Goal: Task Accomplishment & Management: Manage account settings

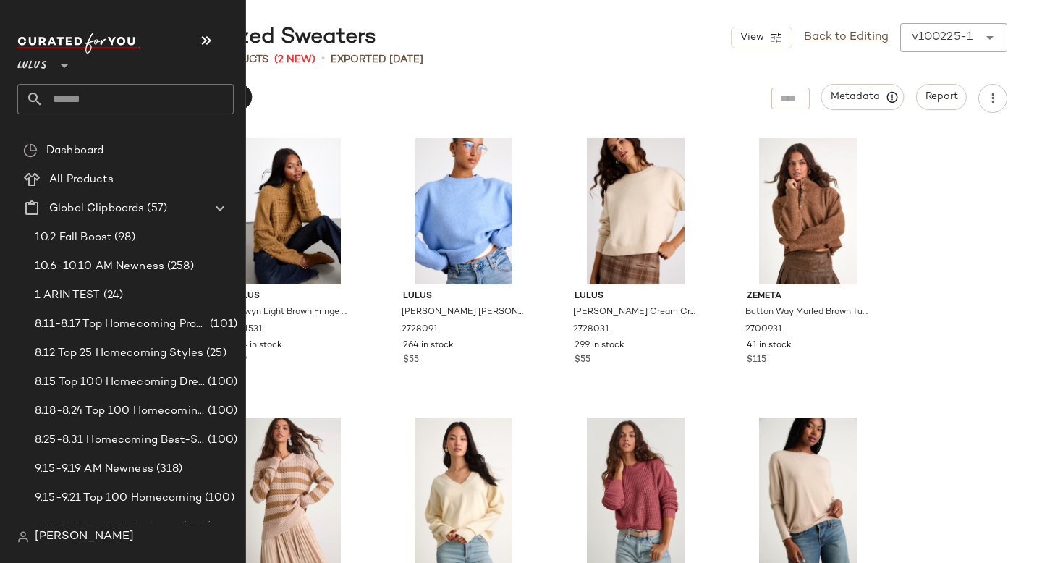
click at [67, 104] on input "text" at bounding box center [138, 99] width 190 height 30
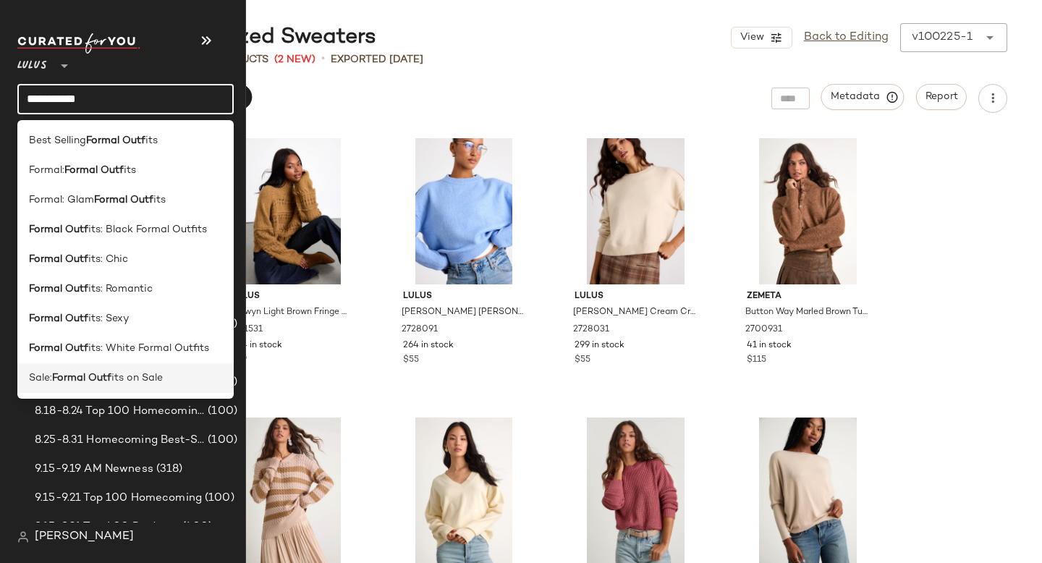
type input "**********"
click at [81, 373] on b "Formal Outf" at bounding box center [81, 377] width 59 height 15
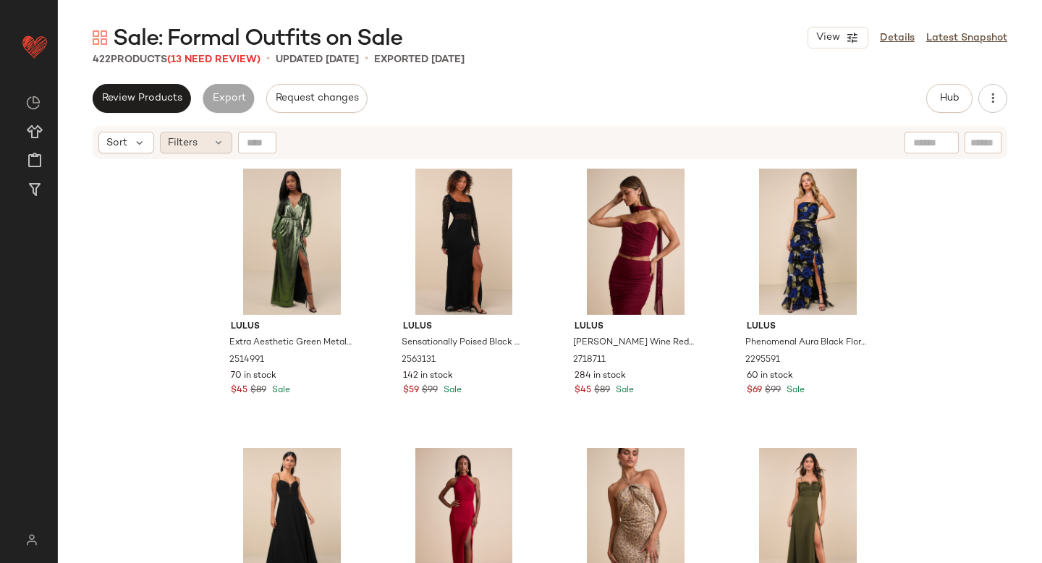
click at [211, 144] on div "Filters" at bounding box center [196, 143] width 72 height 22
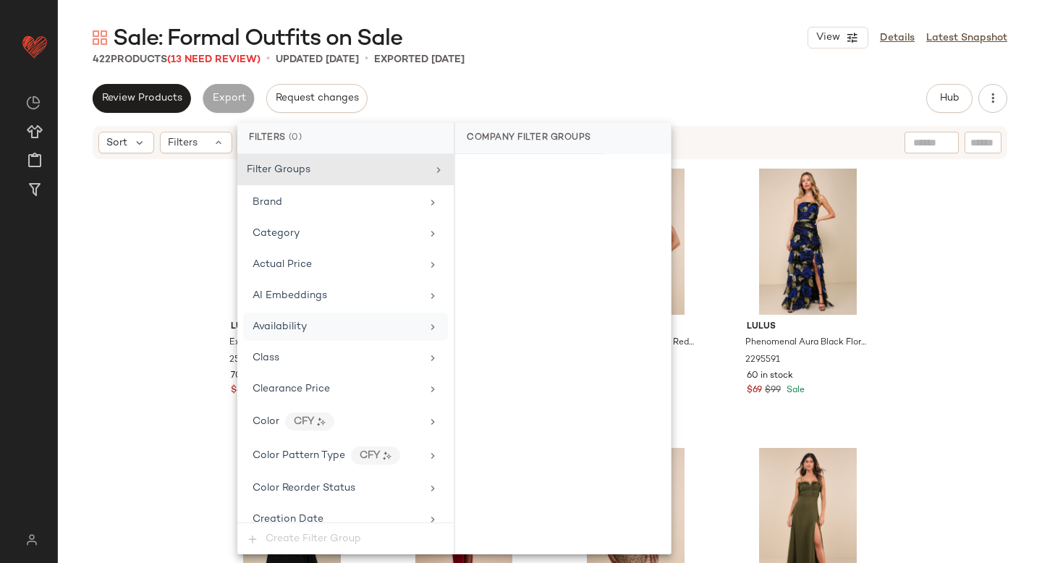
click at [280, 323] on span "Availability" at bounding box center [280, 326] width 54 height 11
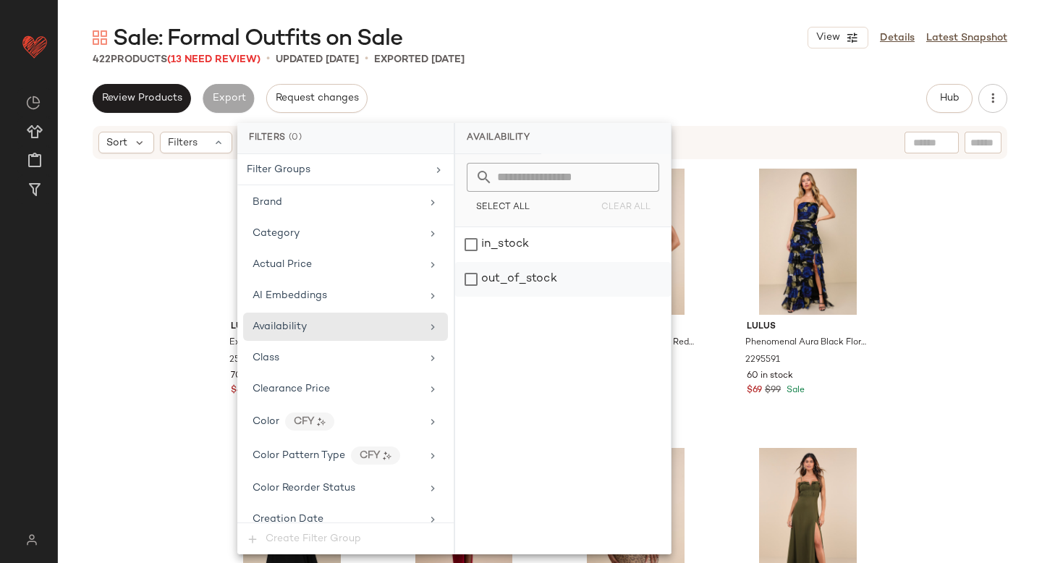
click at [470, 266] on div "out_of_stock" at bounding box center [563, 279] width 216 height 35
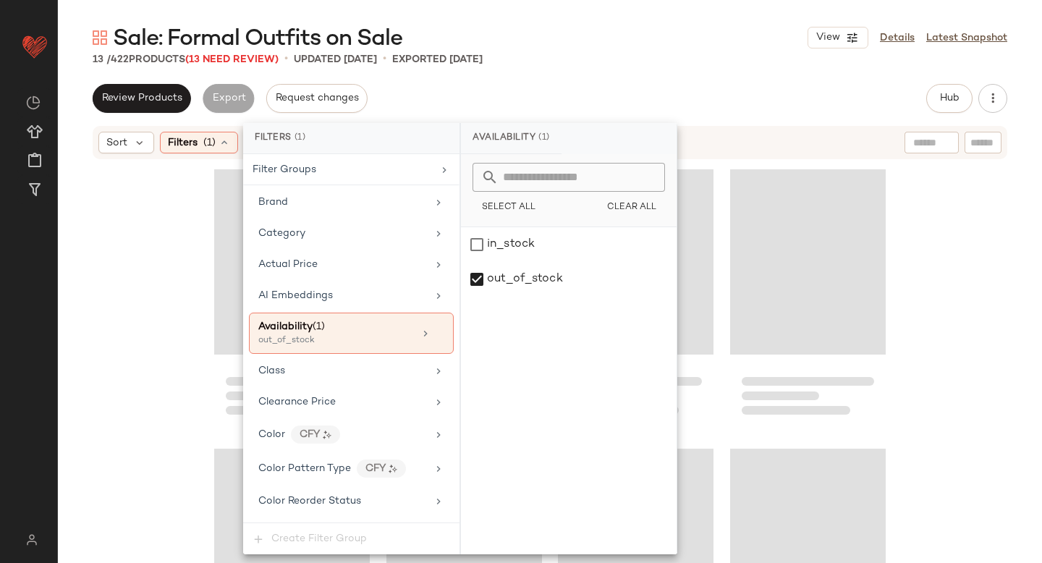
click at [638, 55] on div "13 / 422 Products (13 Need Review) • updated Oct 8th • Exported Oct 8th" at bounding box center [550, 59] width 984 height 14
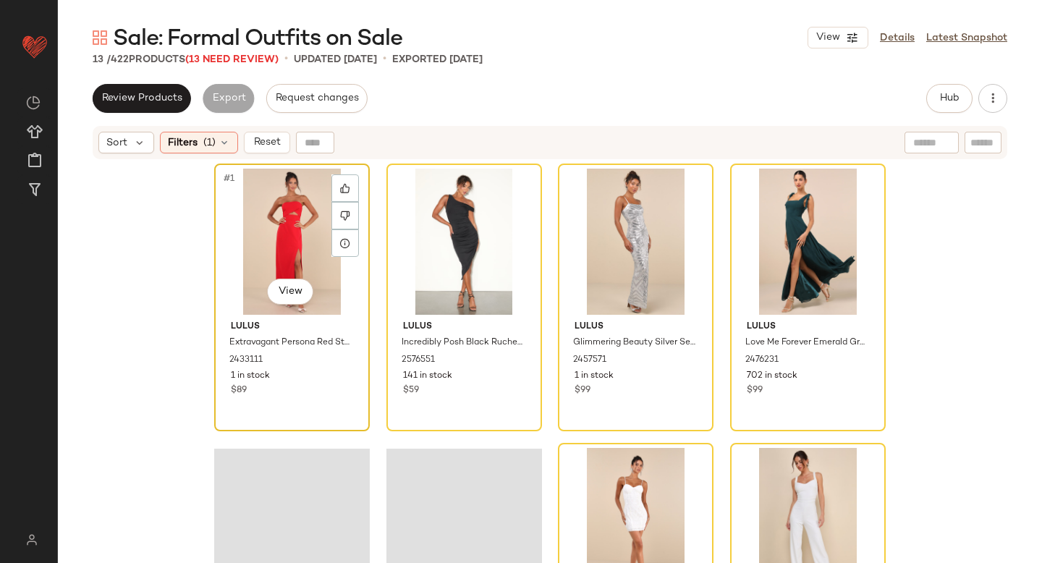
click at [310, 219] on div "#1 View" at bounding box center [291, 242] width 145 height 146
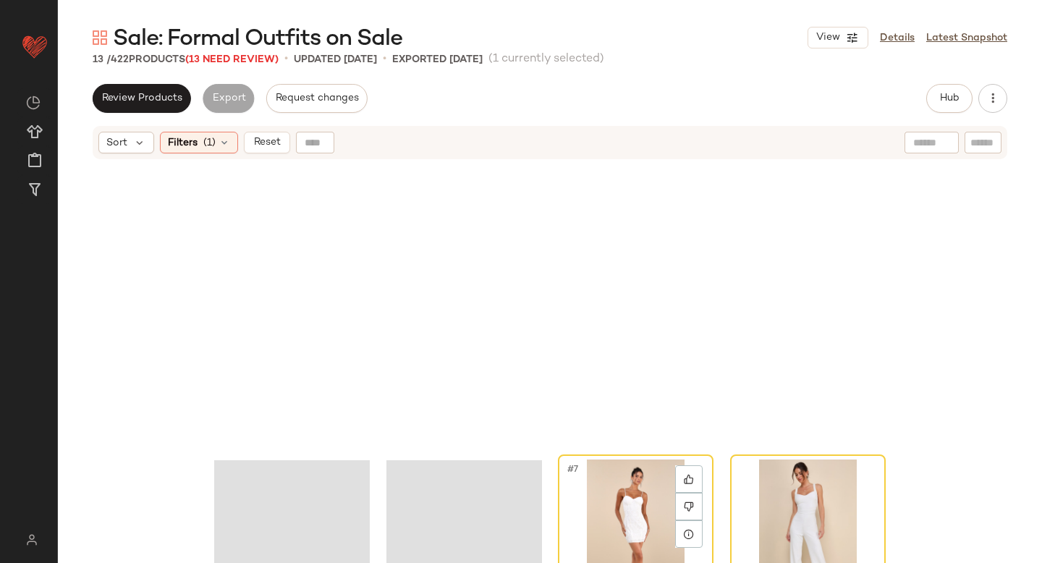
scroll to position [682, 0]
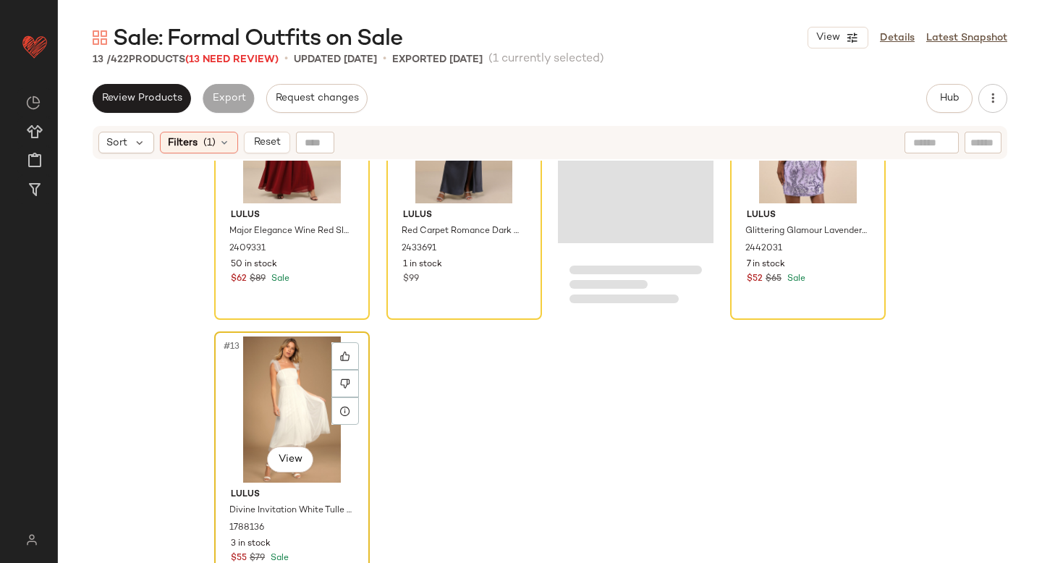
click at [268, 407] on div "#13 View" at bounding box center [291, 409] width 145 height 146
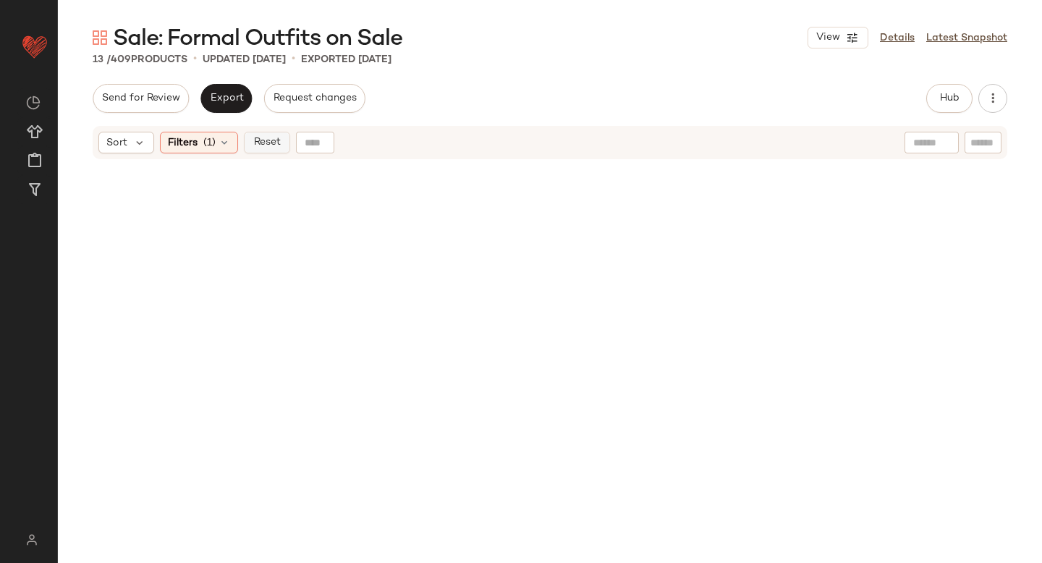
click at [247, 144] on button "Reset" at bounding box center [267, 143] width 46 height 22
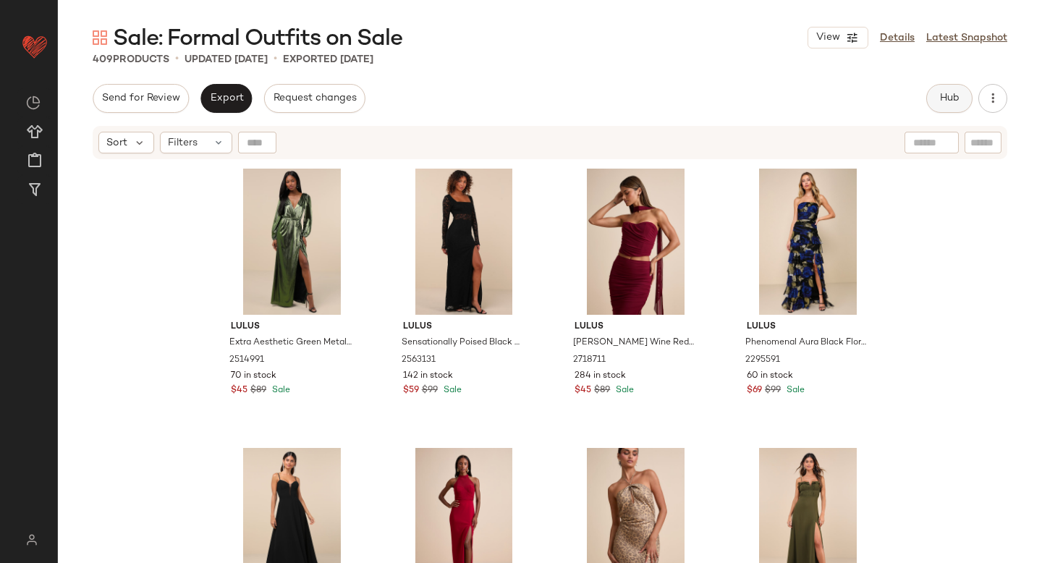
click at [939, 93] on span "Hub" at bounding box center [949, 99] width 20 height 12
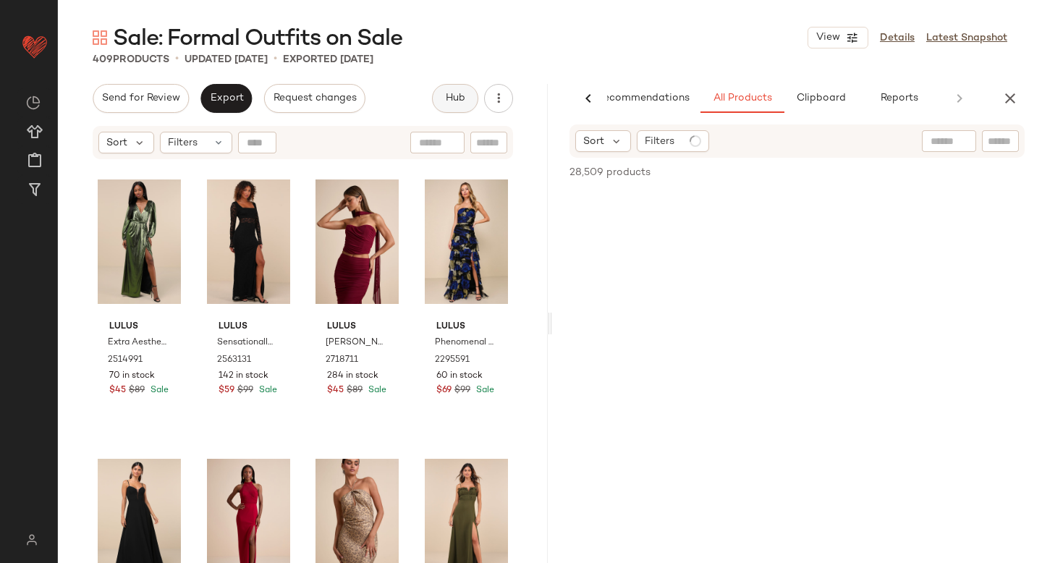
scroll to position [0, 34]
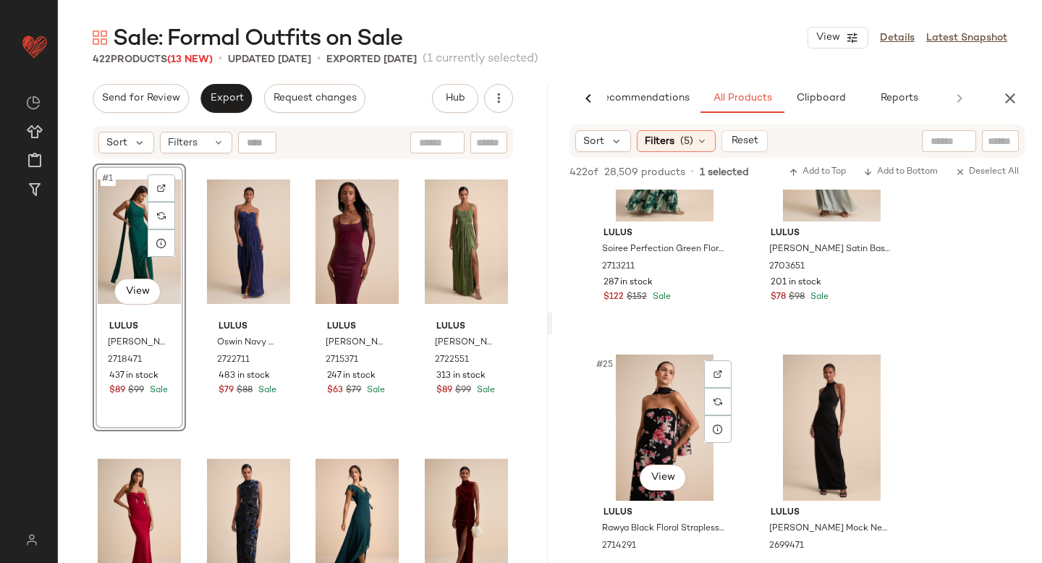
scroll to position [3202, 0]
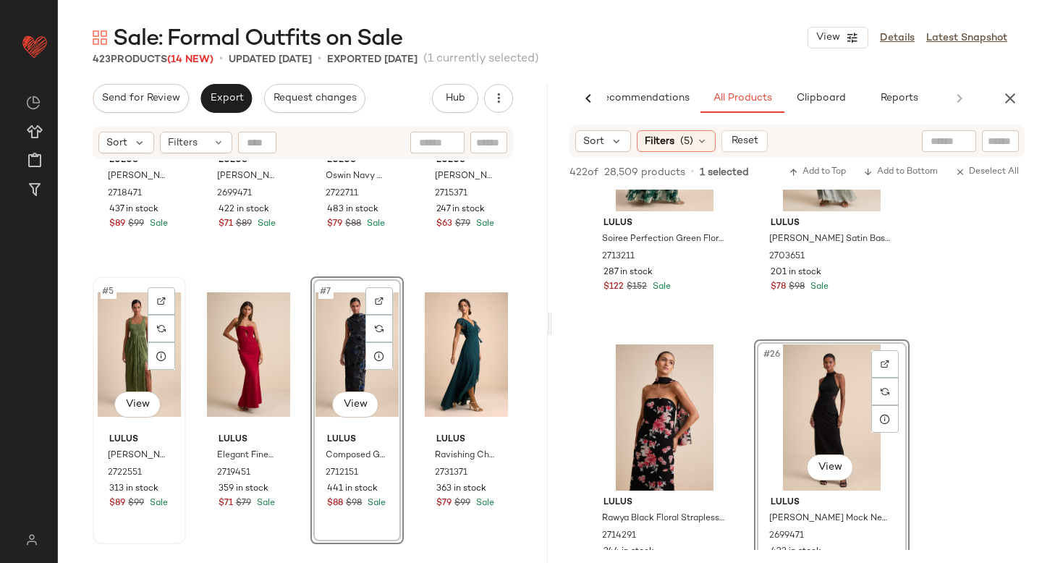
scroll to position [98, 0]
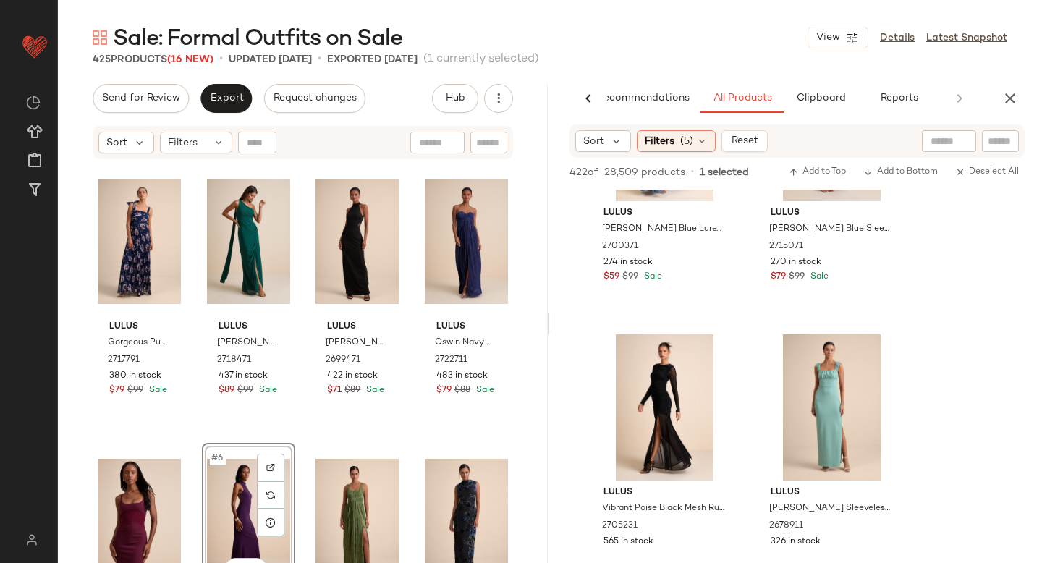
scroll to position [5454, 0]
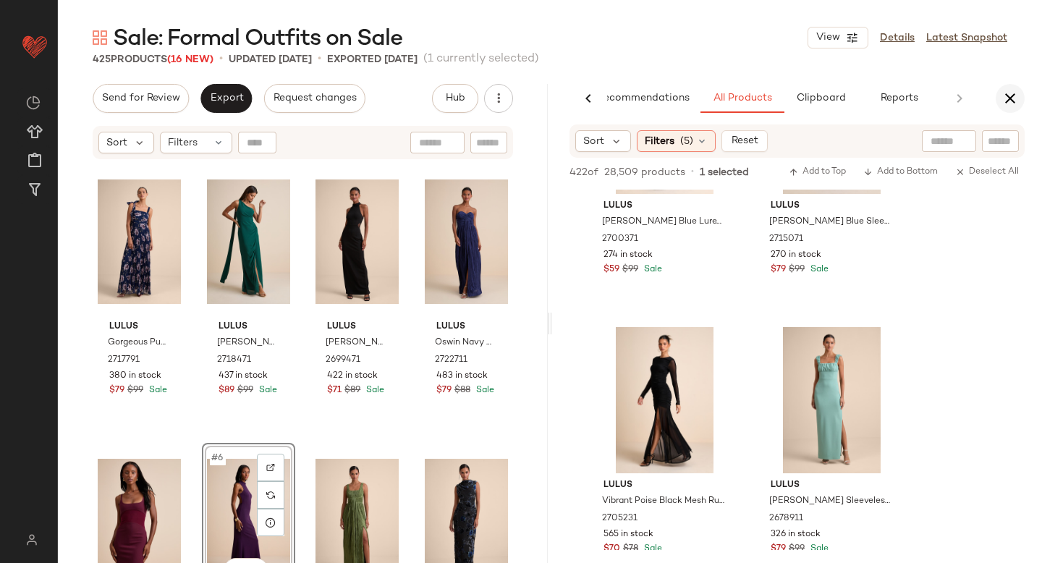
click at [1008, 106] on icon "button" at bounding box center [1009, 98] width 17 height 17
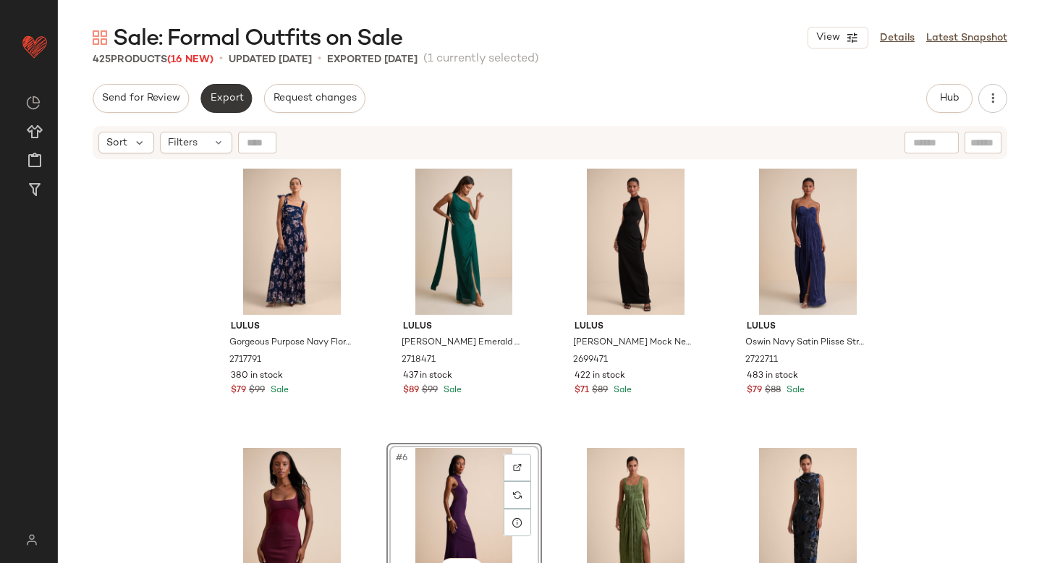
click at [242, 99] on button "Export" at bounding box center [225, 98] width 51 height 29
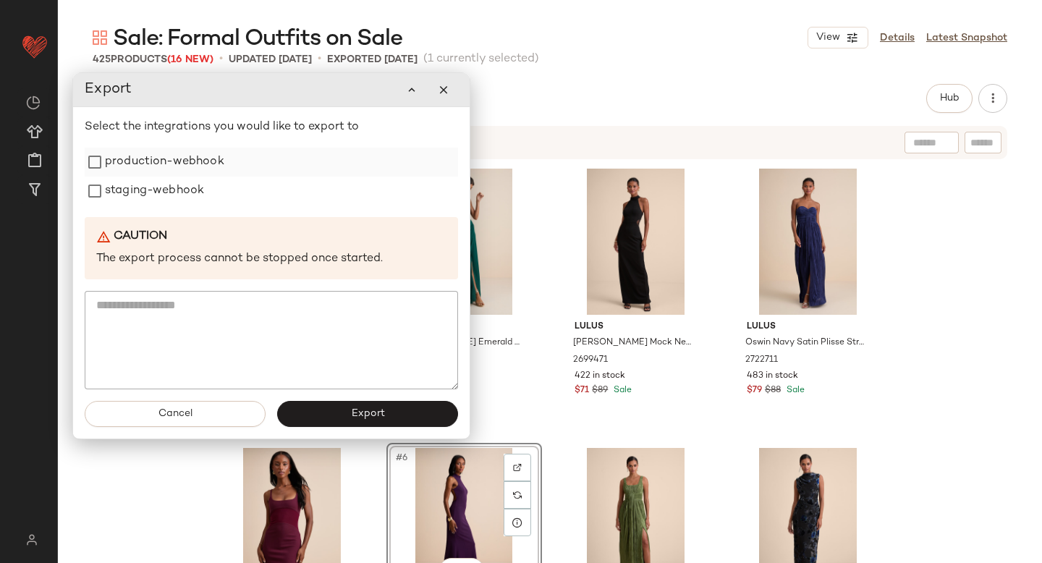
click at [205, 169] on label "production-webhook" at bounding box center [164, 162] width 119 height 29
click at [191, 191] on label "staging-webhook" at bounding box center [154, 191] width 99 height 29
click at [307, 422] on button "Export" at bounding box center [367, 414] width 181 height 26
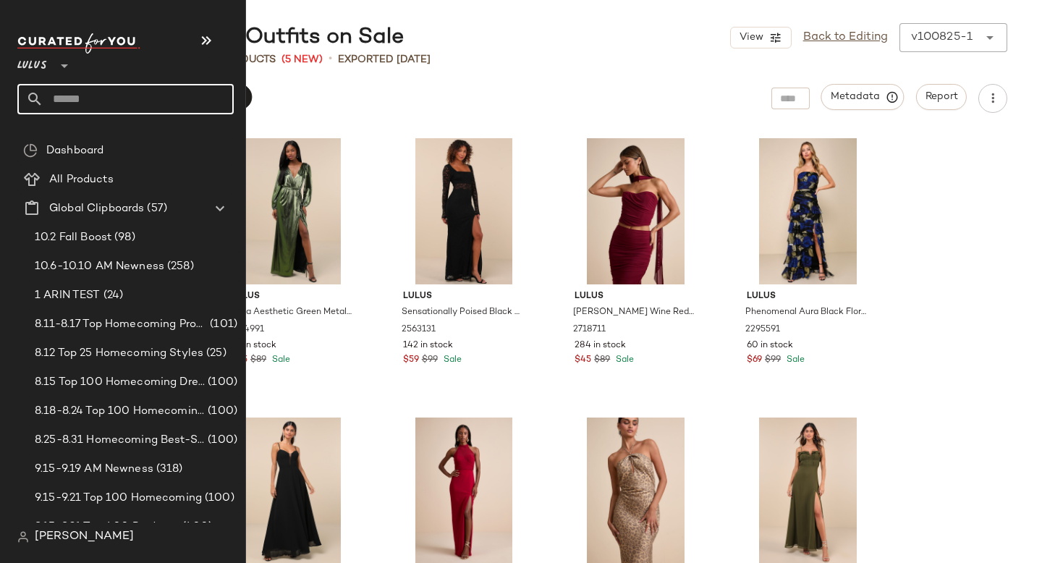
click at [70, 88] on input "text" at bounding box center [138, 99] width 190 height 30
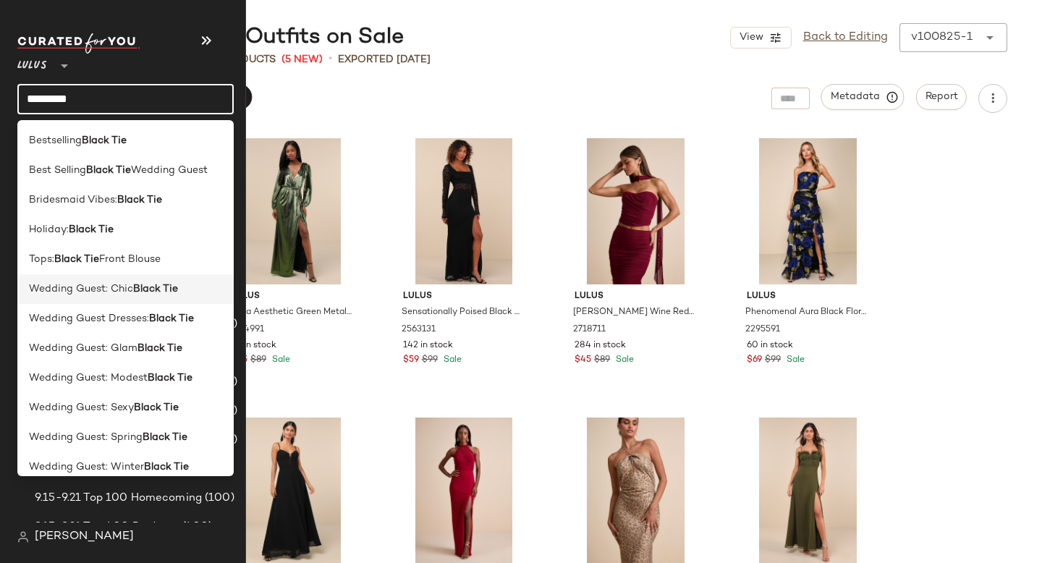
scroll to position [12, 0]
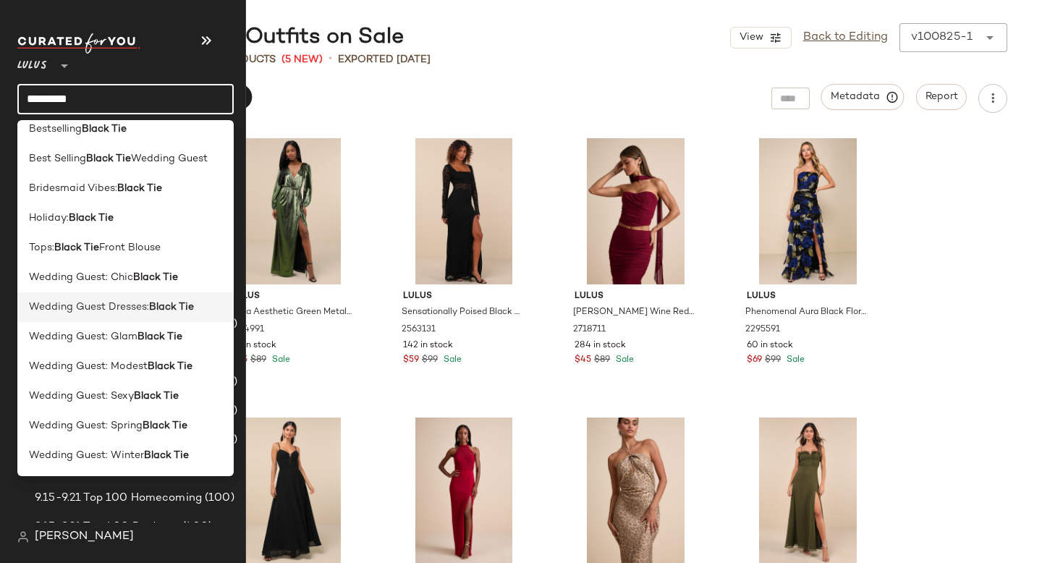
type input "*********"
click at [130, 310] on span "Wedding Guest Dresses:" at bounding box center [89, 307] width 120 height 15
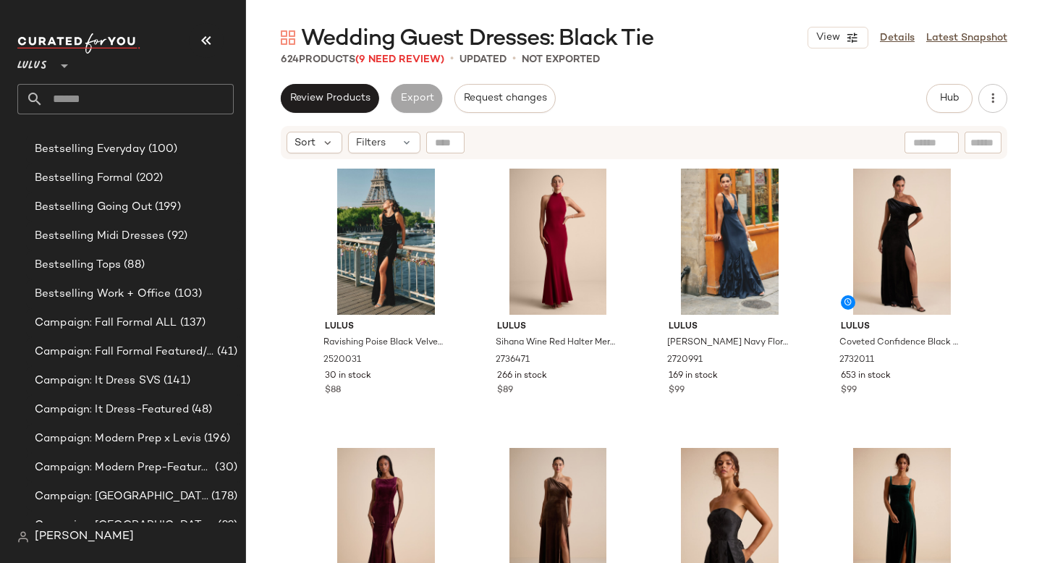
scroll to position [501, 0]
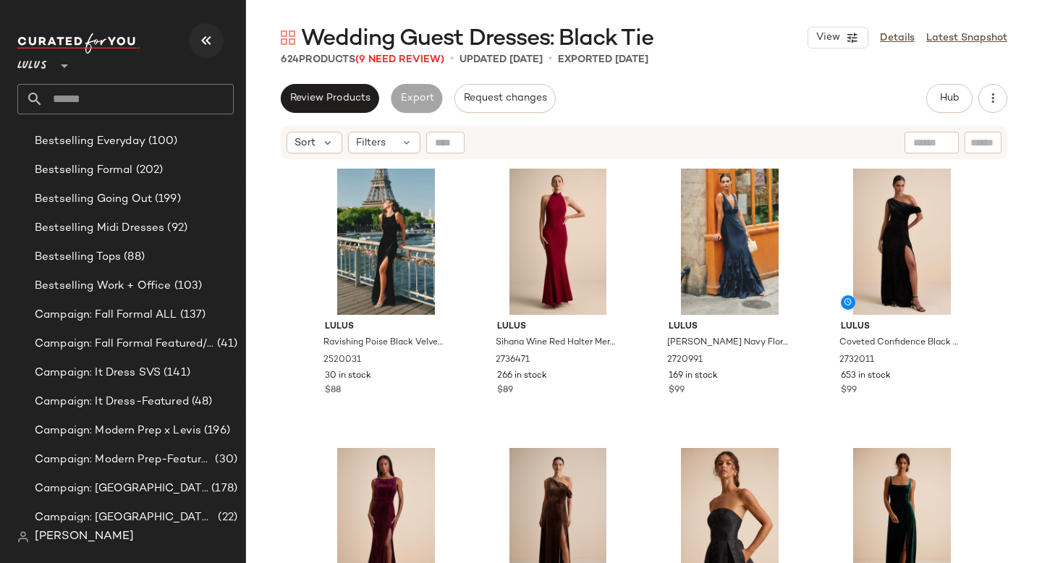
click at [203, 41] on icon "button" at bounding box center [206, 40] width 17 height 17
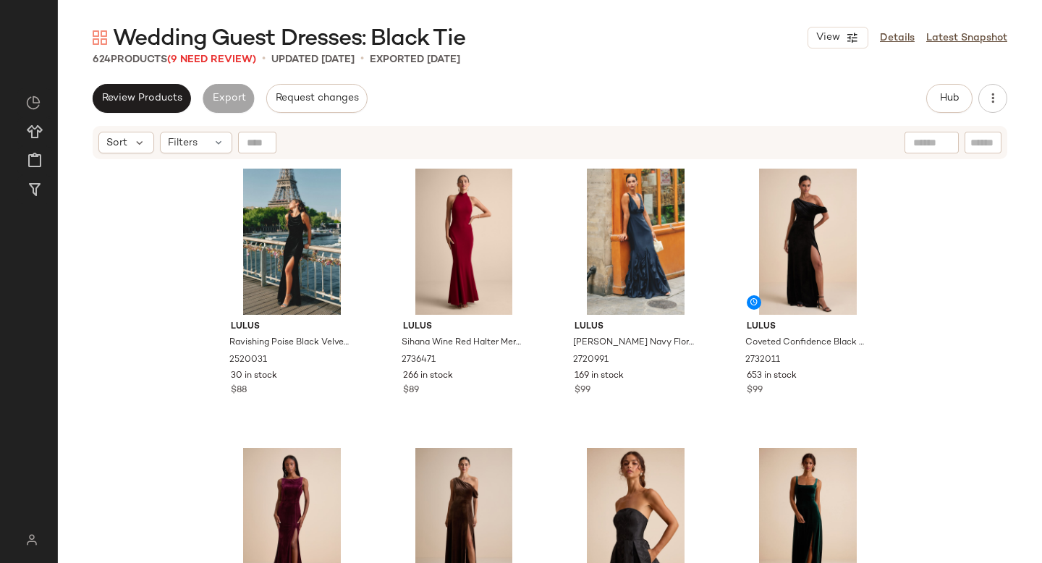
scroll to position [0, 0]
click at [213, 148] on icon at bounding box center [219, 143] width 12 height 12
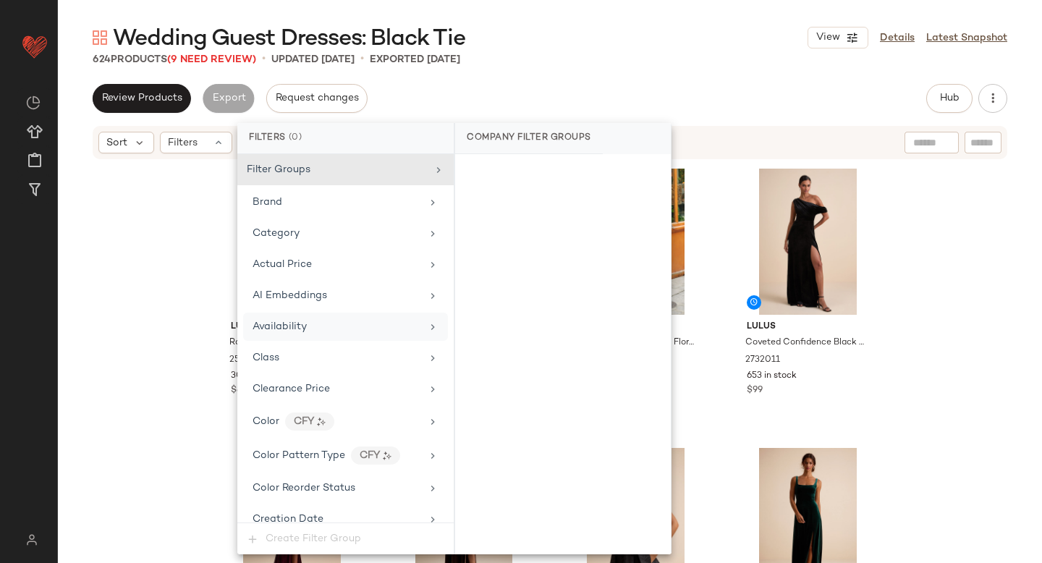
click at [295, 328] on span "Availability" at bounding box center [280, 326] width 54 height 11
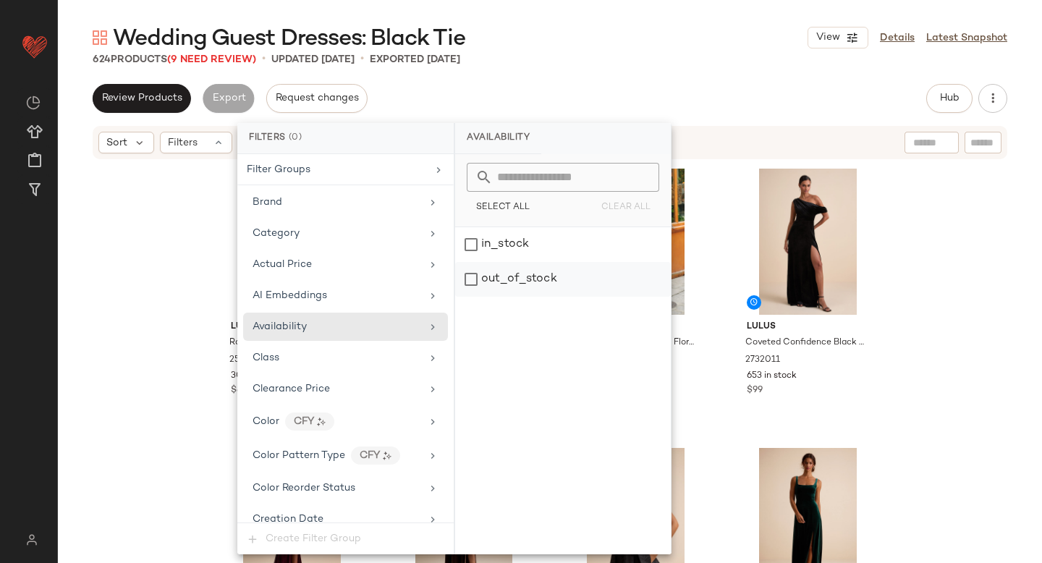
click at [478, 290] on div "out_of_stock" at bounding box center [563, 279] width 216 height 35
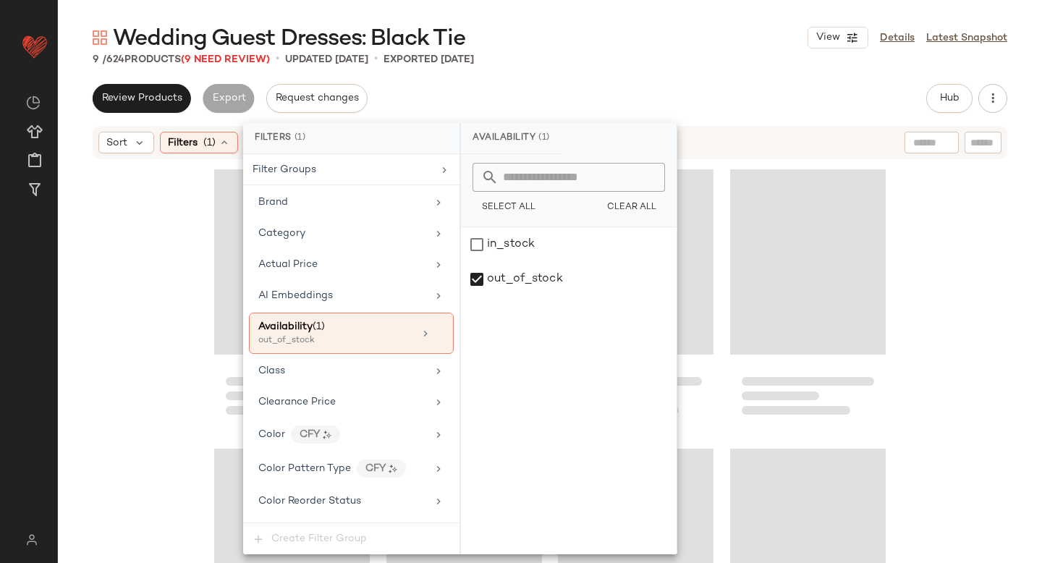
click at [690, 96] on div "Review Products Export Request changes Hub Send for Review External Review Inte…" at bounding box center [550, 98] width 915 height 29
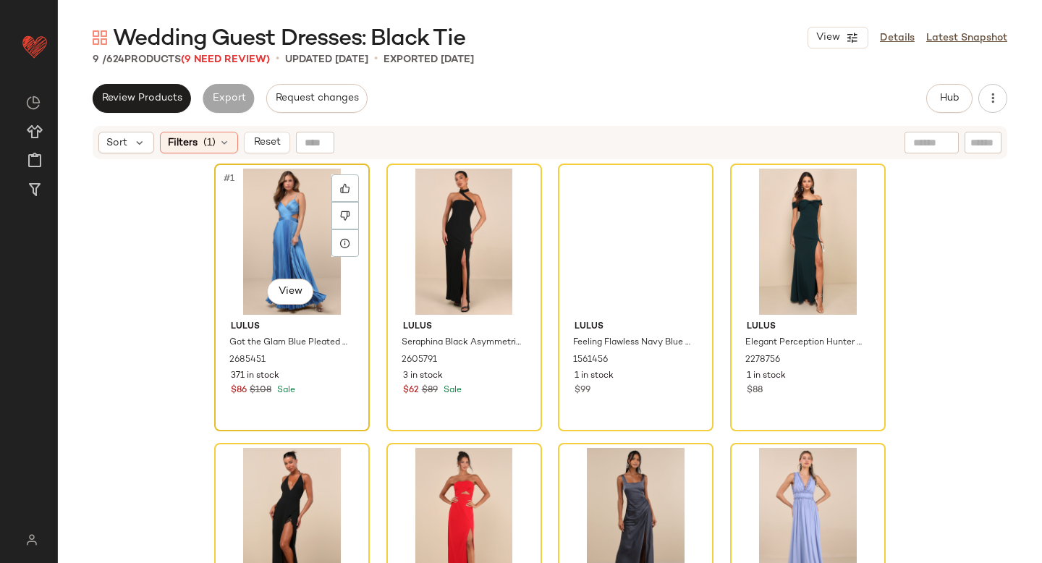
click at [245, 226] on div "#1 View" at bounding box center [291, 242] width 145 height 146
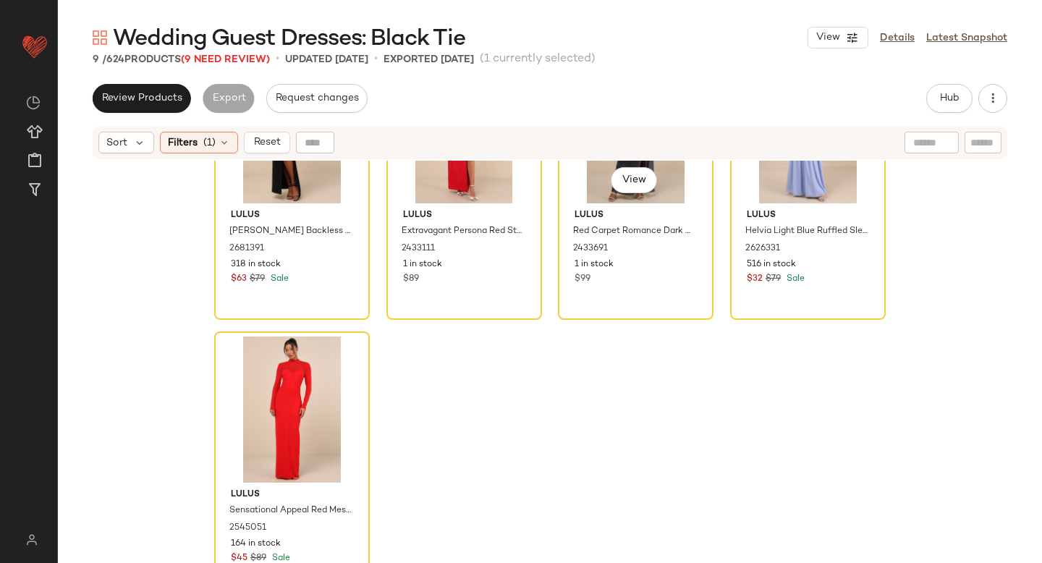
scroll to position [402, 0]
click at [307, 386] on div "#9 View" at bounding box center [291, 409] width 145 height 146
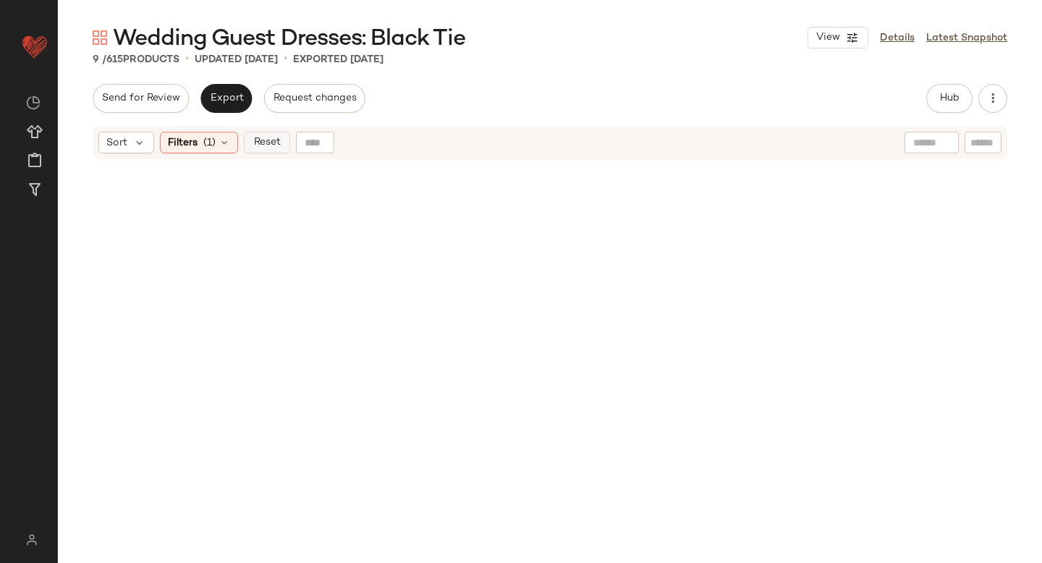
click at [272, 140] on span "Reset" at bounding box center [266, 143] width 27 height 12
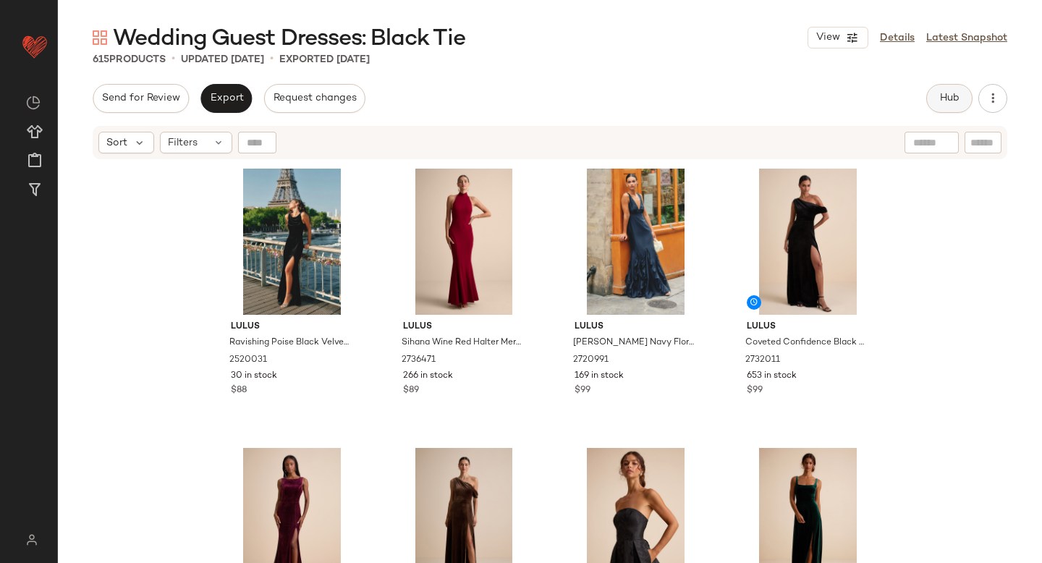
click at [940, 101] on span "Hub" at bounding box center [949, 99] width 20 height 12
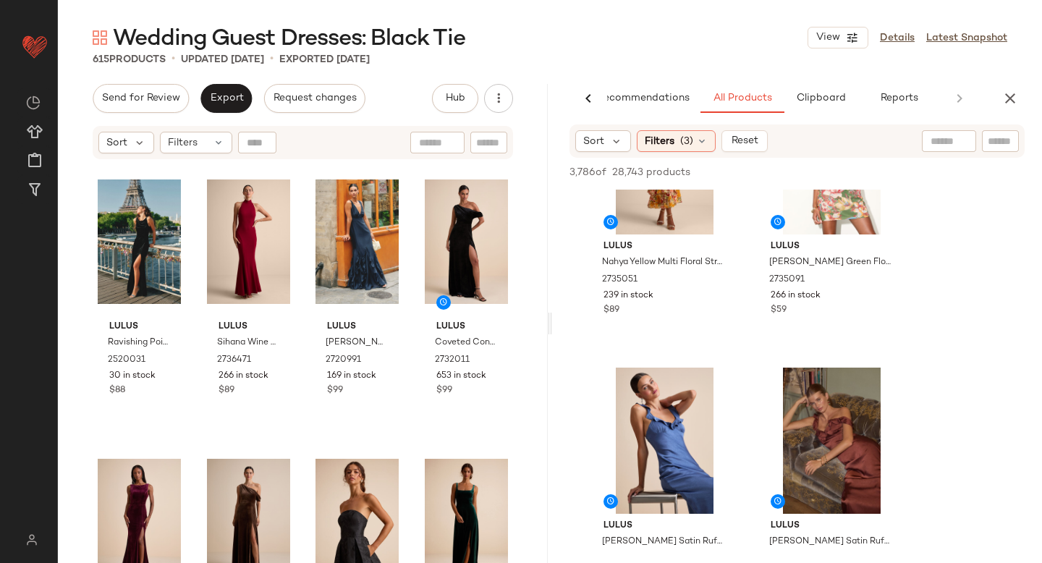
scroll to position [738, 0]
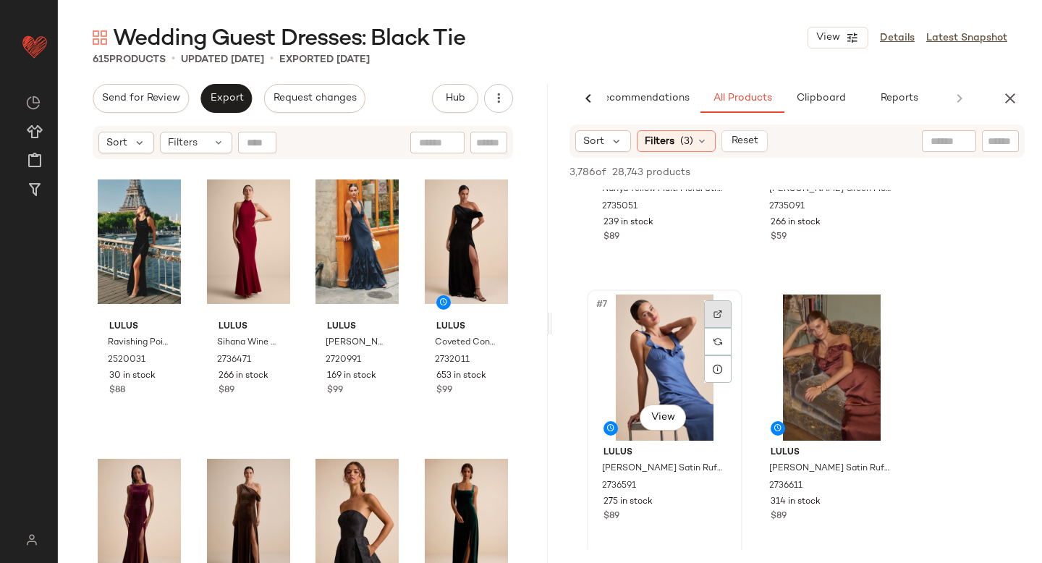
click at [706, 302] on div at bounding box center [717, 313] width 27 height 27
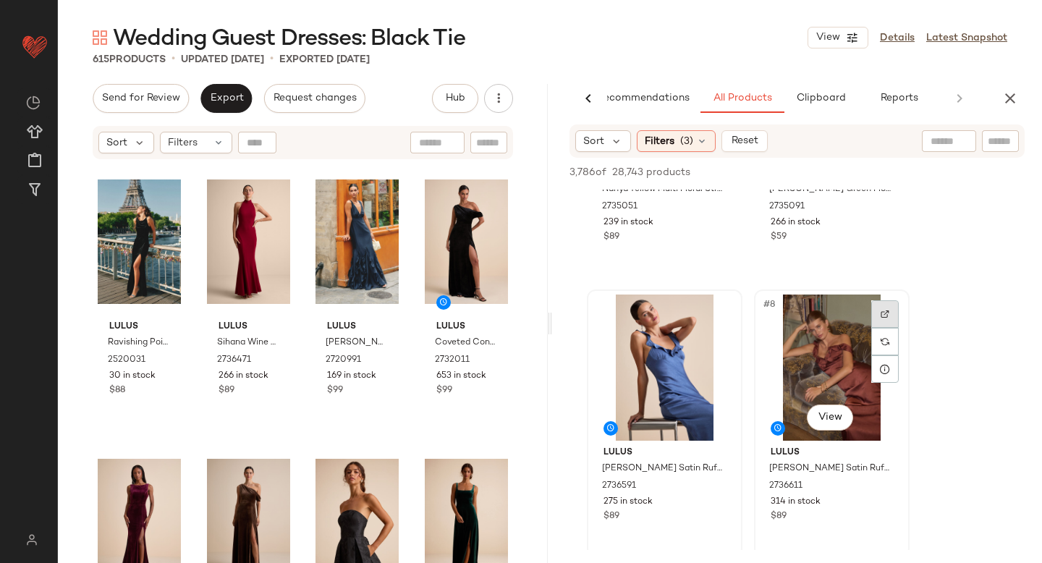
click at [892, 311] on div at bounding box center [884, 313] width 27 height 27
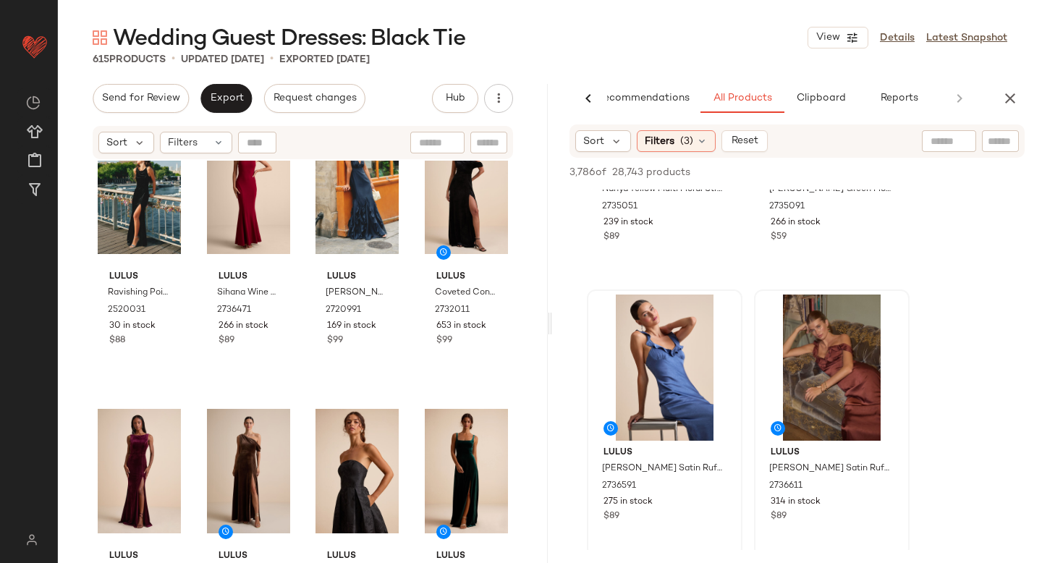
scroll to position [0, 0]
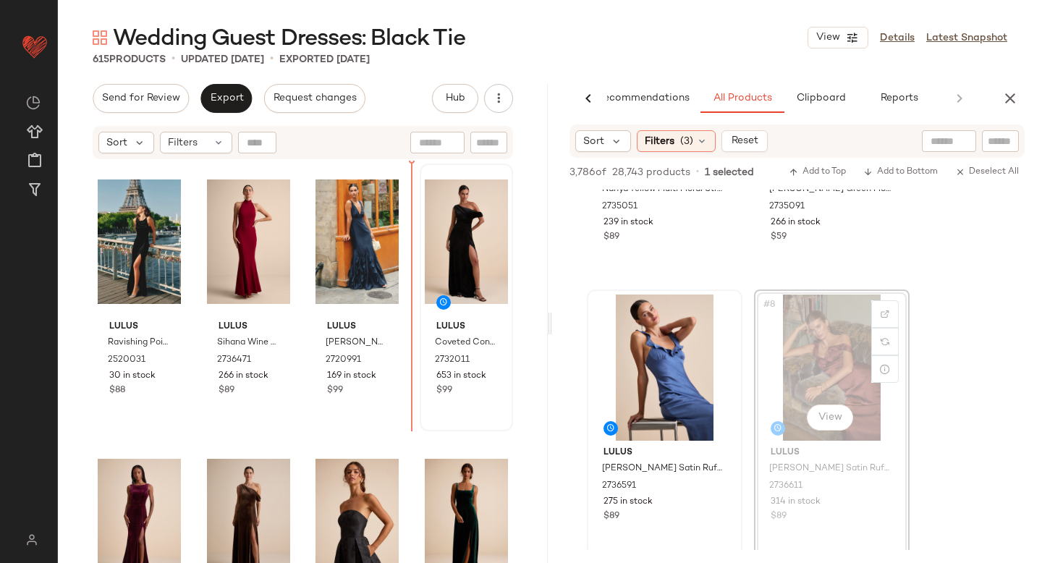
drag, startPoint x: 829, startPoint y: 368, endPoint x: 410, endPoint y: 386, distance: 418.7
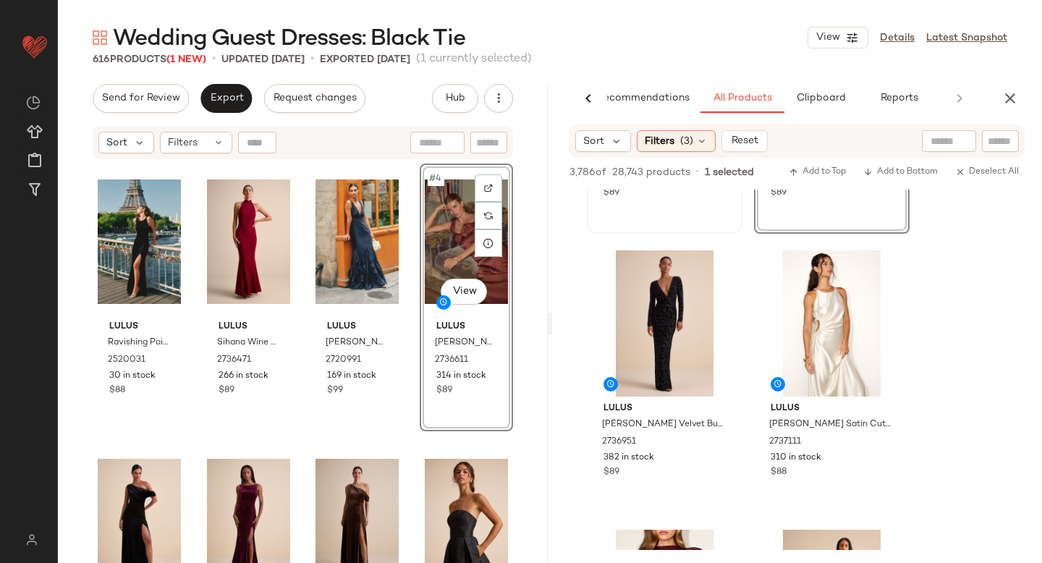
scroll to position [1065, 0]
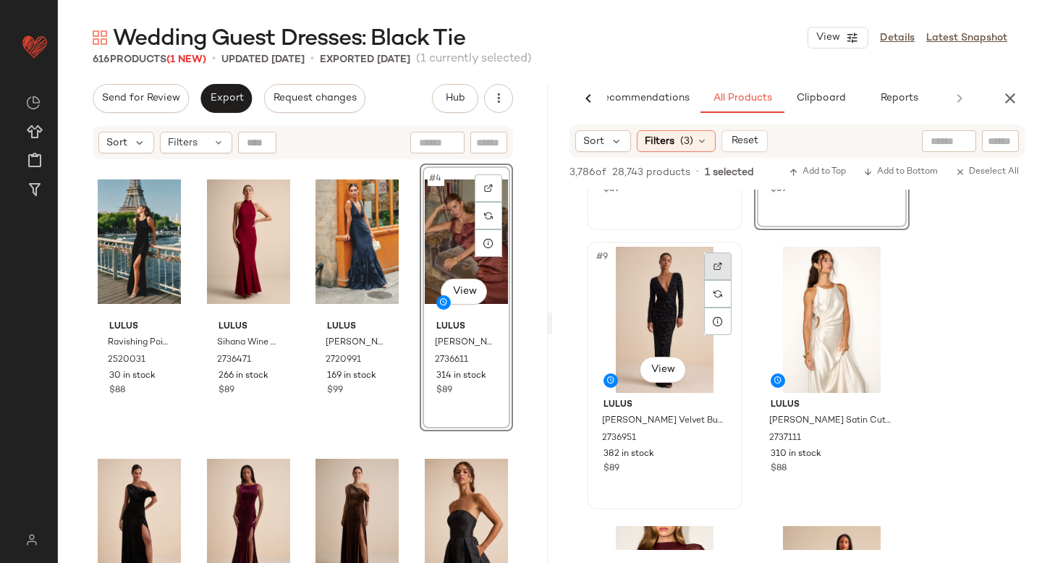
click at [721, 263] on img at bounding box center [717, 266] width 9 height 9
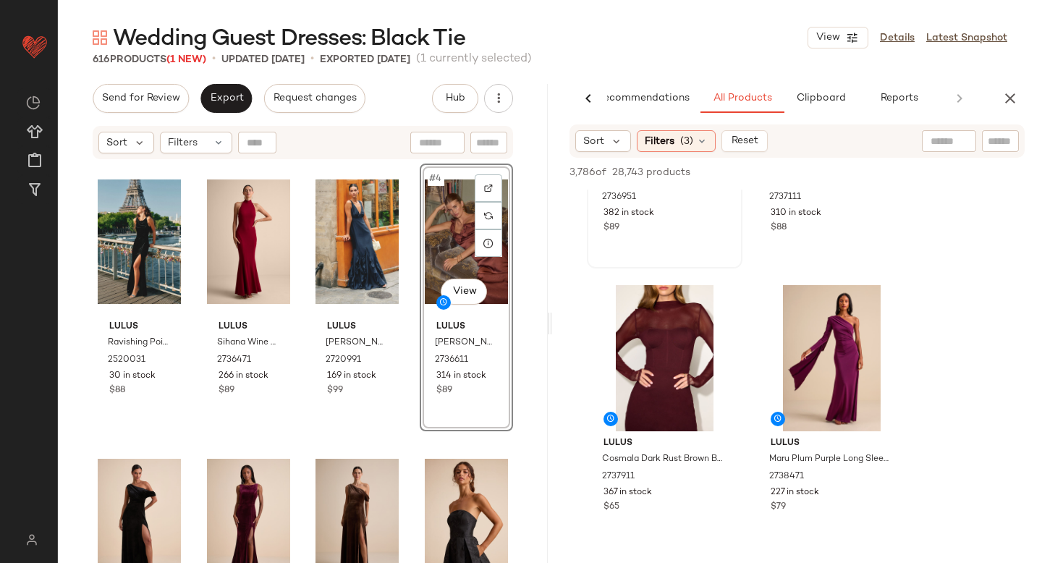
scroll to position [1307, 0]
click at [881, 304] on img at bounding box center [885, 304] width 9 height 9
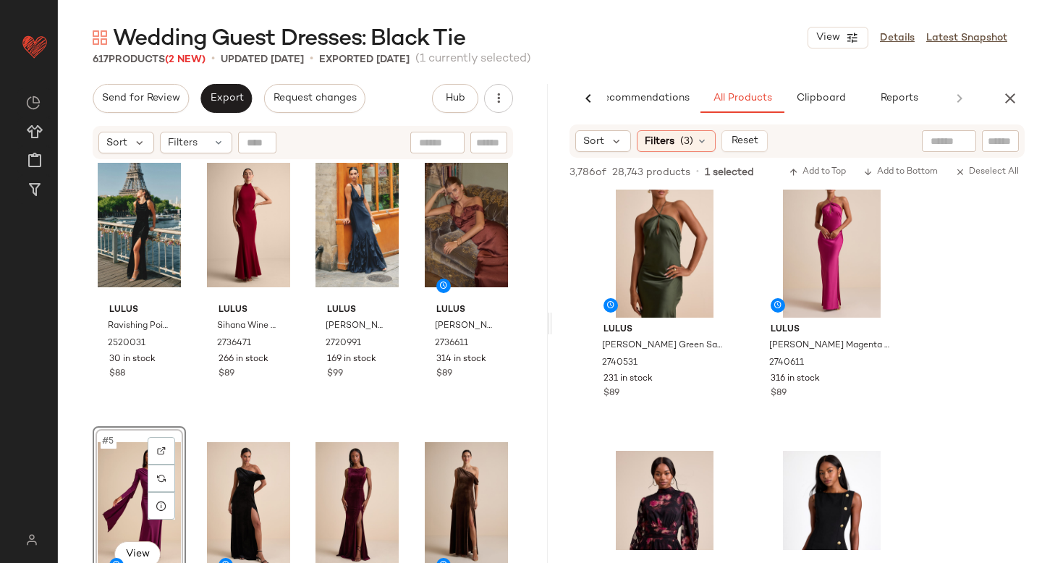
scroll to position [1944, 0]
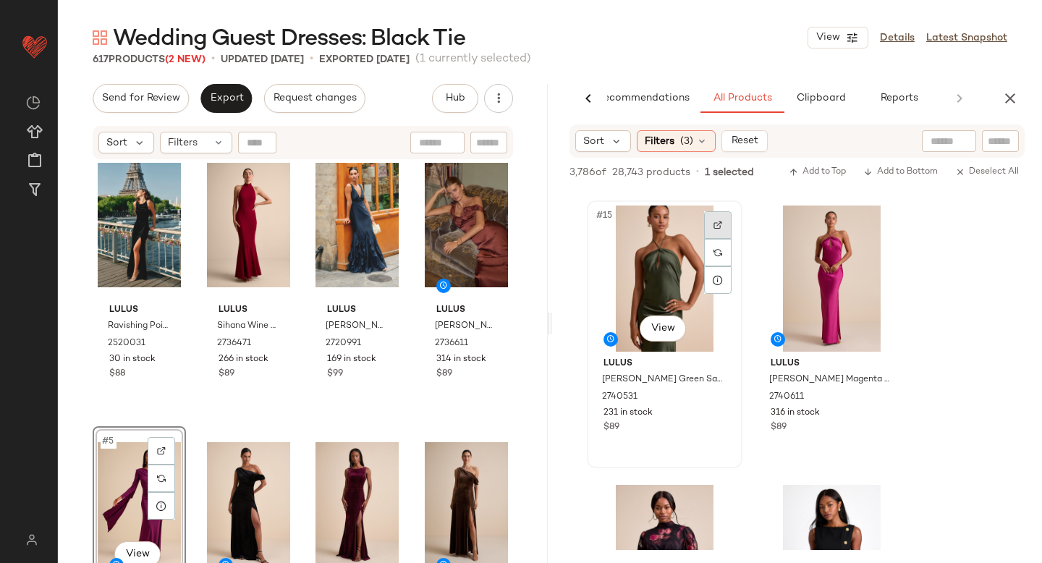
click at [713, 227] on img at bounding box center [717, 225] width 9 height 9
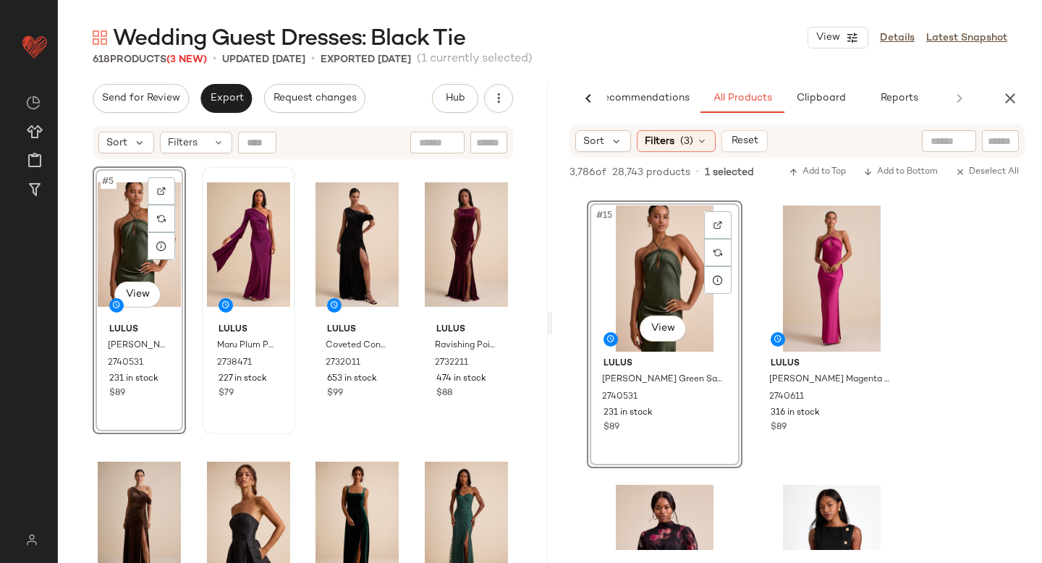
scroll to position [287, 0]
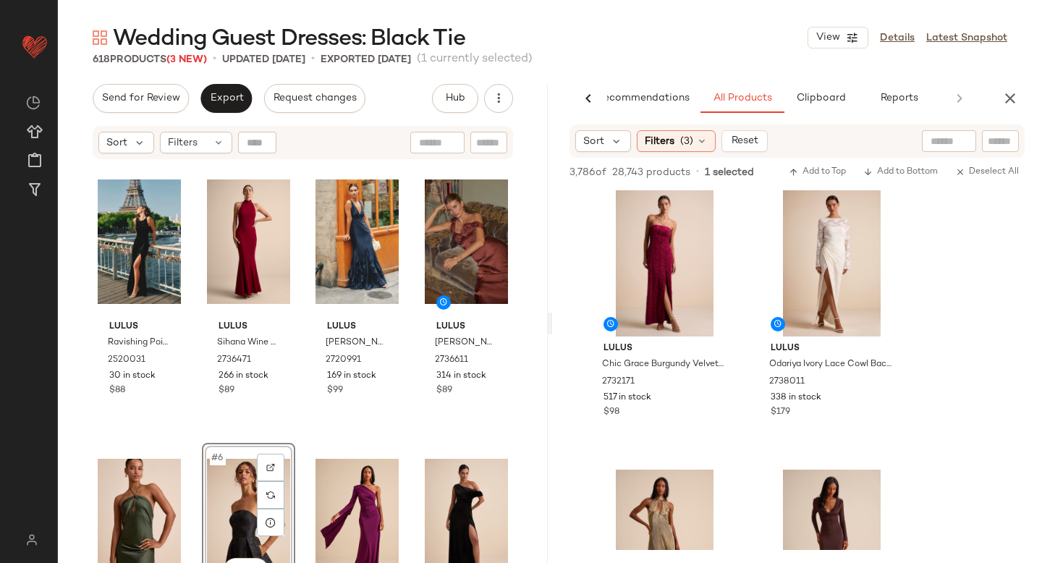
scroll to position [3916, 0]
click at [1016, 104] on icon "button" at bounding box center [1009, 98] width 17 height 17
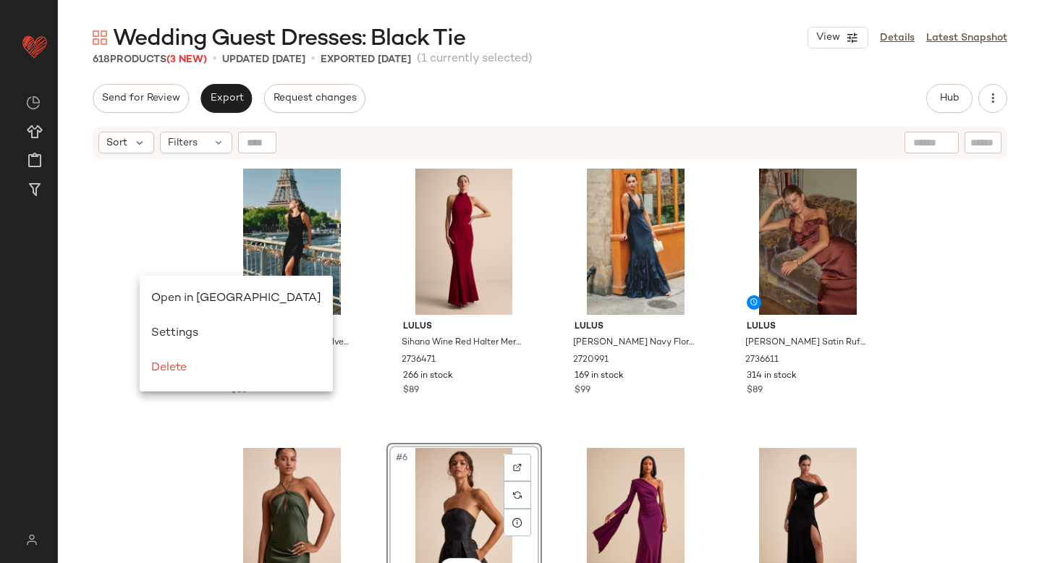
scroll to position [0, 0]
click at [183, 298] on span "Open in [GEOGRAPHIC_DATA]" at bounding box center [236, 298] width 170 height 12
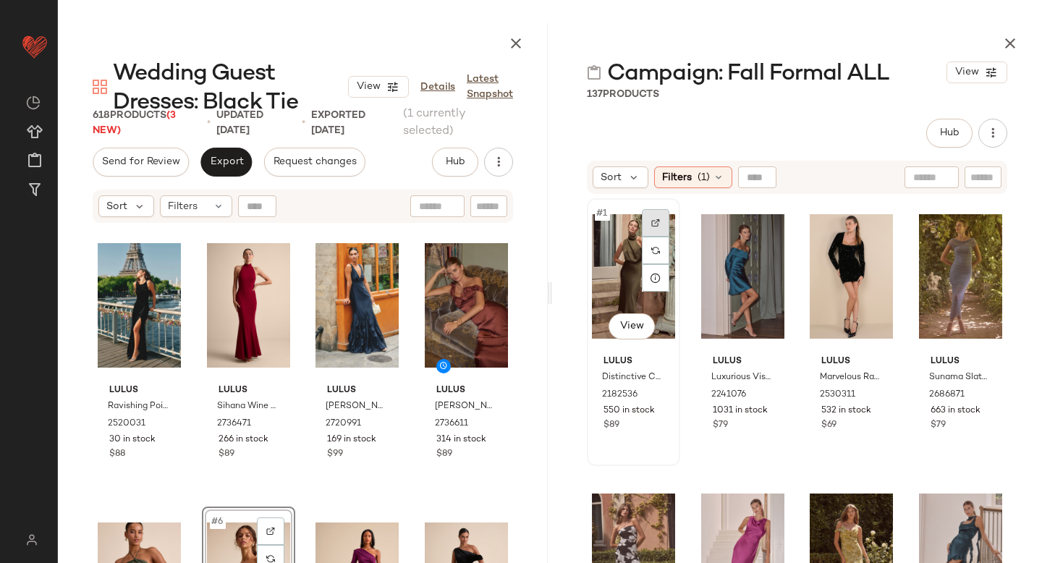
click at [662, 221] on div at bounding box center [655, 222] width 27 height 27
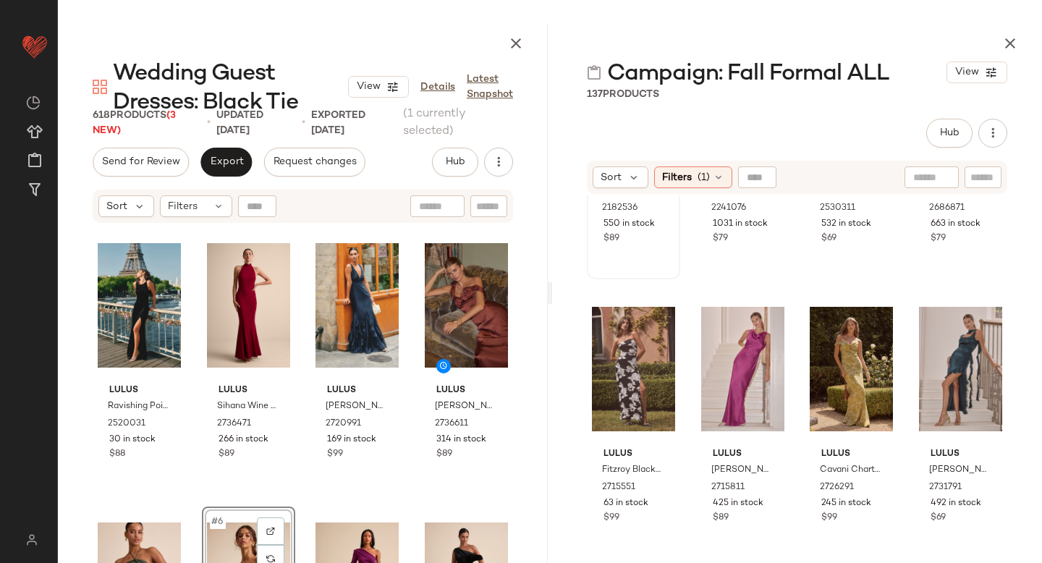
scroll to position [188, 0]
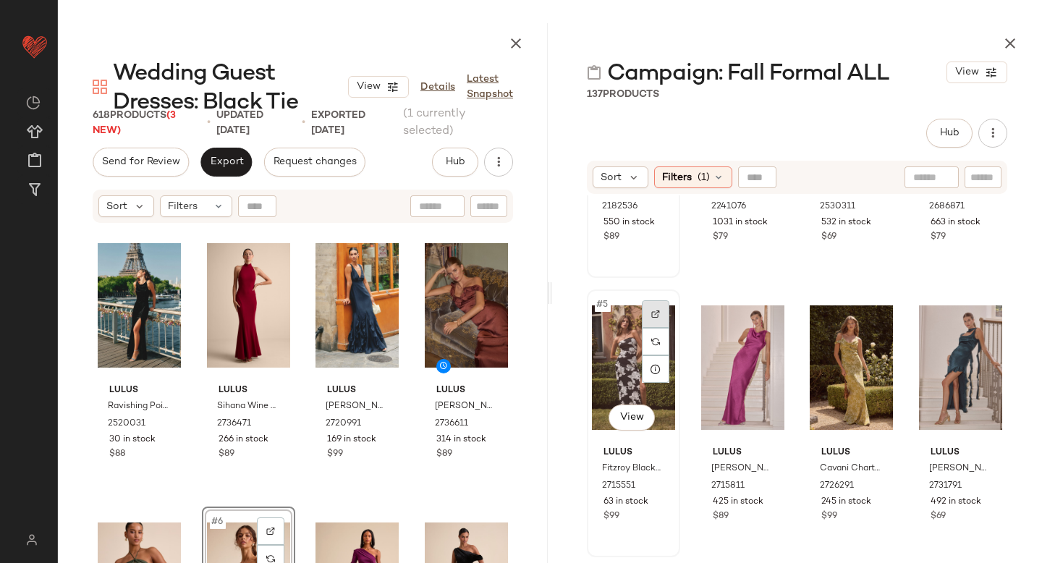
click at [659, 314] on img at bounding box center [655, 314] width 9 height 9
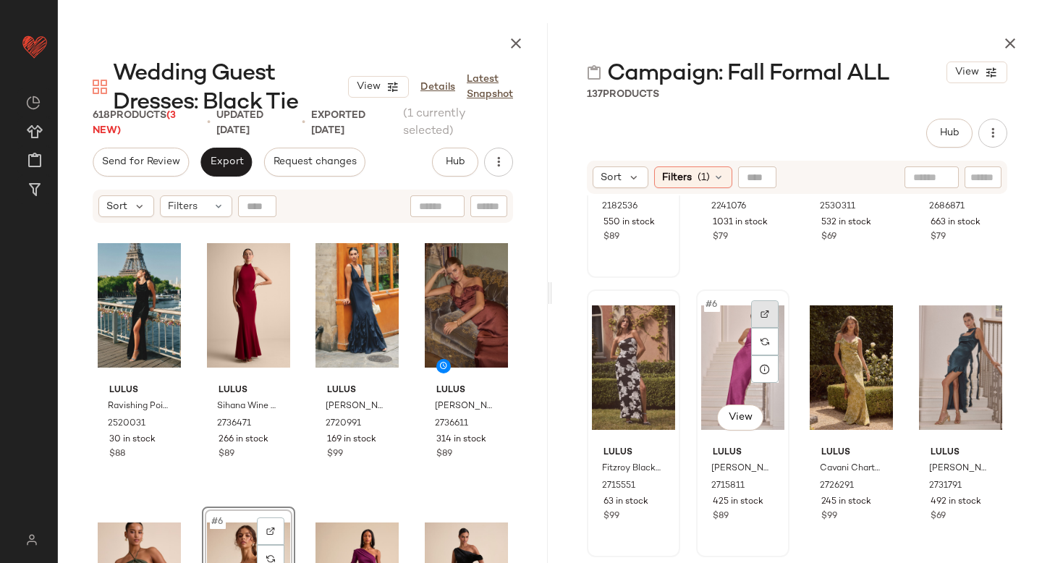
click at [761, 311] on img at bounding box center [765, 314] width 9 height 9
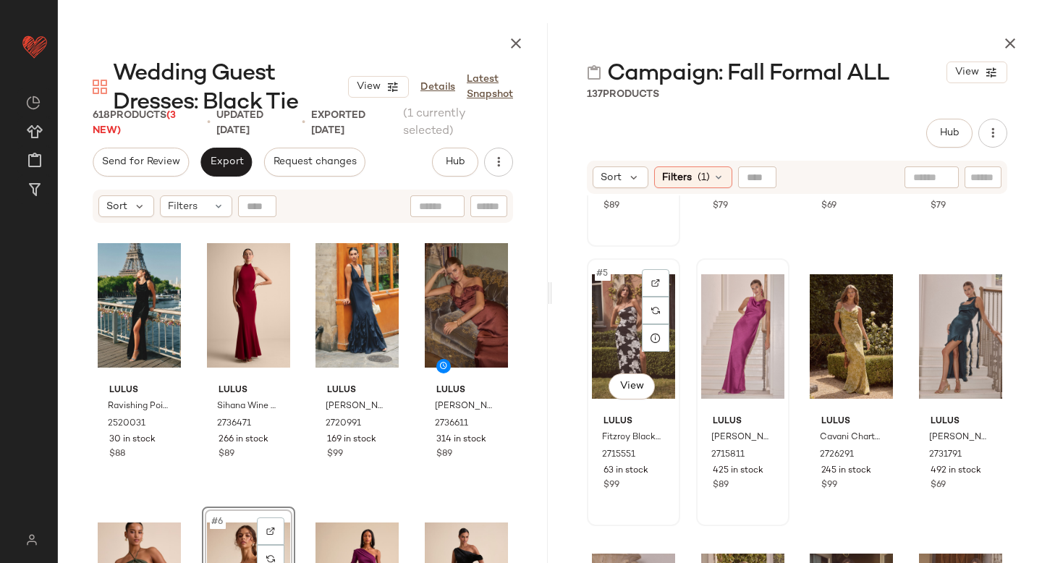
scroll to position [219, 0]
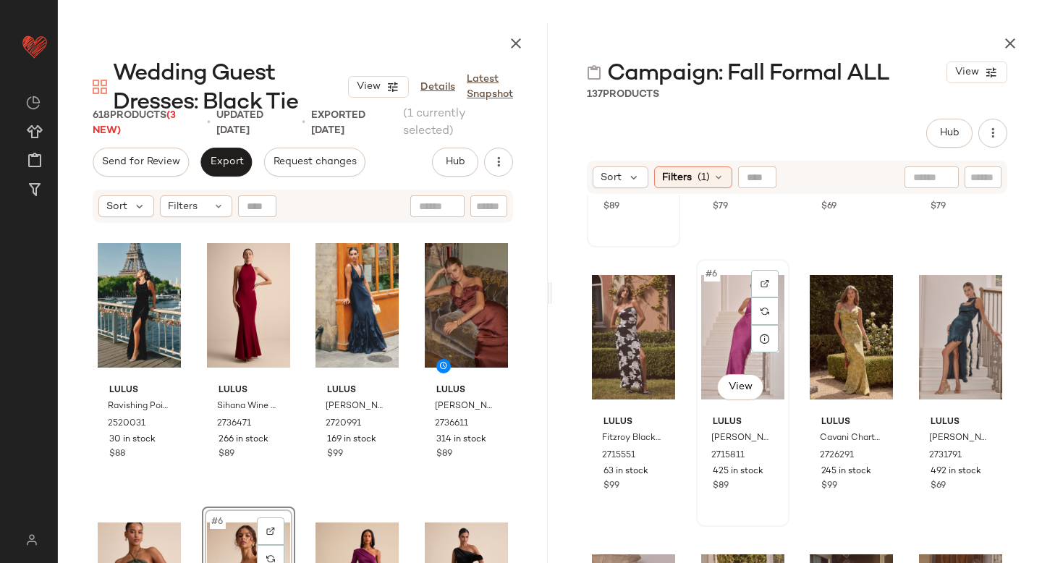
click at [732, 327] on div "#6 View" at bounding box center [742, 337] width 83 height 146
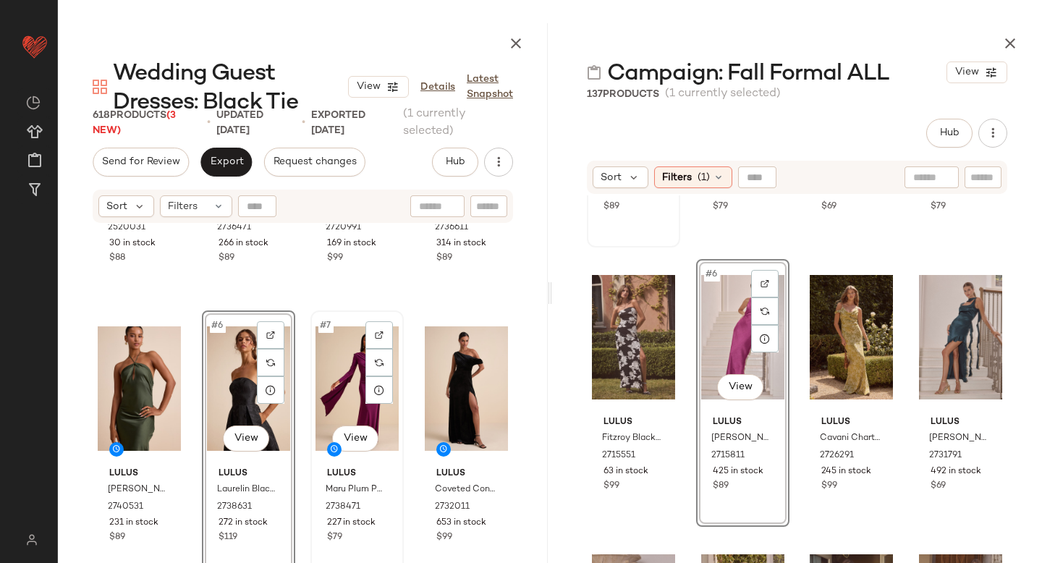
scroll to position [0, 0]
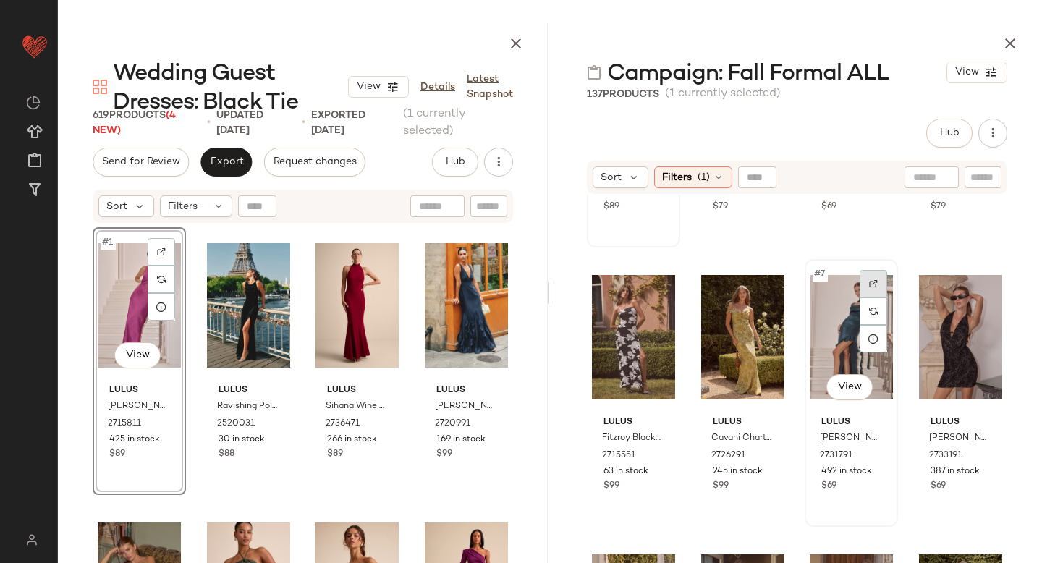
click at [869, 281] on img at bounding box center [873, 283] width 9 height 9
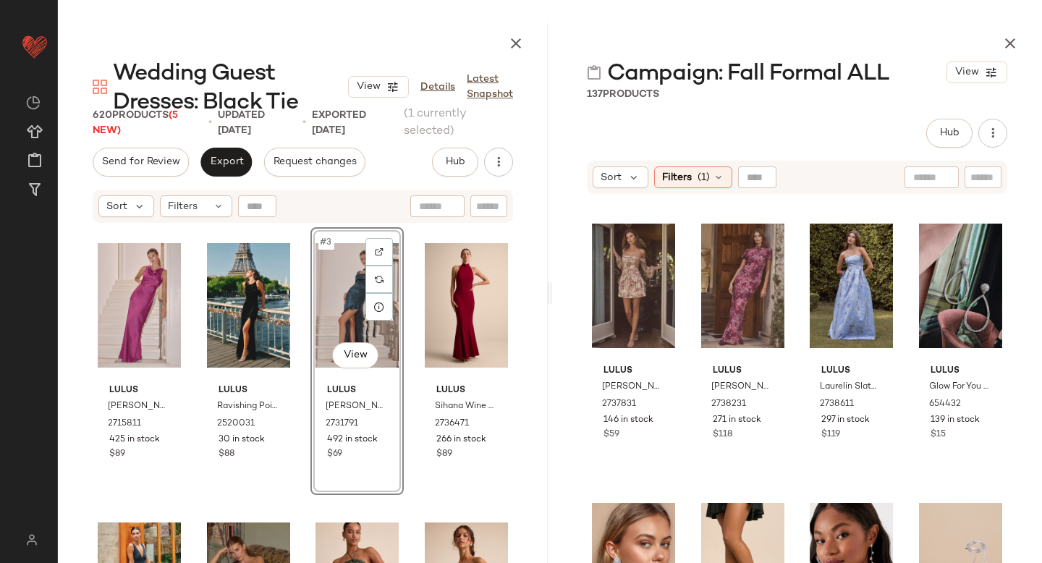
scroll to position [555, 0]
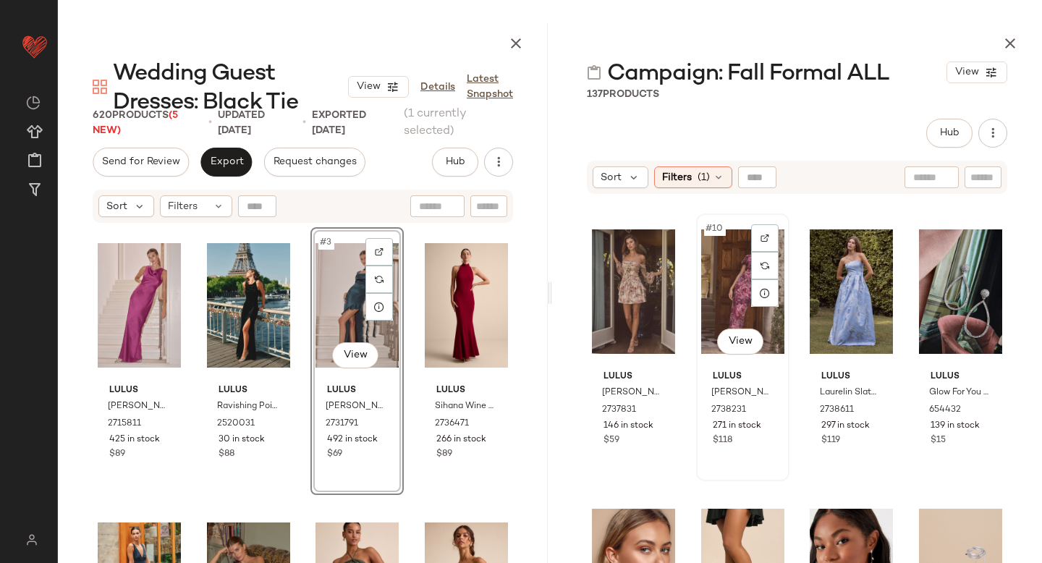
click at [773, 234] on div at bounding box center [764, 237] width 27 height 27
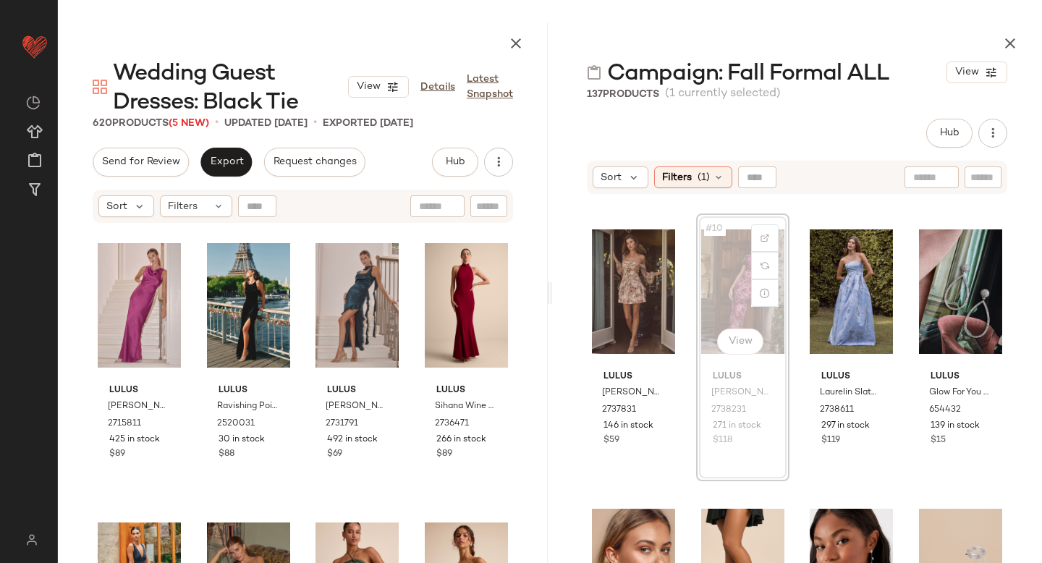
scroll to position [554, 0]
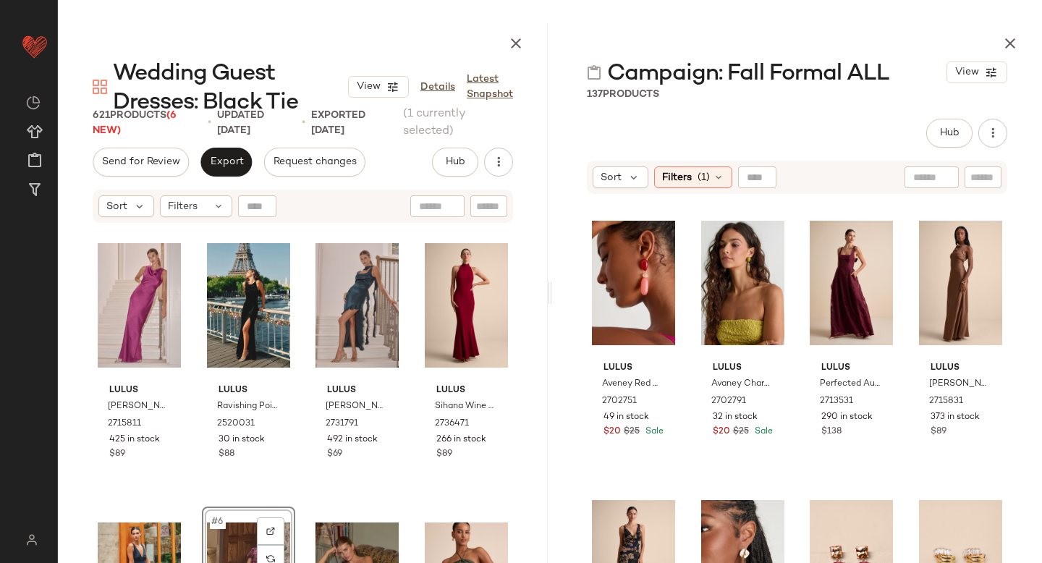
scroll to position [4213, 0]
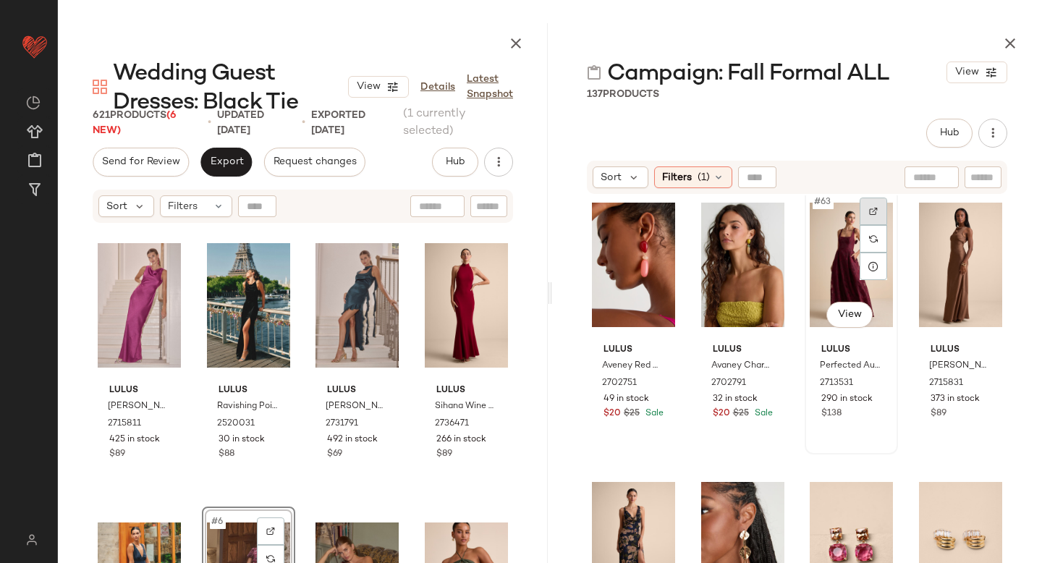
click at [869, 211] on img at bounding box center [873, 211] width 9 height 9
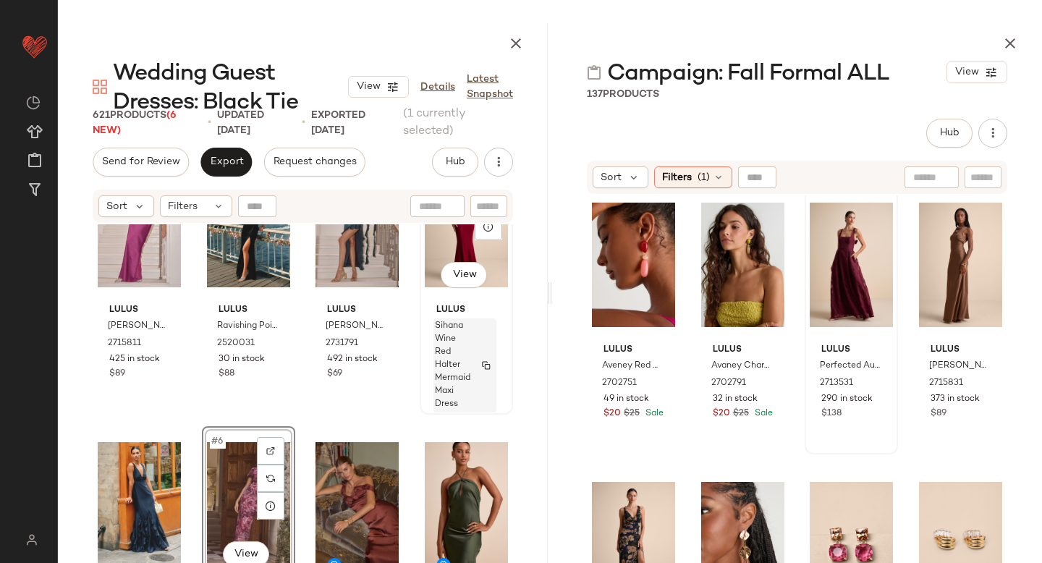
scroll to position [92, 0]
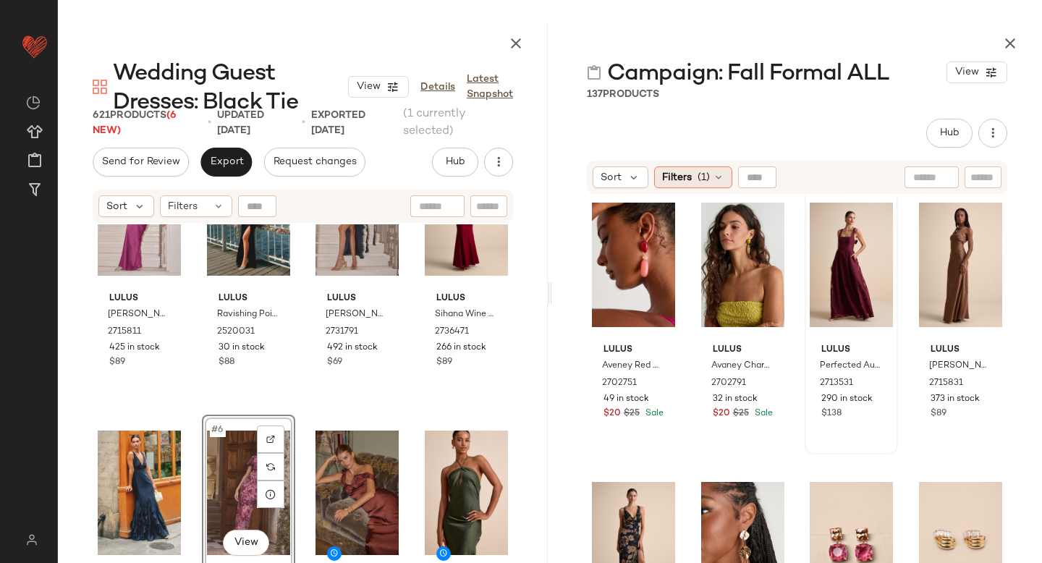
click at [675, 180] on span "Filters" at bounding box center [677, 177] width 30 height 15
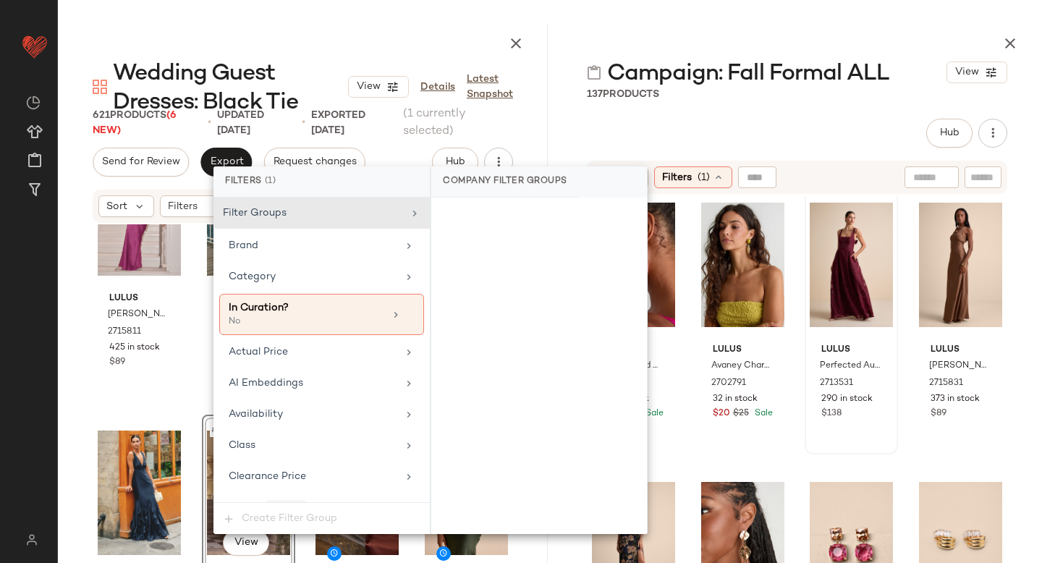
click at [868, 121] on div "Hub Send for Review External Review Internal Review Cancel Send for Review Revi…" at bounding box center [797, 133] width 420 height 29
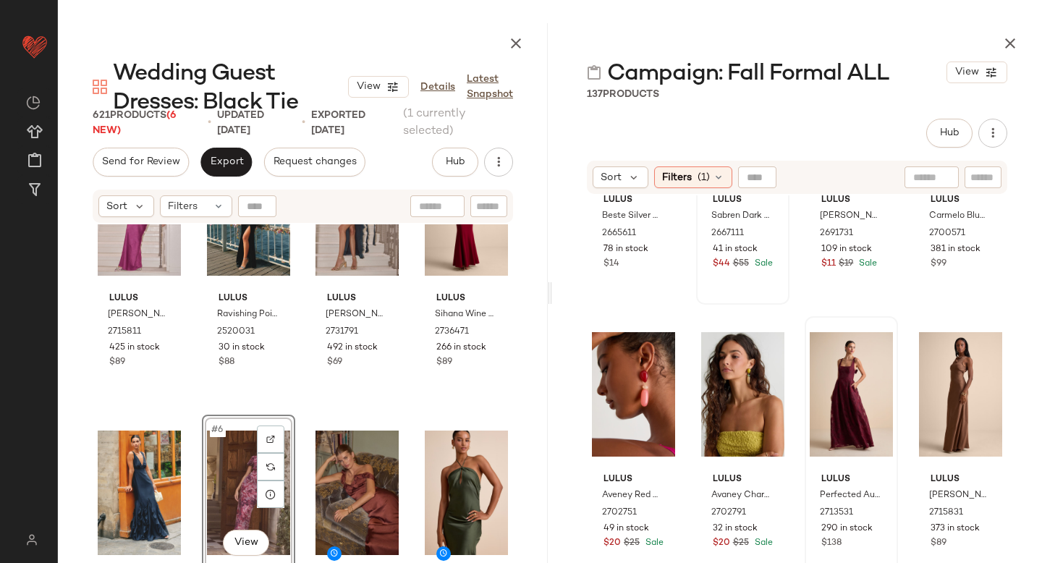
scroll to position [4131, 0]
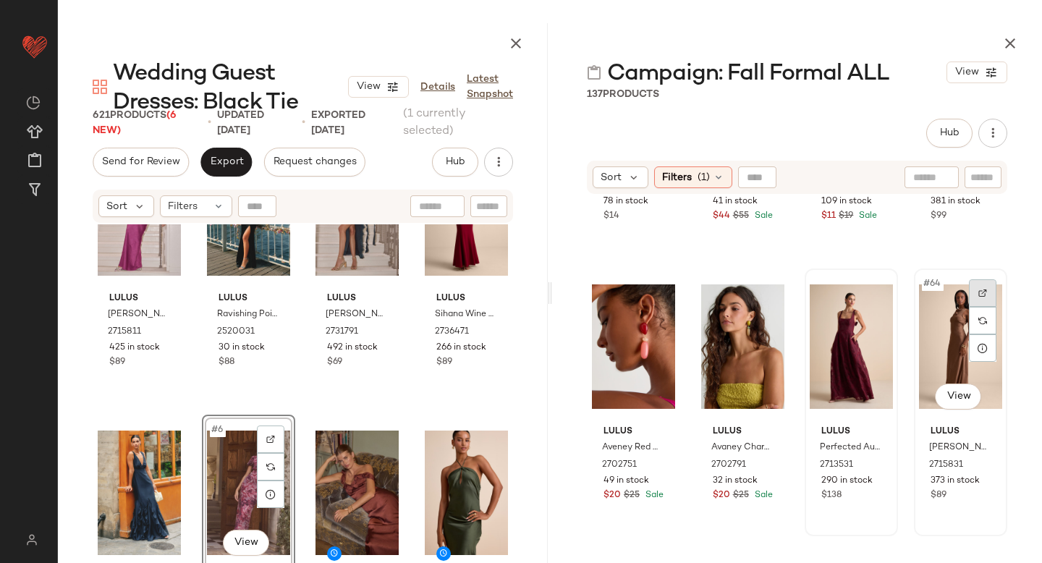
click at [969, 290] on div at bounding box center [982, 292] width 27 height 27
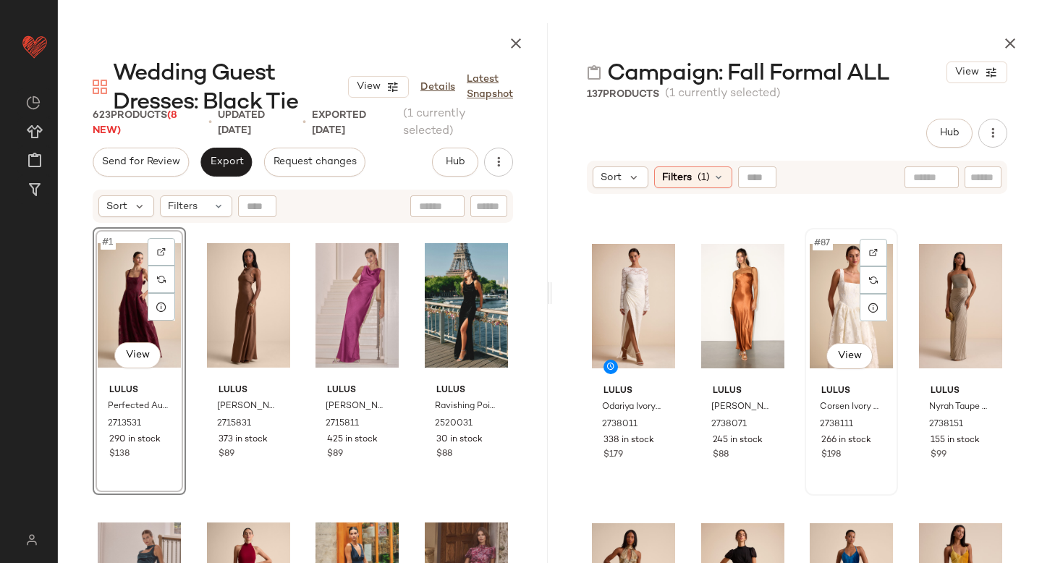
scroll to position [5833, 0]
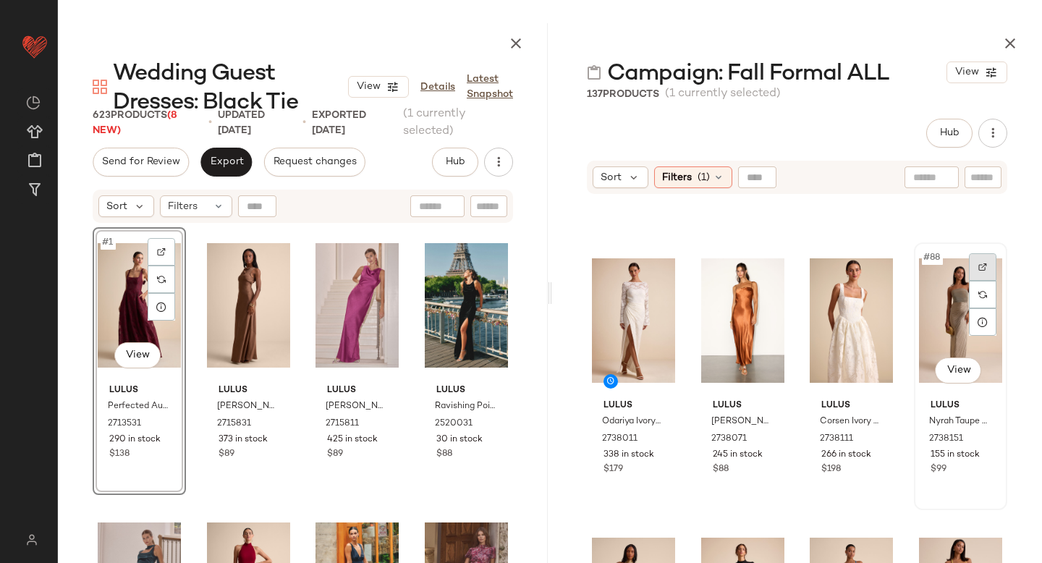
click at [975, 262] on div at bounding box center [982, 266] width 27 height 27
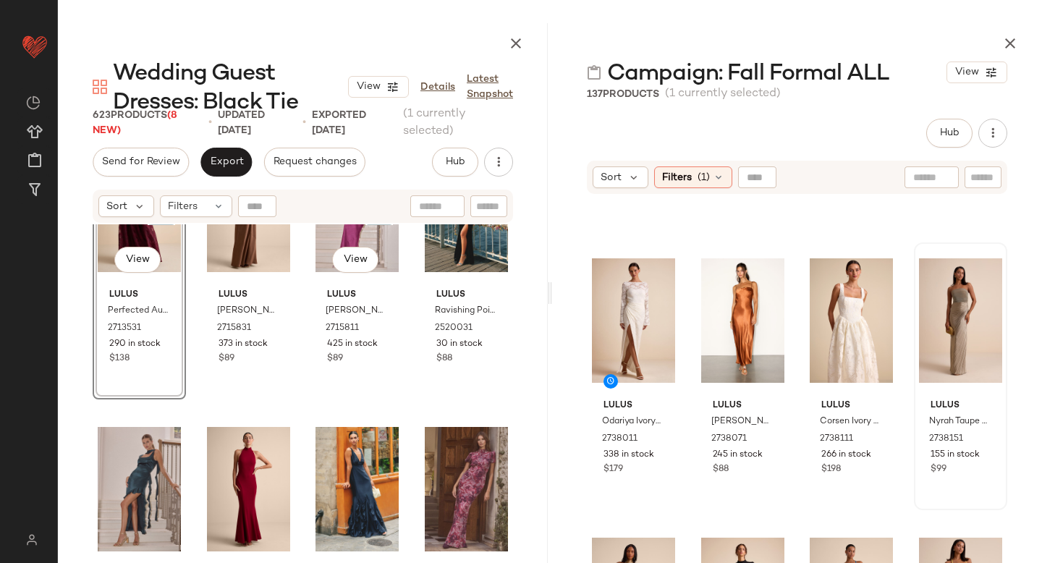
scroll to position [145, 0]
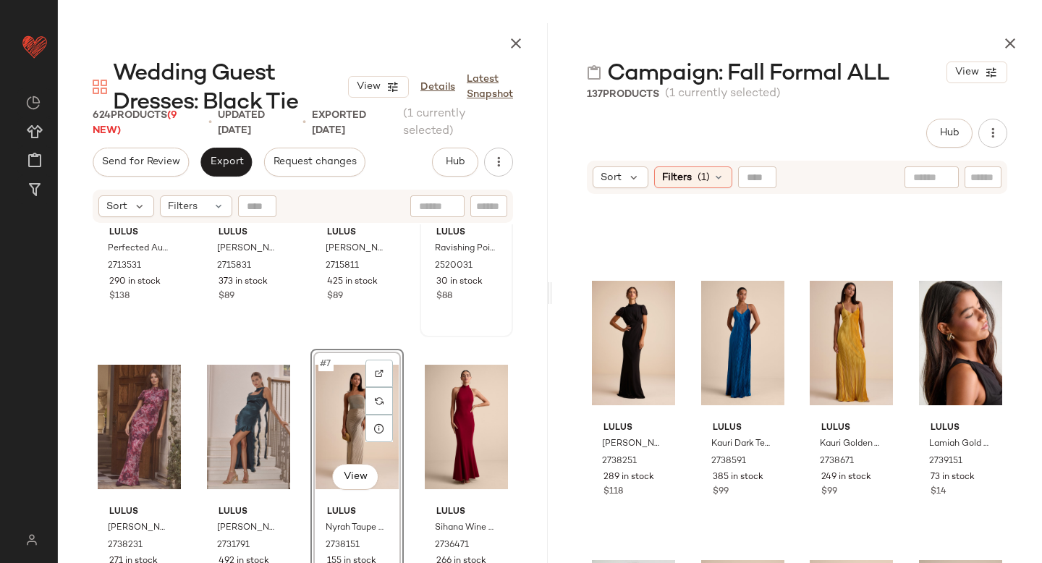
scroll to position [164, 0]
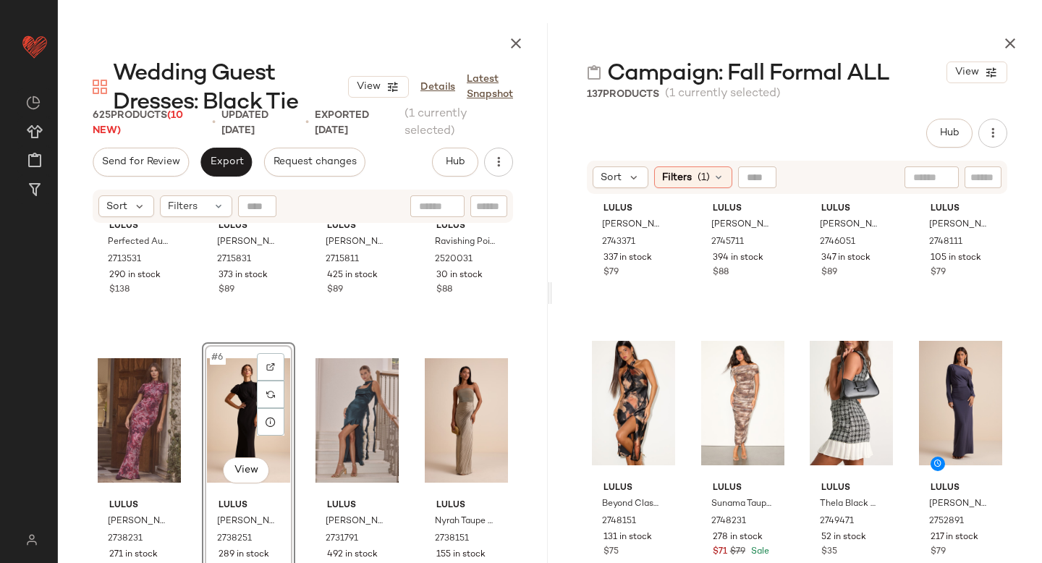
scroll to position [7174, 0]
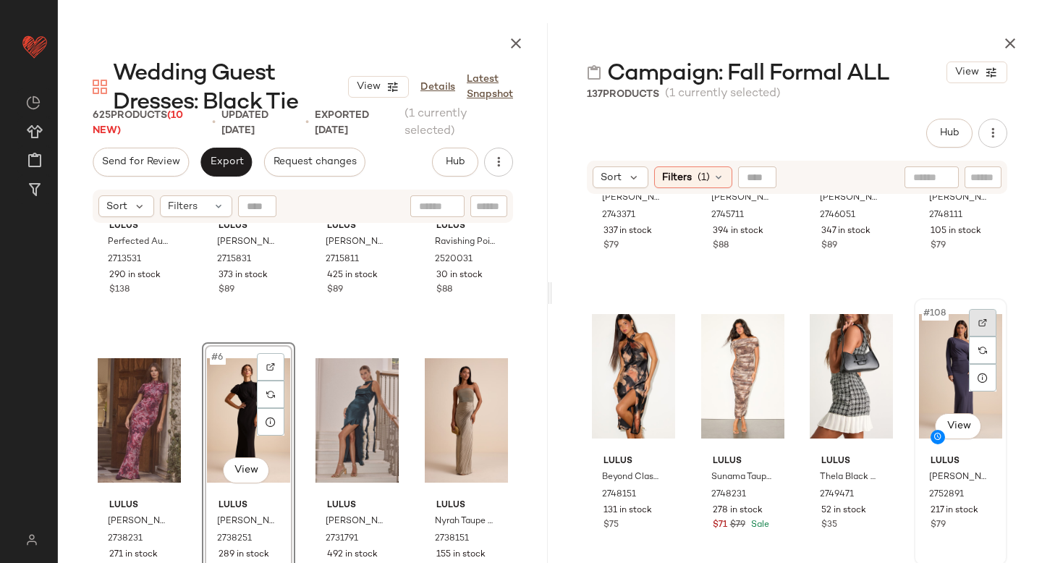
click at [978, 319] on img at bounding box center [982, 322] width 9 height 9
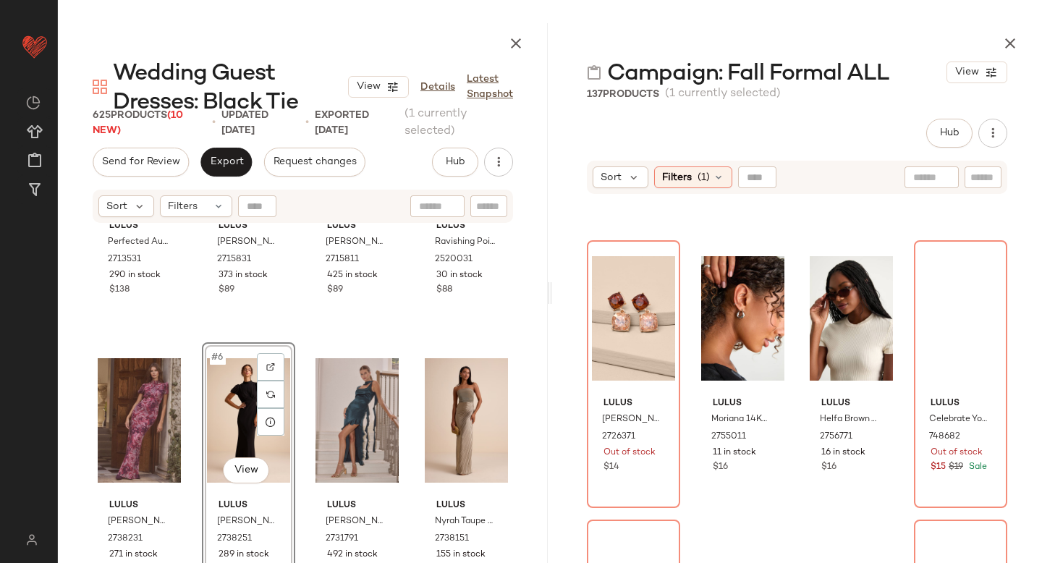
scroll to position [8503, 0]
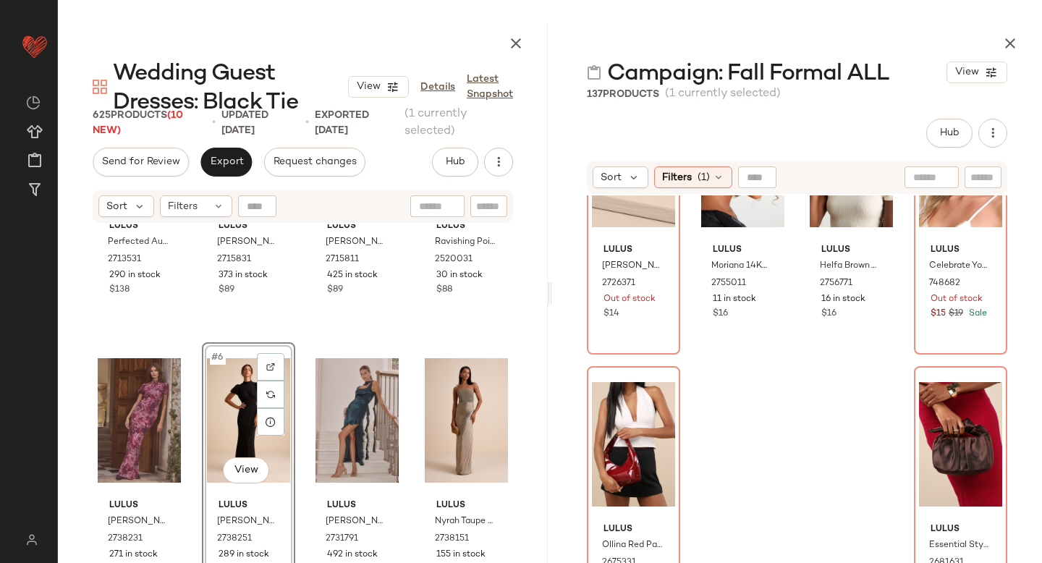
click at [703, 190] on div "Sort Filters (1)" at bounding box center [797, 177] width 420 height 33
click at [703, 179] on span "(1)" at bounding box center [704, 177] width 12 height 15
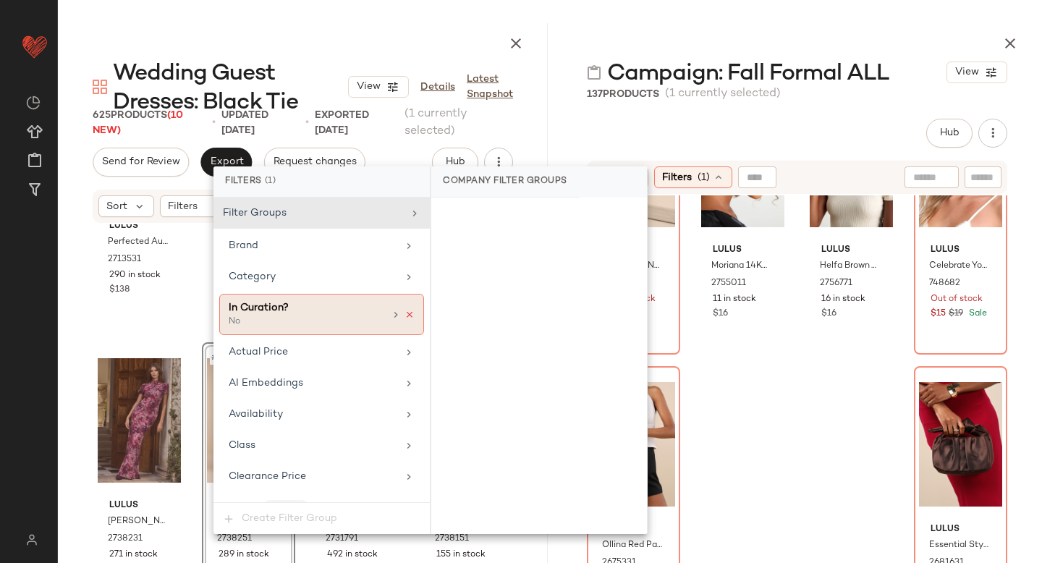
click at [405, 316] on icon at bounding box center [410, 315] width 10 height 10
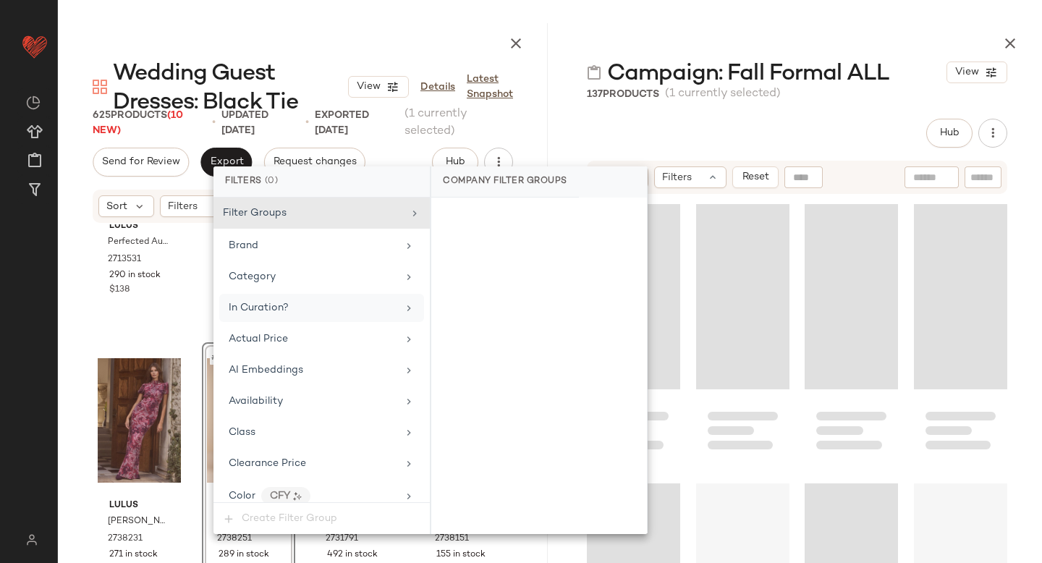
scroll to position [6704, 0]
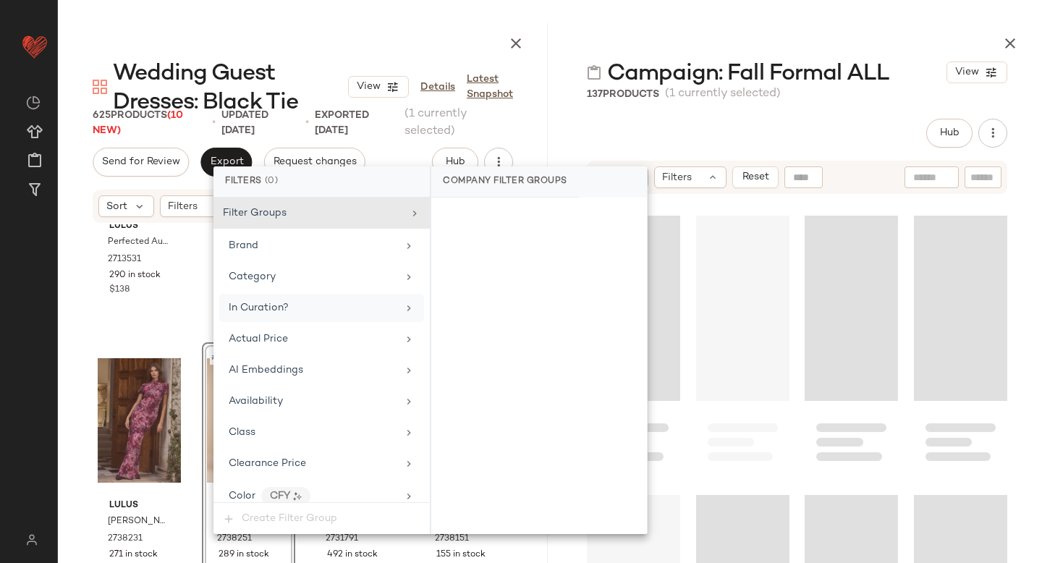
click at [1011, 344] on div at bounding box center [797, 414] width 490 height 439
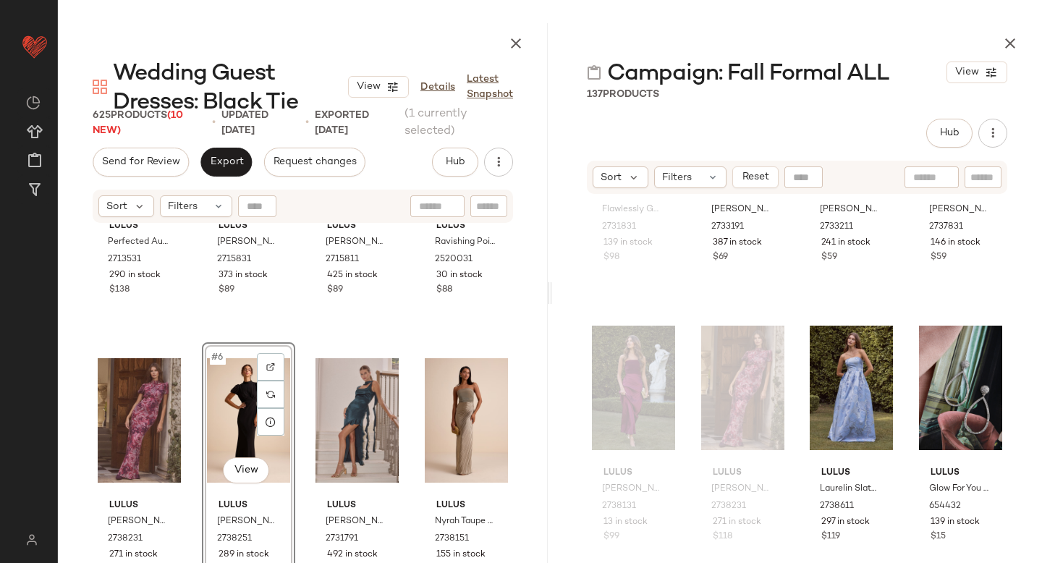
scroll to position [742, 0]
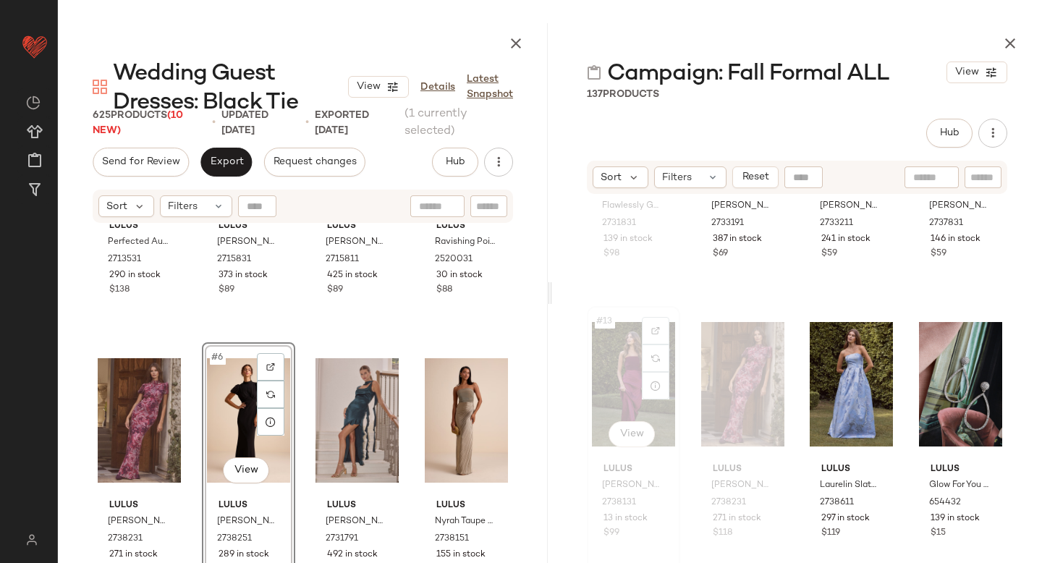
click at [615, 371] on div "#13 View" at bounding box center [633, 384] width 83 height 146
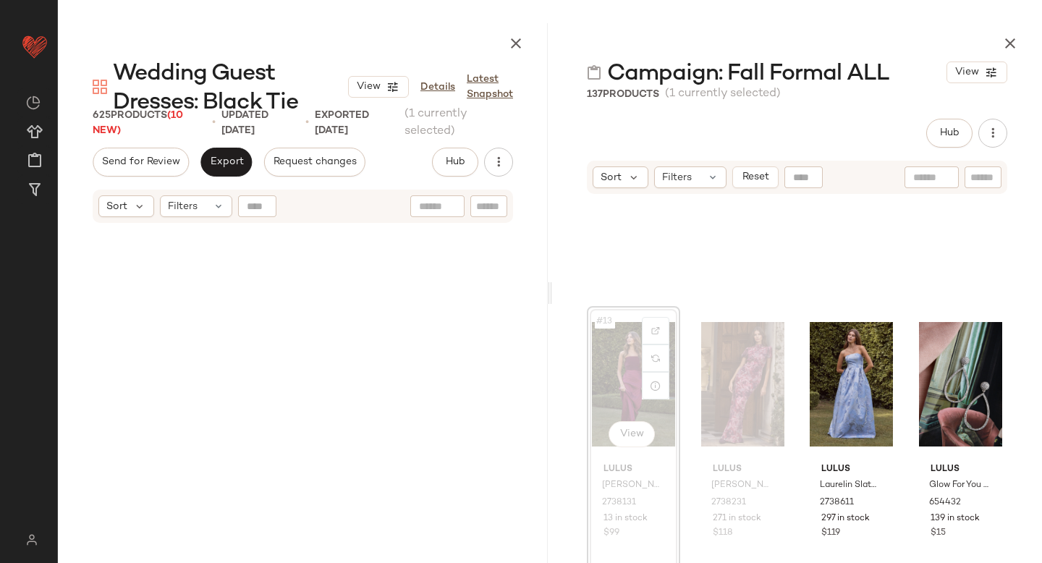
scroll to position [838, 0]
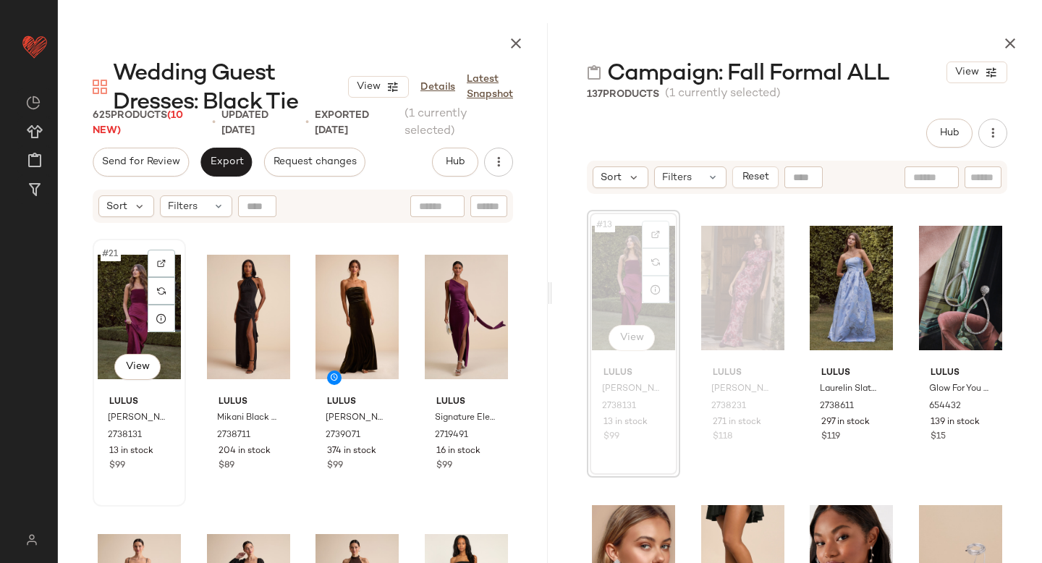
click at [117, 300] on div "#21 View" at bounding box center [139, 317] width 83 height 146
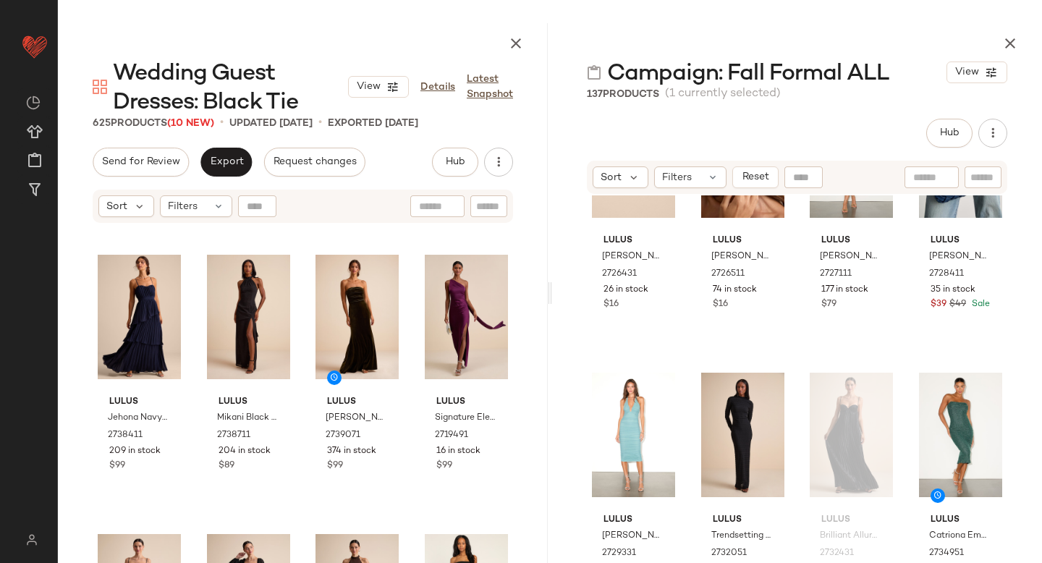
scroll to position [5196, 0]
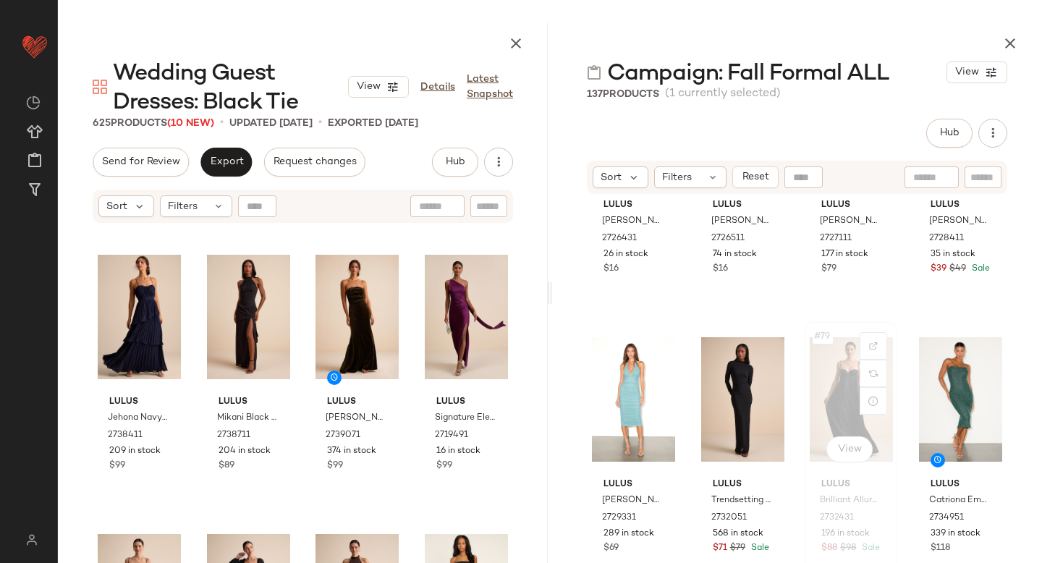
click at [841, 378] on div "#79 View" at bounding box center [851, 399] width 83 height 146
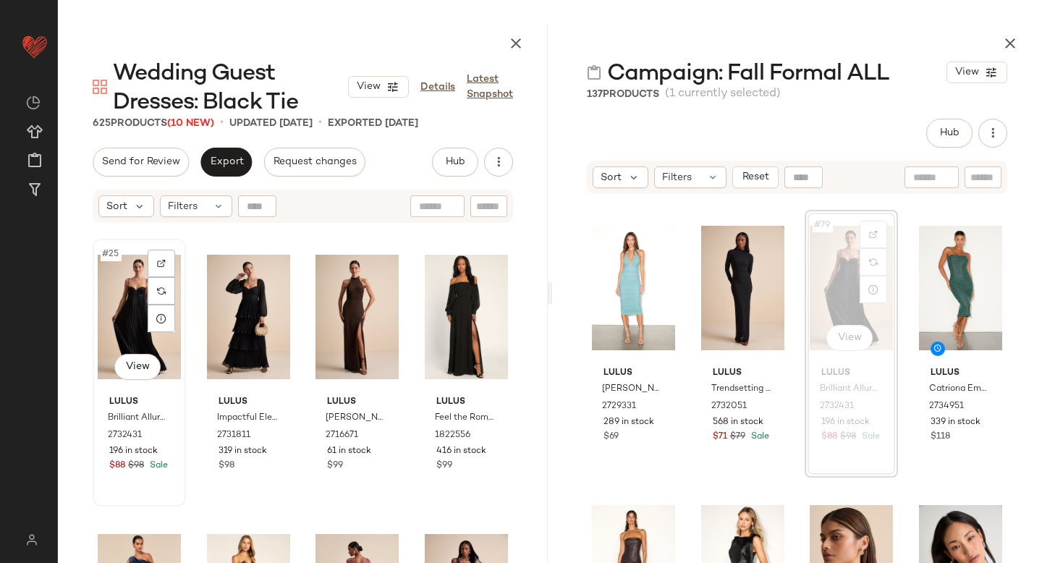
click at [118, 313] on div "#25 View" at bounding box center [139, 317] width 83 height 146
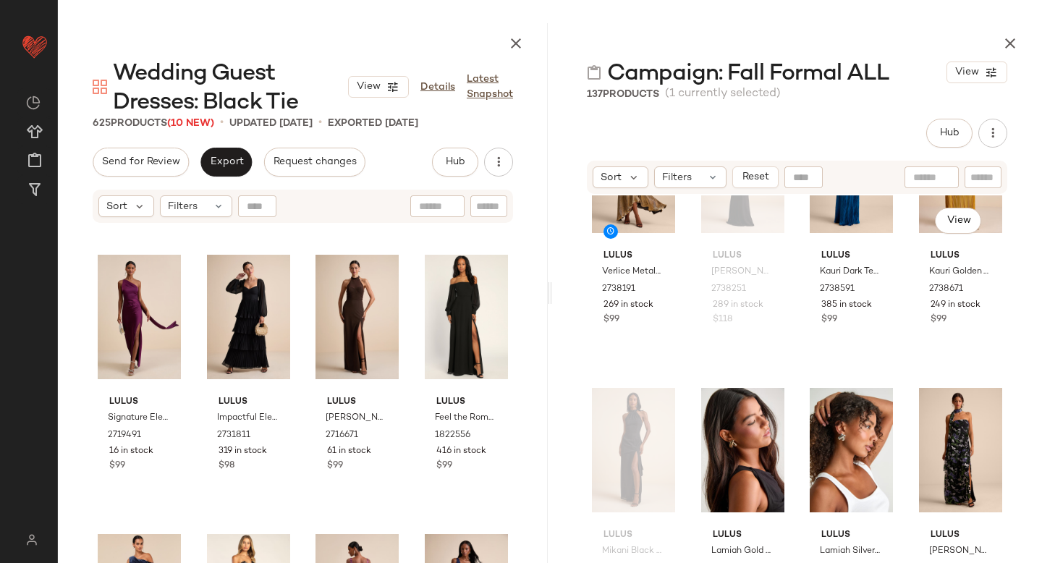
scroll to position [6953, 0]
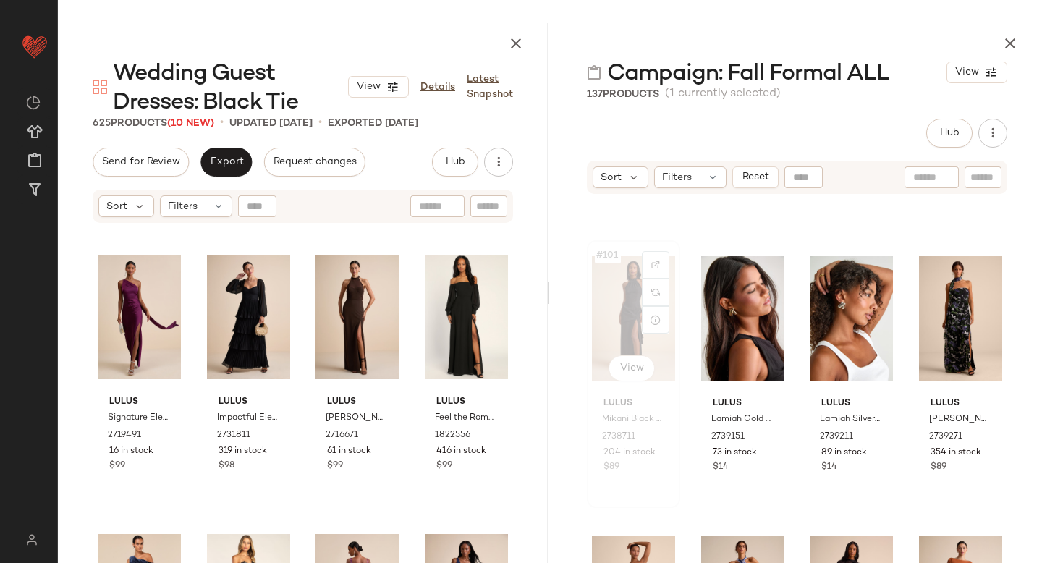
click at [622, 312] on div "#101 View" at bounding box center [633, 318] width 83 height 146
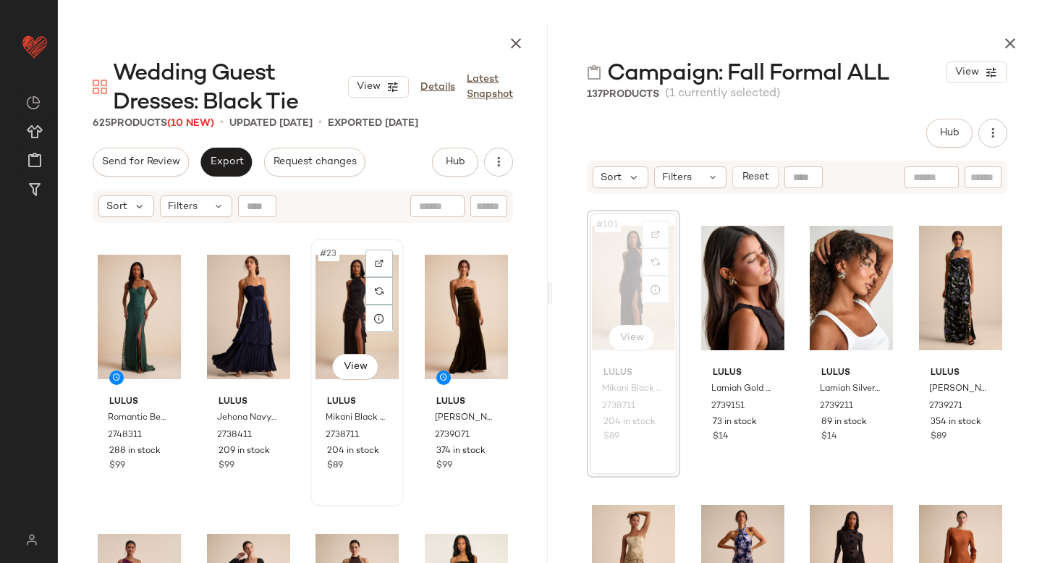
click at [345, 305] on div "#23 View" at bounding box center [357, 317] width 83 height 146
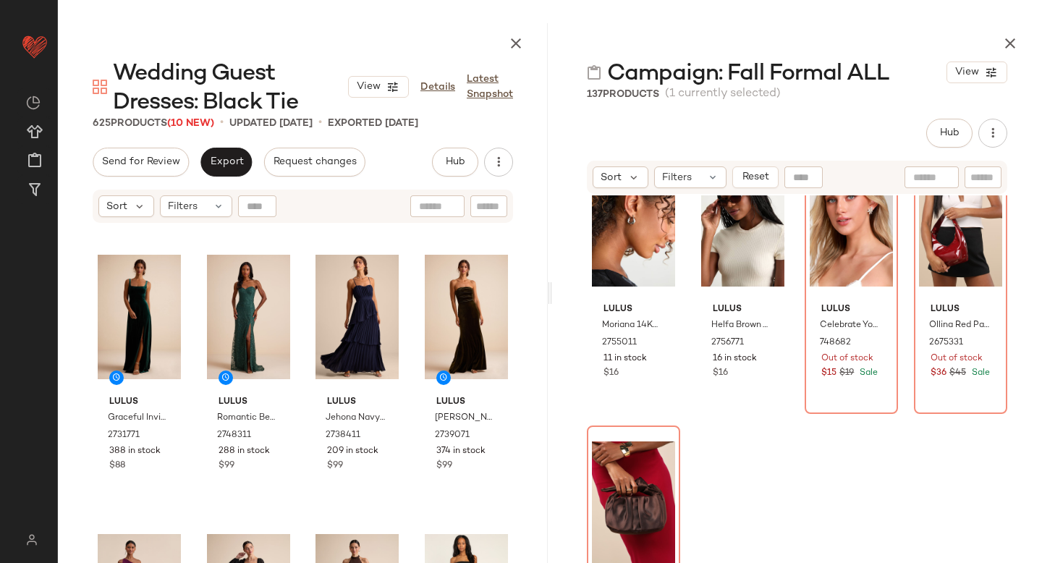
scroll to position [9341, 0]
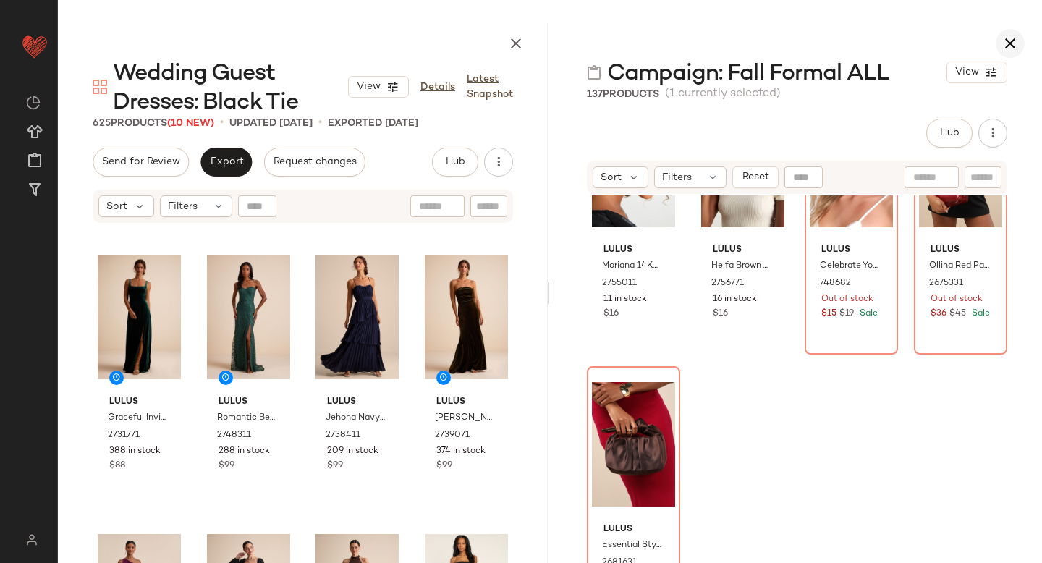
click at [1009, 51] on icon "button" at bounding box center [1009, 43] width 17 height 17
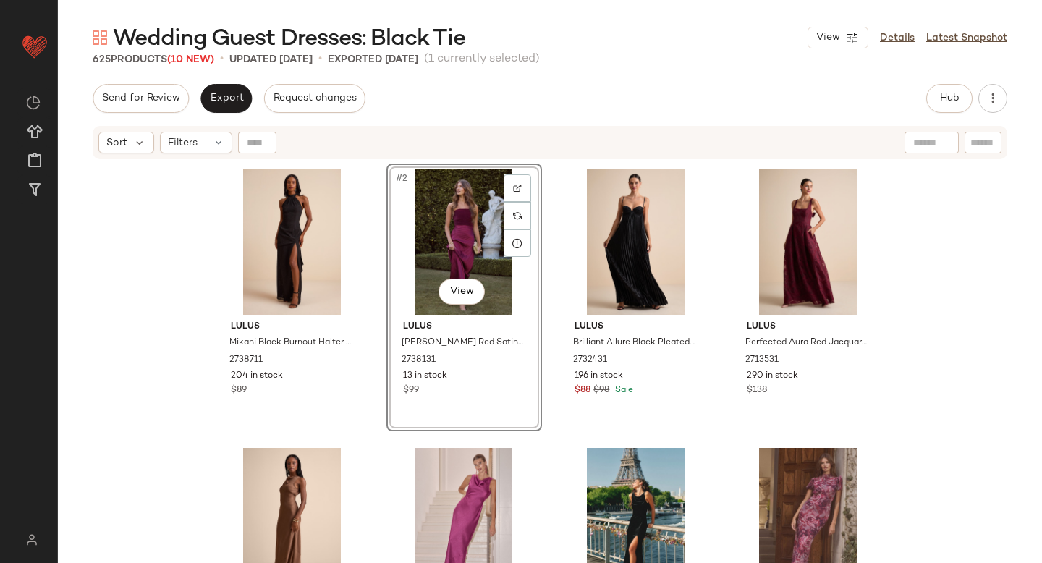
click at [153, 417] on div "[PERSON_NAME] Black Burnout Halter Maxi Dress 2738711 204 in stock $89 #2 View …" at bounding box center [550, 380] width 984 height 439
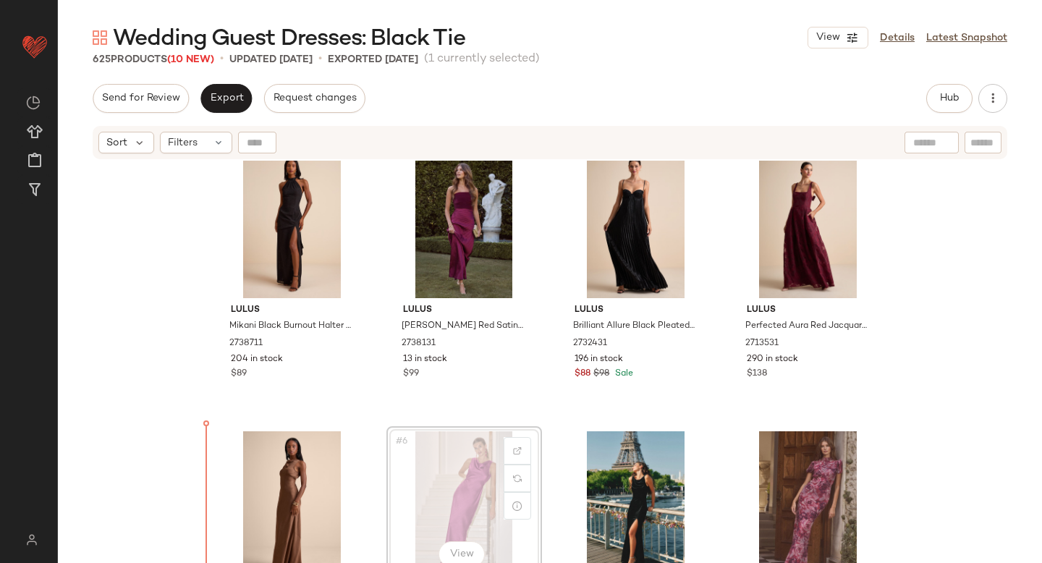
scroll to position [33, 0]
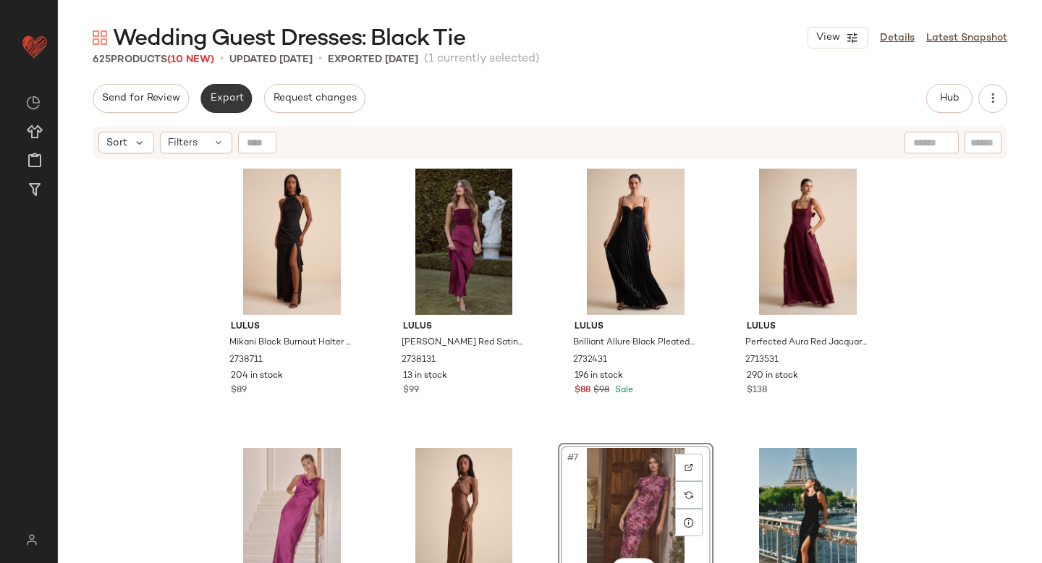
click at [210, 104] on button "Export" at bounding box center [225, 98] width 51 height 29
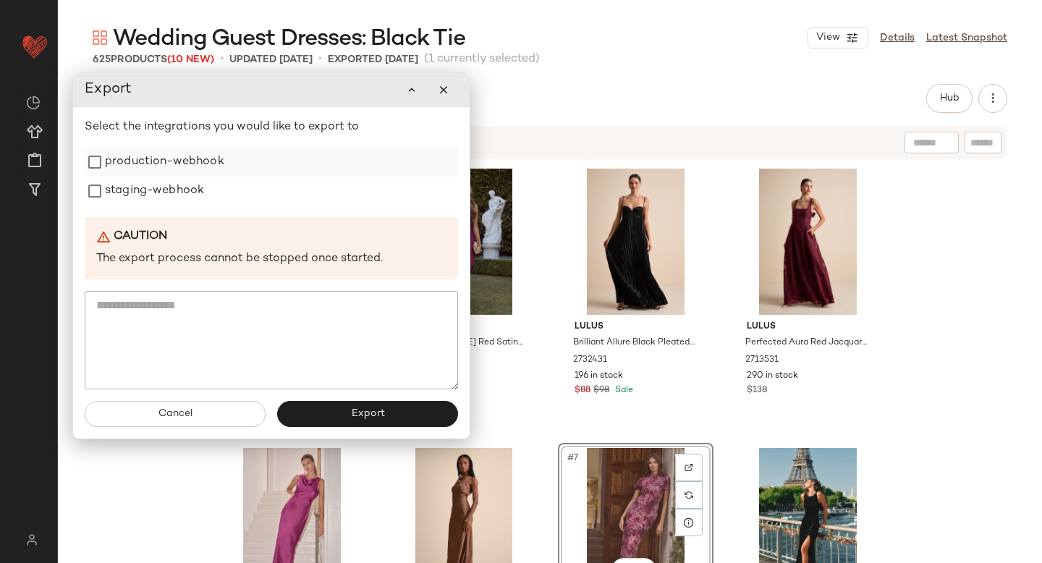
click at [193, 154] on label "production-webhook" at bounding box center [164, 162] width 119 height 29
click at [179, 180] on label "staging-webhook" at bounding box center [154, 191] width 99 height 29
click at [295, 415] on button "Export" at bounding box center [367, 414] width 181 height 26
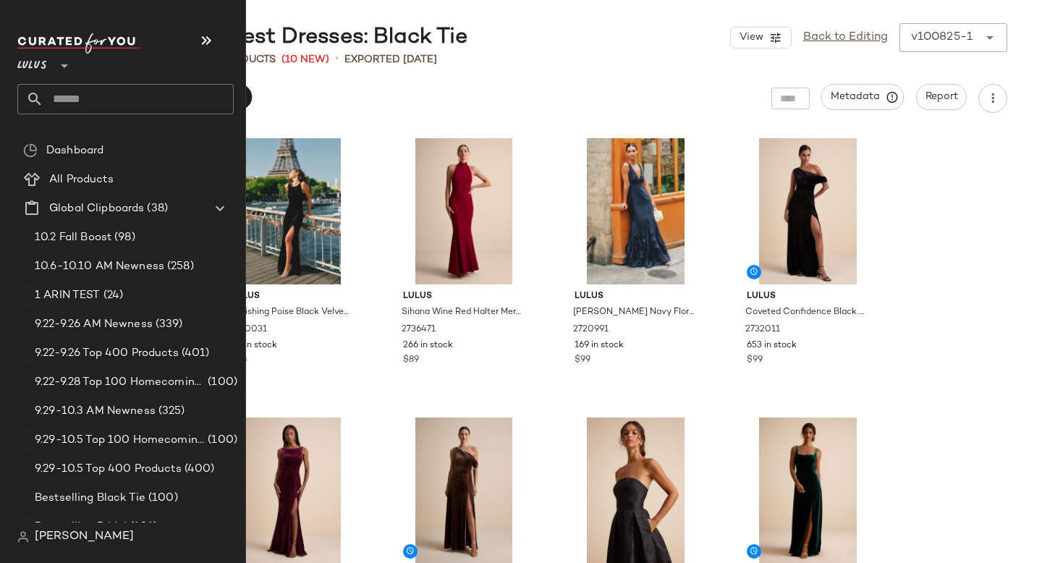
click at [119, 94] on input "text" at bounding box center [138, 99] width 190 height 30
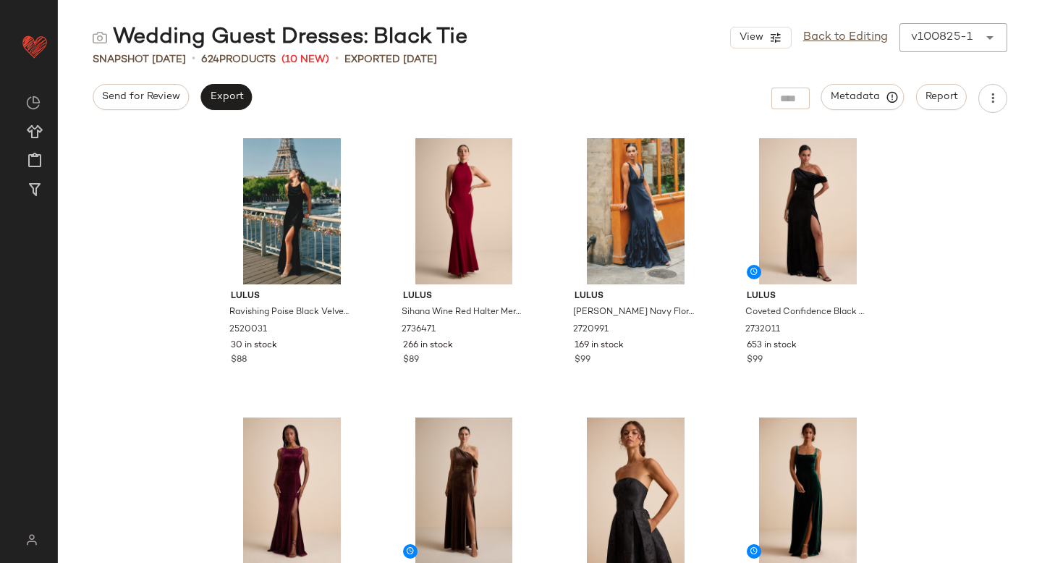
click at [346, 88] on div "Send for Review Export Metadata Report" at bounding box center [550, 98] width 984 height 29
click at [826, 41] on link "Back to Editing" at bounding box center [845, 37] width 85 height 17
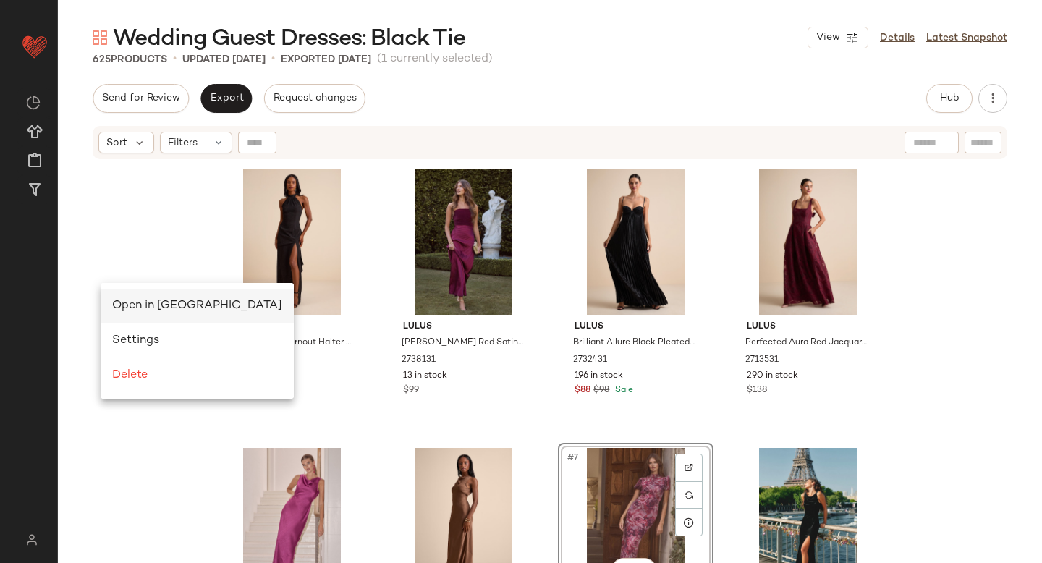
click at [132, 293] on div "Open in [GEOGRAPHIC_DATA]" at bounding box center [197, 306] width 193 height 35
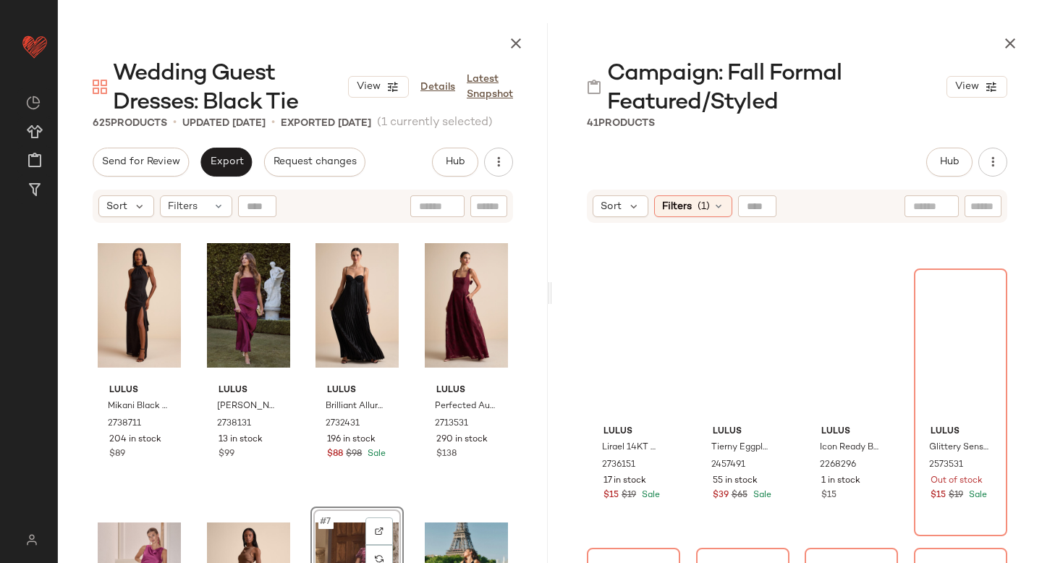
scroll to position [2078, 0]
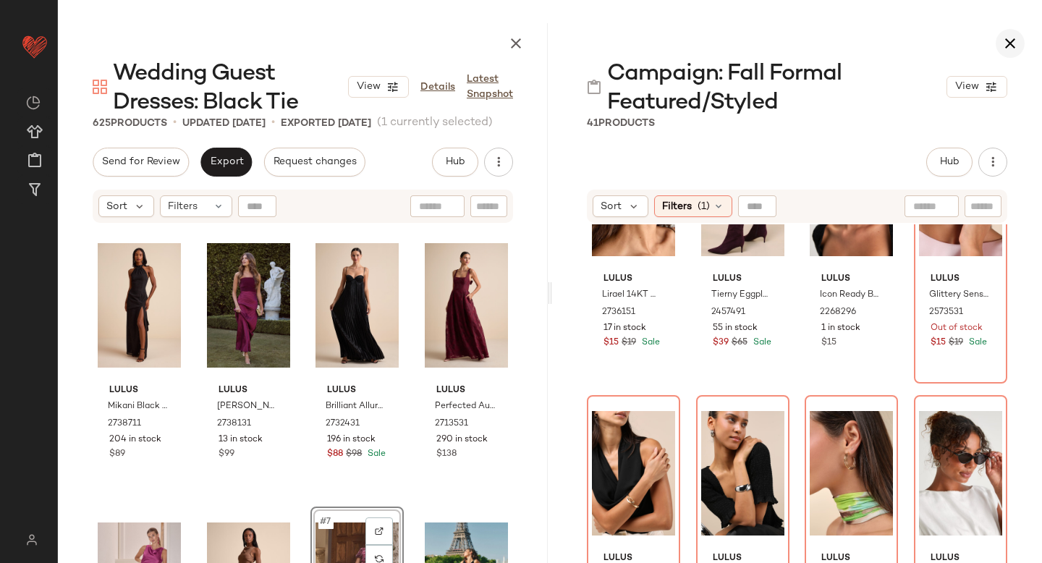
click at [1009, 38] on icon "button" at bounding box center [1009, 43] width 17 height 17
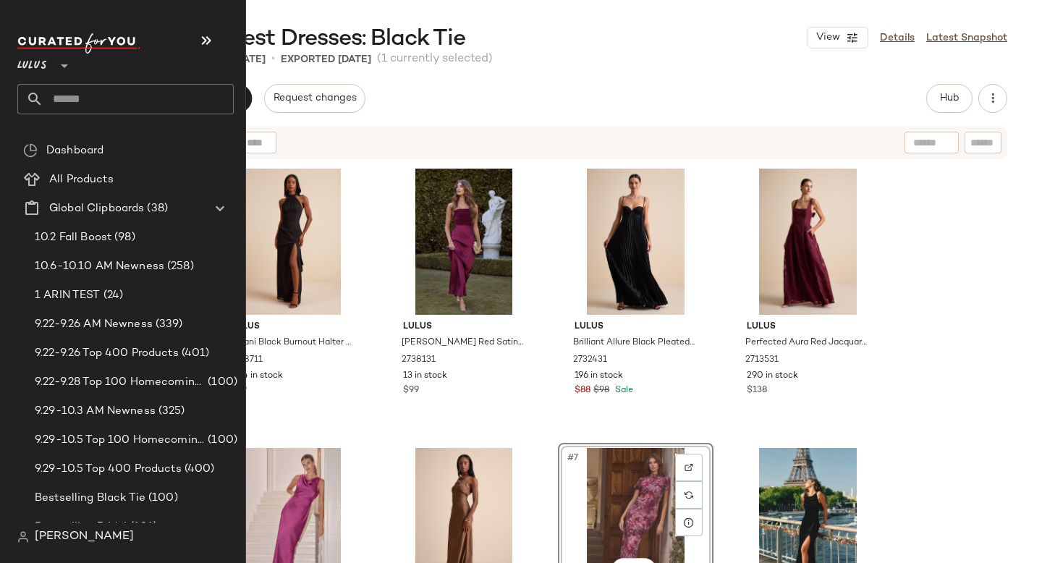
click at [108, 98] on input "text" at bounding box center [138, 99] width 190 height 30
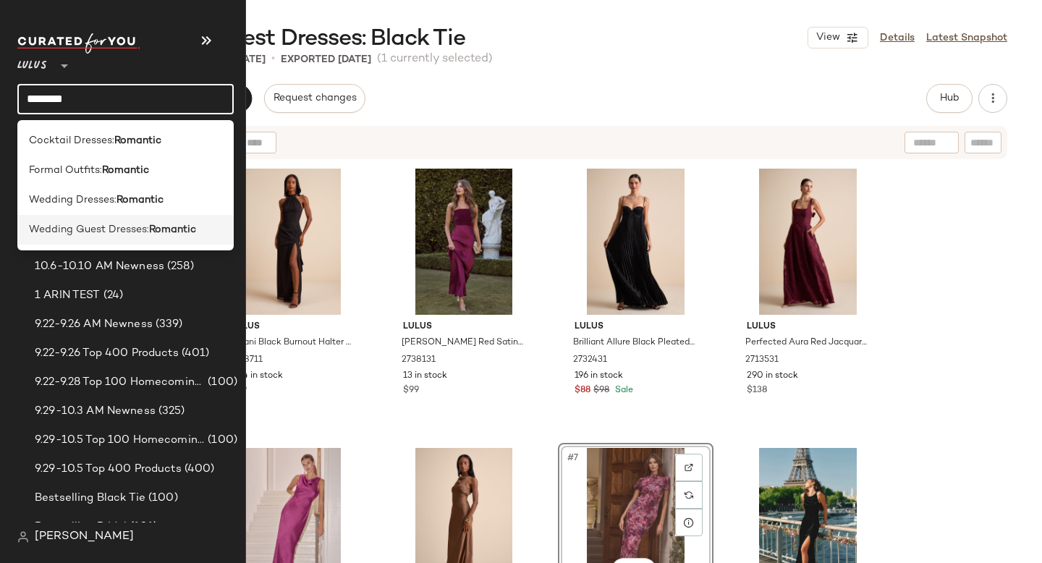
type input "********"
click at [111, 234] on span "Wedding Guest Dresses:" at bounding box center [89, 229] width 120 height 15
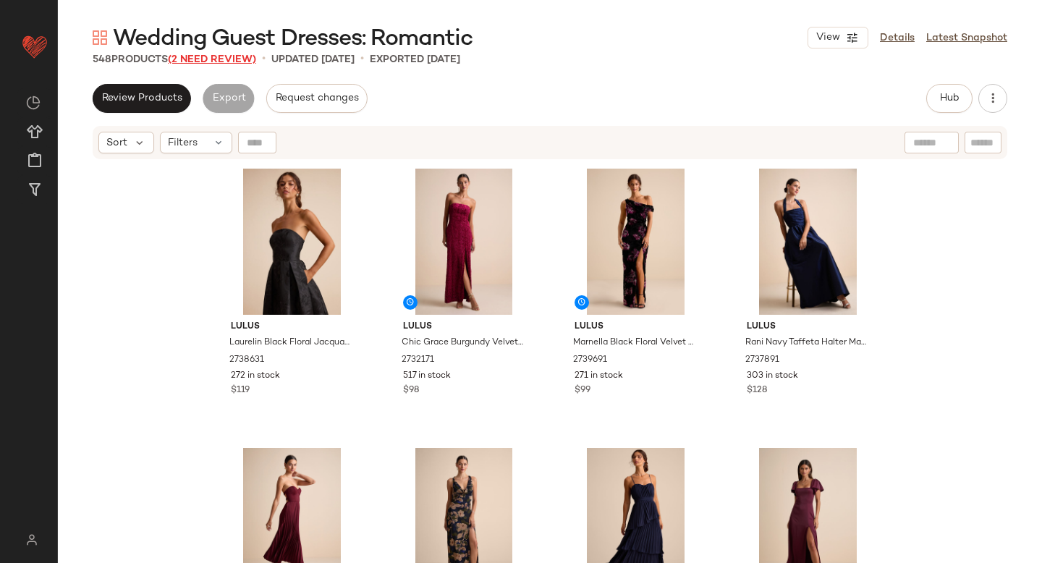
click at [253, 59] on span "(2 Need Review)" at bounding box center [212, 59] width 88 height 11
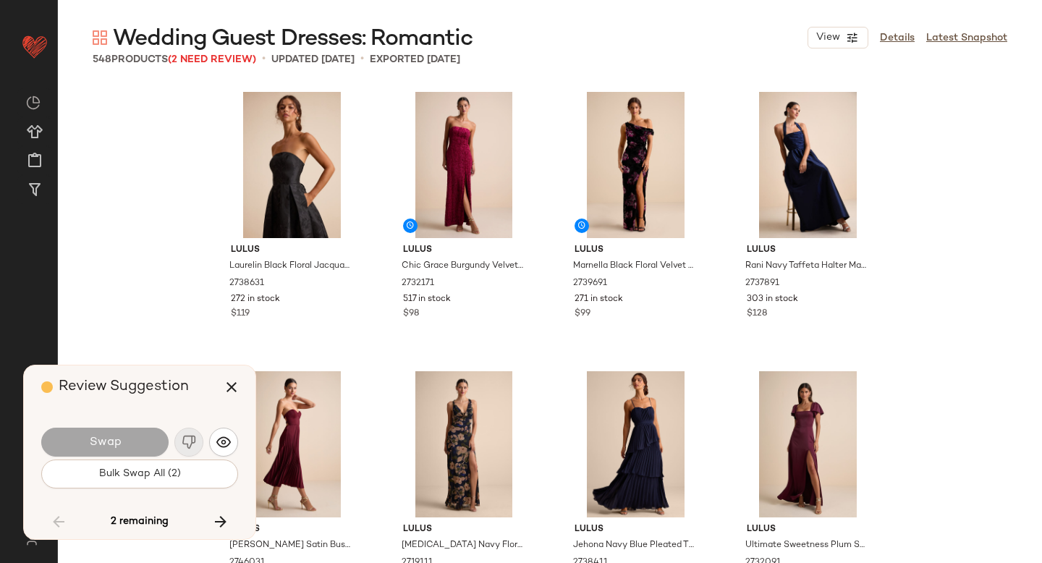
scroll to position [32401, 0]
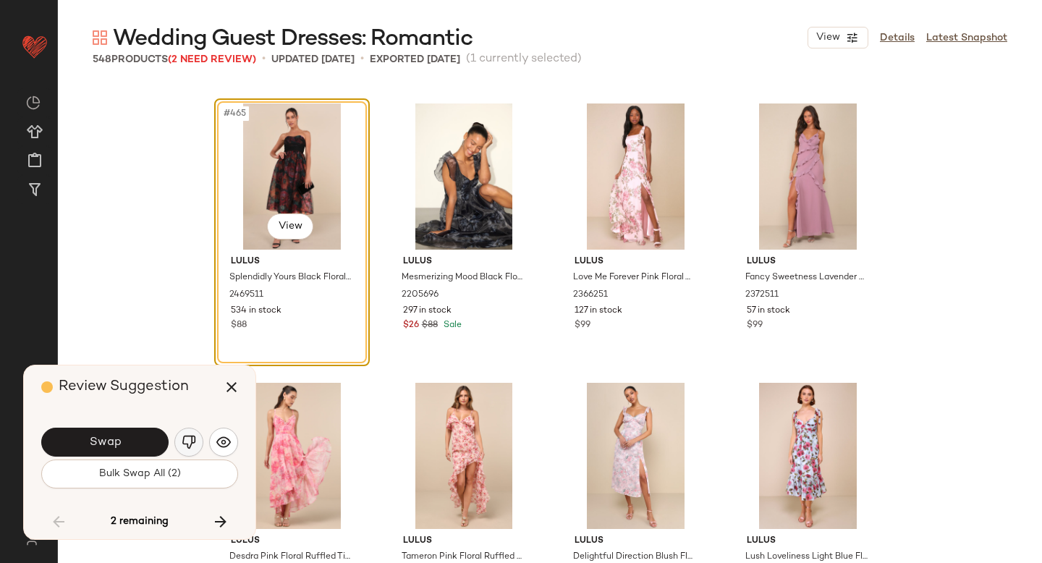
click at [187, 446] on img "button" at bounding box center [189, 442] width 14 height 14
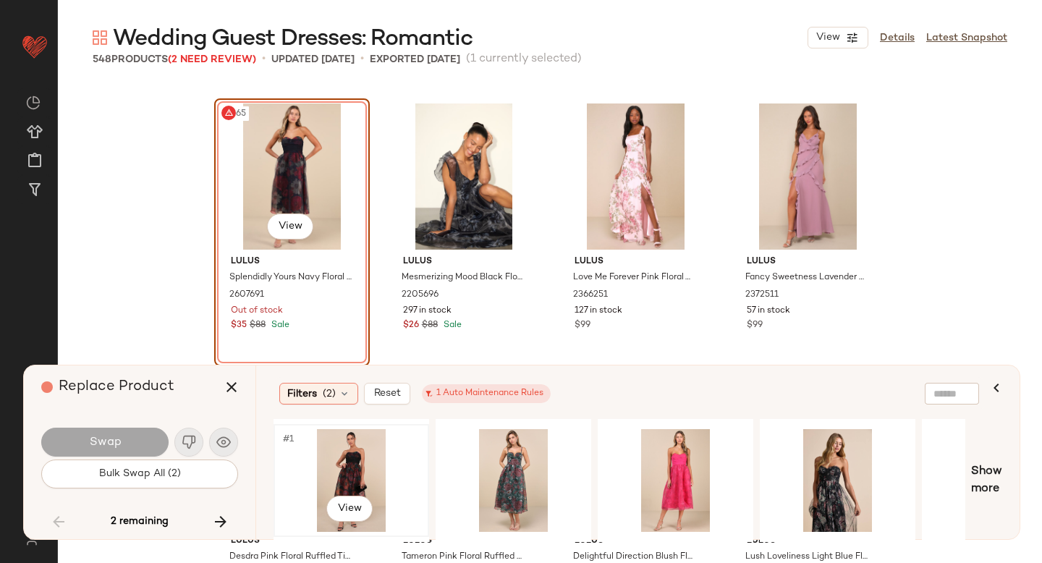
click at [393, 455] on div "#1 View" at bounding box center [351, 480] width 145 height 103
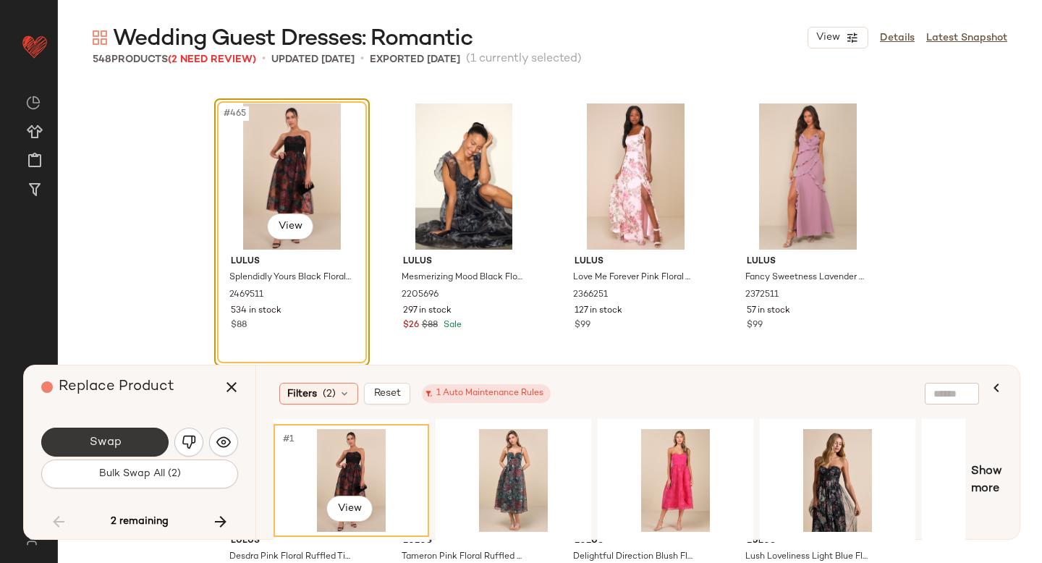
click at [149, 441] on button "Swap" at bounding box center [104, 442] width 127 height 29
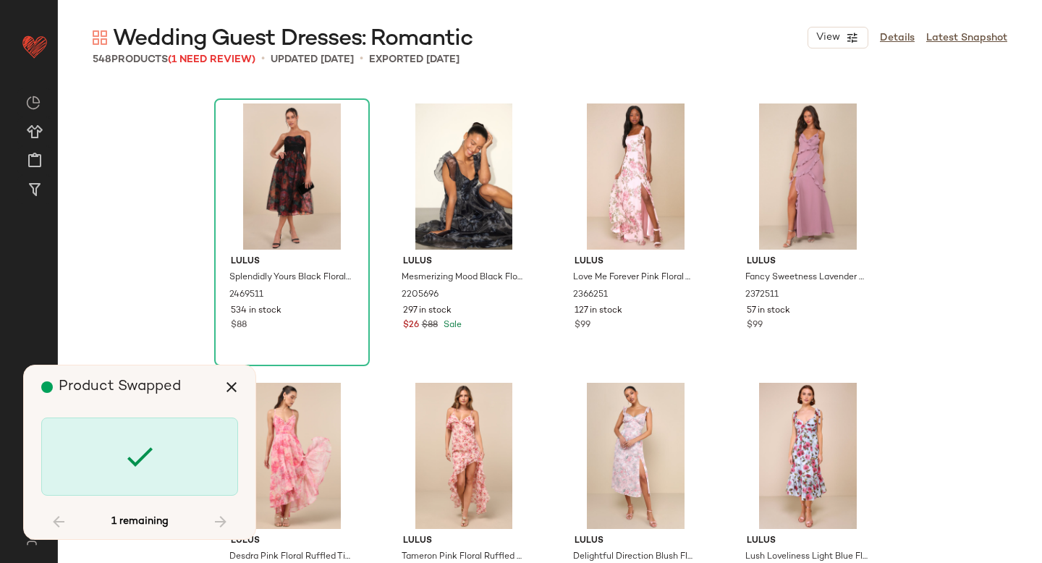
scroll to position [34915, 0]
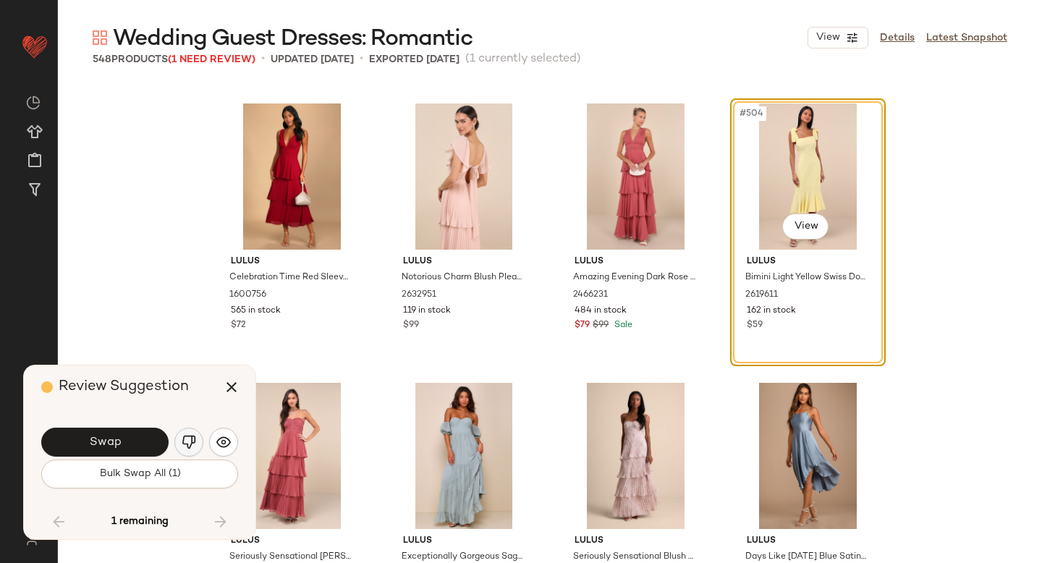
click at [186, 442] on img "button" at bounding box center [189, 442] width 14 height 14
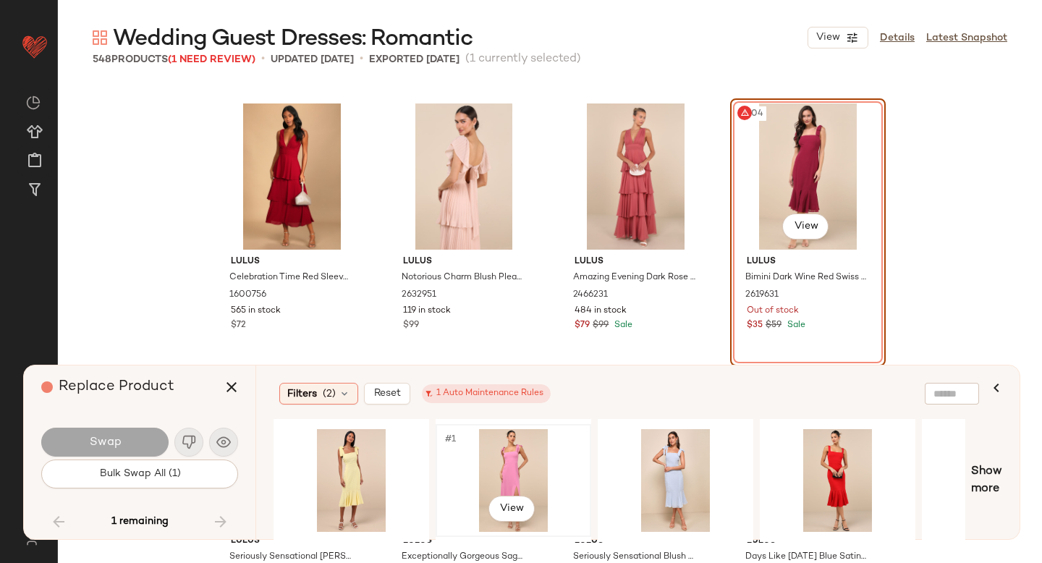
click at [504, 464] on div "#1 View" at bounding box center [513, 480] width 145 height 103
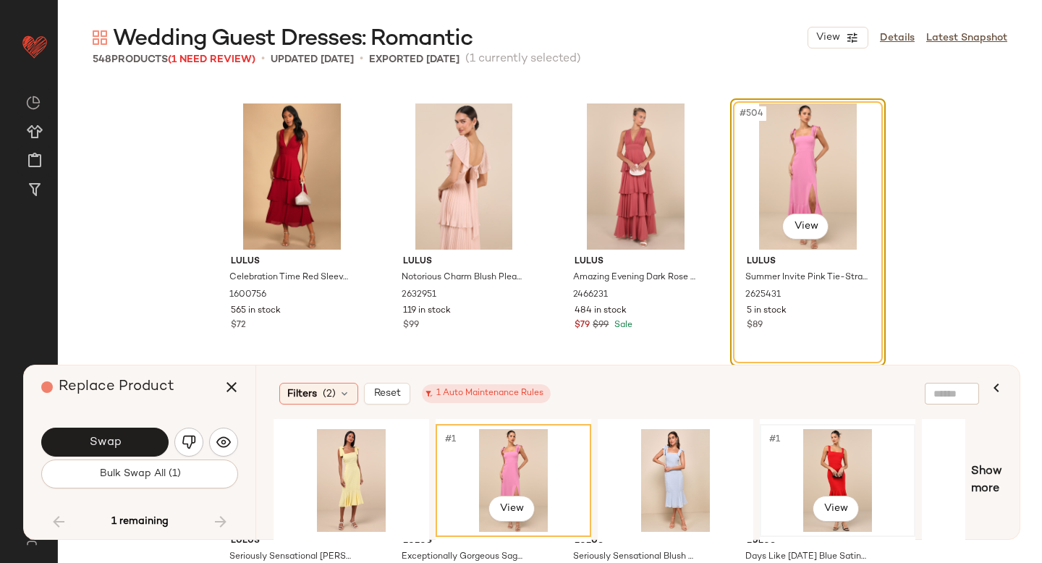
click at [852, 463] on div "#1 View" at bounding box center [837, 480] width 145 height 103
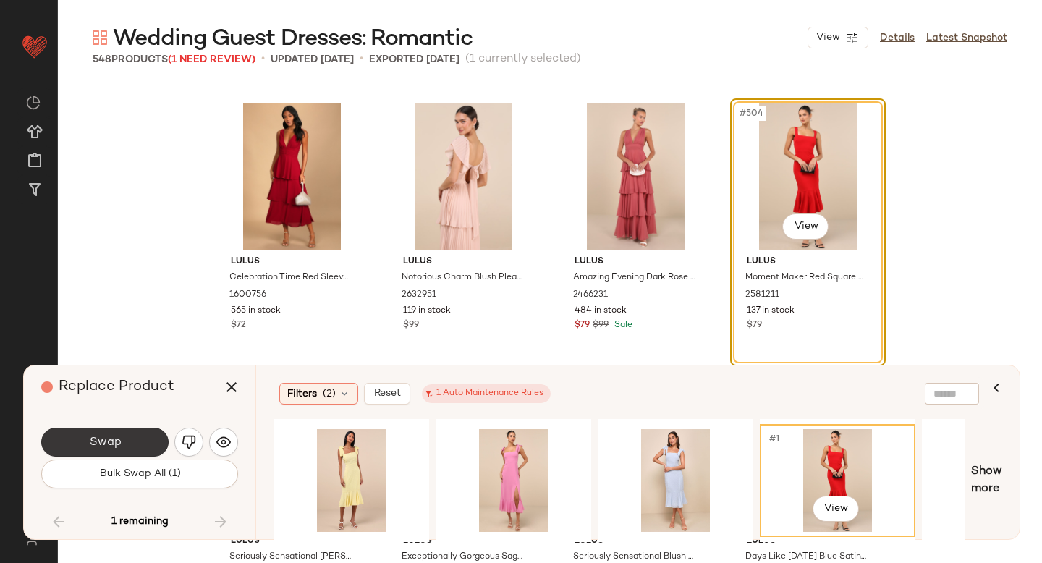
click at [78, 433] on button "Swap" at bounding box center [104, 442] width 127 height 29
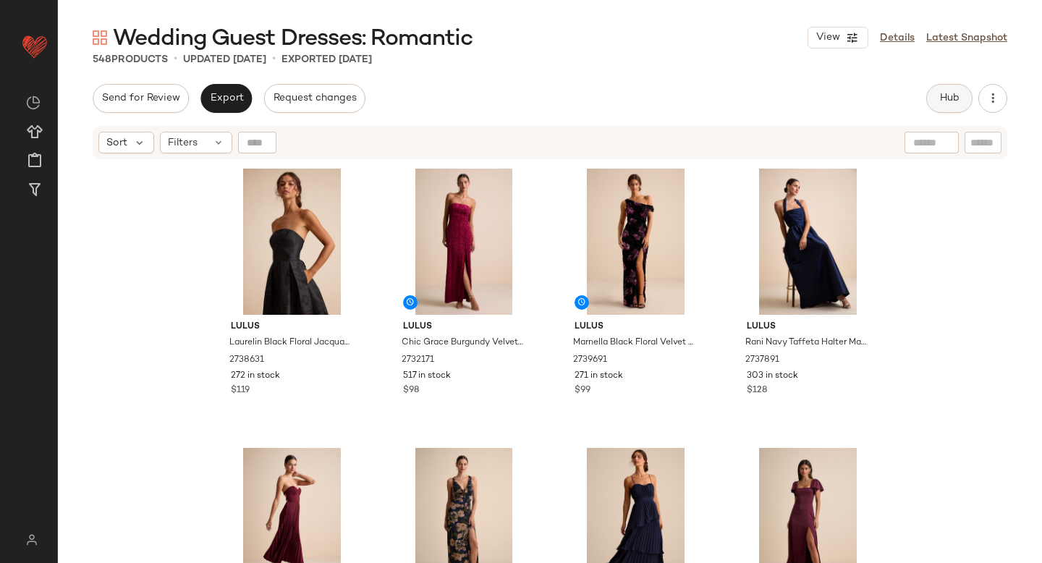
click at [956, 93] on span "Hub" at bounding box center [949, 99] width 20 height 12
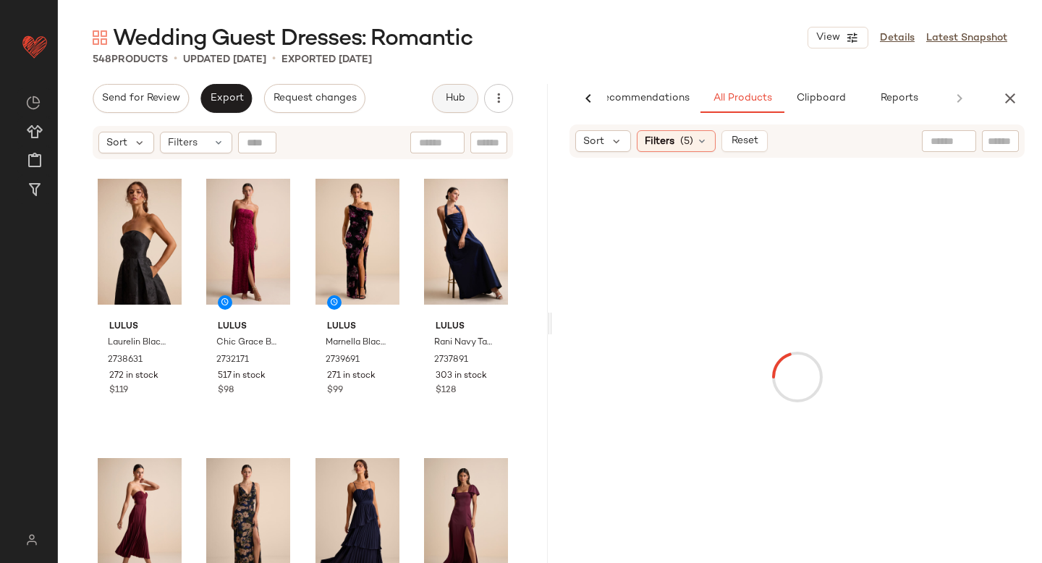
scroll to position [0, 34]
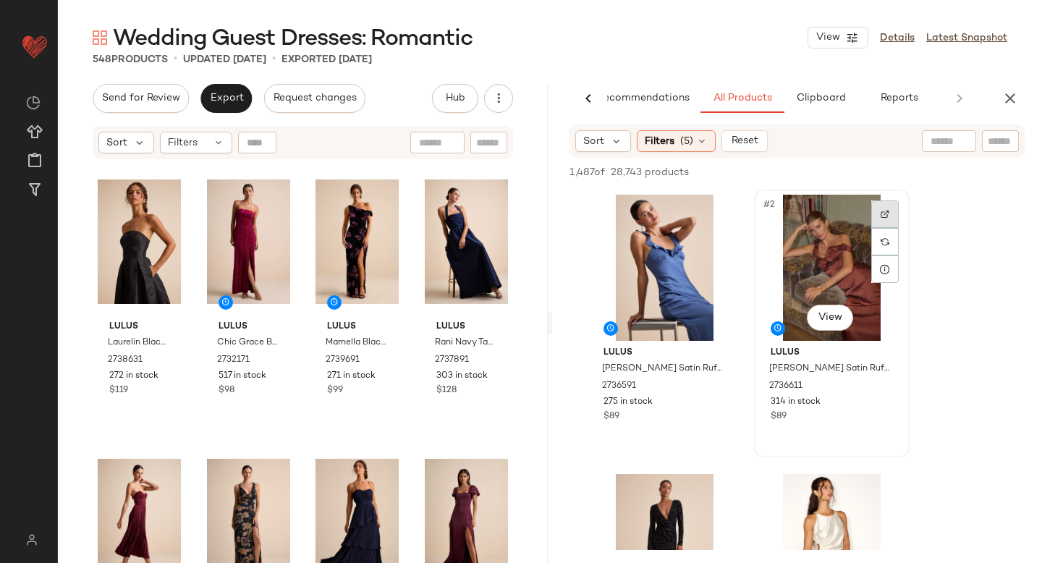
click at [872, 213] on div at bounding box center [884, 213] width 27 height 27
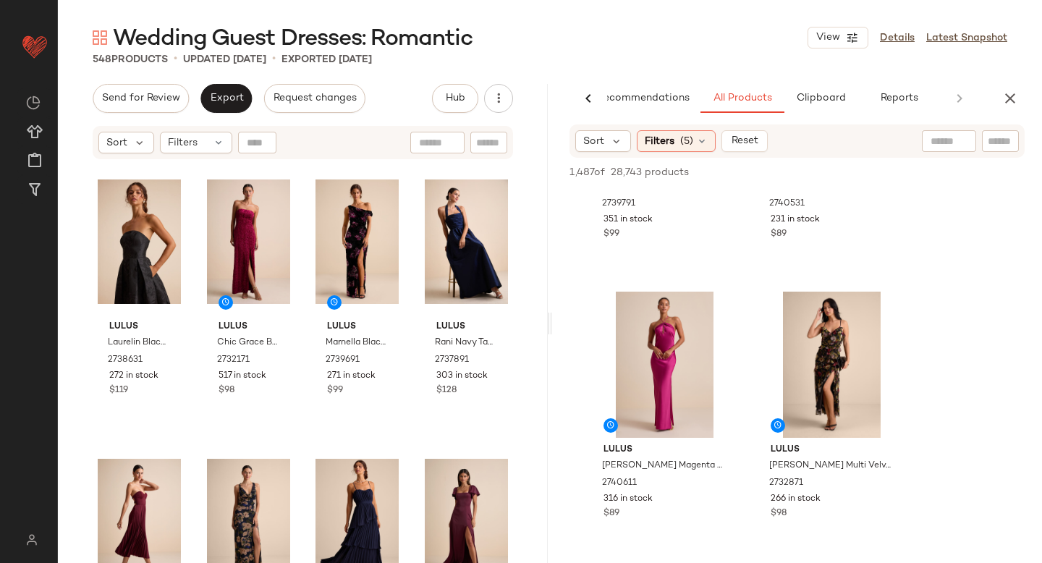
scroll to position [732, 0]
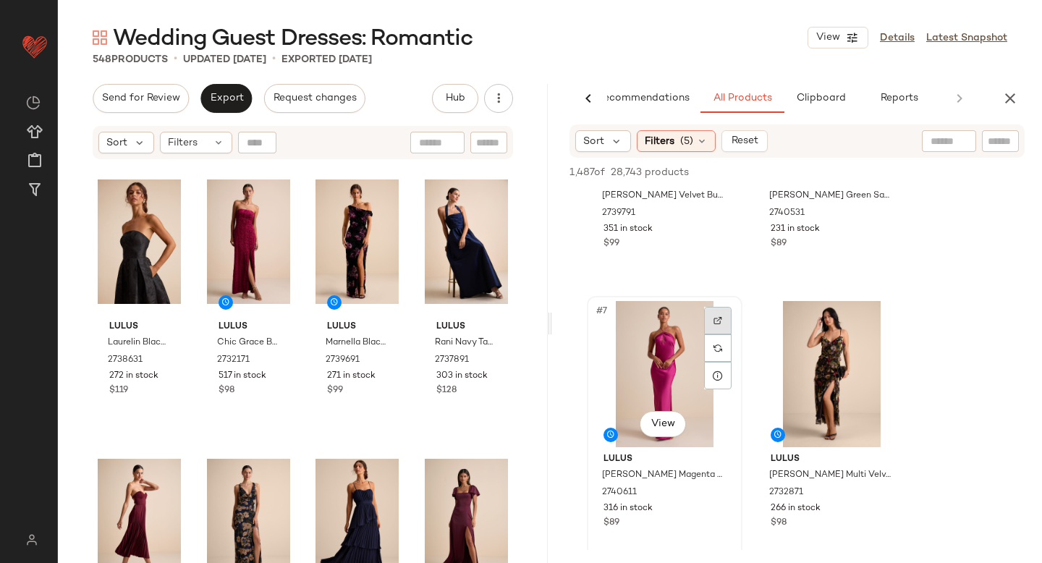
click at [721, 311] on div at bounding box center [717, 320] width 27 height 27
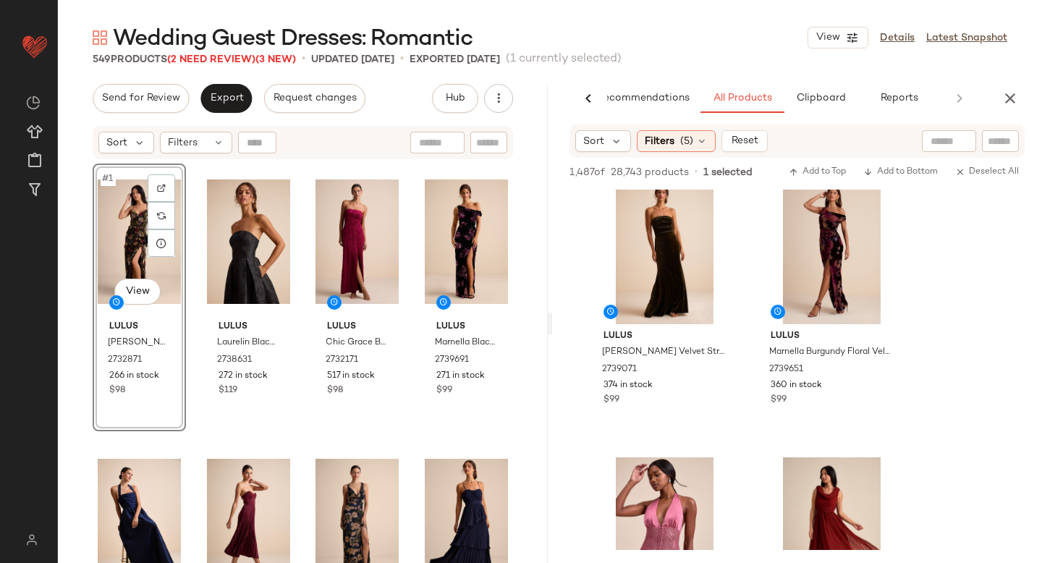
scroll to position [1090, 0]
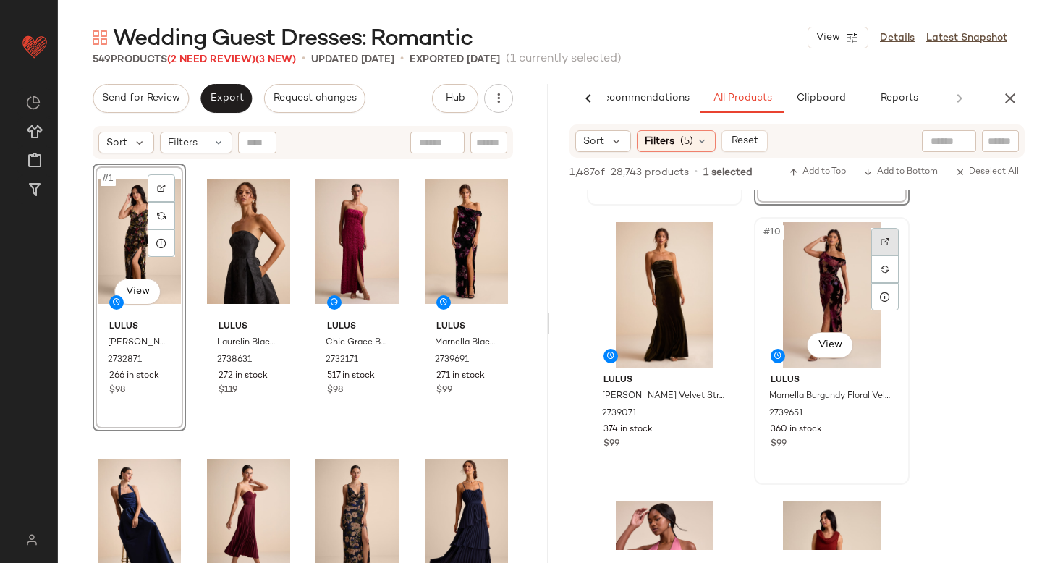
click at [871, 242] on div at bounding box center [884, 241] width 27 height 27
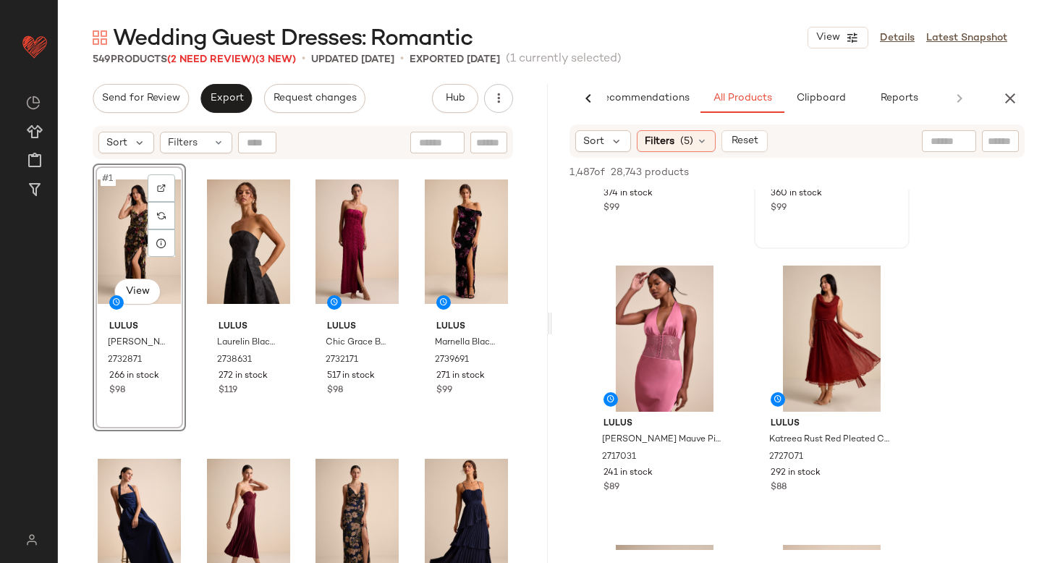
scroll to position [1316, 0]
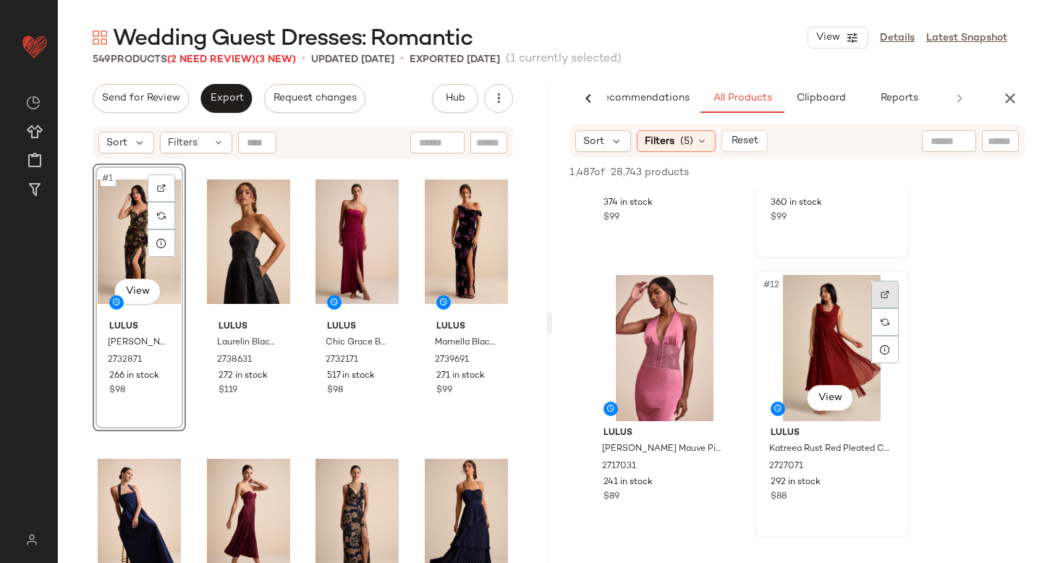
click at [876, 294] on div at bounding box center [884, 294] width 27 height 27
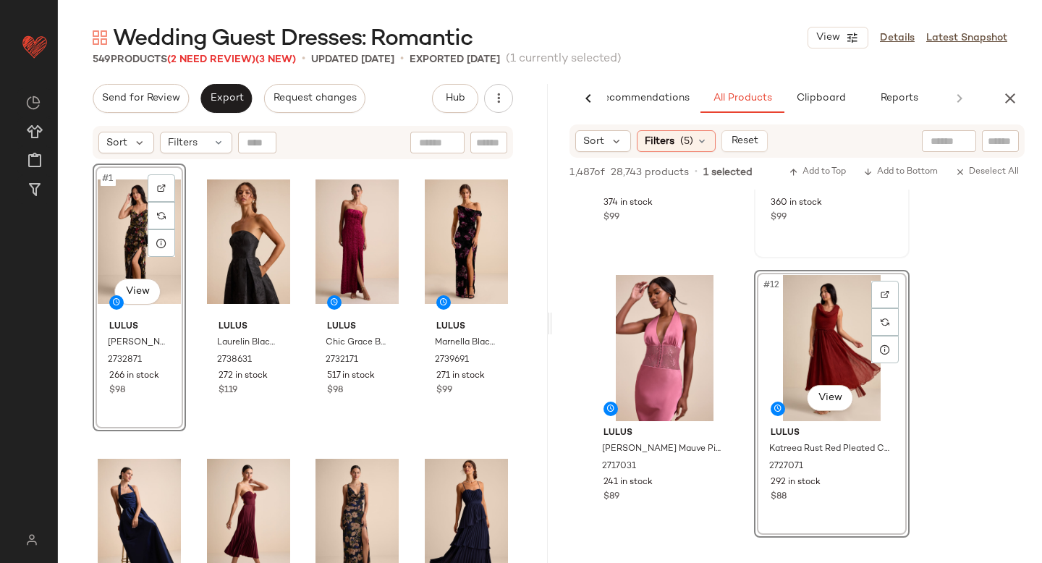
drag, startPoint x: 803, startPoint y: 295, endPoint x: 787, endPoint y: 296, distance: 16.7
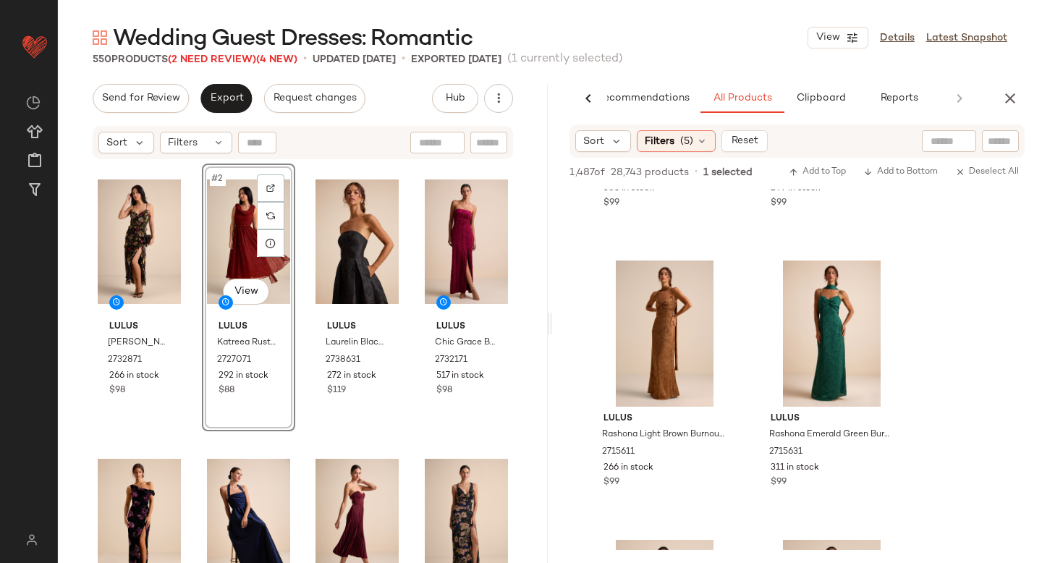
scroll to position [5508, 0]
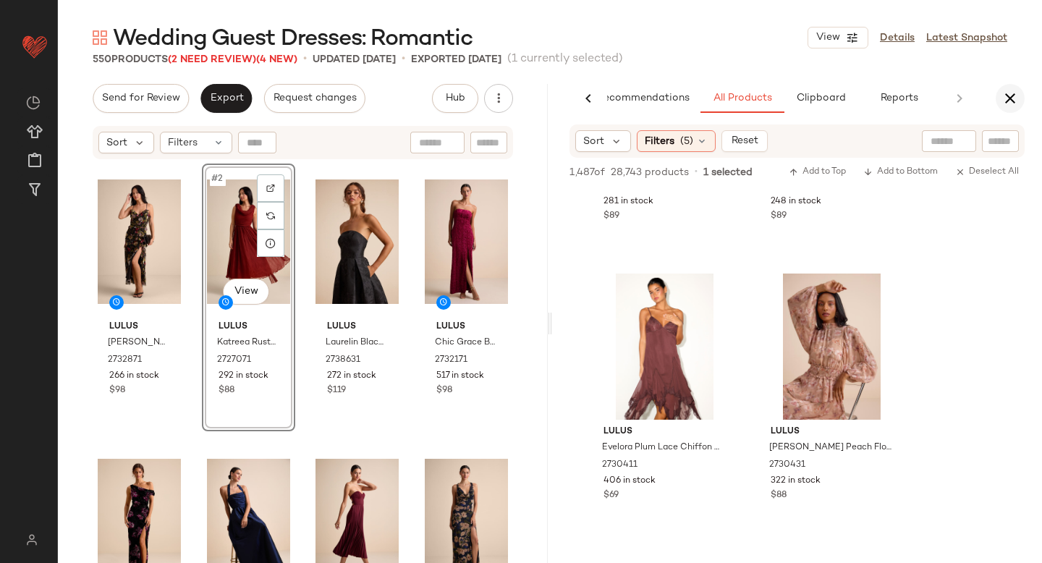
click at [1006, 97] on icon "button" at bounding box center [1009, 98] width 17 height 17
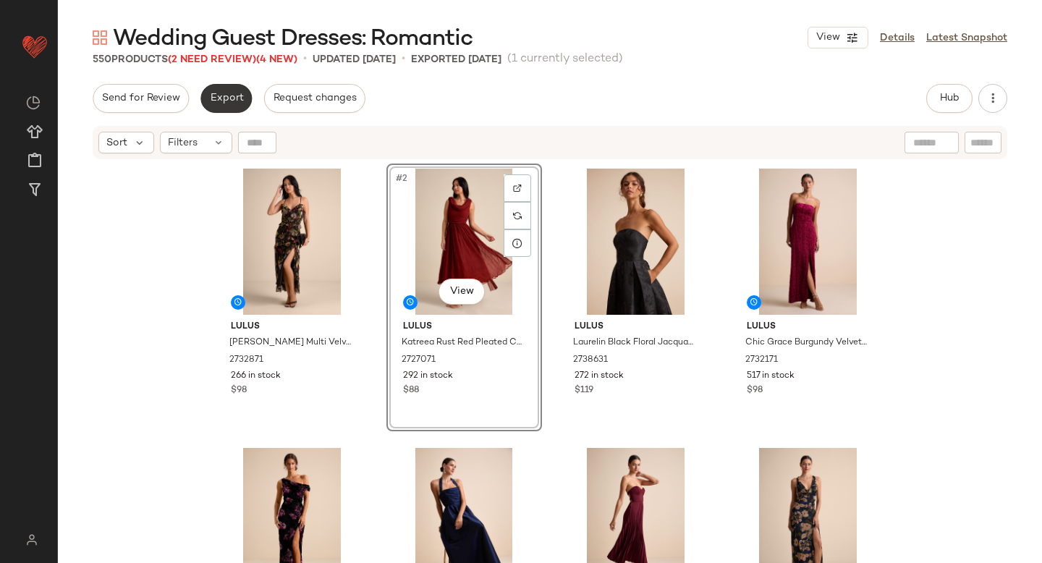
click at [224, 108] on button "Export" at bounding box center [225, 98] width 51 height 29
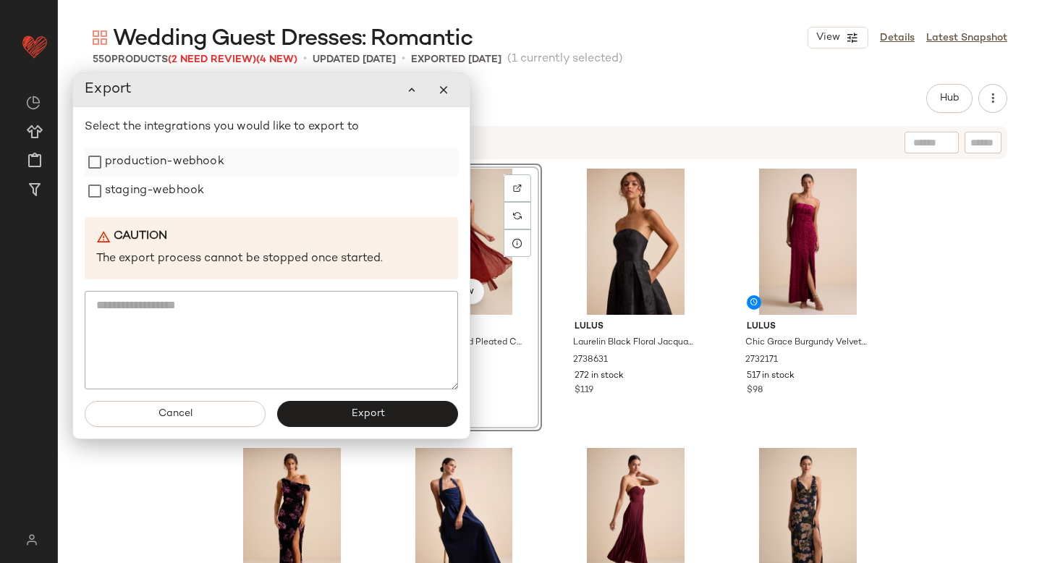
click at [179, 171] on label "production-webhook" at bounding box center [164, 162] width 119 height 29
click at [174, 187] on label "staging-webhook" at bounding box center [154, 191] width 99 height 29
click at [308, 410] on button "Export" at bounding box center [367, 414] width 181 height 26
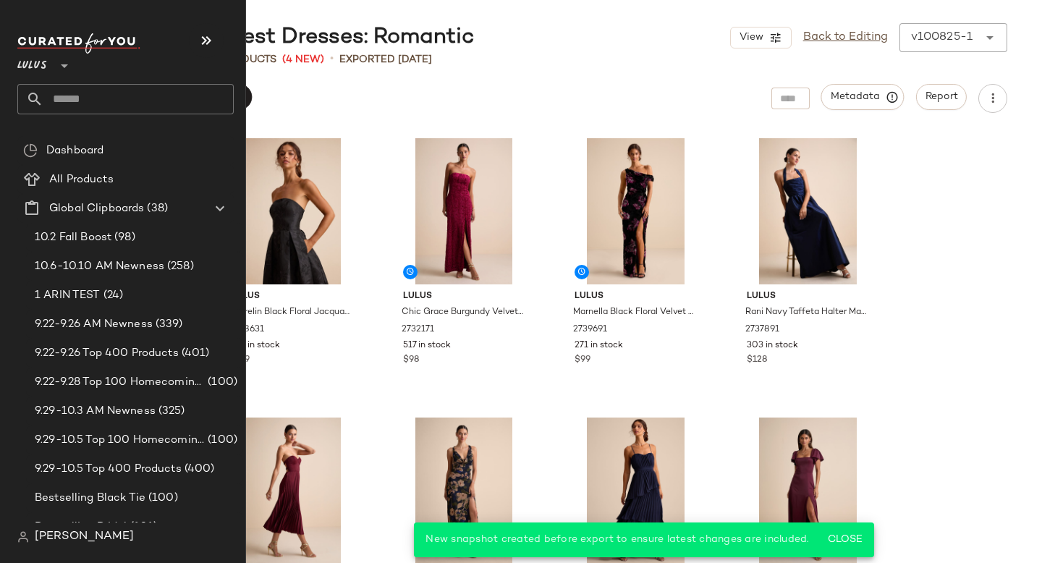
click at [93, 99] on input "text" at bounding box center [138, 99] width 190 height 30
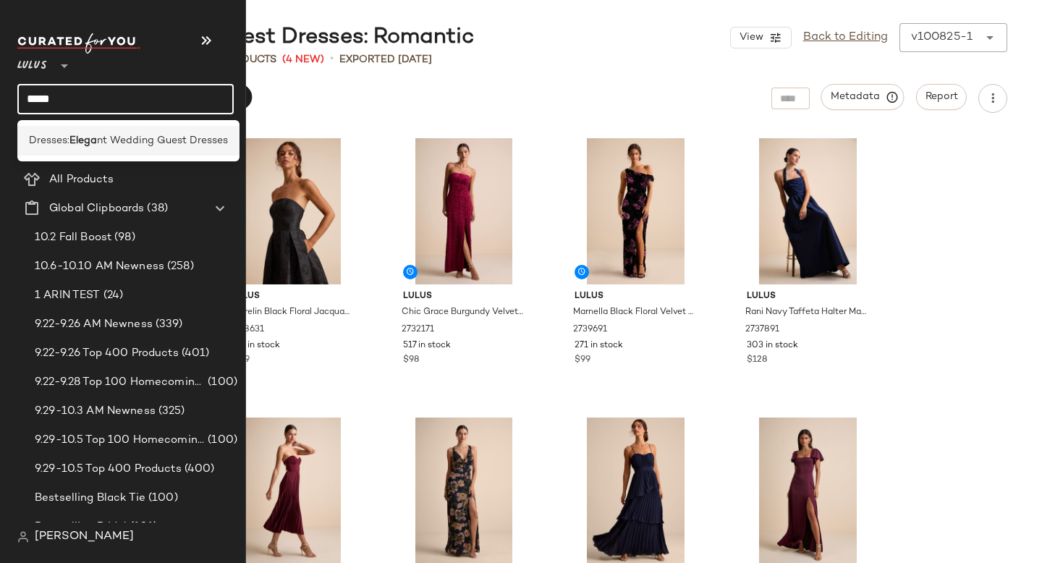
type input "*****"
click at [117, 146] on span "nt Wedding Guest Dresses" at bounding box center [162, 140] width 131 height 15
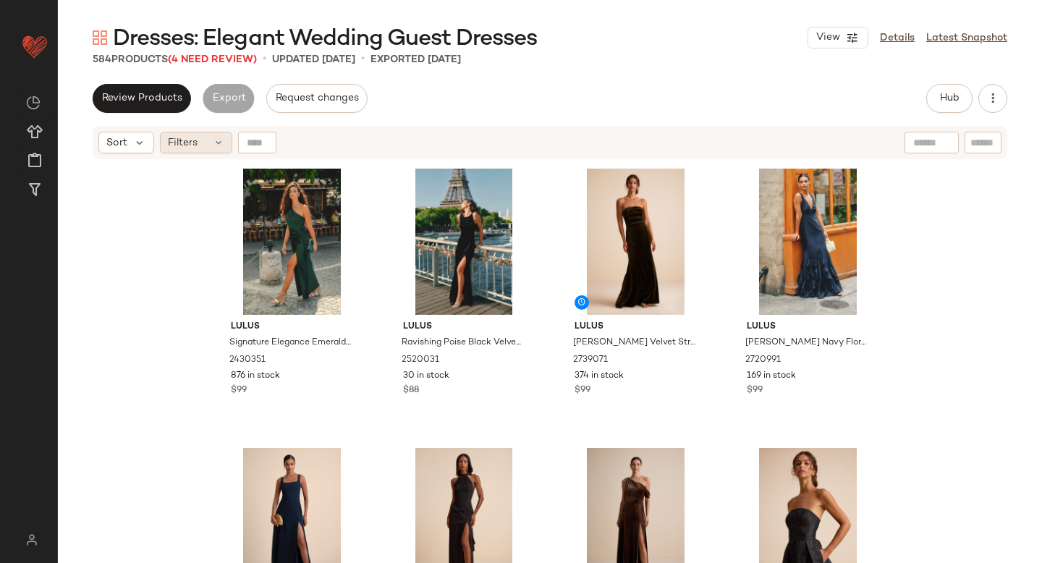
click at [196, 136] on span "Filters" at bounding box center [183, 142] width 30 height 15
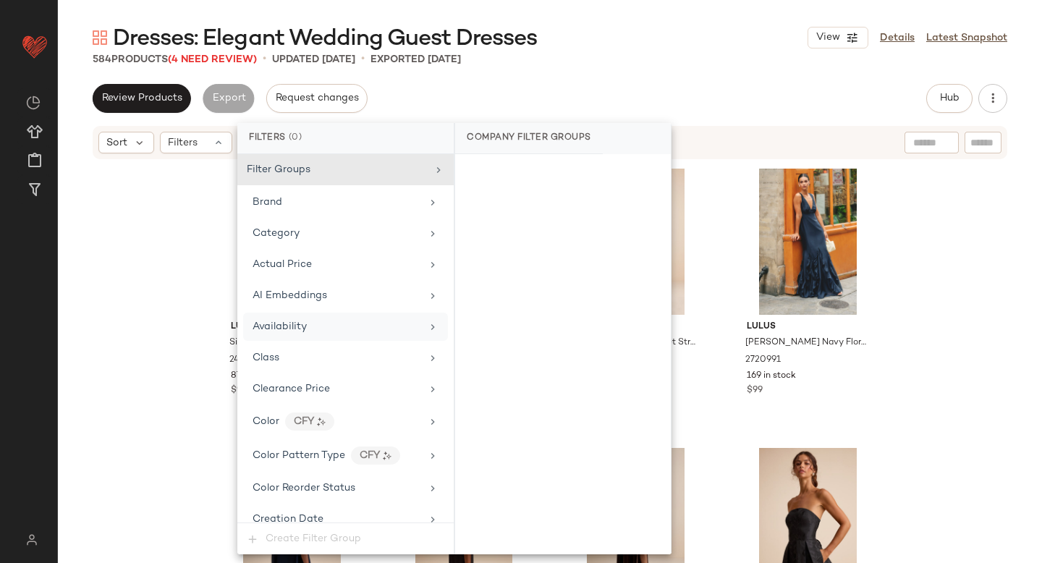
click at [250, 330] on div "Availability" at bounding box center [345, 327] width 205 height 28
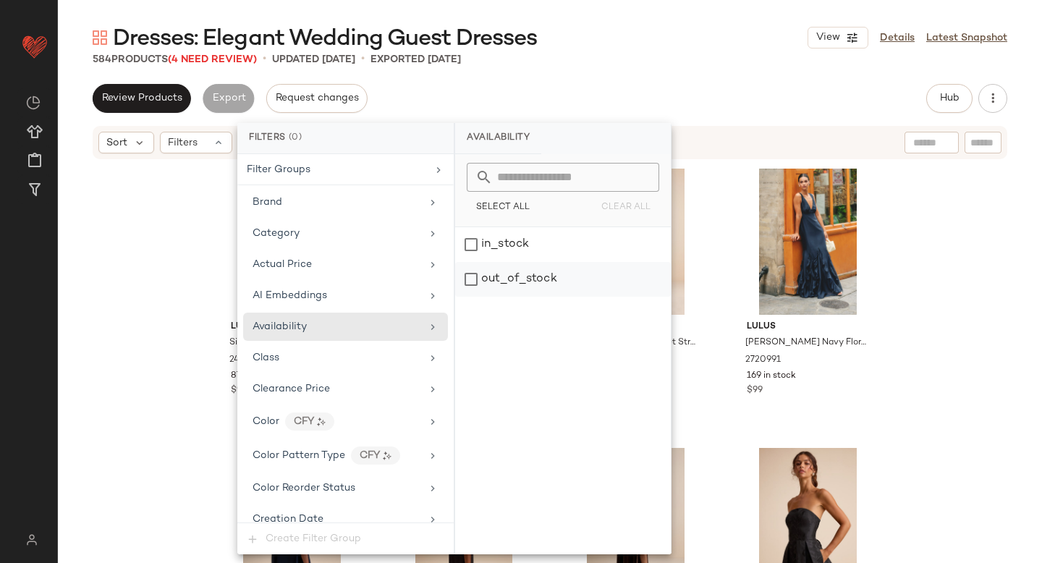
click at [501, 277] on div "out_of_stock" at bounding box center [563, 279] width 216 height 35
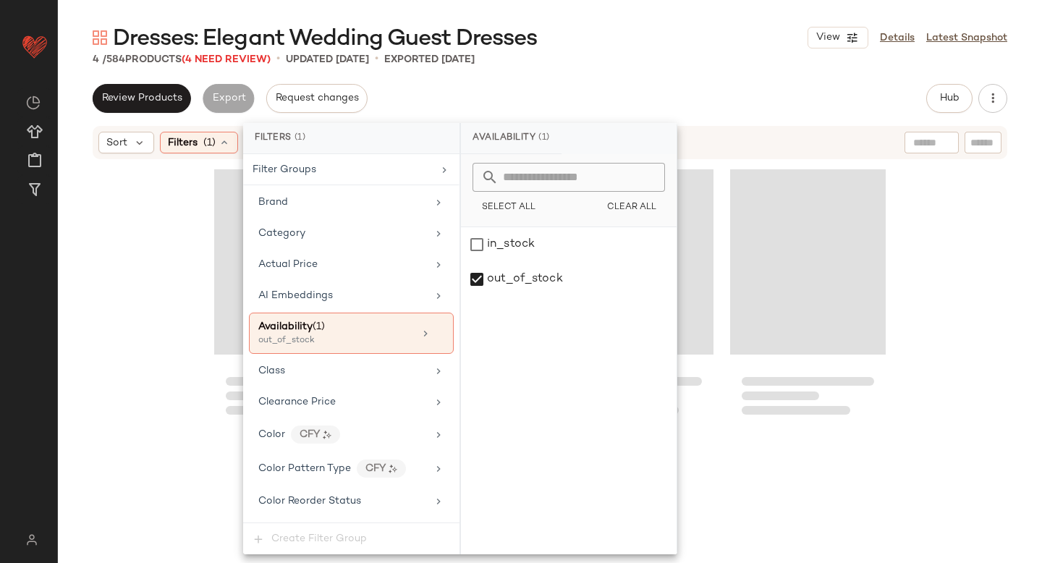
click at [647, 86] on div "Review Products Export Request changes Hub Send for Review External Review Inte…" at bounding box center [550, 98] width 915 height 29
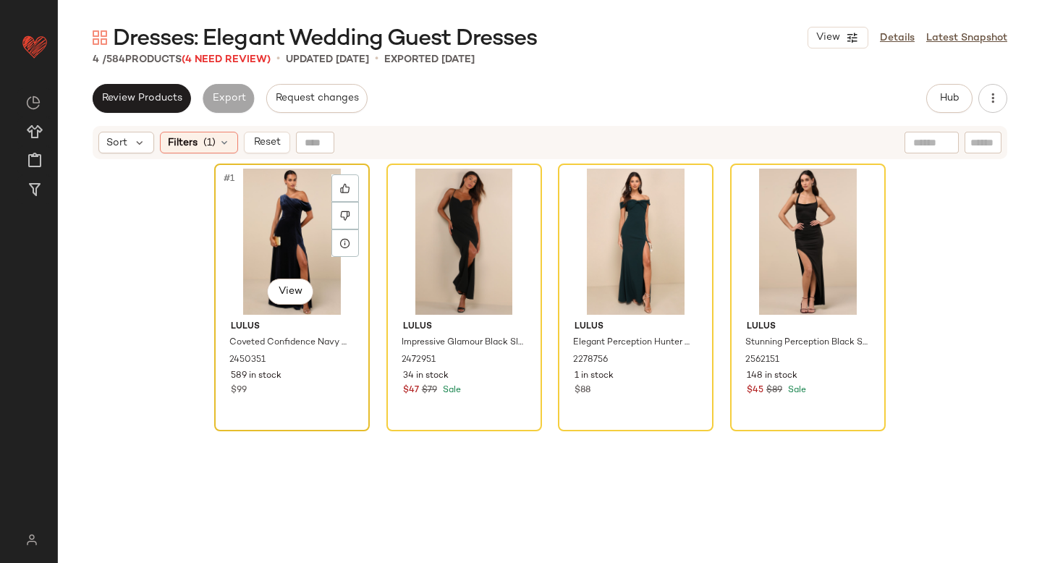
click at [255, 234] on div "#1 View" at bounding box center [291, 242] width 145 height 146
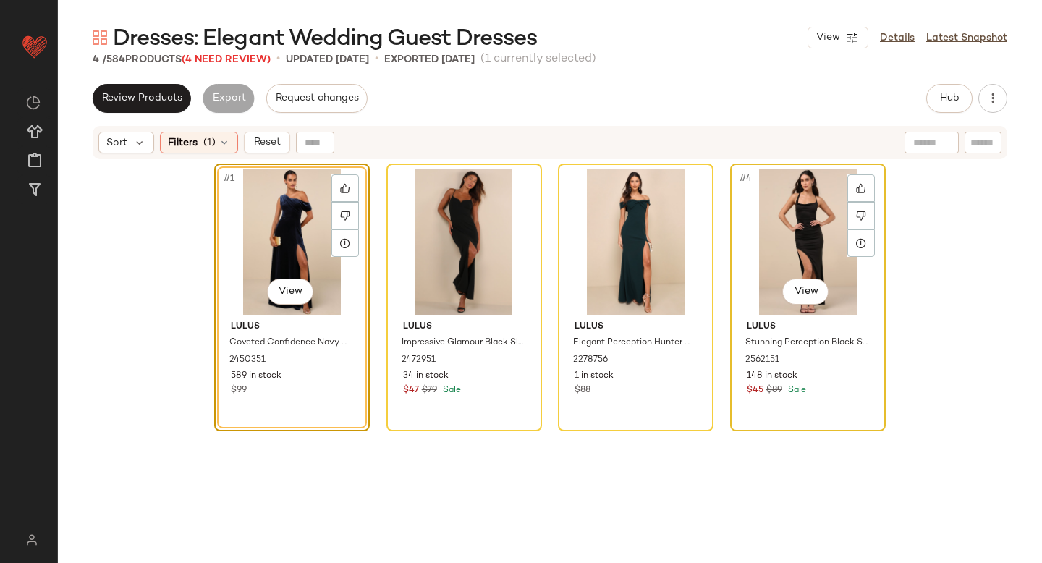
click at [795, 216] on div "#4 View" at bounding box center [807, 242] width 145 height 146
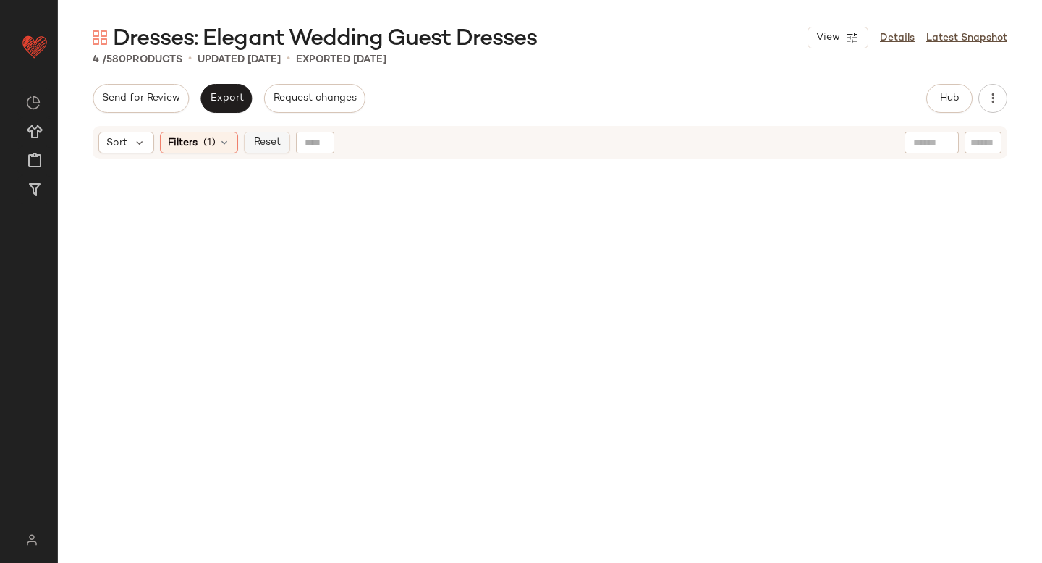
click at [256, 142] on span "Reset" at bounding box center [266, 143] width 27 height 12
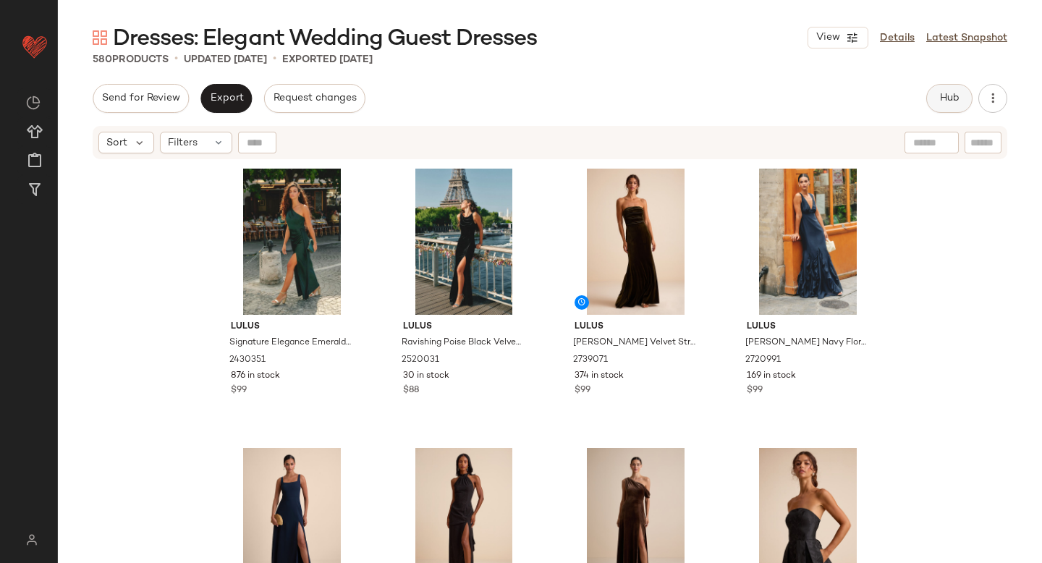
click at [947, 96] on span "Hub" at bounding box center [949, 99] width 20 height 12
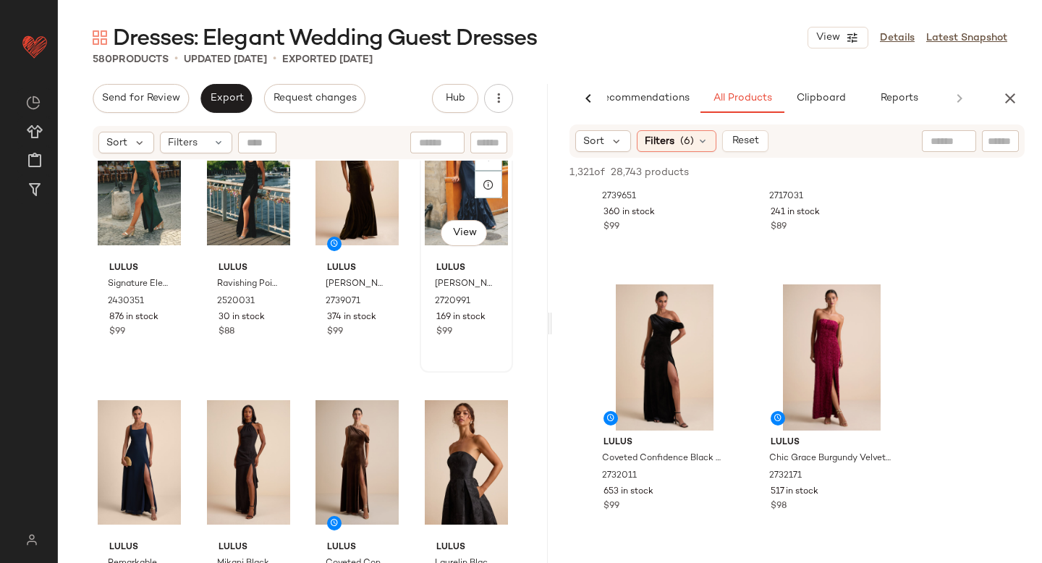
scroll to position [77, 0]
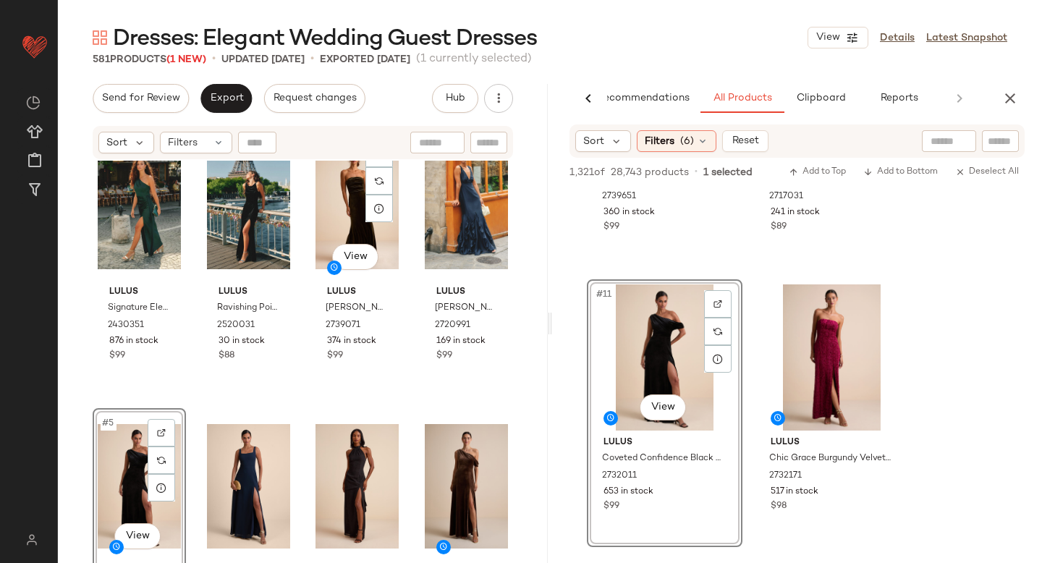
scroll to position [40, 0]
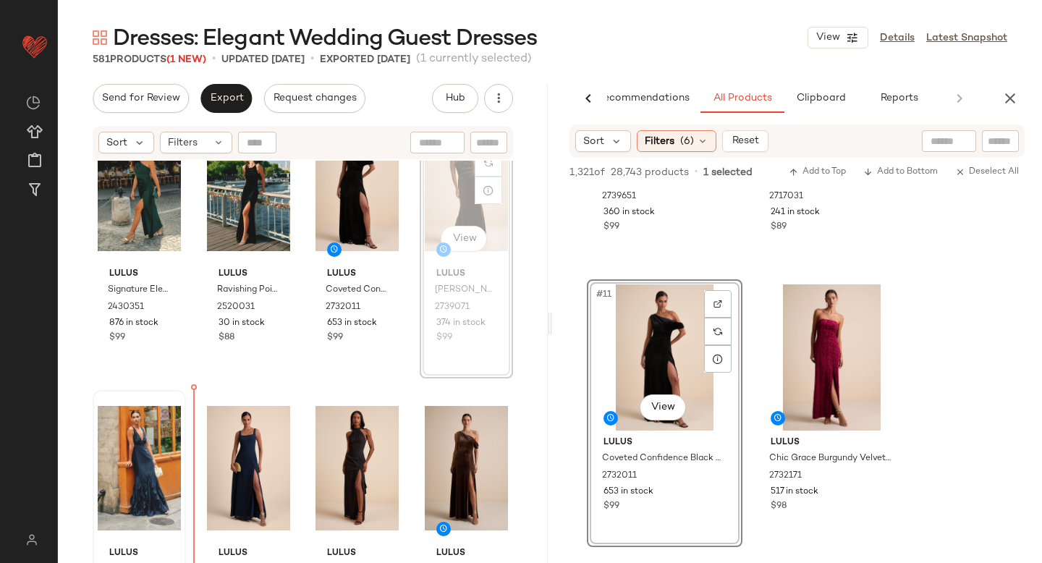
scroll to position [55, 0]
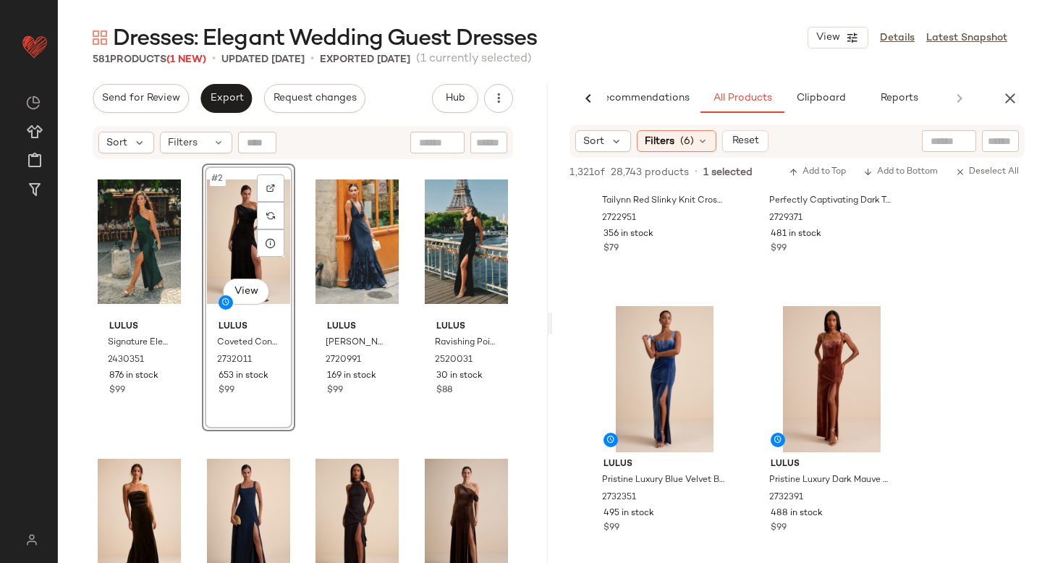
scroll to position [3269, 0]
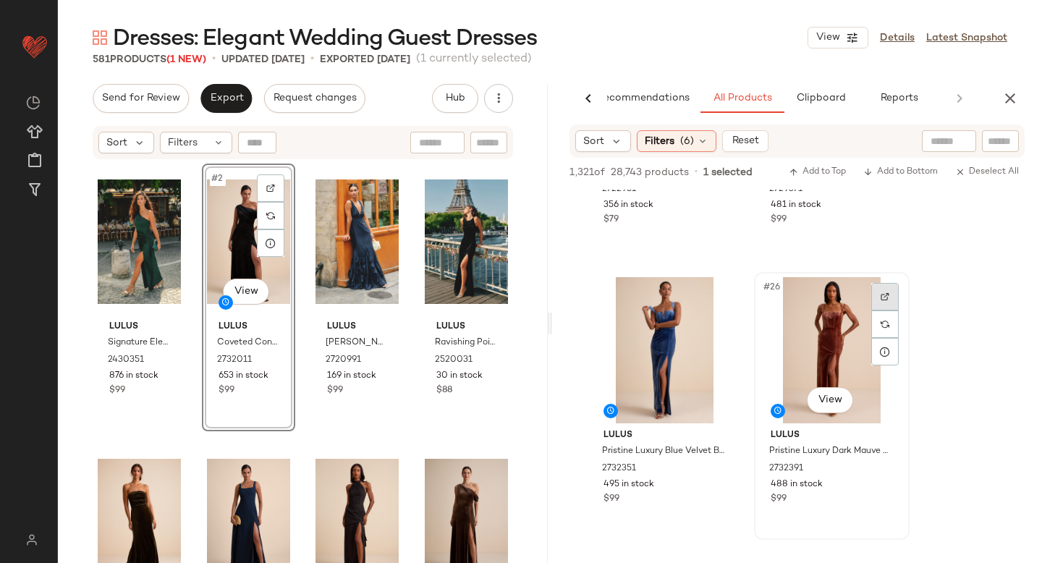
click at [878, 290] on div at bounding box center [884, 296] width 27 height 27
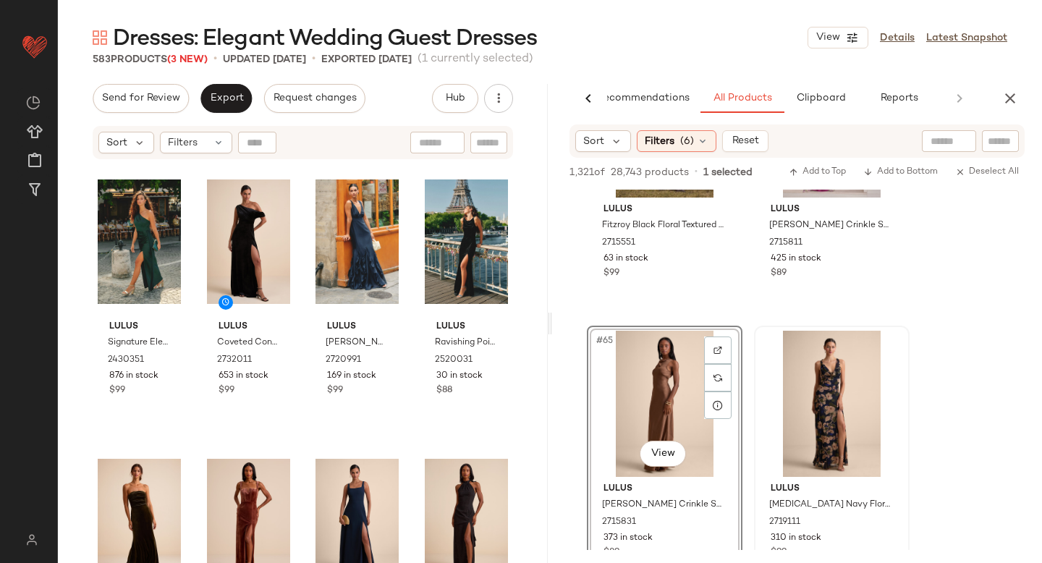
scroll to position [8822, 0]
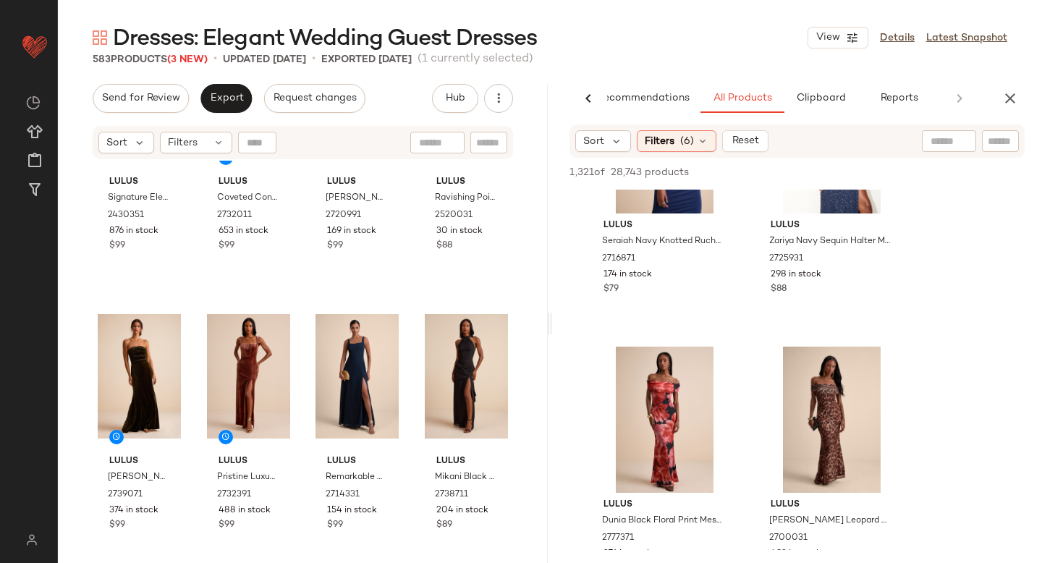
scroll to position [13953, 0]
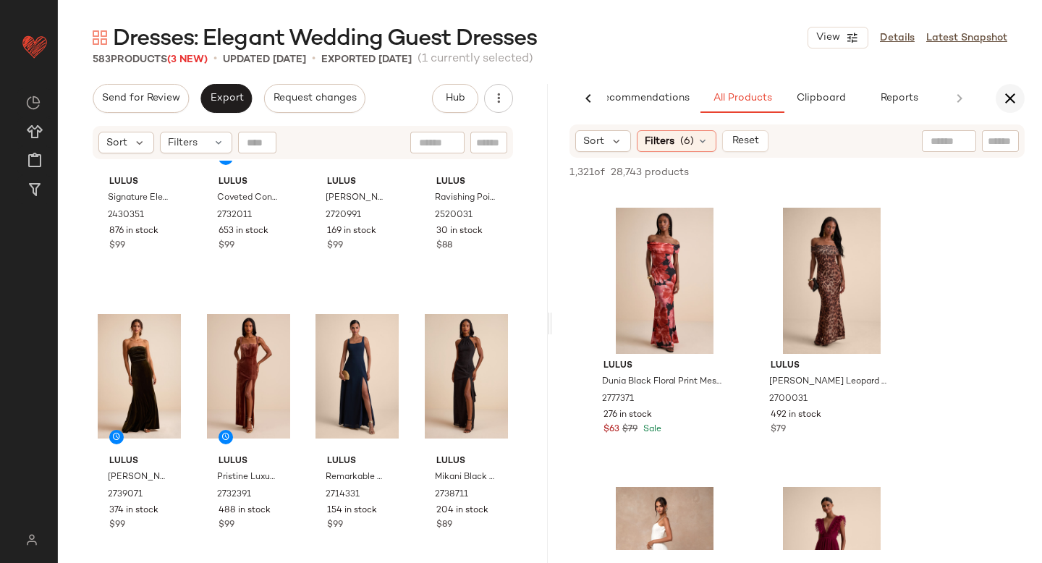
click at [1005, 96] on icon "button" at bounding box center [1009, 98] width 17 height 17
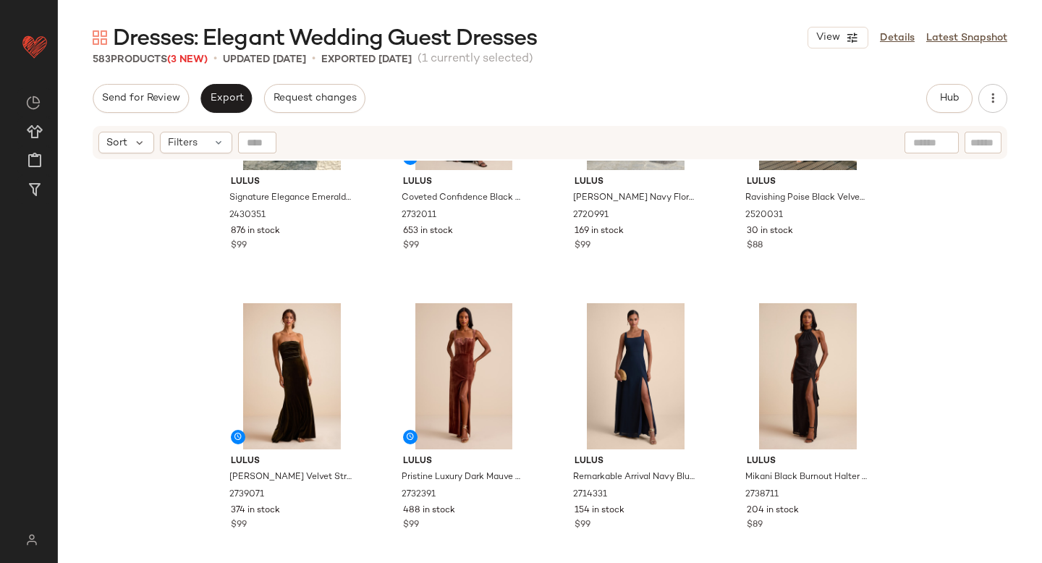
scroll to position [0, 0]
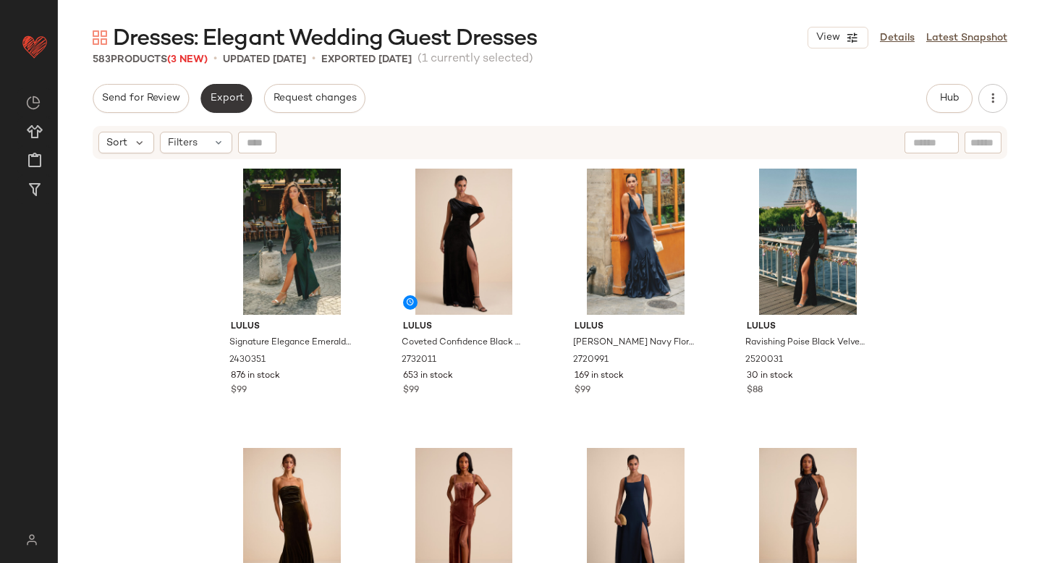
click at [234, 103] on span "Export" at bounding box center [226, 99] width 34 height 12
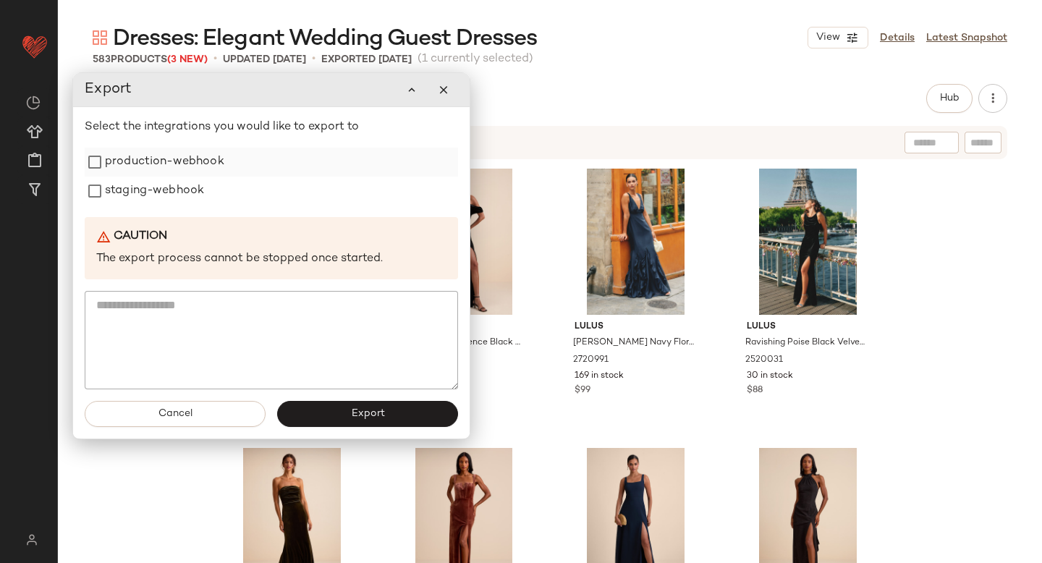
click at [166, 167] on label "production-webhook" at bounding box center [164, 162] width 119 height 29
click at [160, 190] on label "staging-webhook" at bounding box center [154, 191] width 99 height 29
click at [347, 410] on button "Export" at bounding box center [367, 414] width 181 height 26
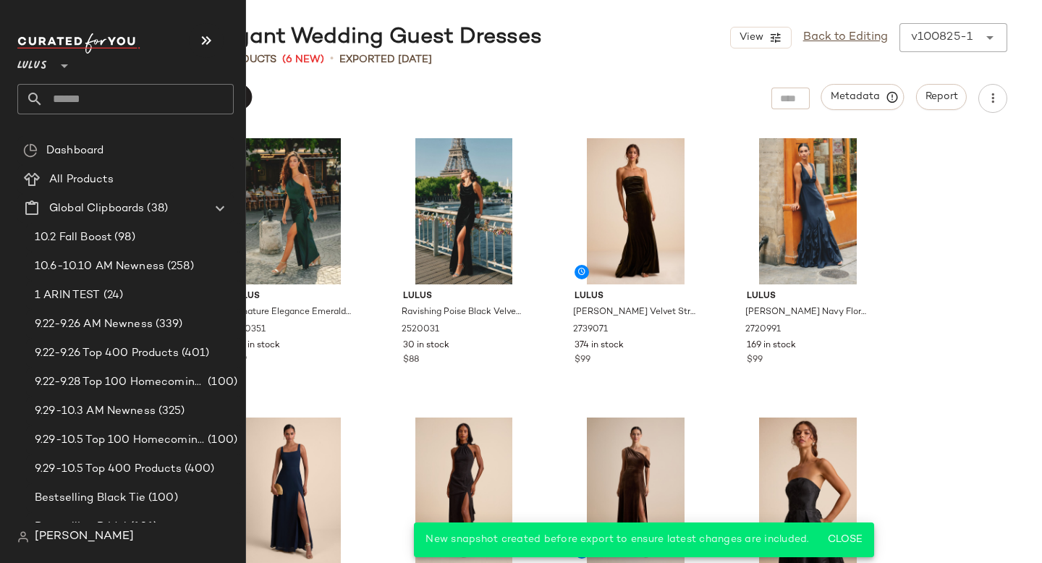
click at [95, 110] on input "text" at bounding box center [138, 99] width 190 height 30
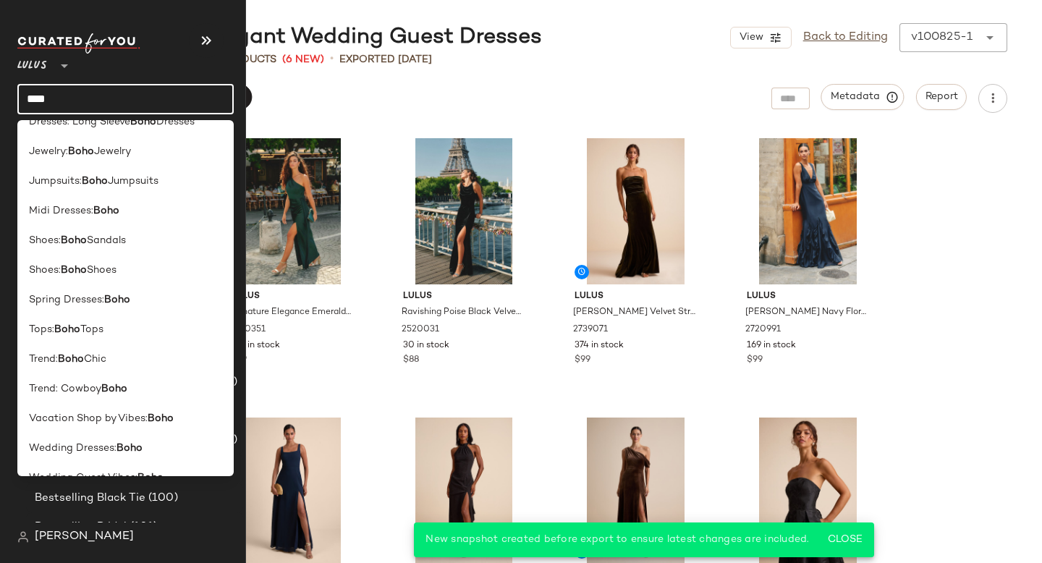
scroll to position [486, 0]
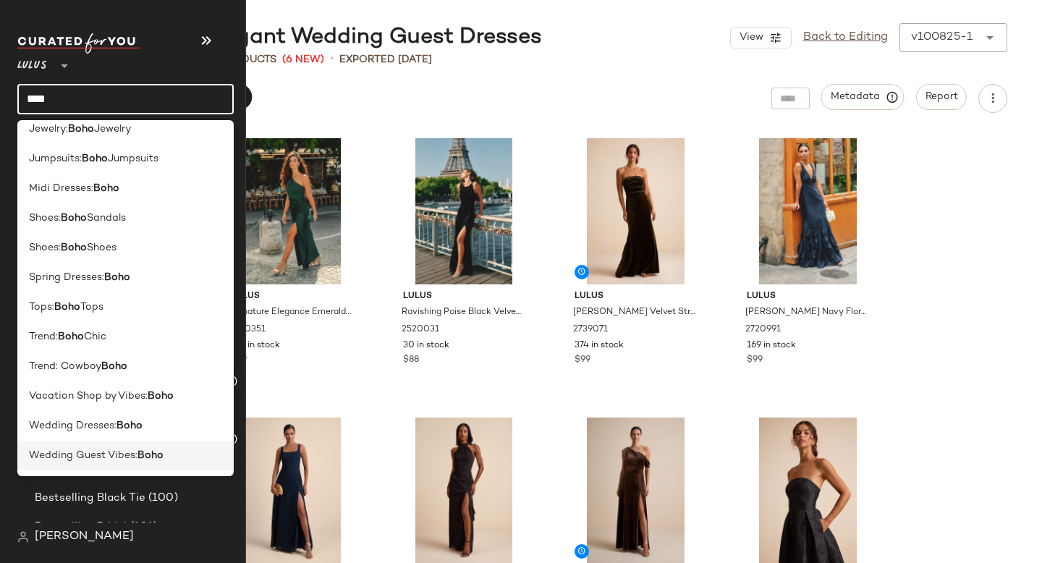
type input "****"
click at [105, 460] on span "Wedding Guest Vibes:" at bounding box center [83, 455] width 109 height 15
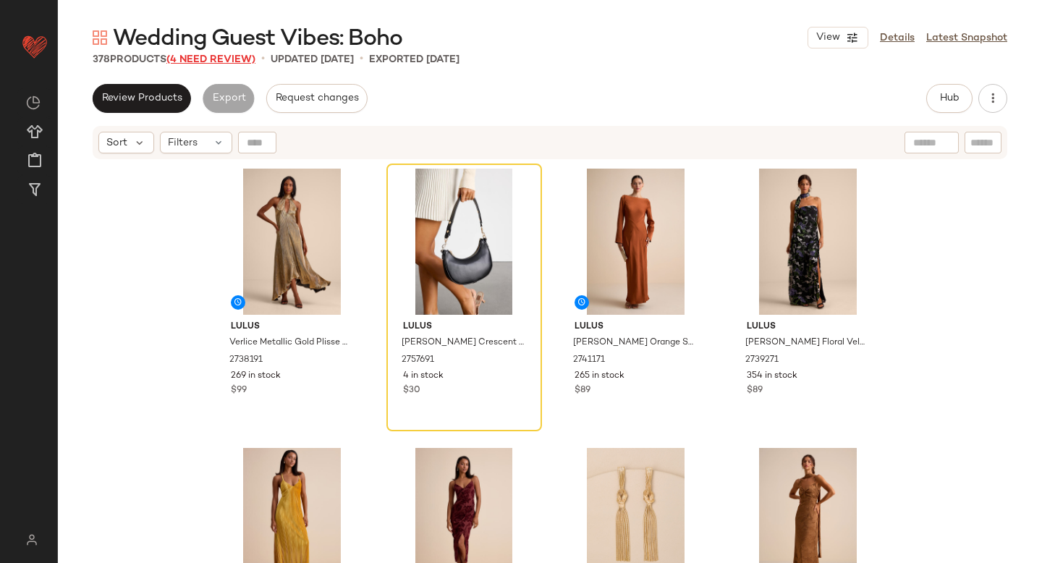
click at [217, 60] on span "(4 Need Review)" at bounding box center [210, 59] width 89 height 11
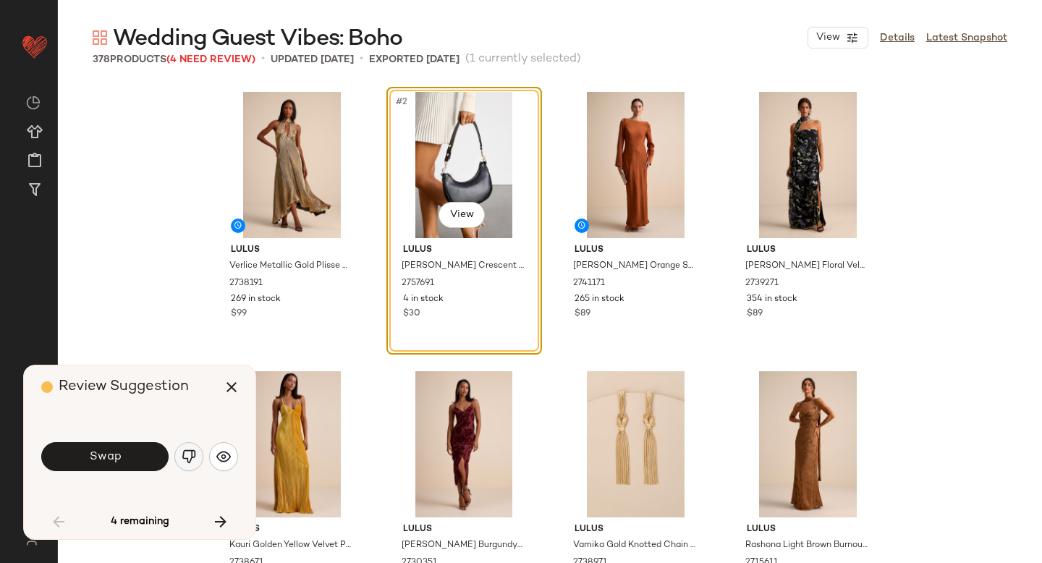
click at [178, 458] on button "button" at bounding box center [188, 456] width 29 height 29
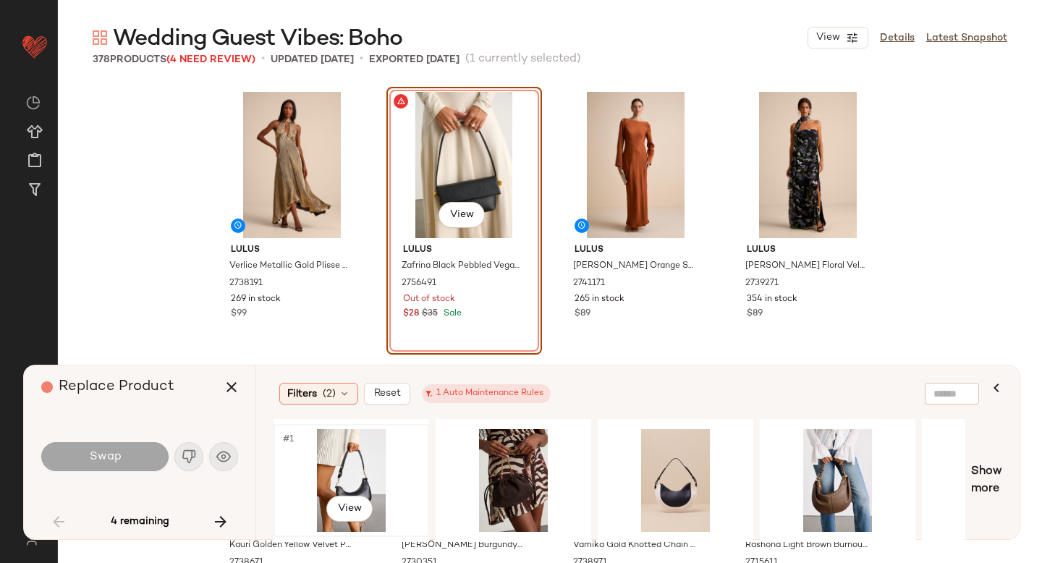
click at [348, 476] on div "#1 View" at bounding box center [351, 480] width 145 height 103
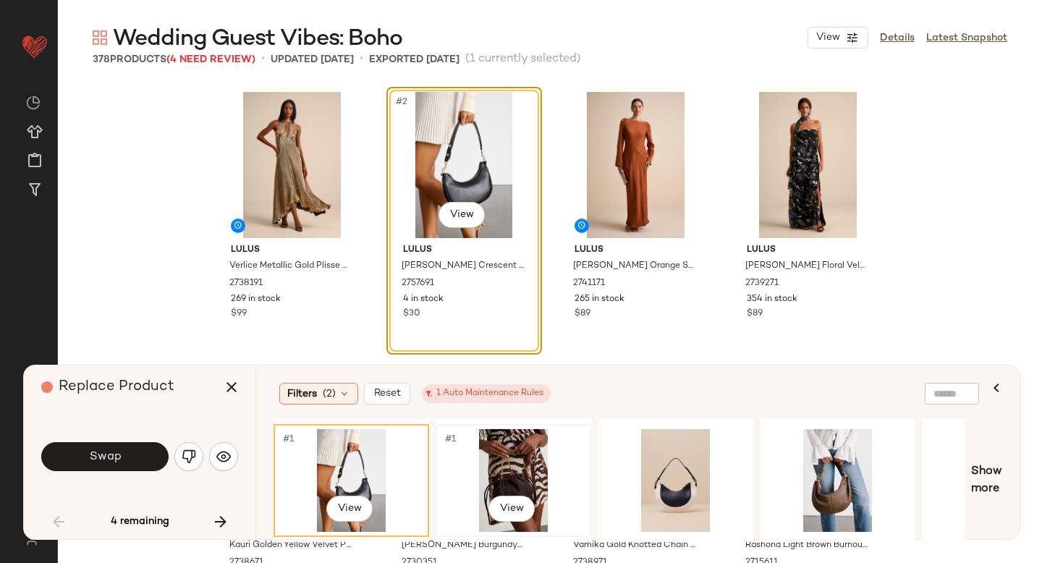
click at [516, 460] on div "#1 View" at bounding box center [513, 480] width 145 height 103
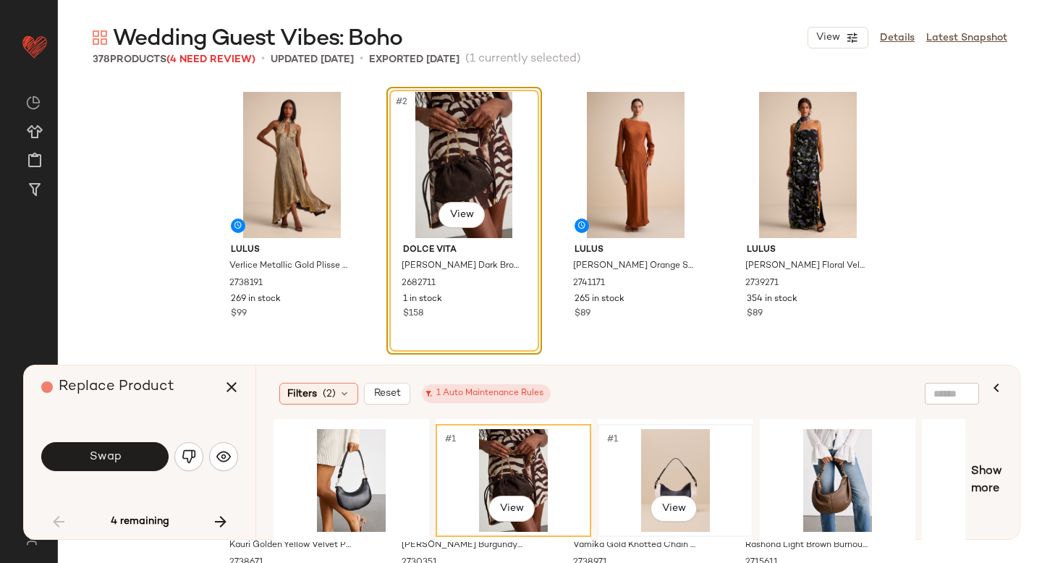
click at [652, 462] on div "#1 View" at bounding box center [675, 480] width 145 height 103
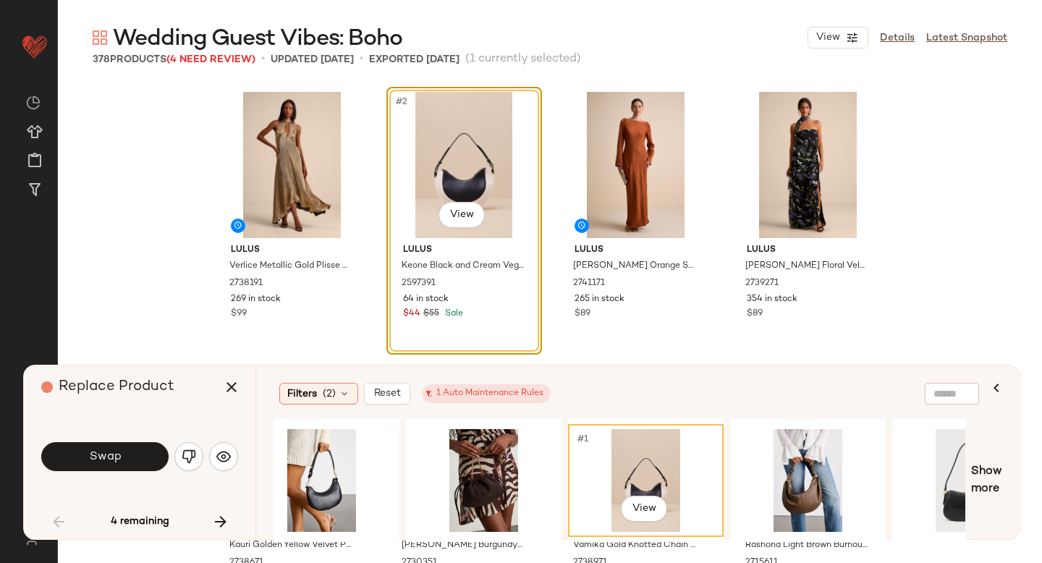
scroll to position [0, 40]
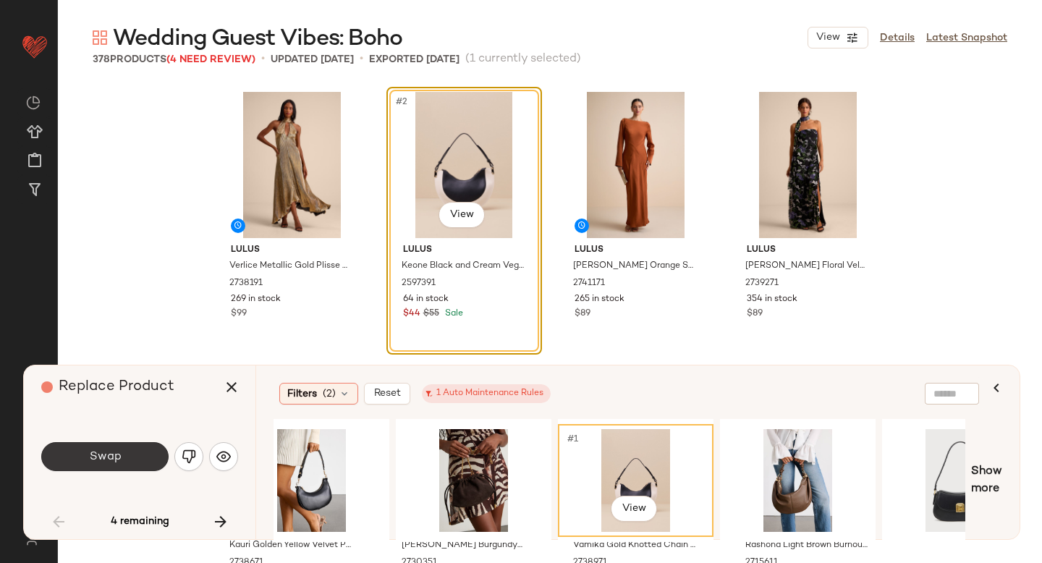
click at [90, 461] on span "Swap" at bounding box center [104, 457] width 33 height 14
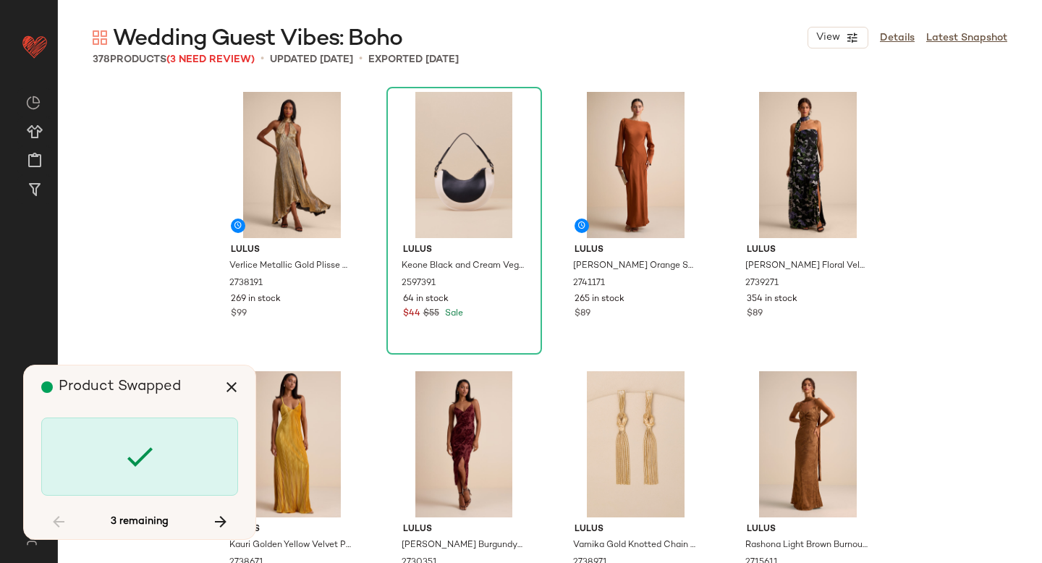
scroll to position [5028, 0]
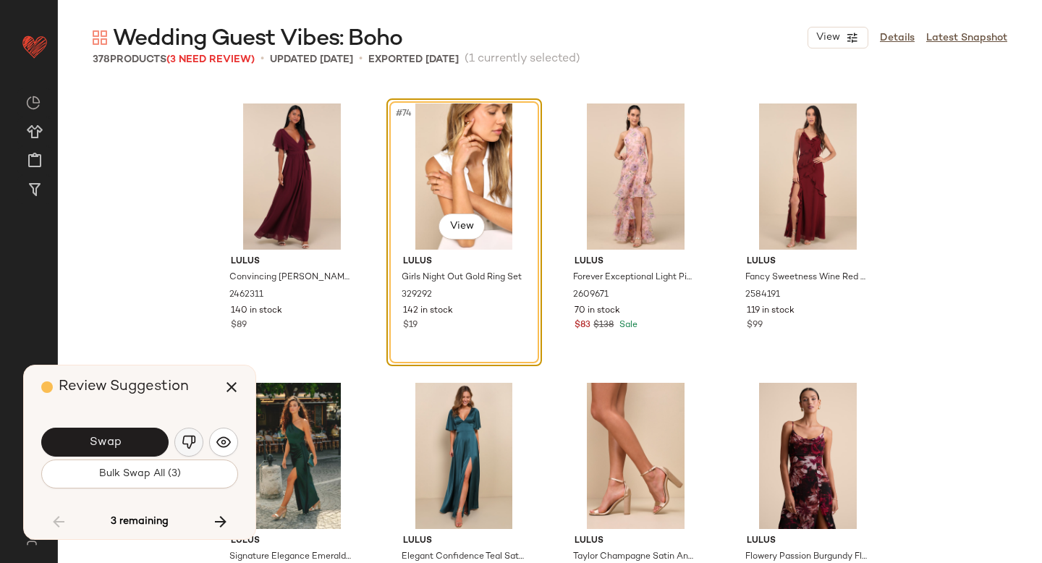
click at [187, 444] on img "button" at bounding box center [189, 442] width 14 height 14
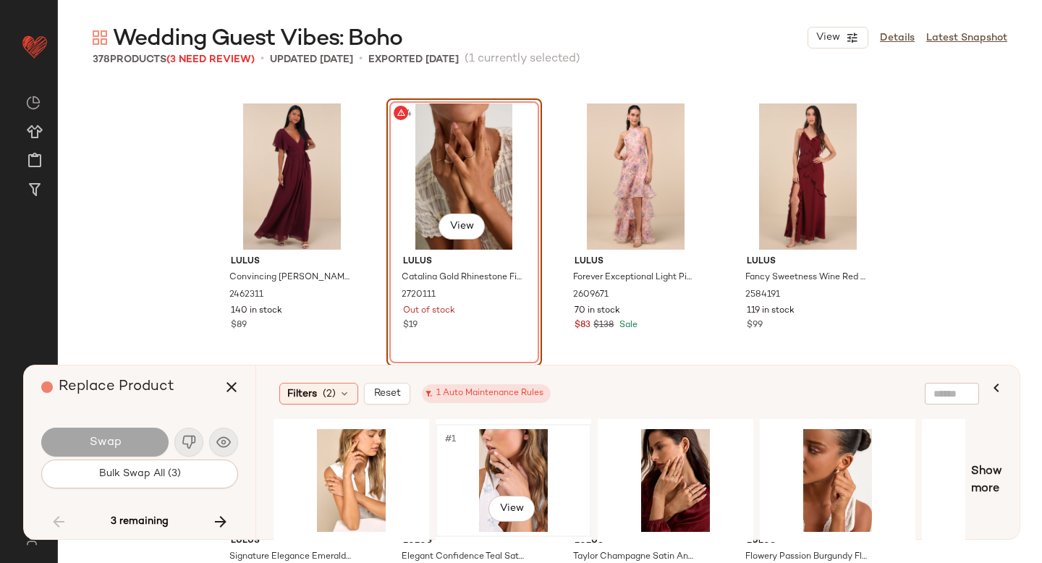
click at [535, 456] on div "#1 View" at bounding box center [513, 480] width 145 height 103
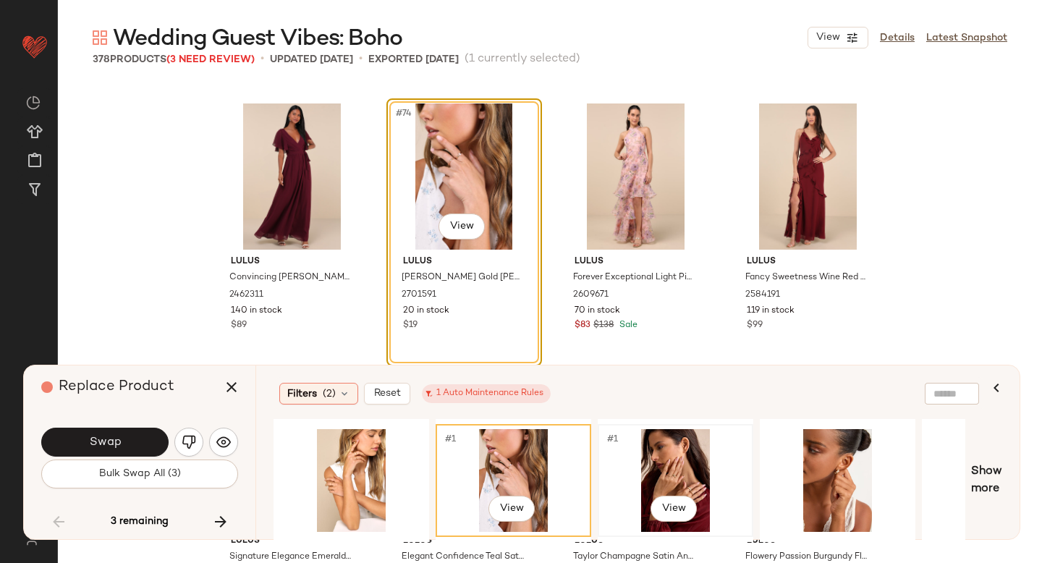
click at [651, 452] on div "#1 View" at bounding box center [675, 480] width 145 height 103
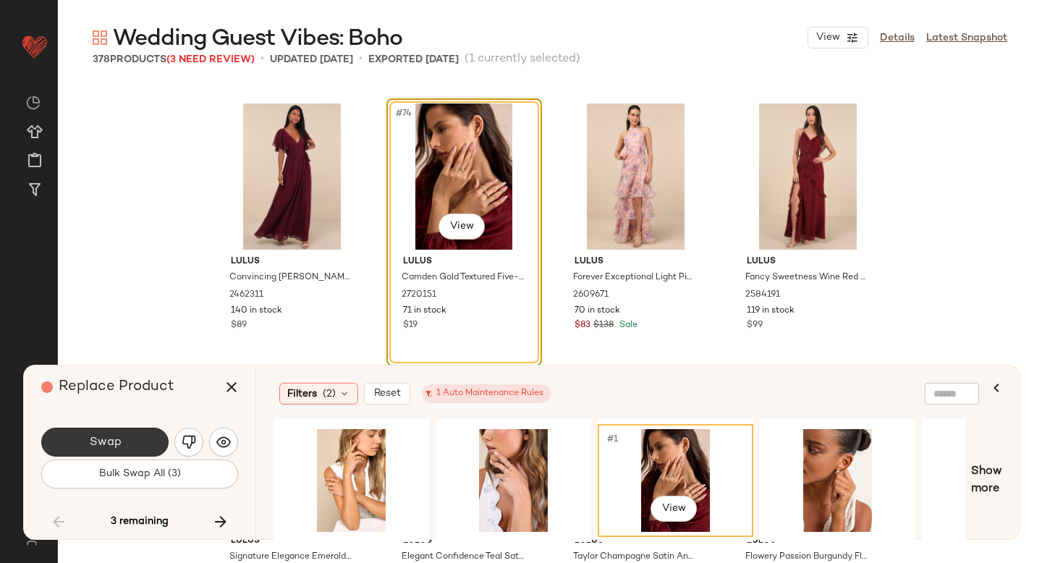
click at [140, 439] on button "Swap" at bounding box center [104, 442] width 127 height 29
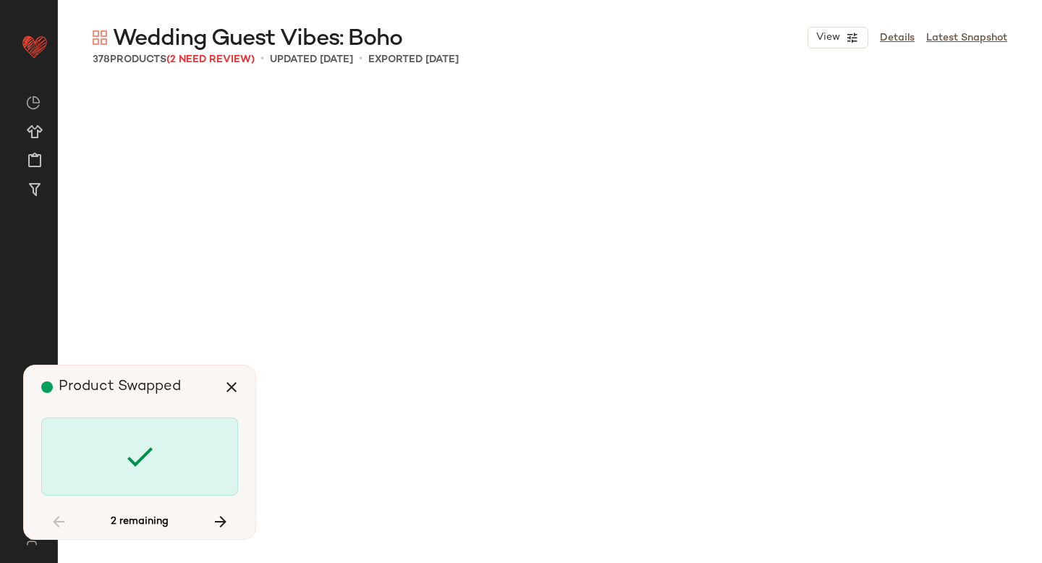
scroll to position [6145, 0]
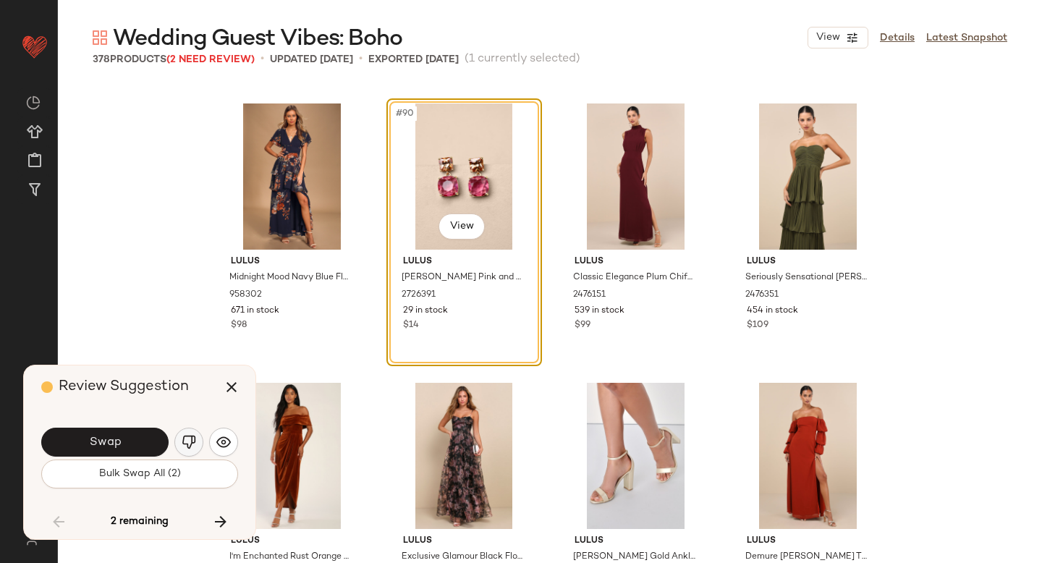
click at [182, 436] on img "button" at bounding box center [189, 442] width 14 height 14
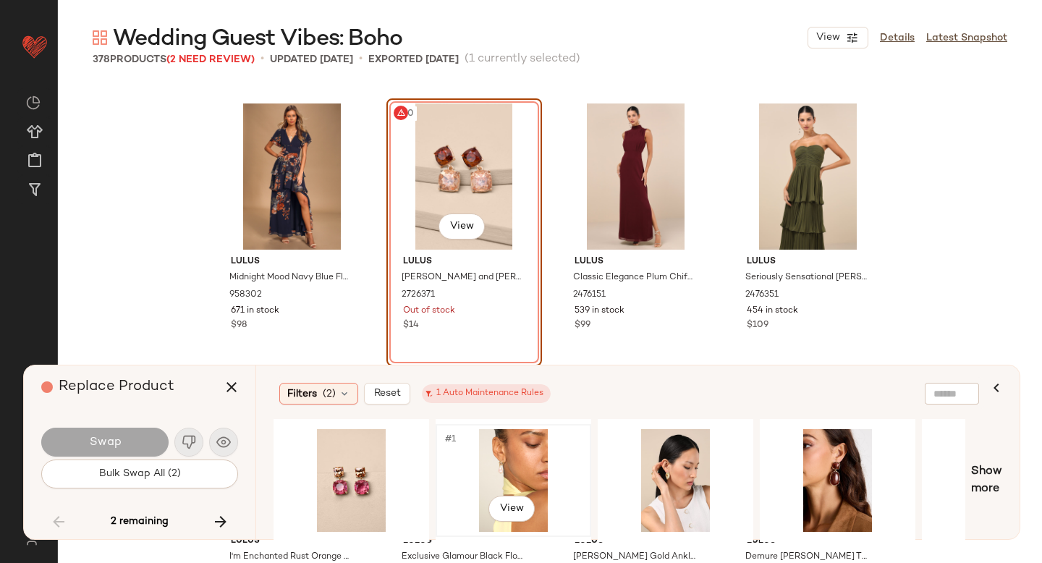
click at [535, 449] on div "#1 View" at bounding box center [513, 480] width 145 height 103
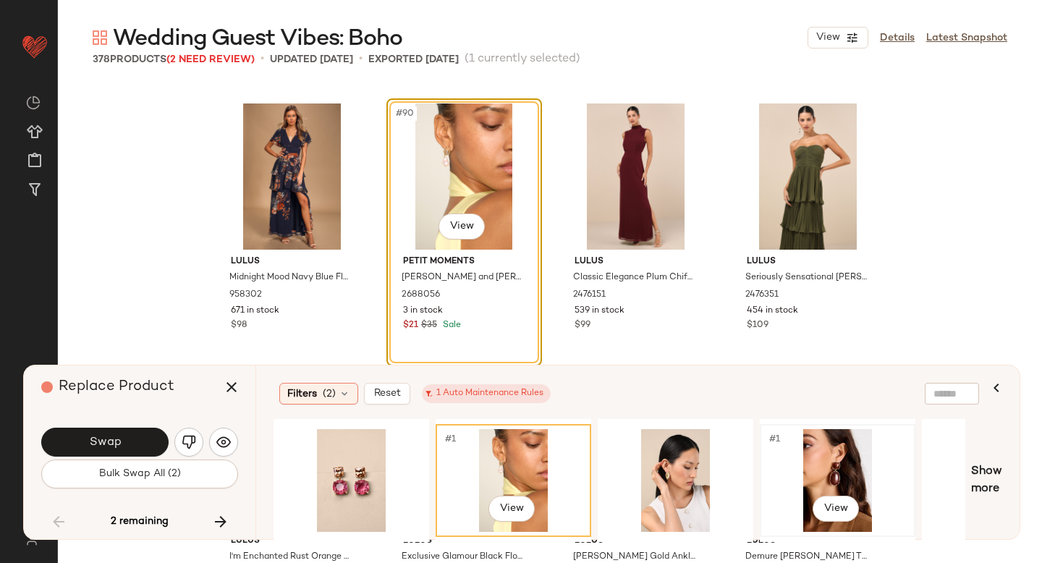
click at [803, 457] on div "#1 View" at bounding box center [837, 480] width 145 height 103
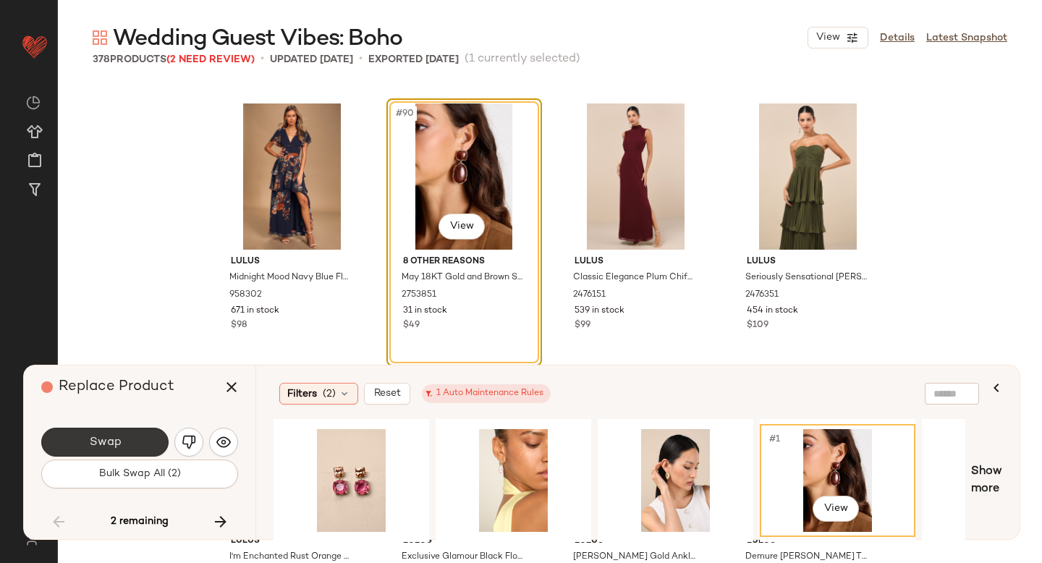
click at [113, 455] on button "Swap" at bounding box center [104, 442] width 127 height 29
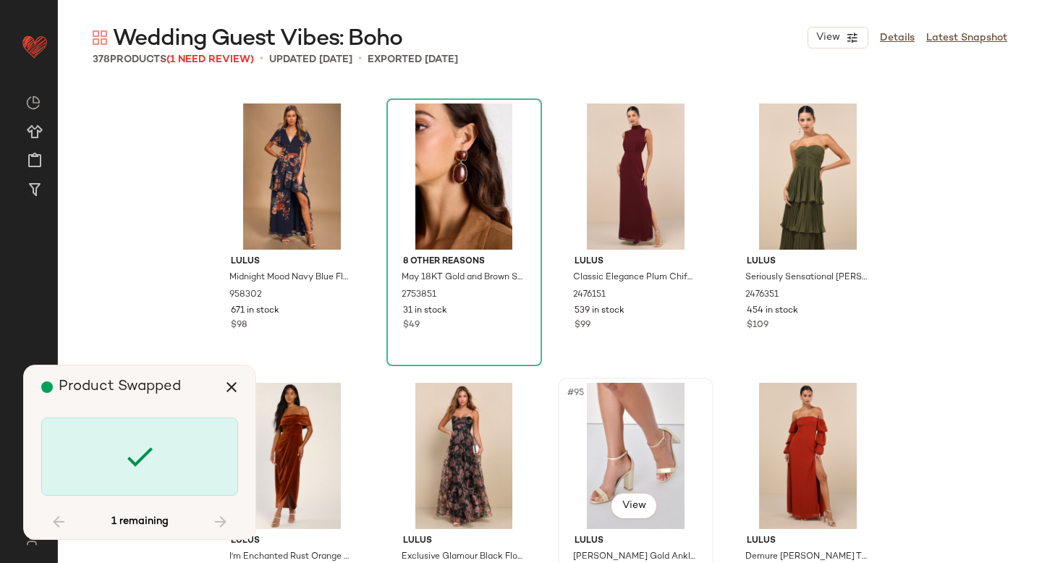
scroll to position [17597, 0]
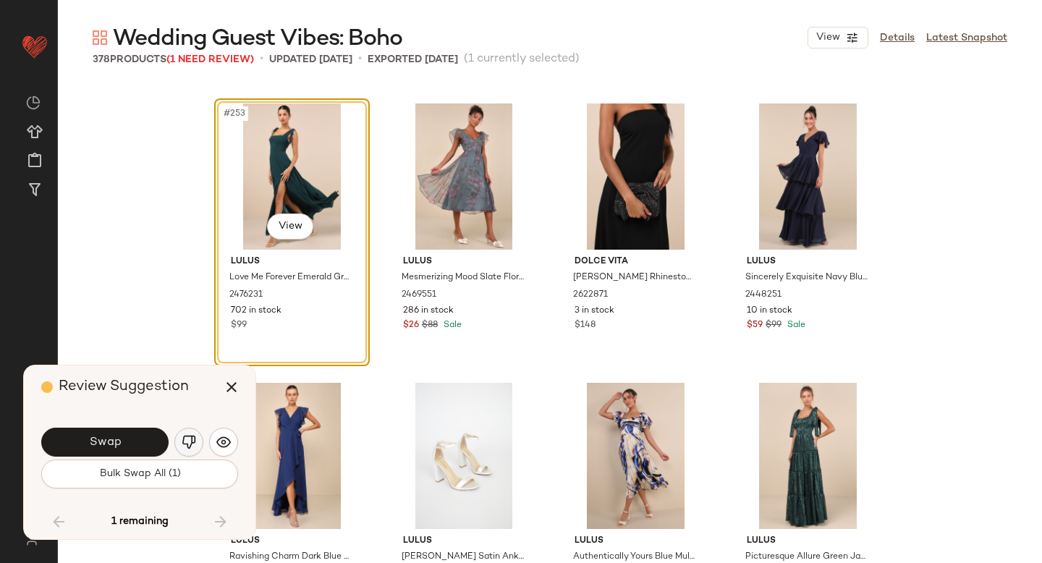
click at [192, 449] on img "button" at bounding box center [189, 442] width 14 height 14
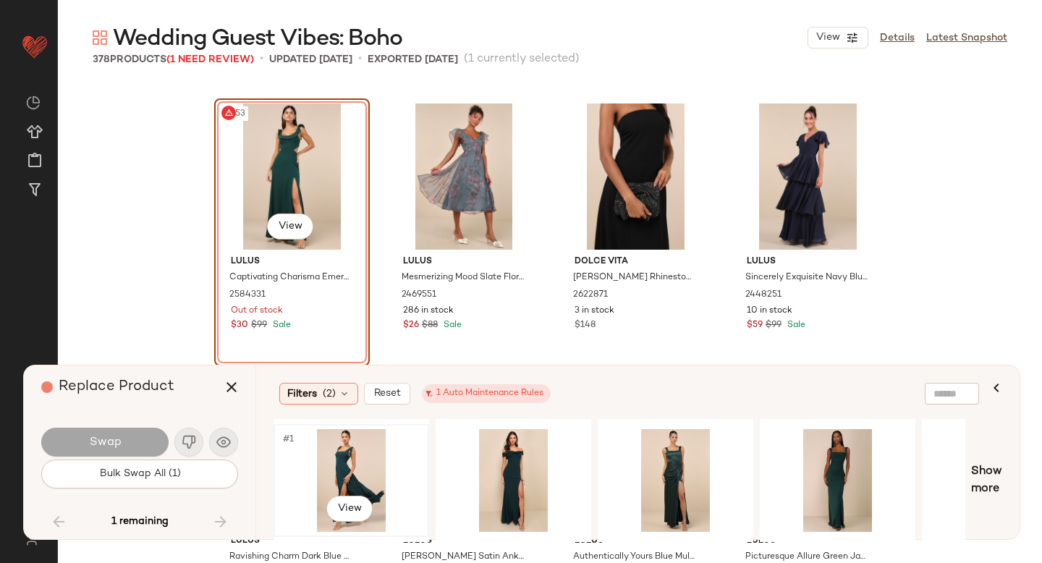
click at [354, 465] on div "#1 View" at bounding box center [351, 480] width 145 height 103
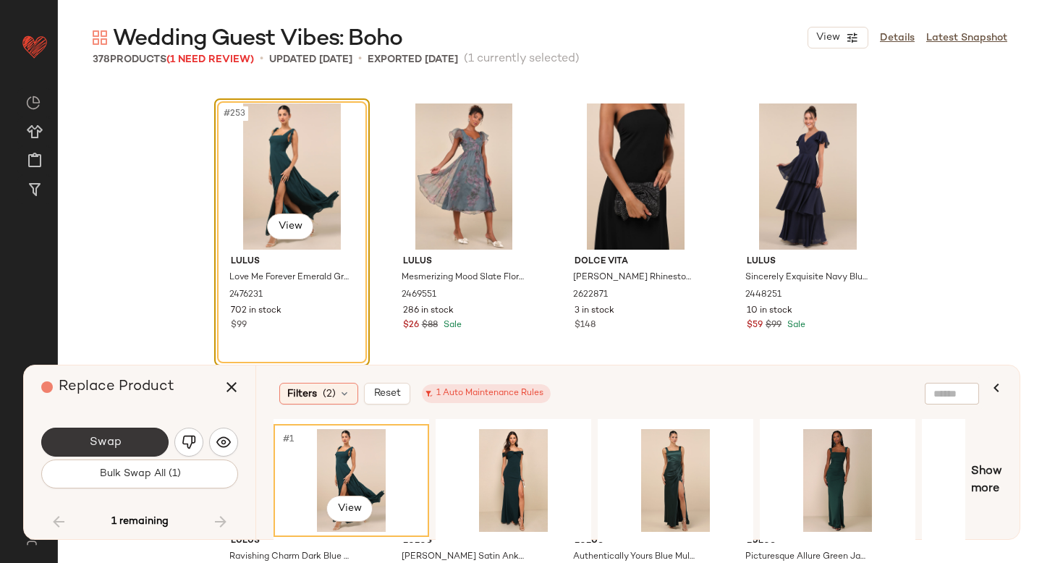
click at [106, 449] on button "Swap" at bounding box center [104, 442] width 127 height 29
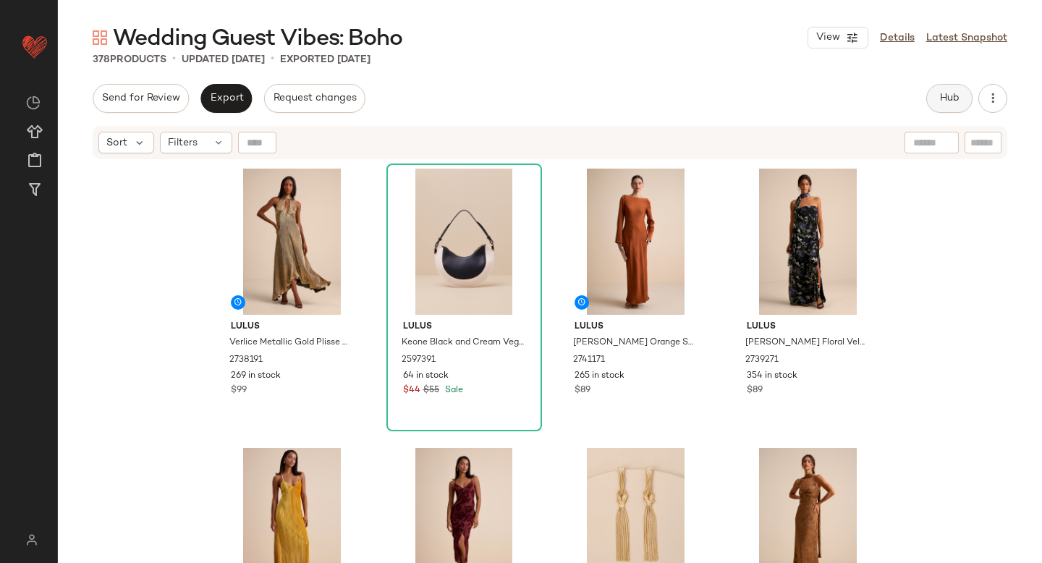
click at [950, 97] on span "Hub" at bounding box center [949, 99] width 20 height 12
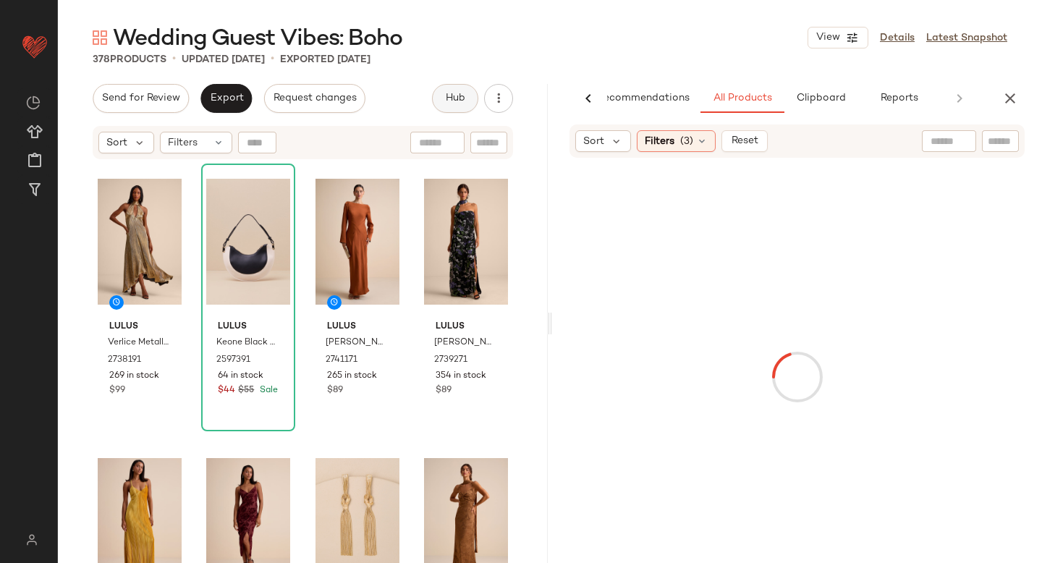
scroll to position [0, 34]
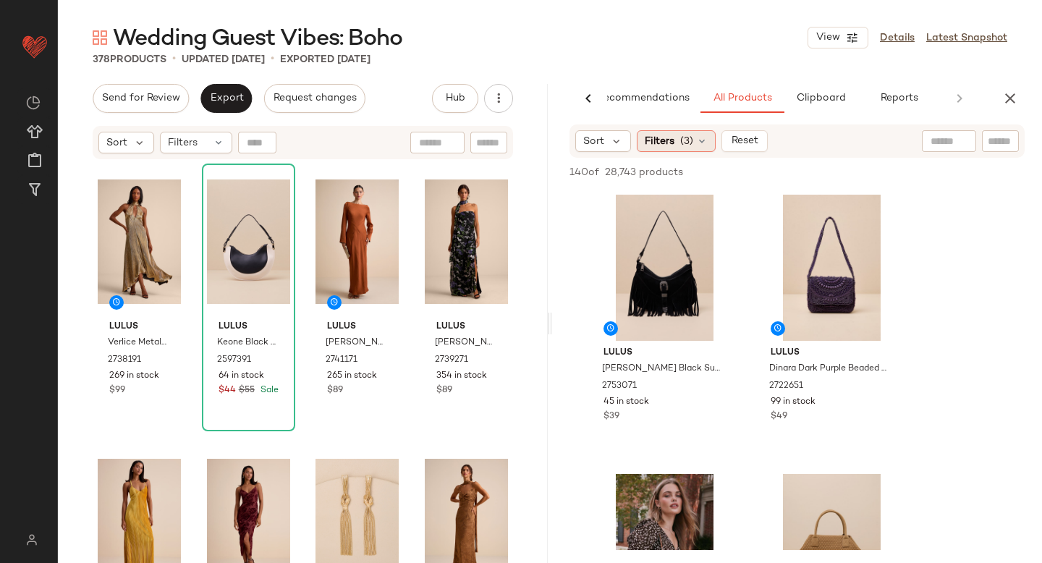
click at [670, 148] on div "Filters (3)" at bounding box center [676, 141] width 79 height 22
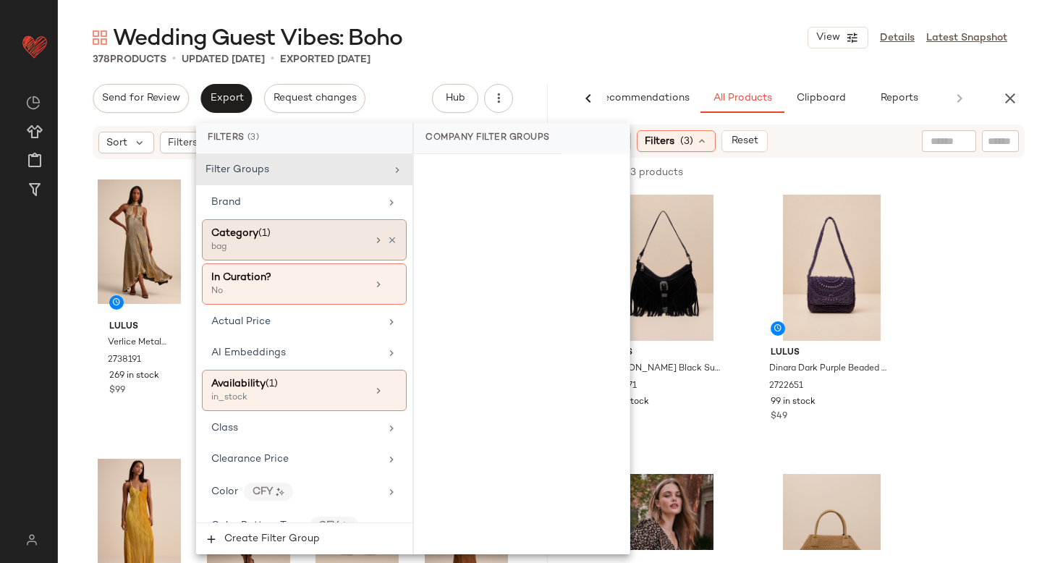
click at [336, 245] on div "bag" at bounding box center [283, 247] width 145 height 13
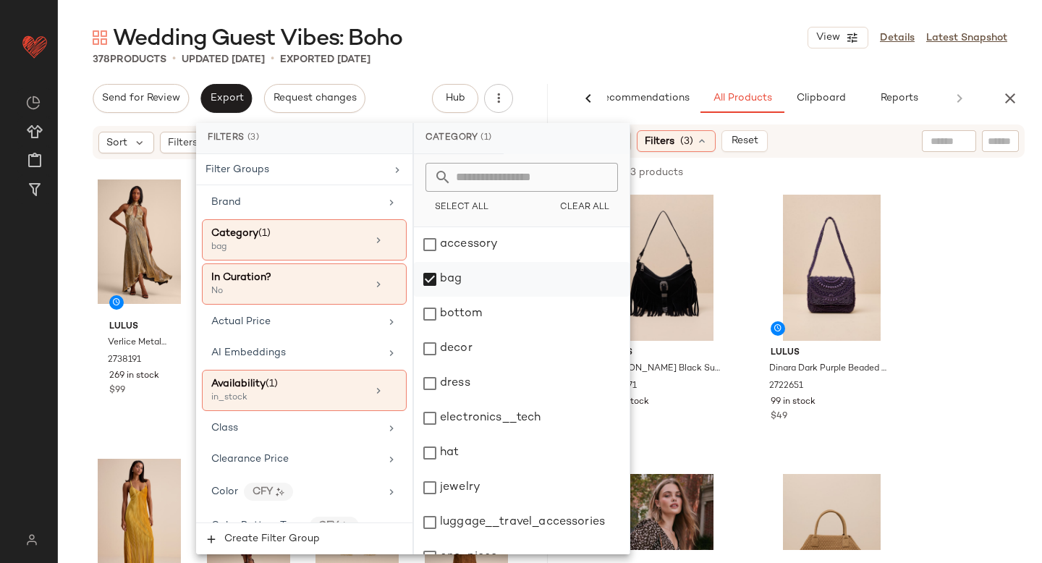
click at [454, 282] on div "bag" at bounding box center [522, 279] width 216 height 35
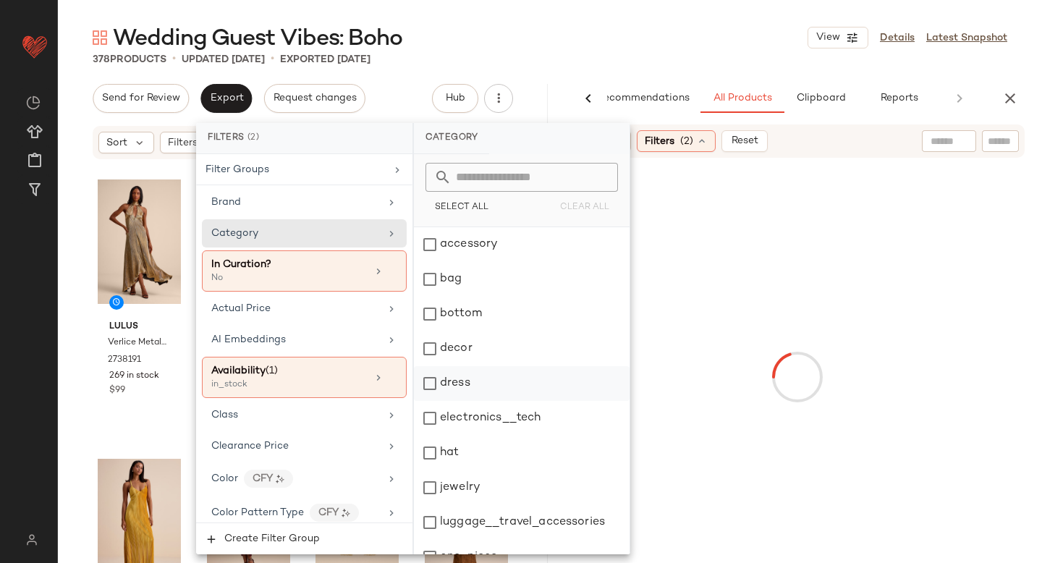
click at [439, 386] on div "dress" at bounding box center [522, 383] width 216 height 35
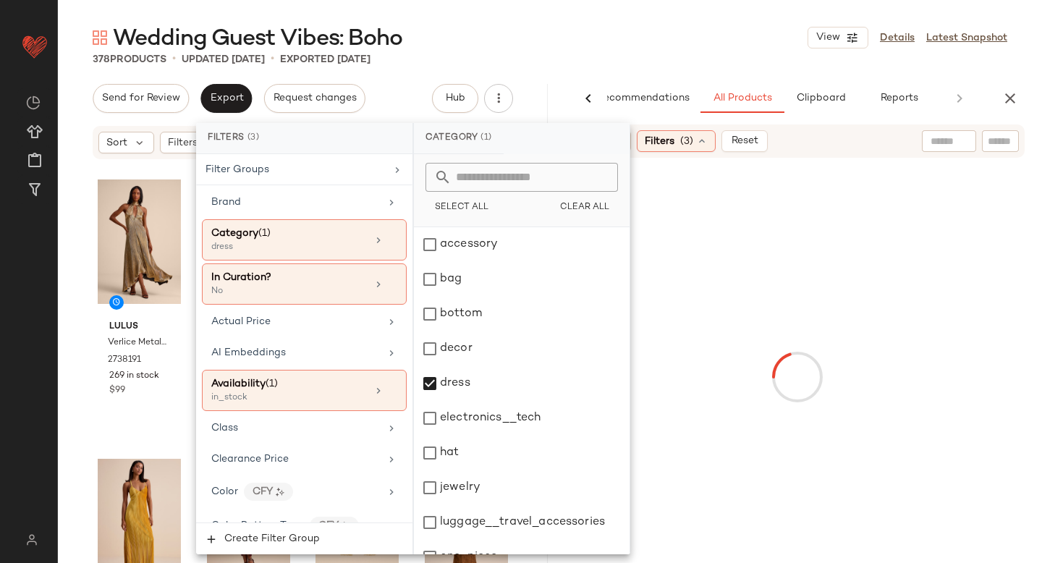
click at [930, 271] on div at bounding box center [797, 377] width 484 height 433
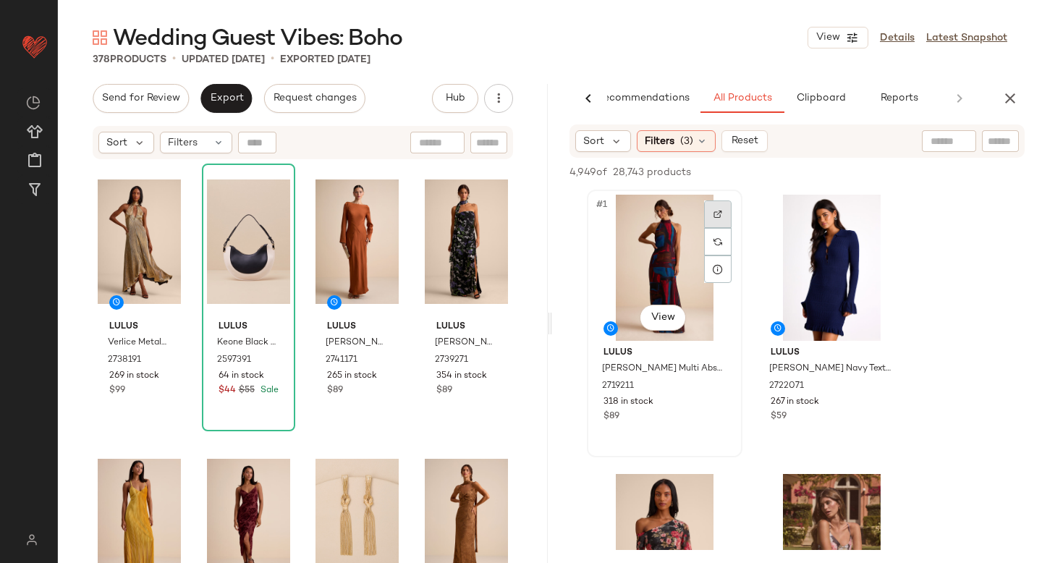
click at [709, 206] on div at bounding box center [717, 213] width 27 height 27
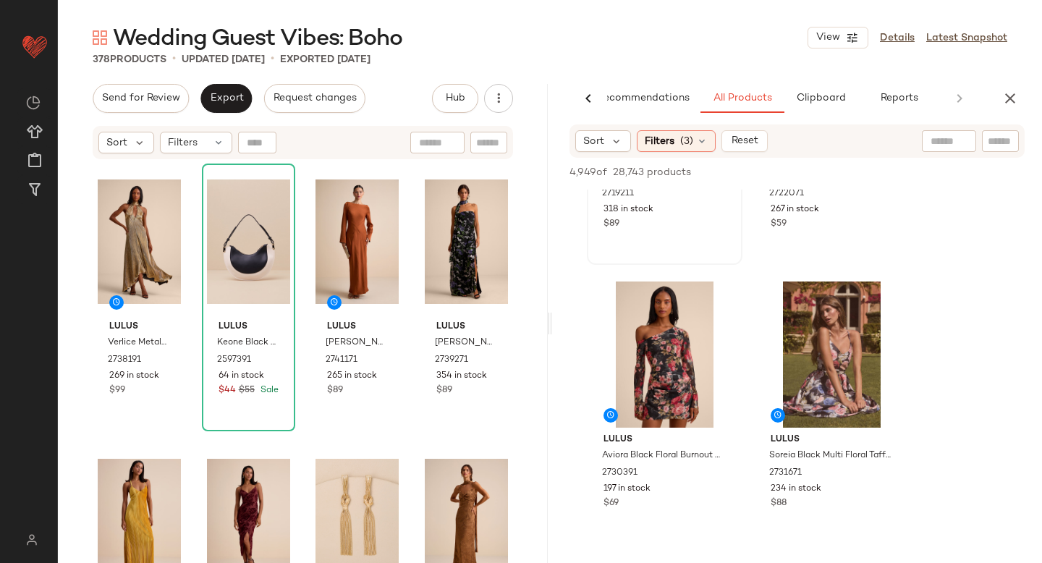
scroll to position [244, 0]
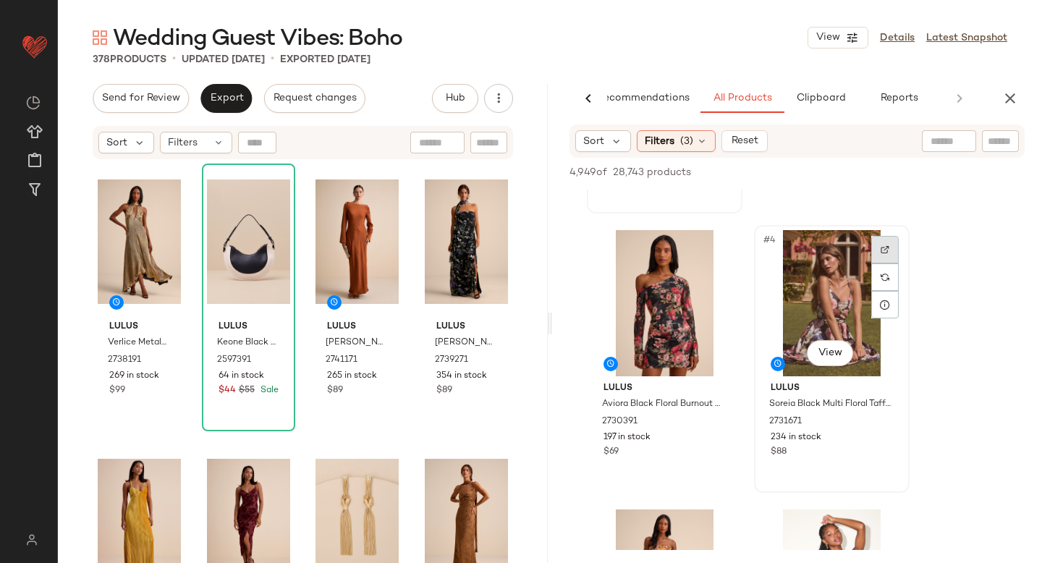
click at [876, 250] on div at bounding box center [884, 249] width 27 height 27
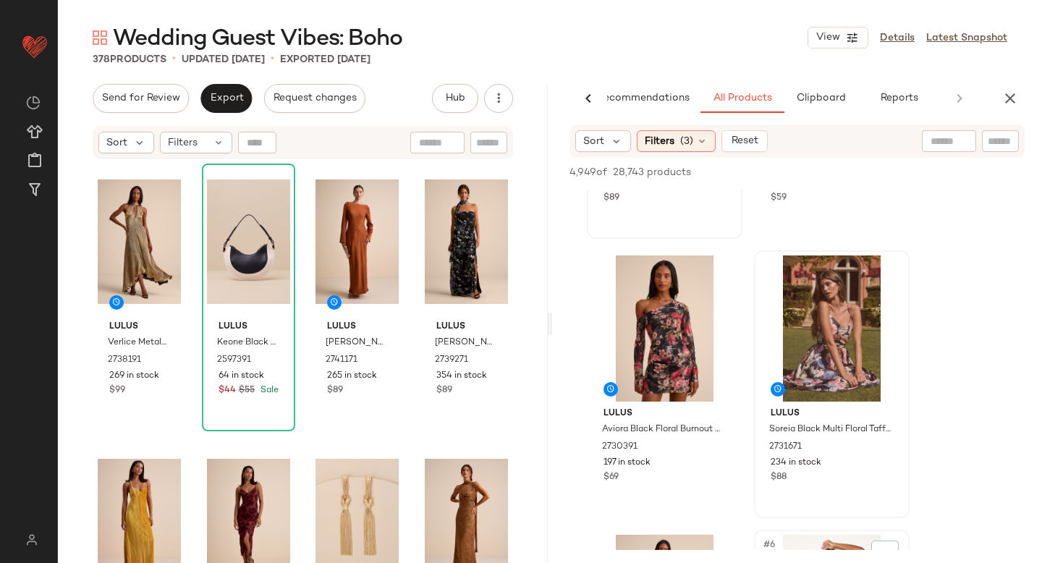
scroll to position [0, 0]
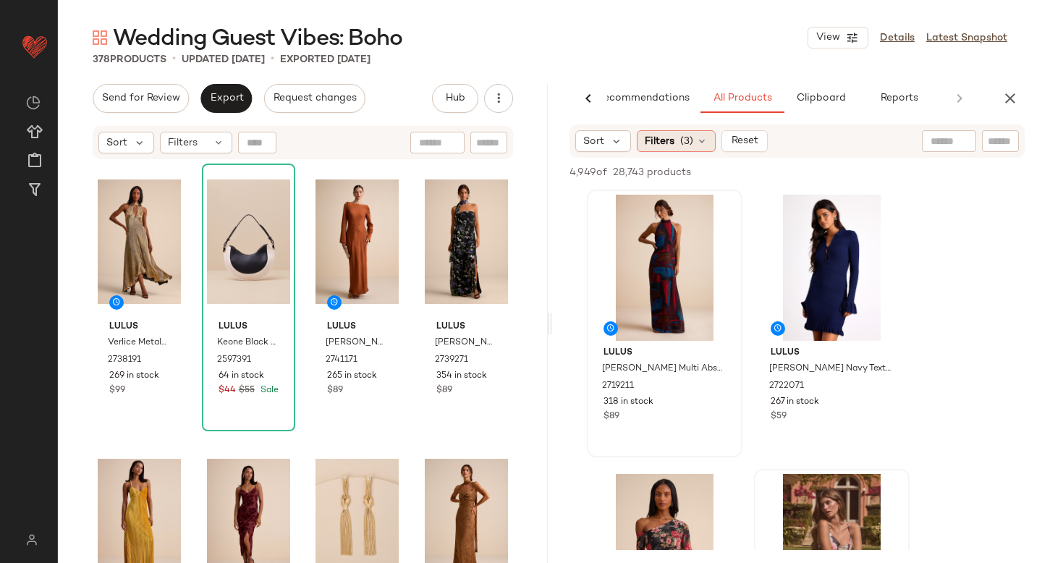
click at [685, 145] on span "(3)" at bounding box center [686, 141] width 13 height 15
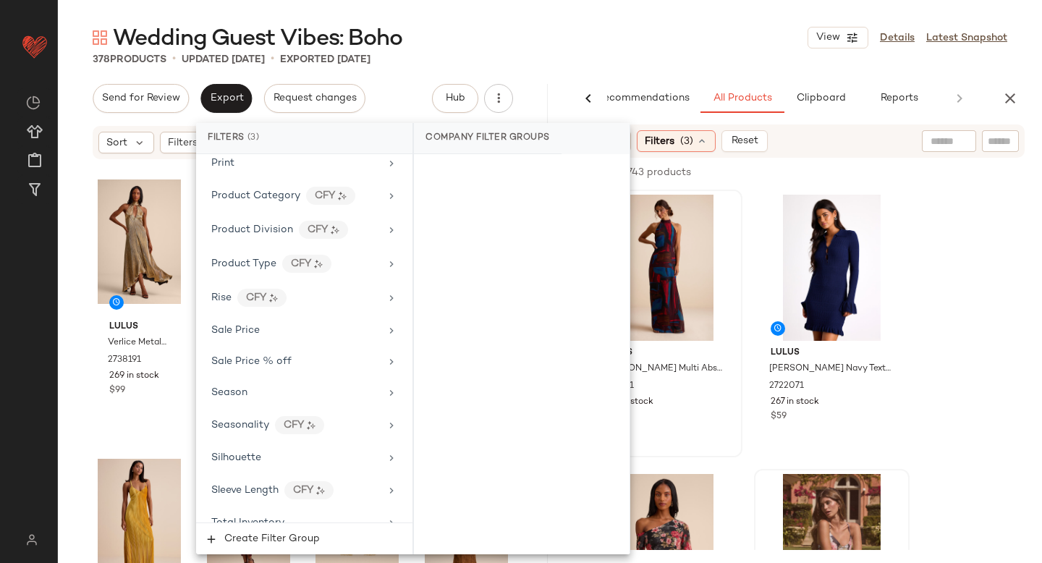
scroll to position [1191, 0]
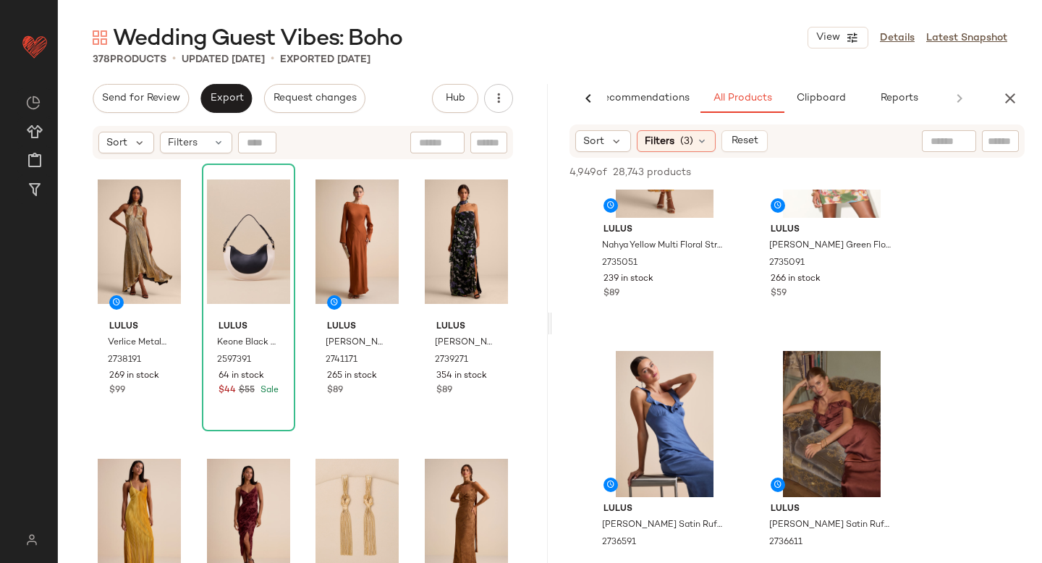
scroll to position [485, 0]
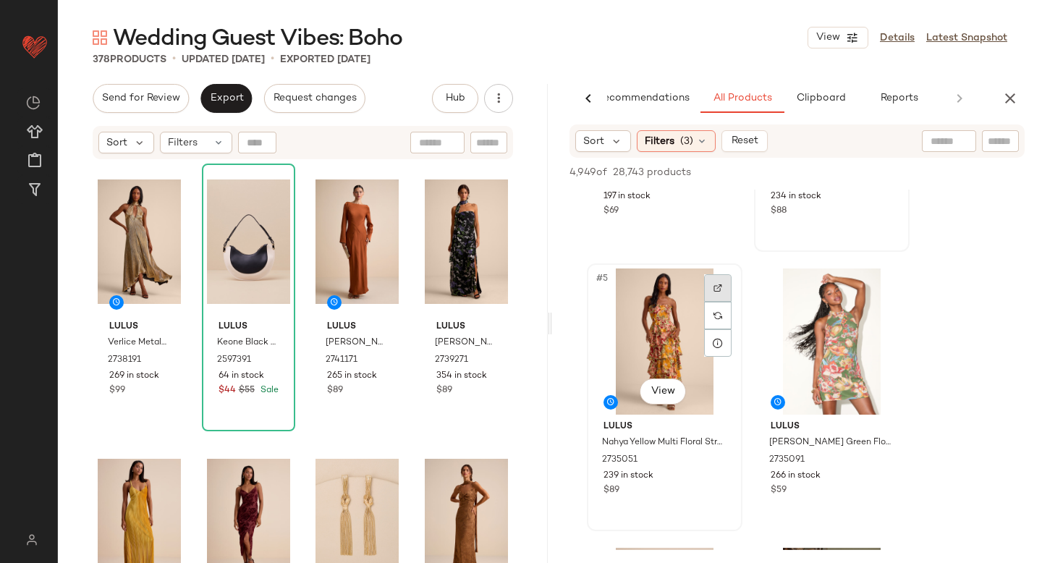
click at [718, 286] on img at bounding box center [717, 288] width 9 height 9
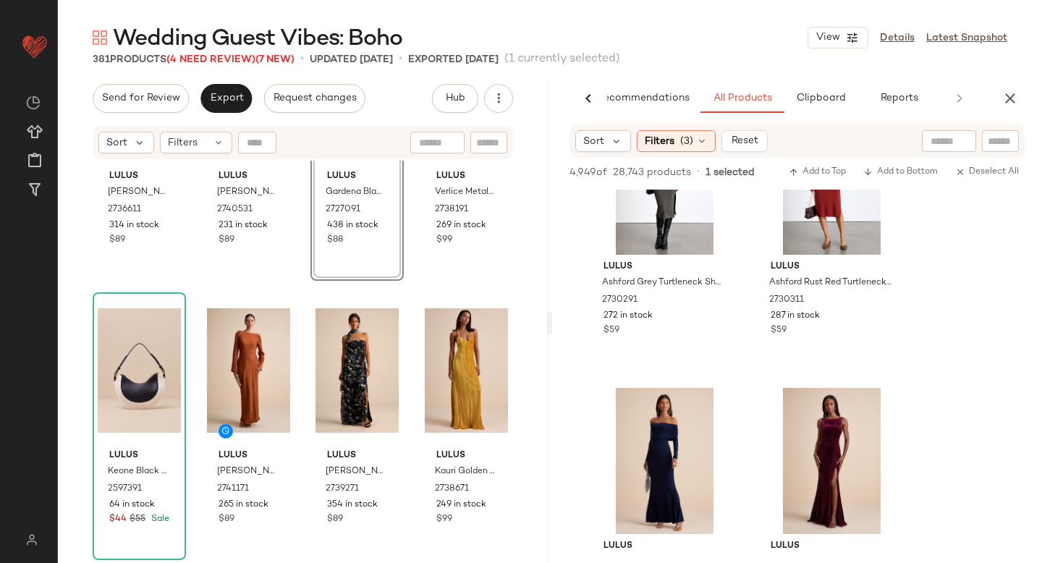
scroll to position [0, 0]
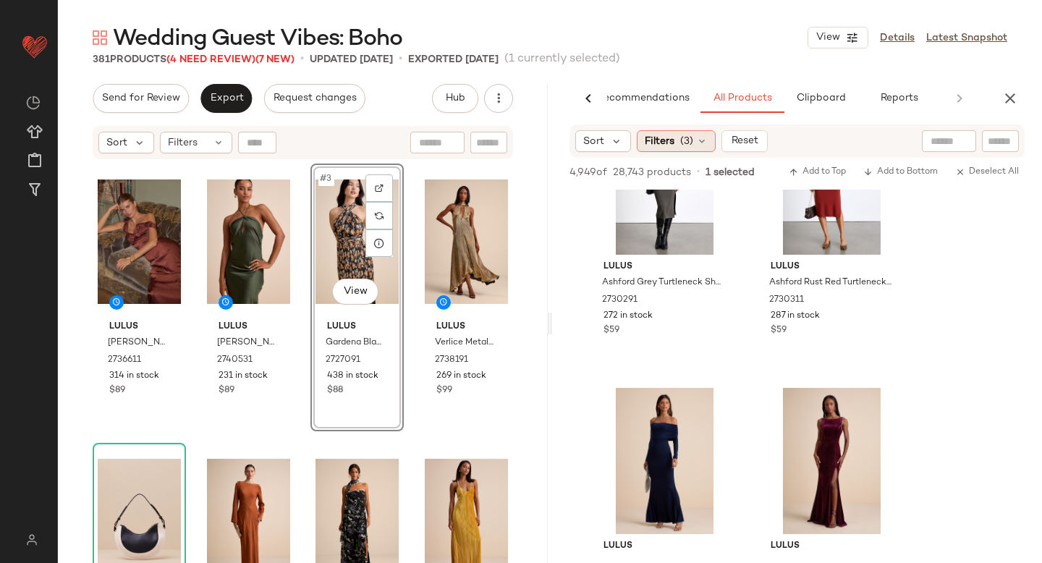
click at [685, 140] on span "(3)" at bounding box center [686, 141] width 13 height 15
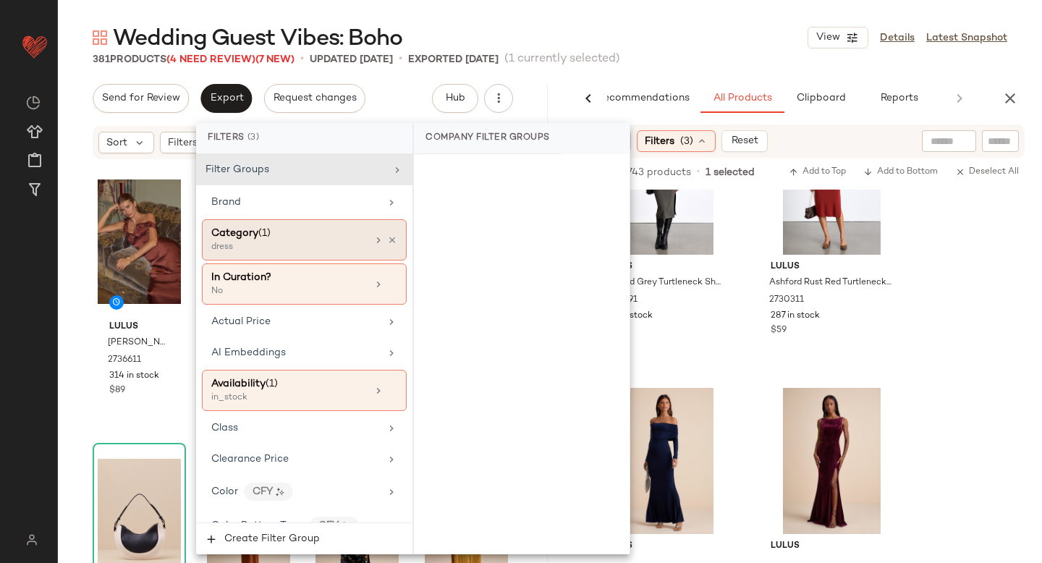
click at [315, 232] on div "Category (1)" at bounding box center [289, 233] width 156 height 15
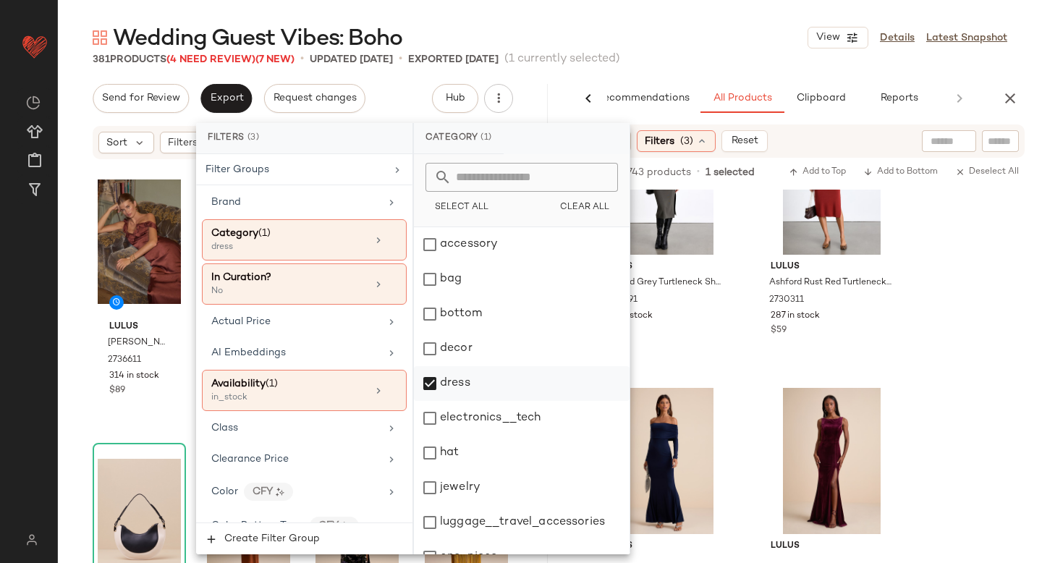
click at [438, 383] on div "dress" at bounding box center [522, 383] width 216 height 35
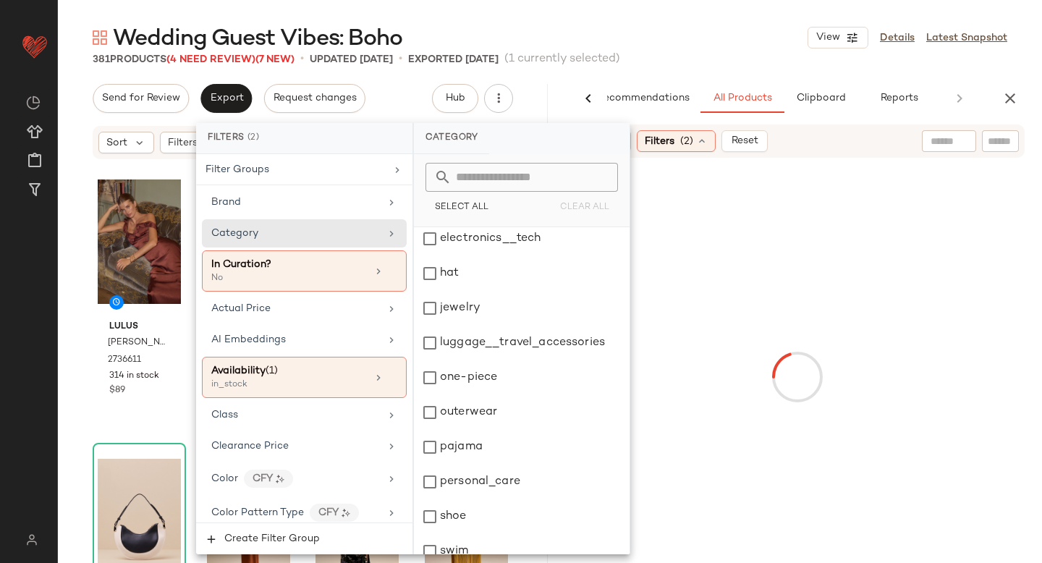
scroll to position [263, 0]
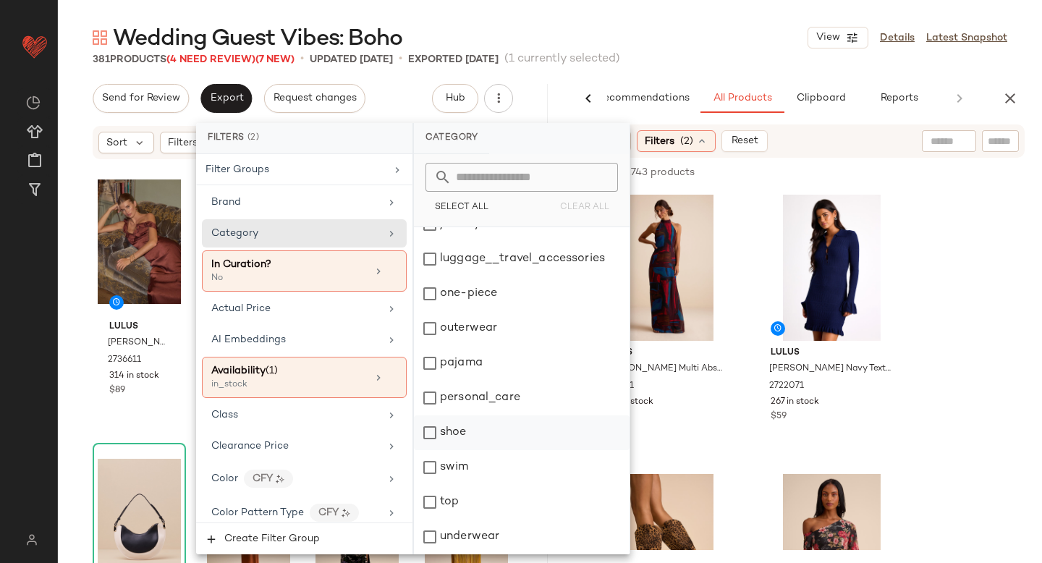
click at [431, 438] on div "shoe" at bounding box center [522, 432] width 216 height 35
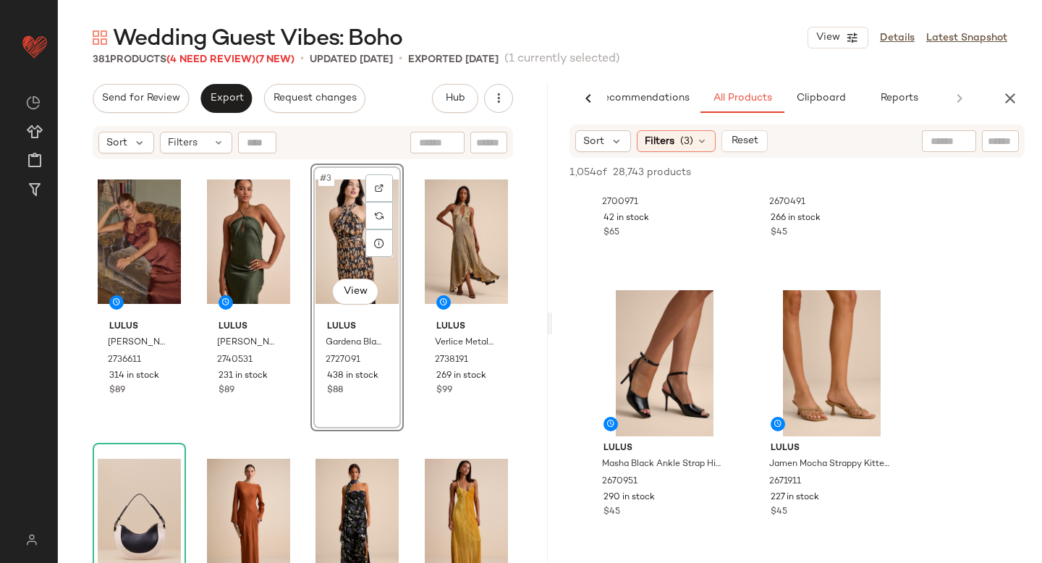
scroll to position [1948, 0]
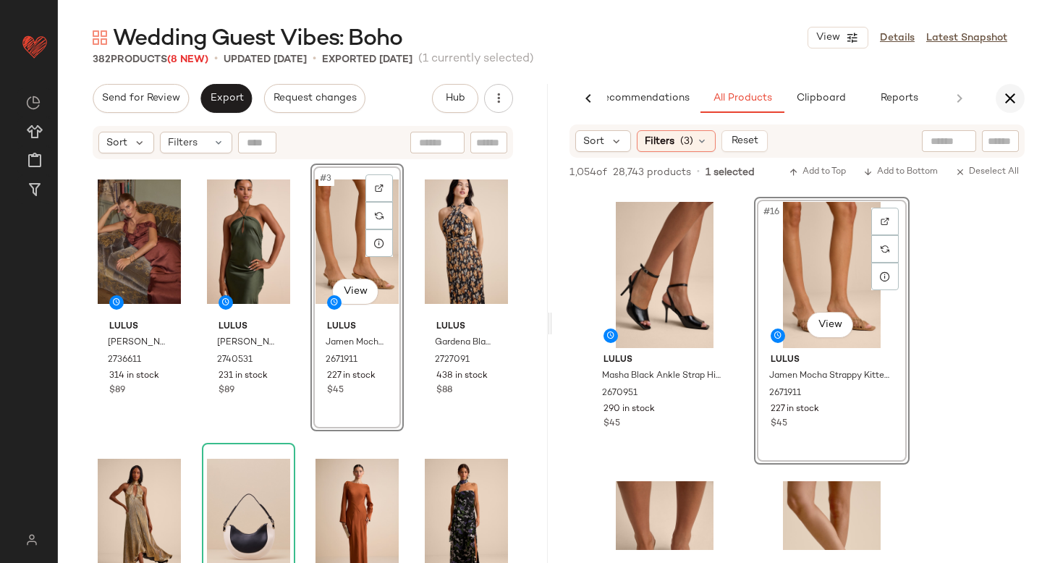
click at [1011, 96] on icon "button" at bounding box center [1009, 98] width 17 height 17
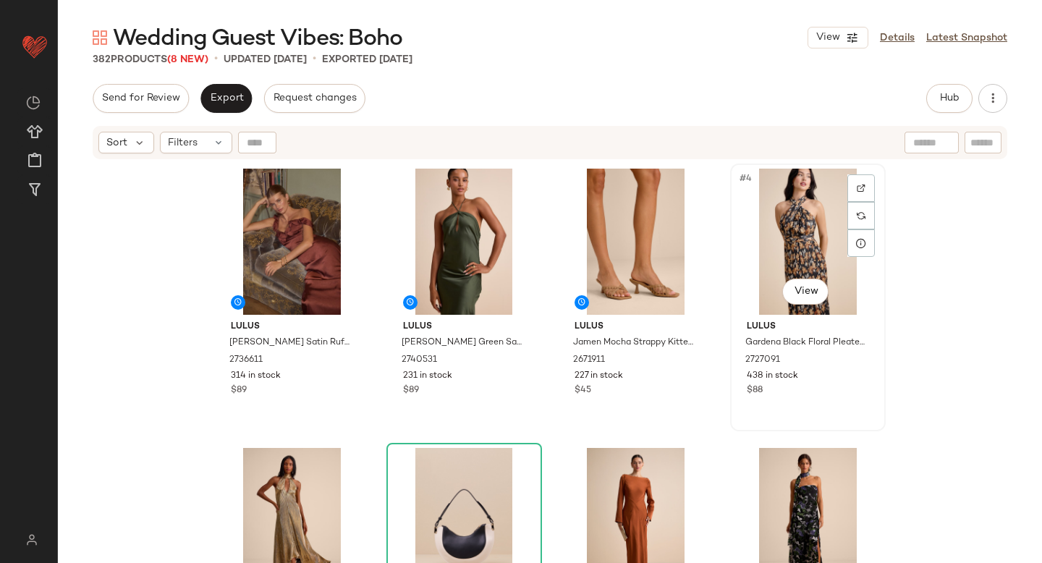
click at [782, 213] on div "#4 View" at bounding box center [807, 242] width 145 height 146
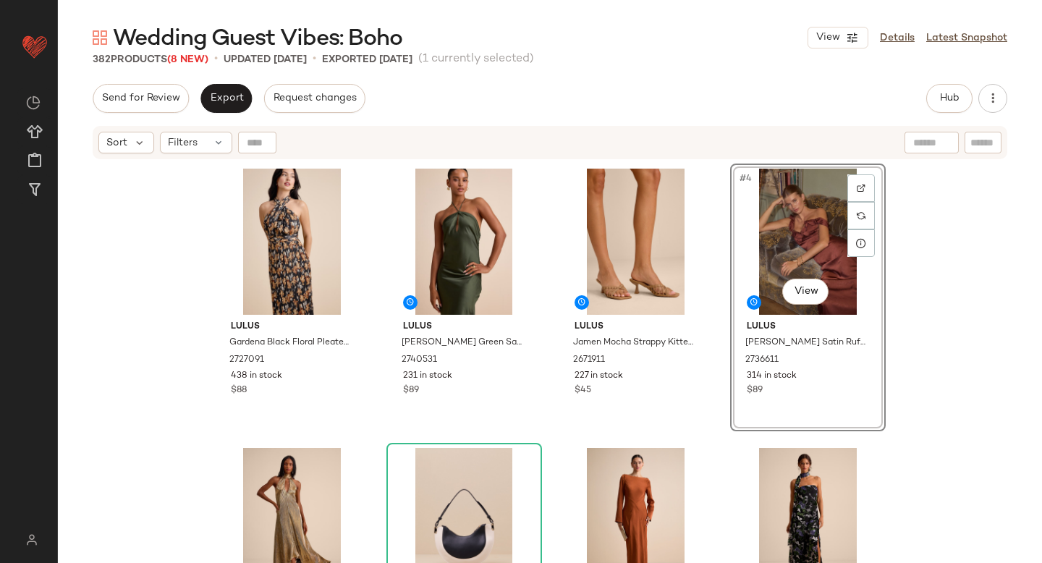
click at [953, 233] on div "Lulus Gardena Black Floral Pleated Cross-Front Halter Midi Dress 2727091 438 in…" at bounding box center [550, 380] width 984 height 439
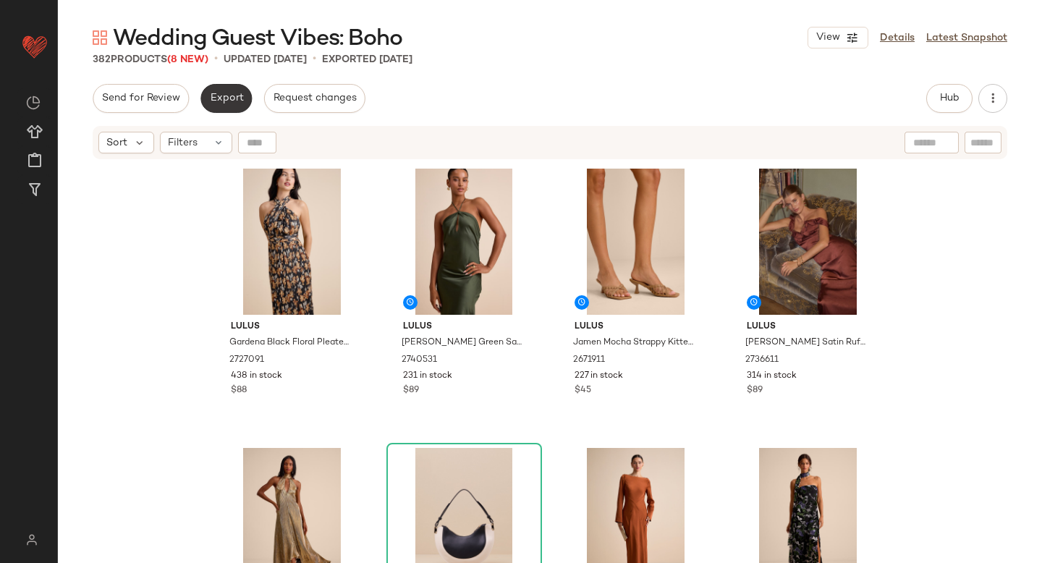
click at [232, 107] on button "Export" at bounding box center [225, 98] width 51 height 29
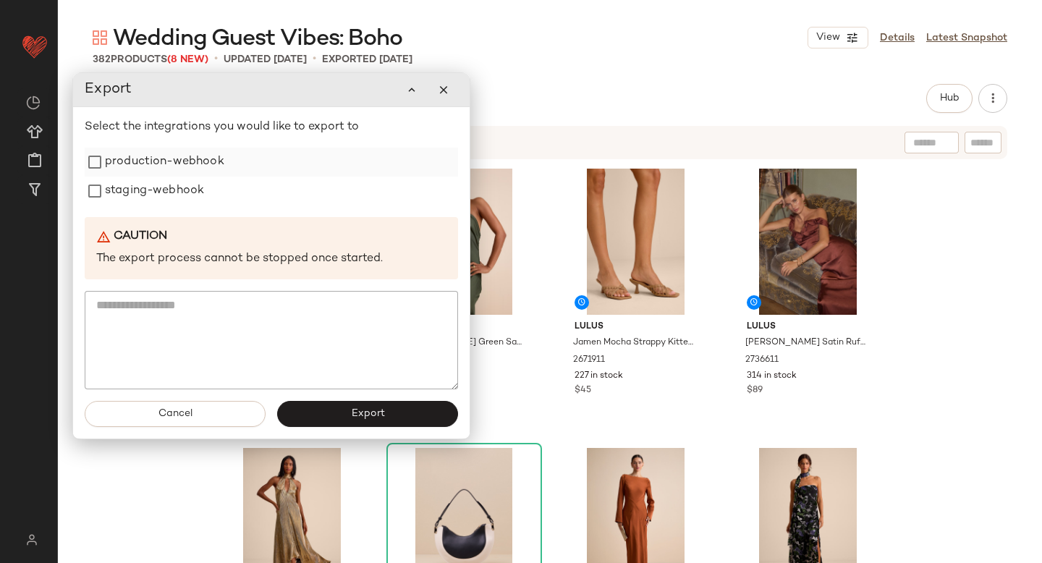
click at [161, 166] on label "production-webhook" at bounding box center [164, 162] width 119 height 29
click at [149, 187] on label "staging-webhook" at bounding box center [154, 191] width 99 height 29
click at [370, 413] on span "Export" at bounding box center [367, 414] width 34 height 12
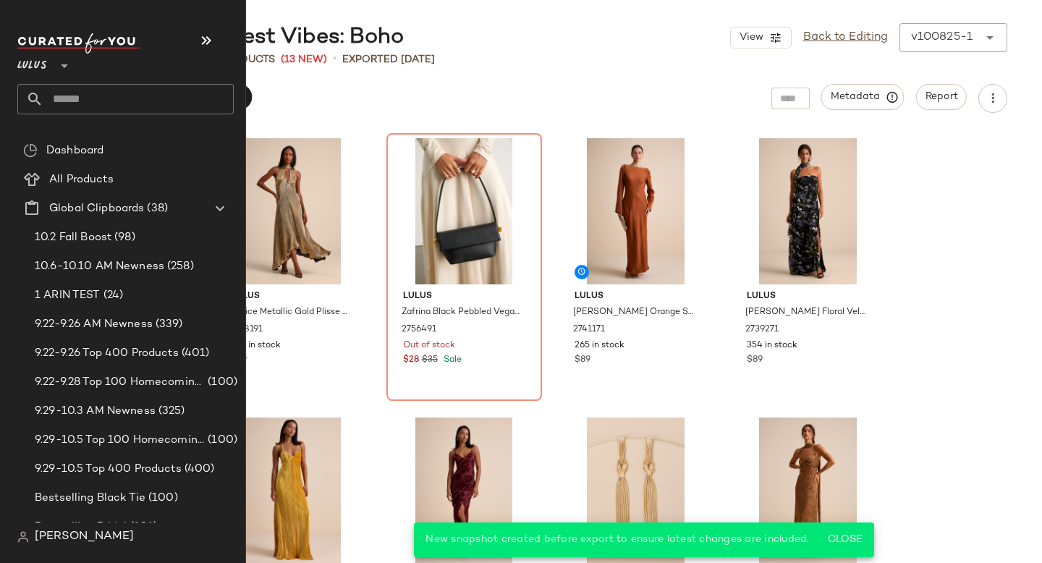
click at [99, 113] on input "text" at bounding box center [138, 99] width 190 height 30
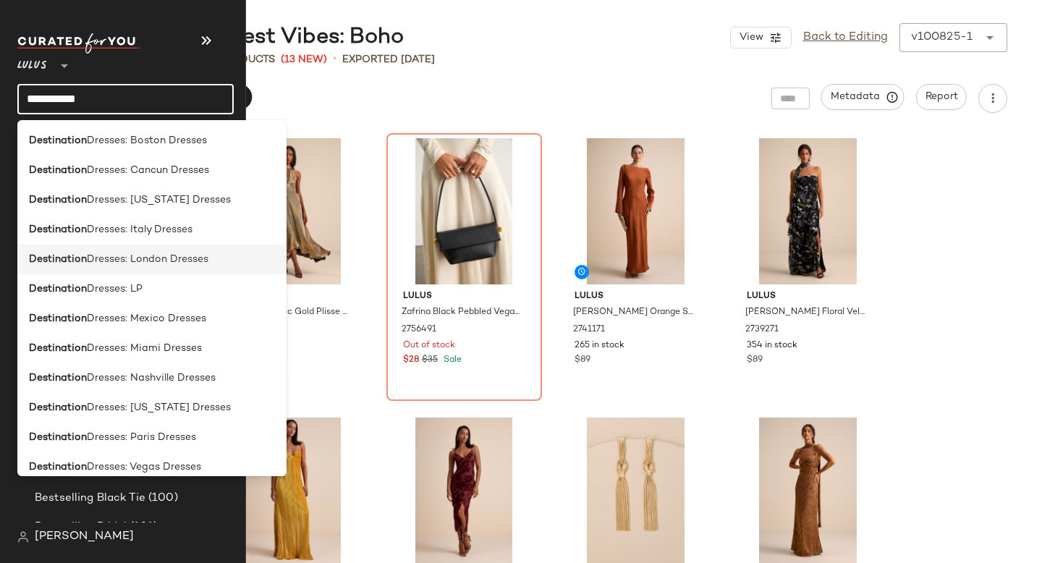
scroll to position [546, 0]
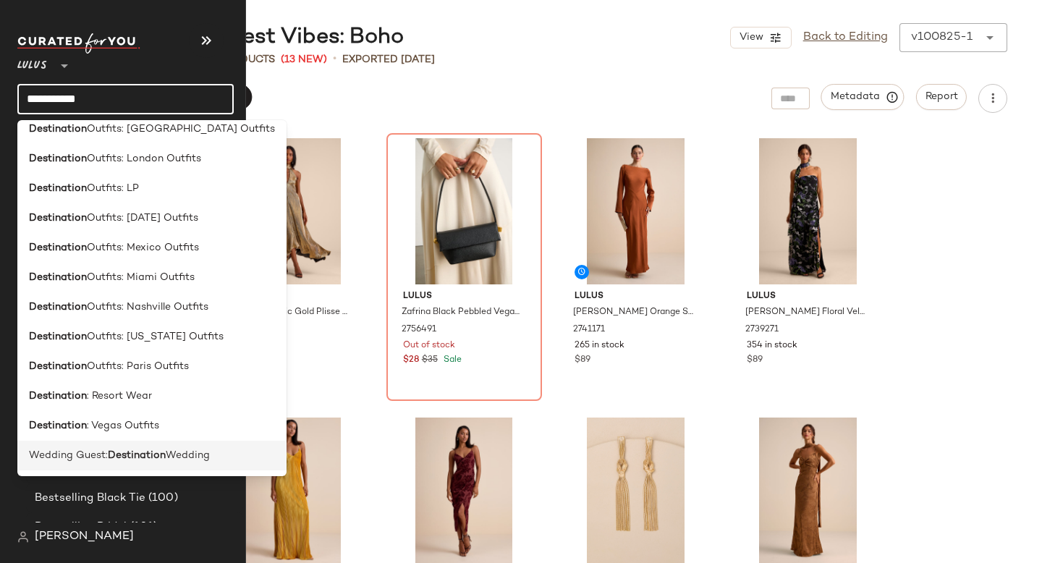
type input "**********"
click at [68, 446] on div "Wedding Guest: Destination Wedding" at bounding box center [151, 456] width 269 height 30
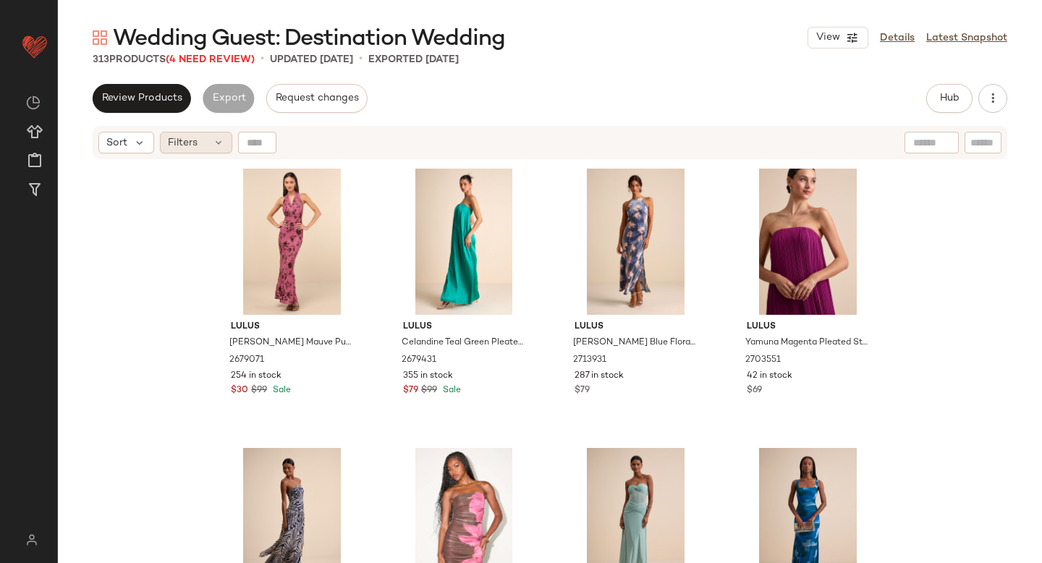
click at [216, 137] on icon at bounding box center [219, 143] width 12 height 12
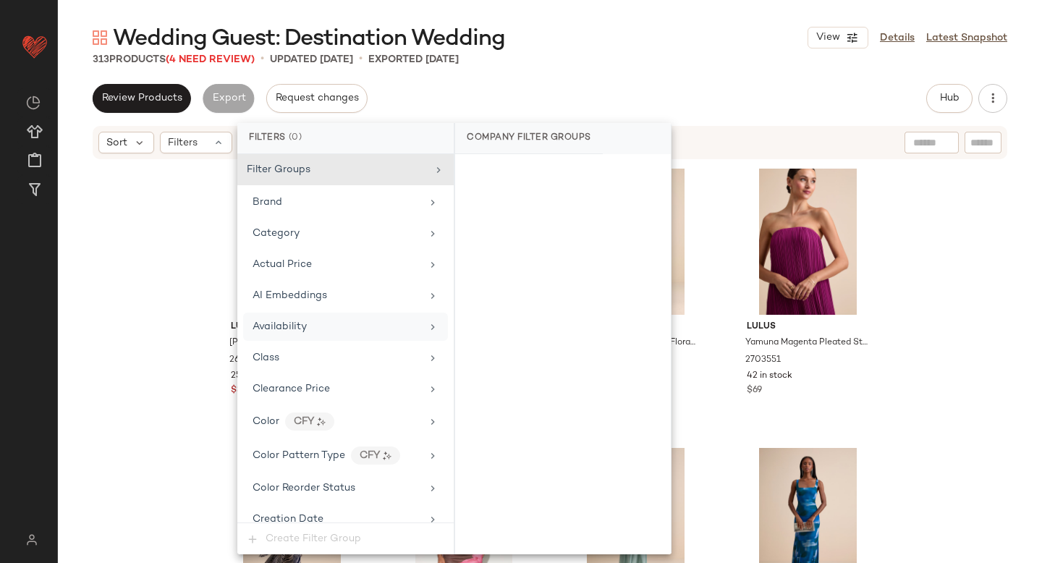
click at [261, 325] on span "Availability" at bounding box center [280, 326] width 54 height 11
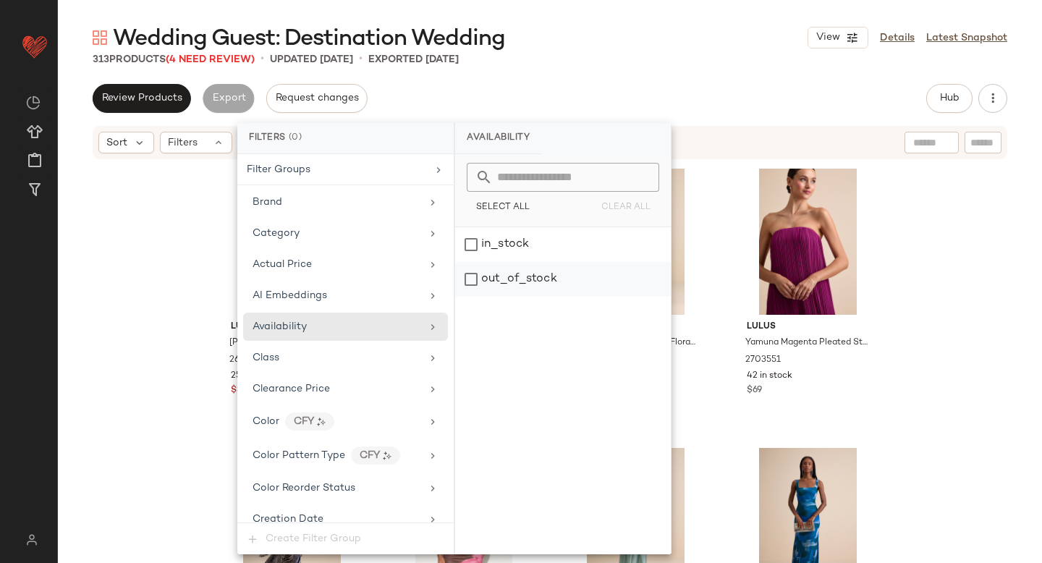
click at [486, 274] on div "out_of_stock" at bounding box center [563, 279] width 216 height 35
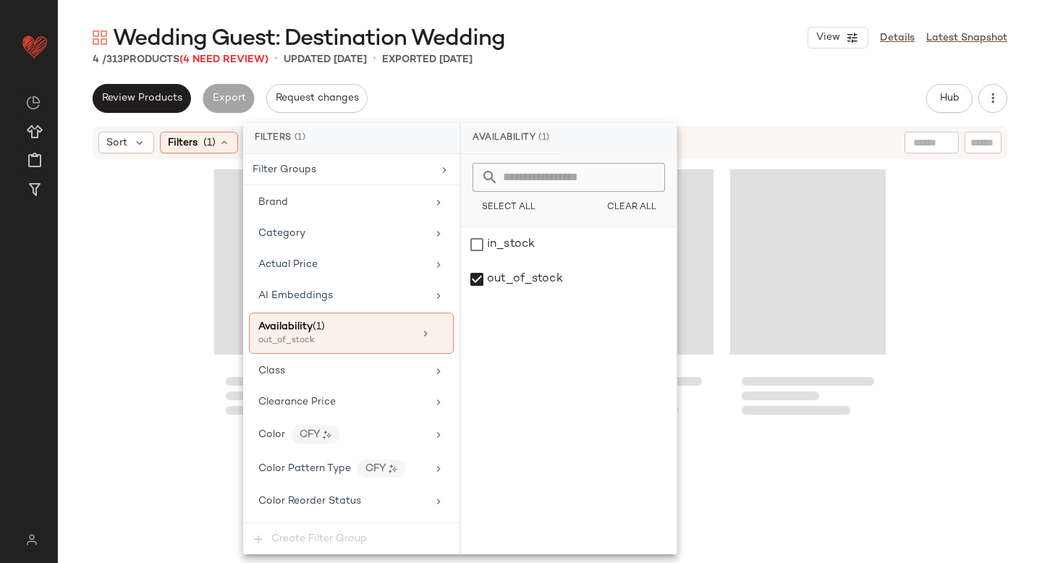
click at [703, 56] on div "4 / 313 Products (4 Need Review) • updated [DATE] • Exported [DATE]" at bounding box center [550, 59] width 984 height 14
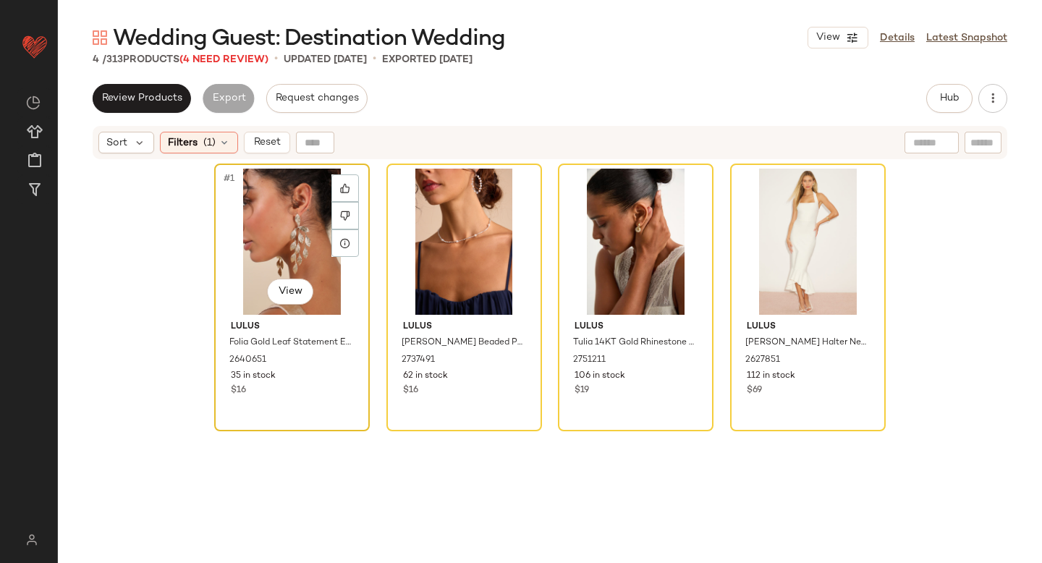
click at [297, 213] on div "#1 View" at bounding box center [291, 242] width 145 height 146
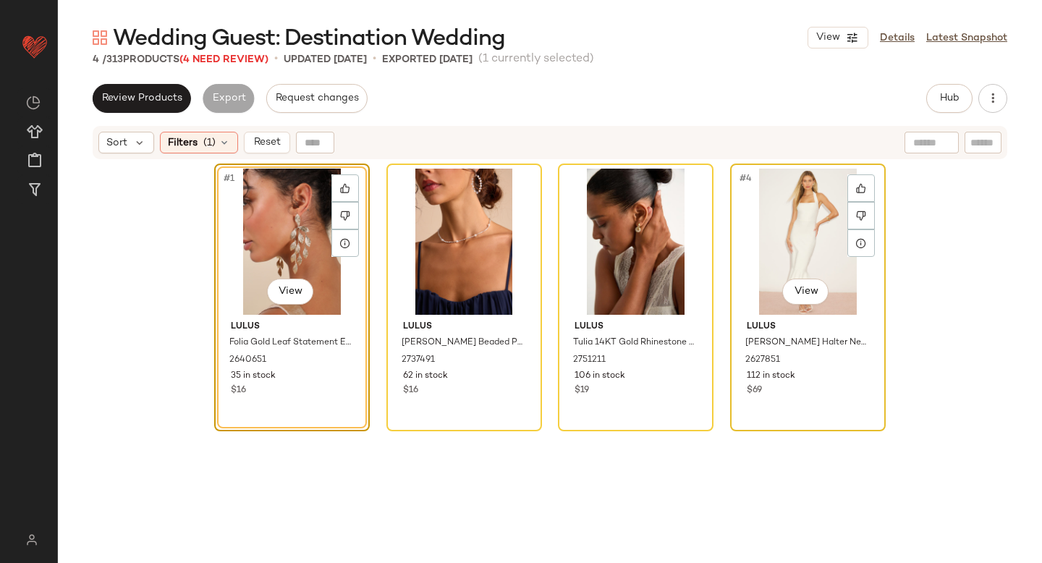
click at [800, 200] on div "#4 View" at bounding box center [807, 242] width 145 height 146
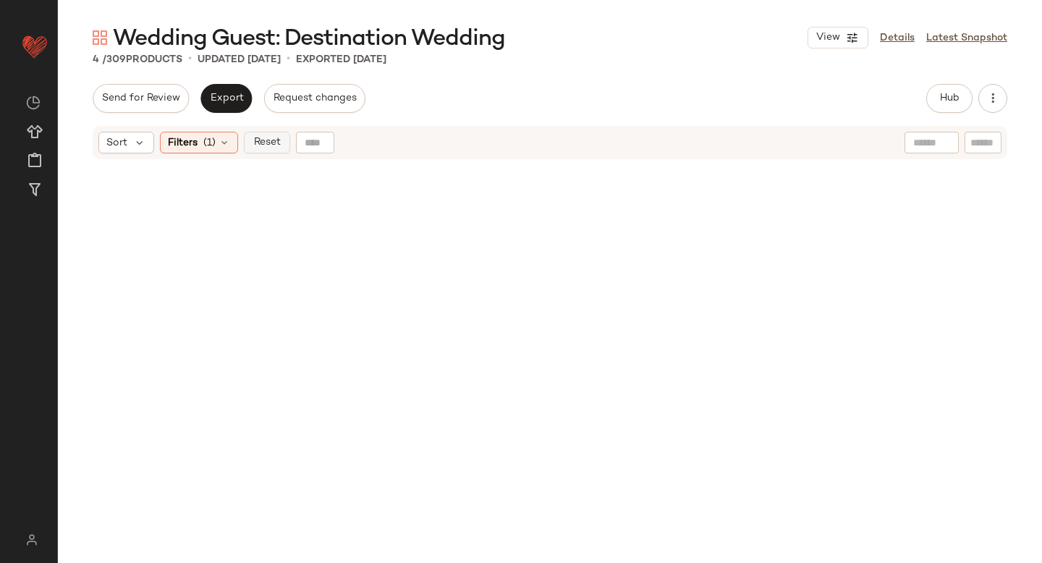
click at [273, 141] on span "Reset" at bounding box center [266, 143] width 27 height 12
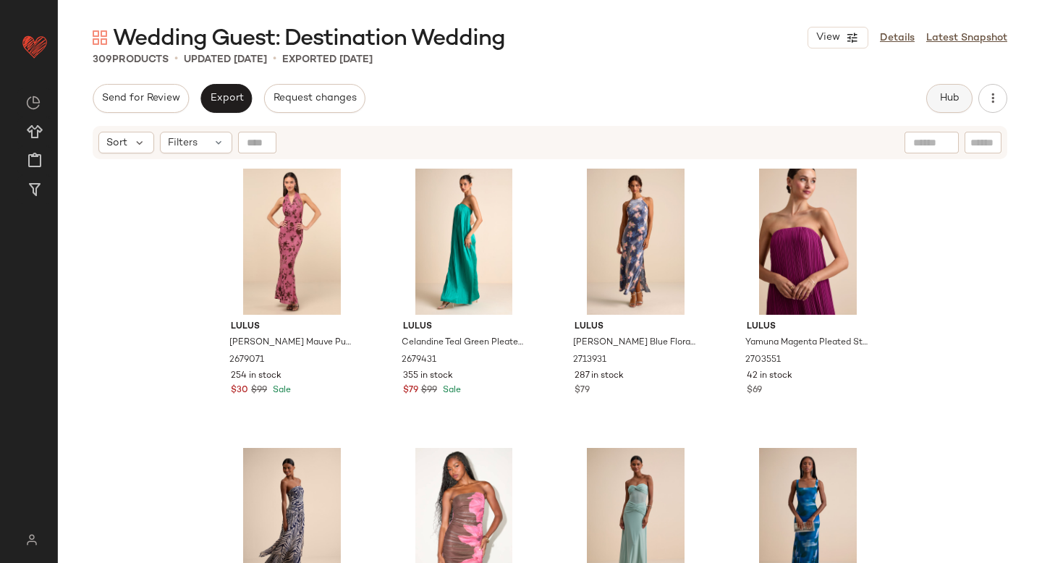
click at [941, 98] on span "Hub" at bounding box center [949, 99] width 20 height 12
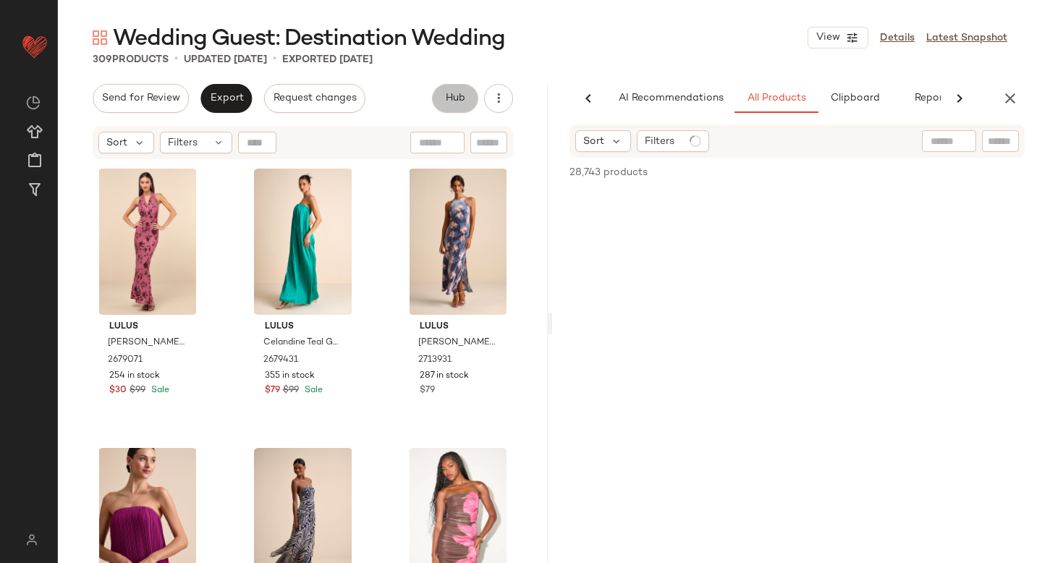
scroll to position [0, 34]
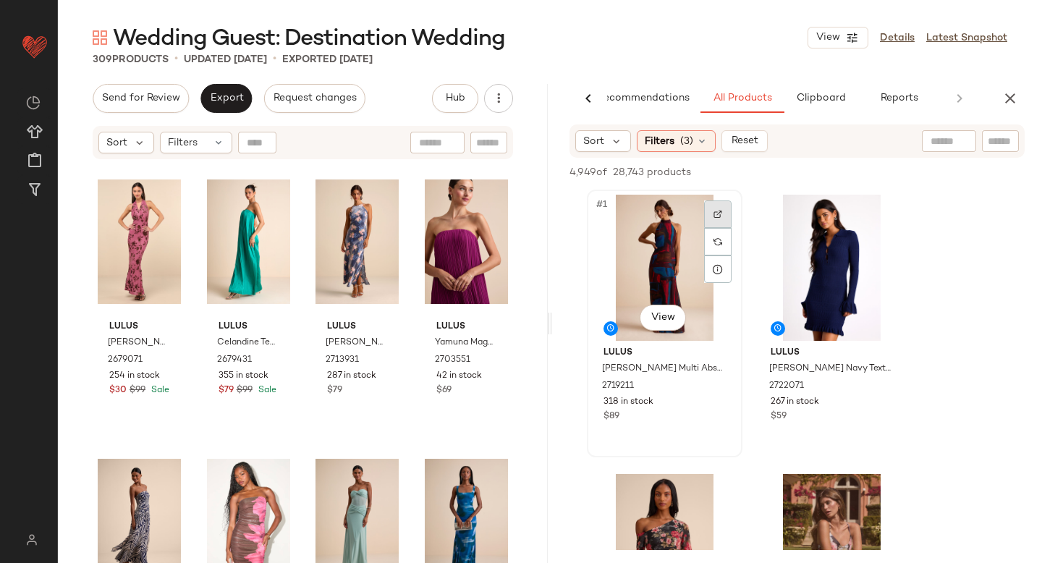
click at [711, 209] on div at bounding box center [717, 213] width 27 height 27
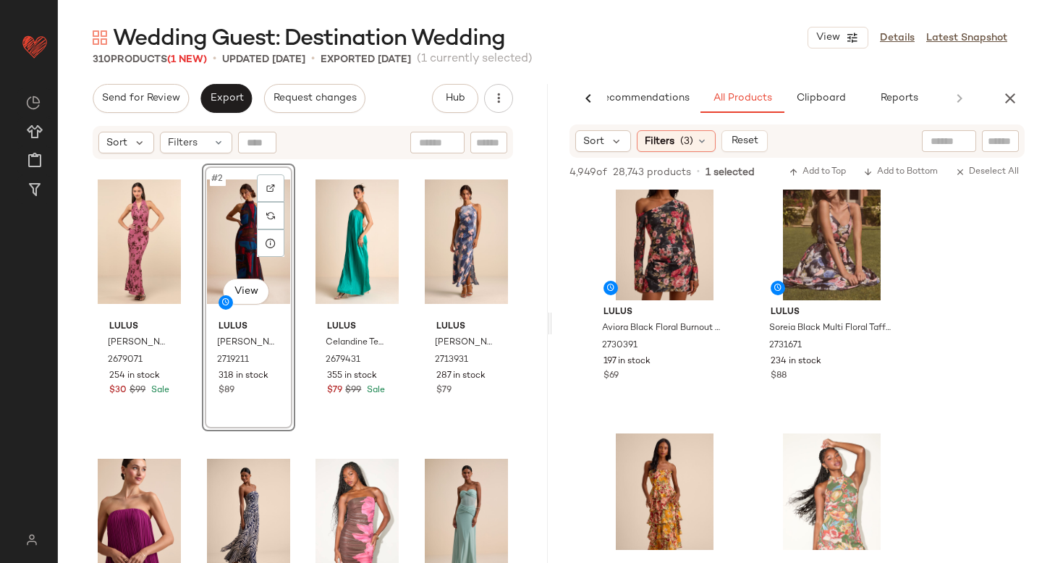
scroll to position [425, 0]
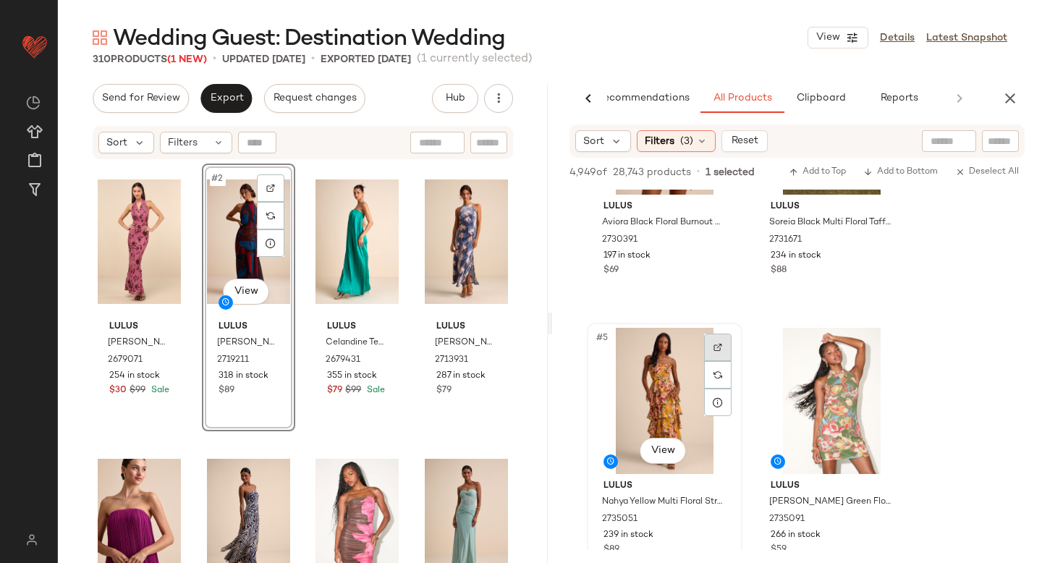
click at [716, 348] on img at bounding box center [717, 347] width 9 height 9
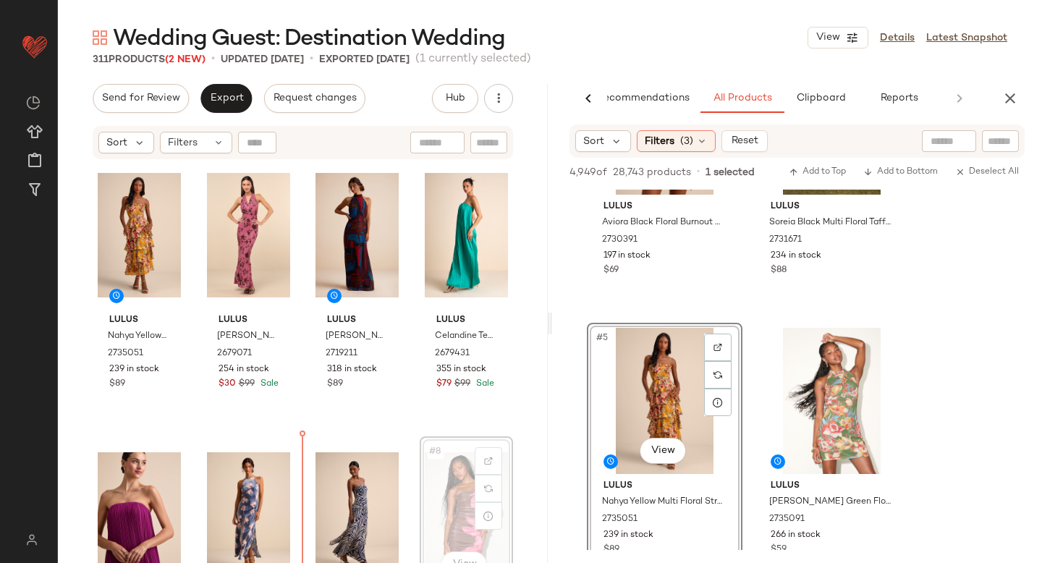
scroll to position [17, 0]
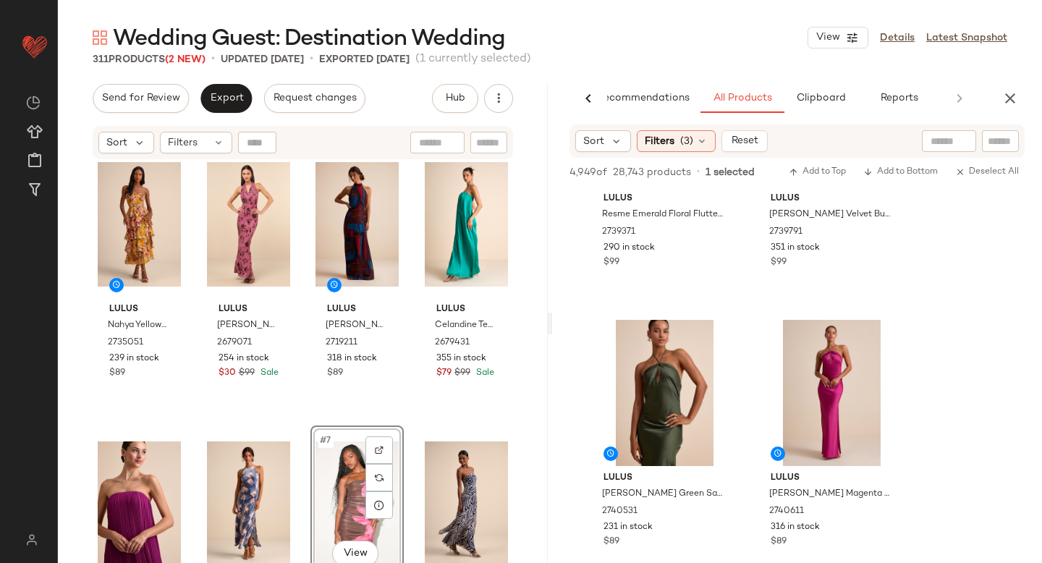
scroll to position [1831, 0]
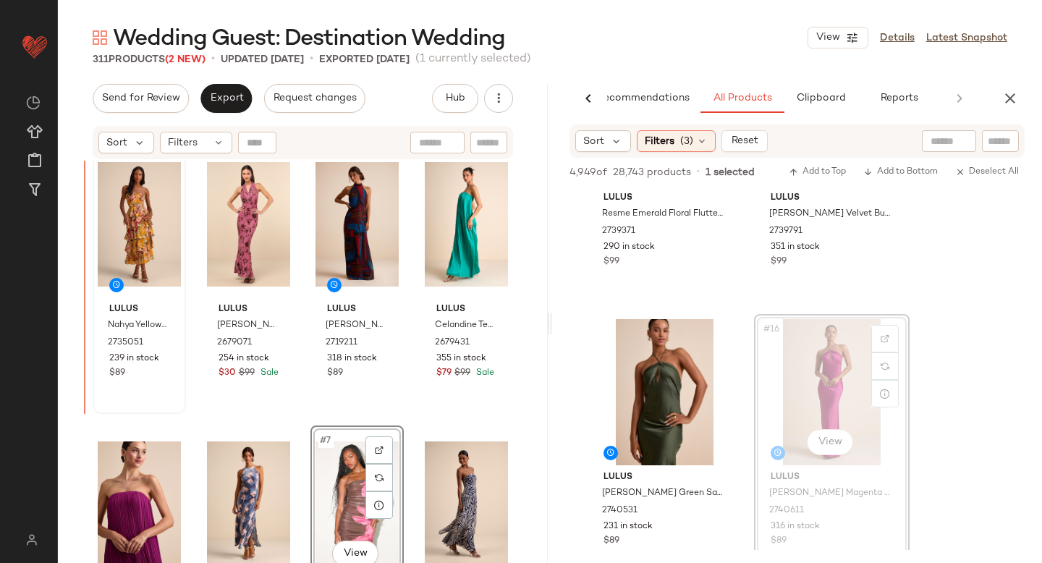
drag, startPoint x: 848, startPoint y: 353, endPoint x: 104, endPoint y: 327, distance: 744.3
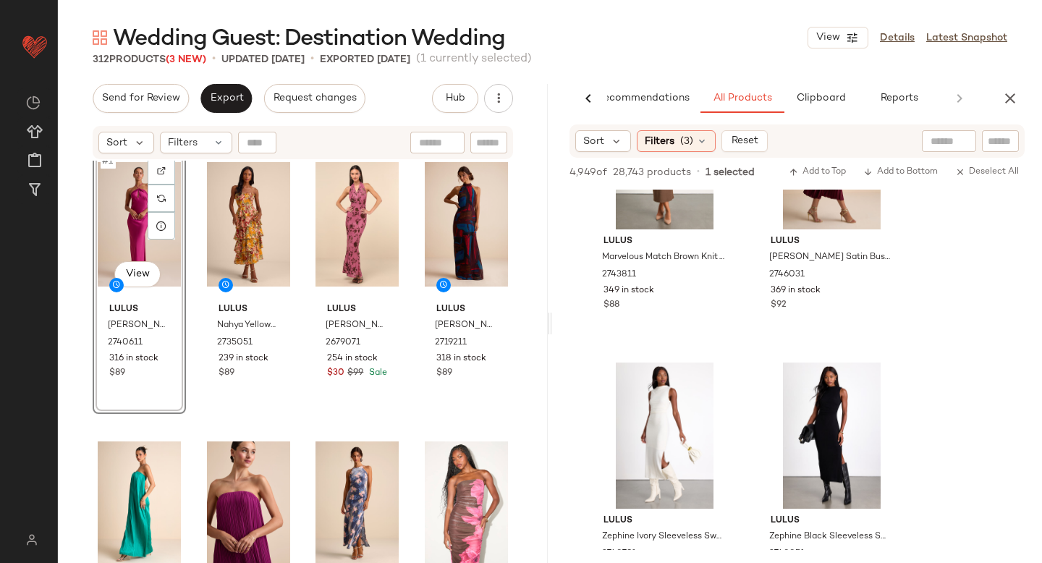
scroll to position [11658, 0]
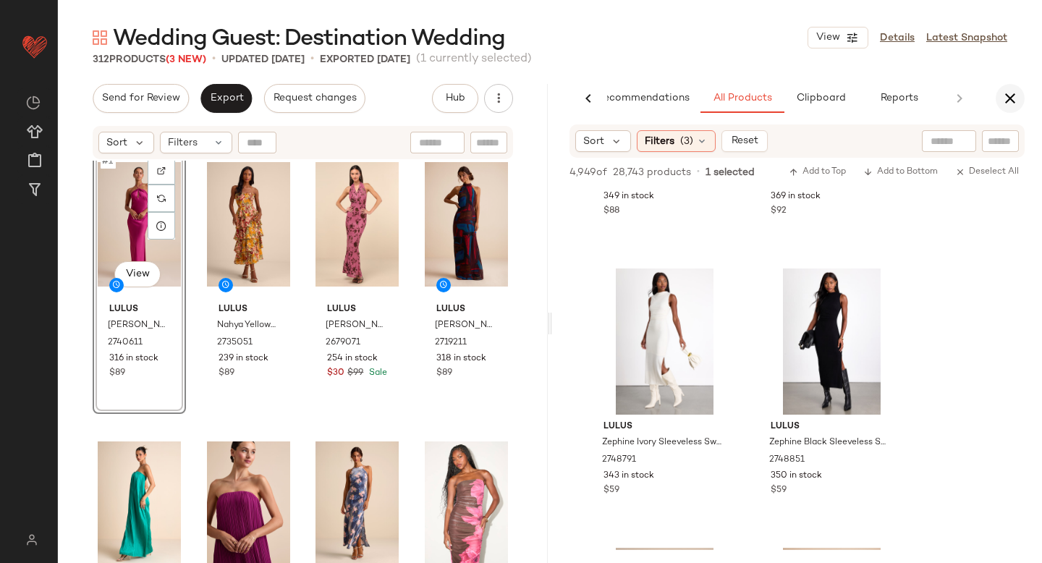
click at [1012, 97] on icon "button" at bounding box center [1009, 98] width 17 height 17
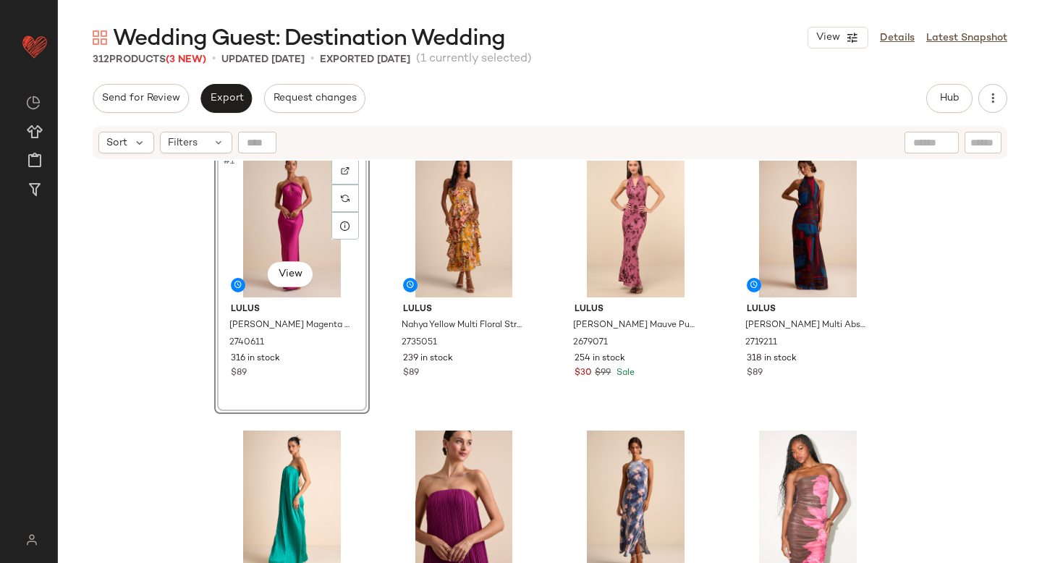
click at [231, 113] on div "Send for Review Export Request changes Hub Send for Review External Review Inte…" at bounding box center [550, 323] width 984 height 479
click at [226, 102] on span "Export" at bounding box center [226, 99] width 34 height 12
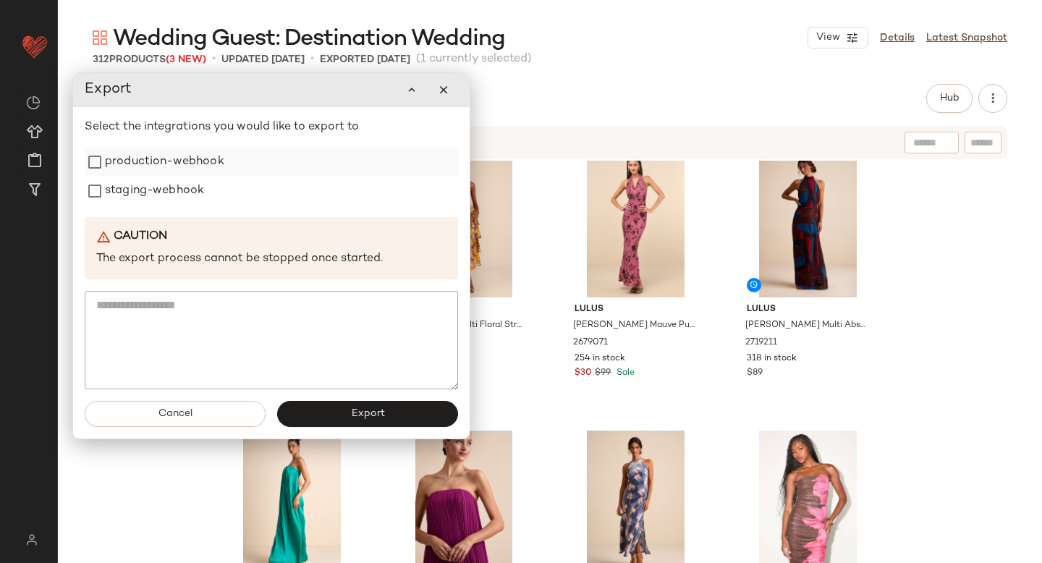
click at [175, 169] on label "production-webhook" at bounding box center [164, 162] width 119 height 29
click at [163, 190] on label "staging-webhook" at bounding box center [154, 191] width 99 height 29
click at [325, 419] on button "Export" at bounding box center [367, 414] width 181 height 26
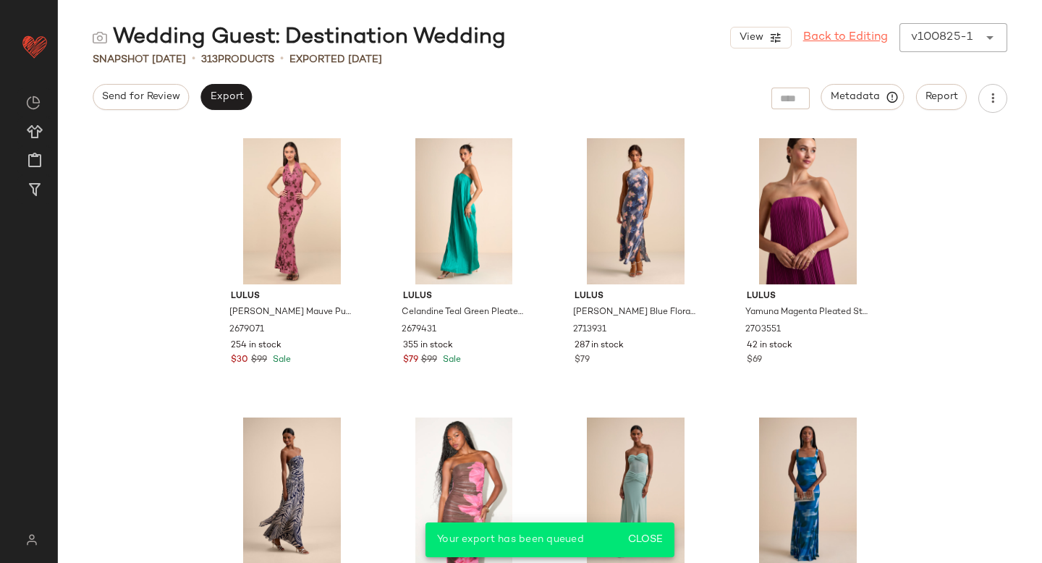
click at [827, 35] on link "Back to Editing" at bounding box center [845, 37] width 85 height 17
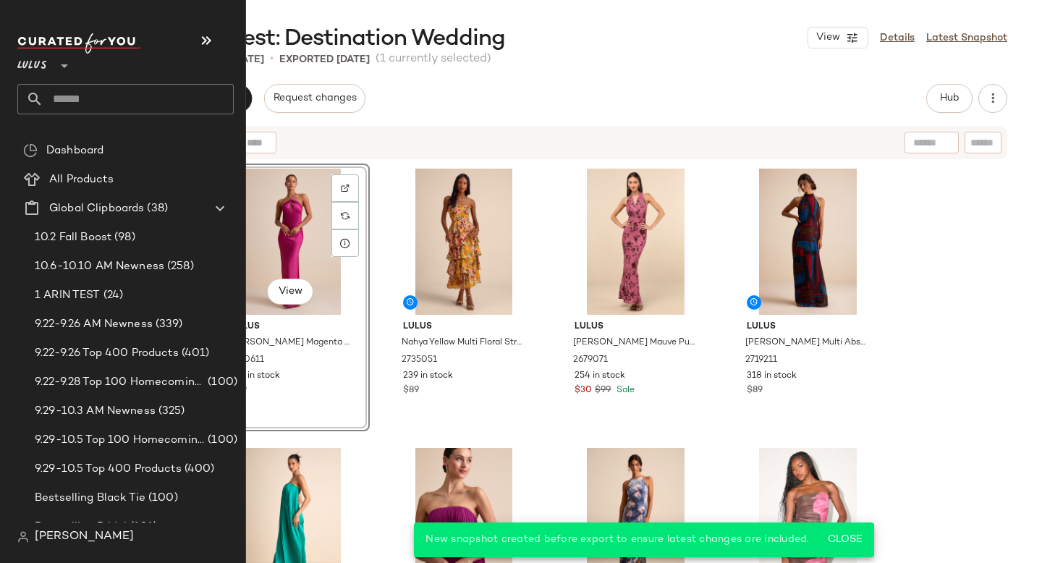
click at [64, 97] on input "text" at bounding box center [138, 99] width 190 height 30
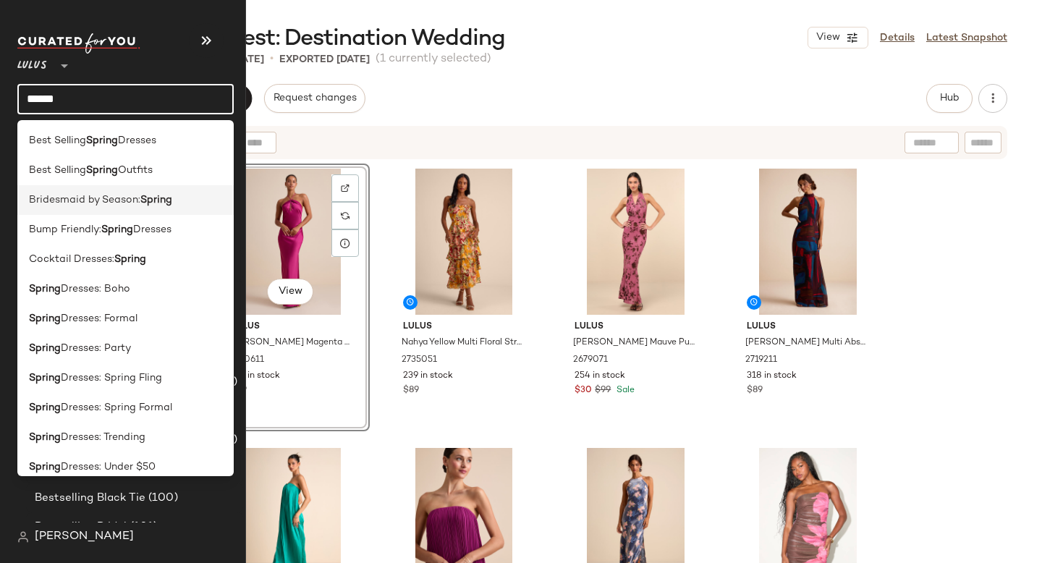
scroll to position [249, 0]
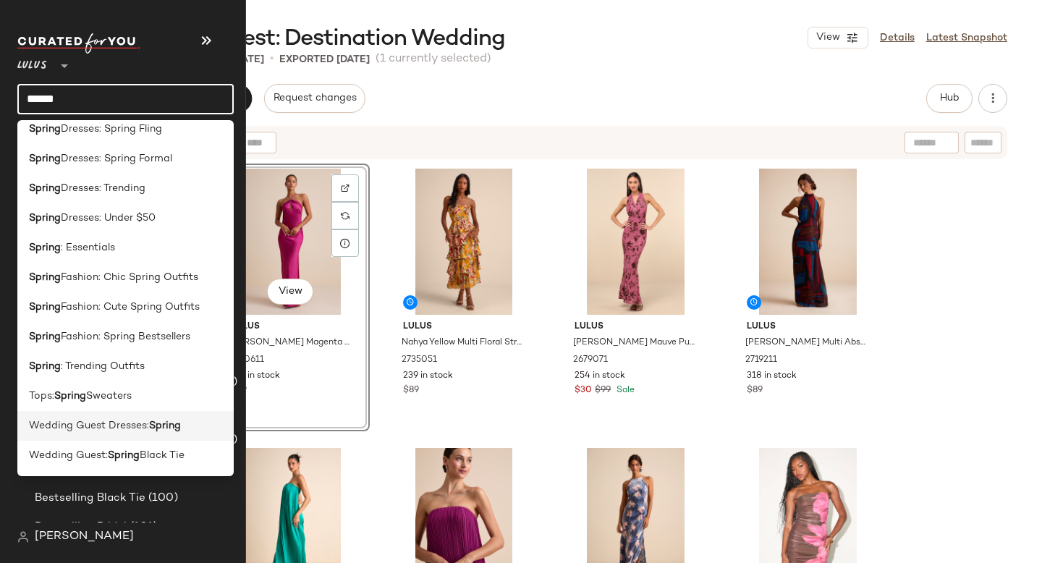
type input "******"
click at [113, 433] on div "Wedding Guest Dresses: Spring" at bounding box center [125, 426] width 216 height 30
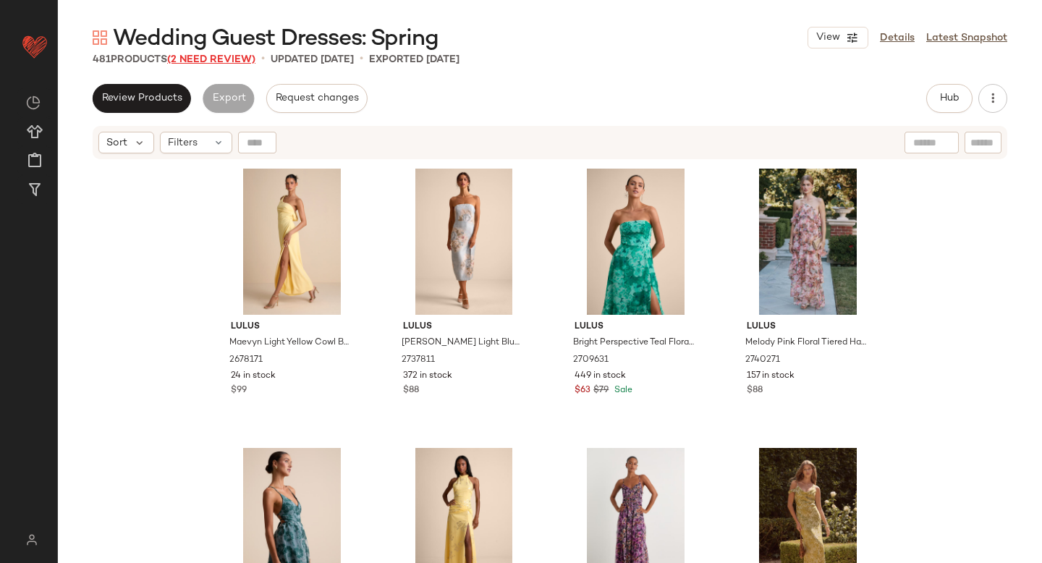
click at [206, 58] on span "(2 Need Review)" at bounding box center [211, 59] width 88 height 11
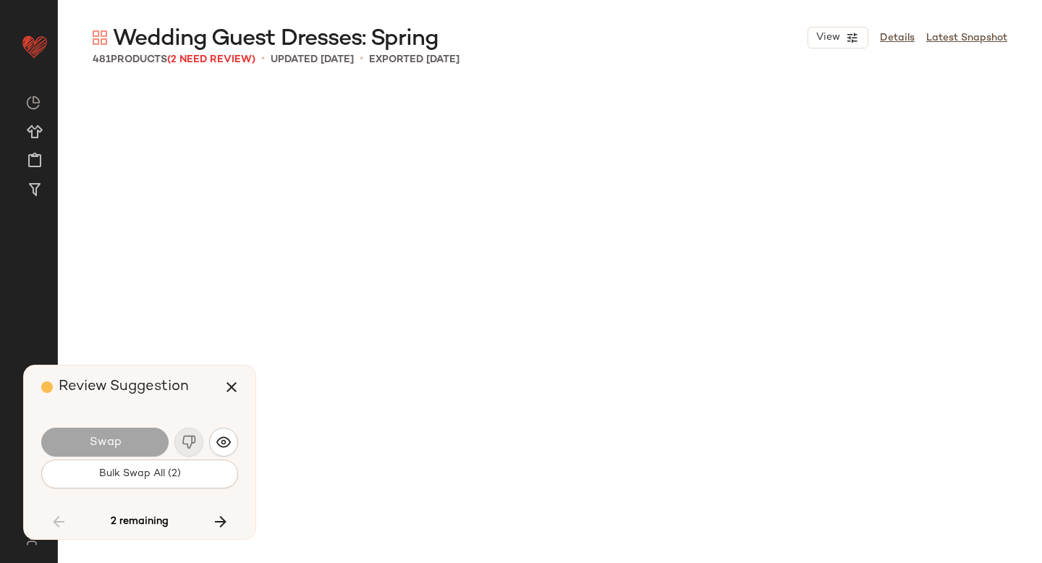
scroll to position [18714, 0]
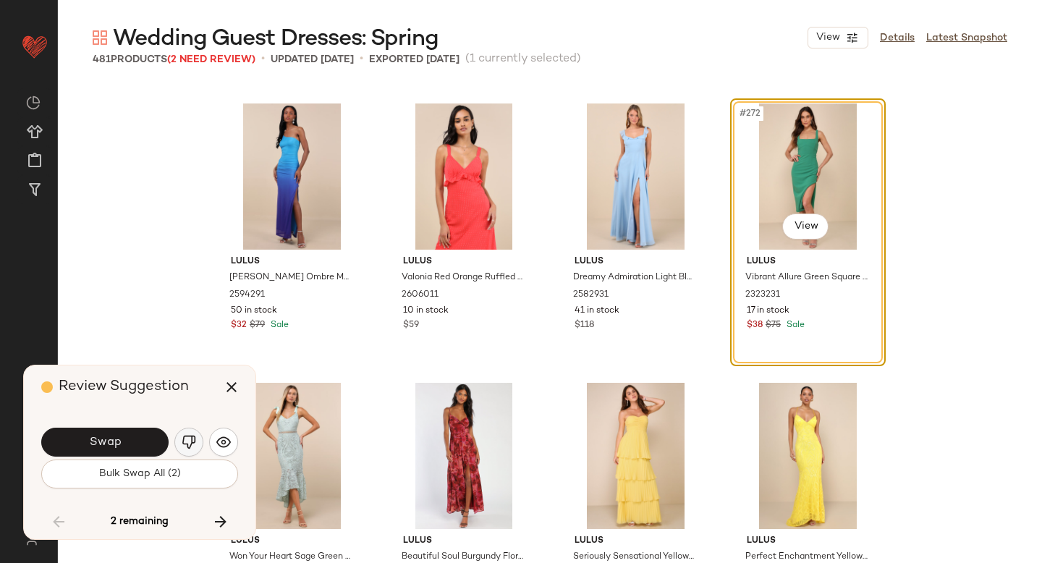
click at [182, 448] on img "button" at bounding box center [189, 442] width 14 height 14
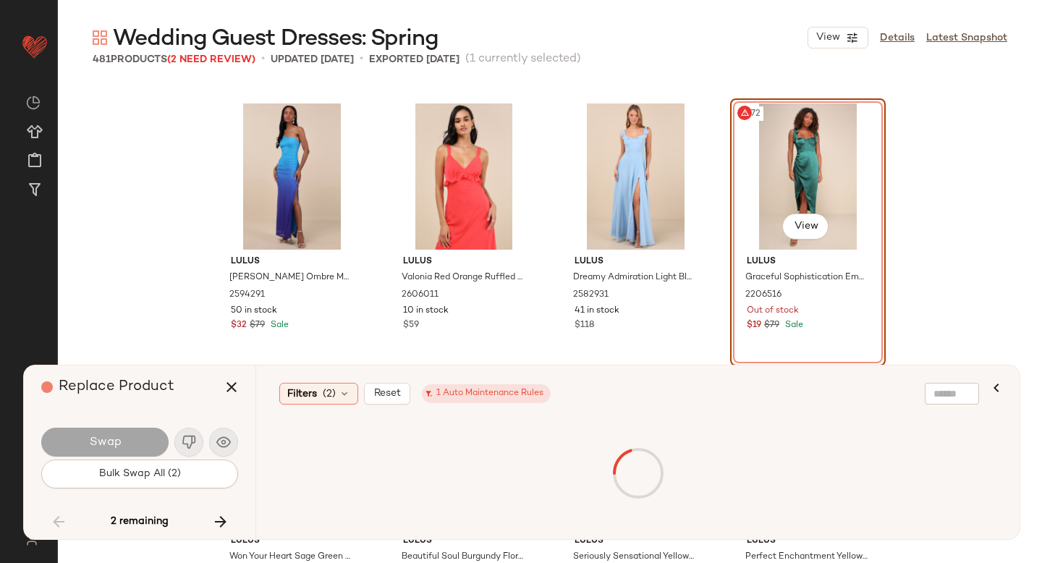
click at [781, 149] on div "#272 View" at bounding box center [807, 176] width 145 height 146
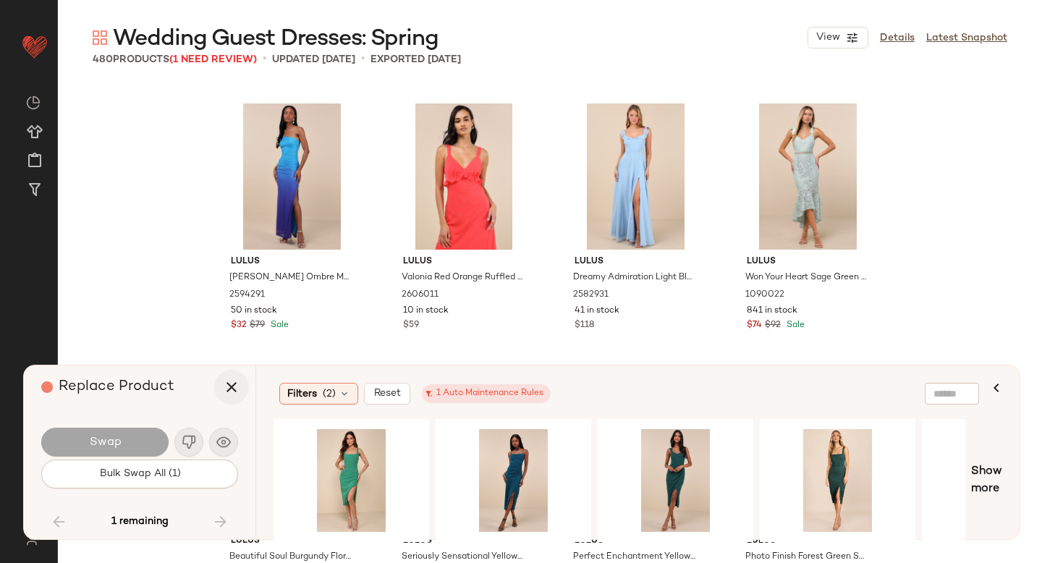
click at [233, 384] on icon "button" at bounding box center [231, 386] width 17 height 17
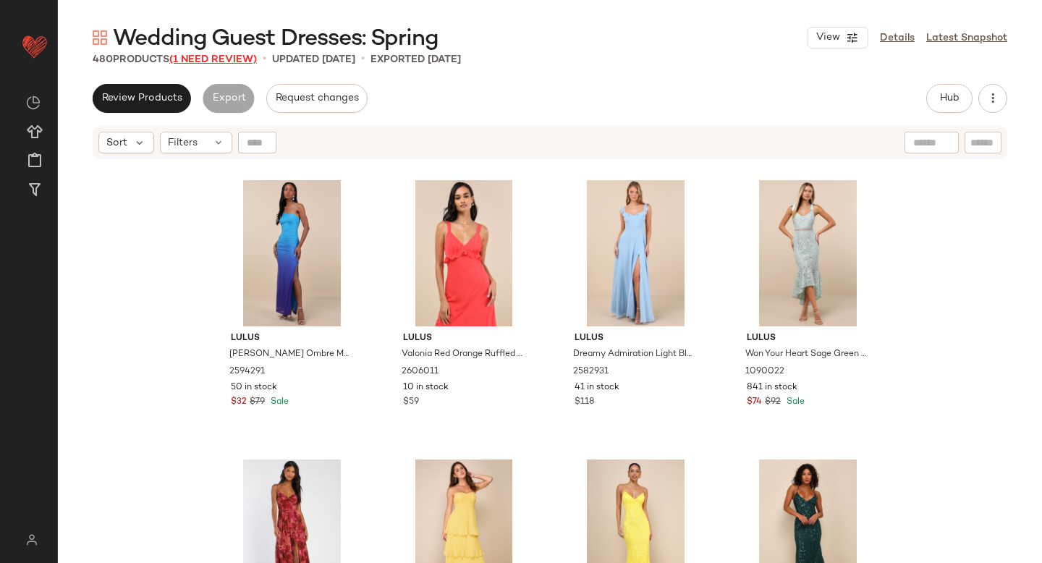
click at [230, 64] on span "(1 Need Review)" at bounding box center [213, 59] width 88 height 11
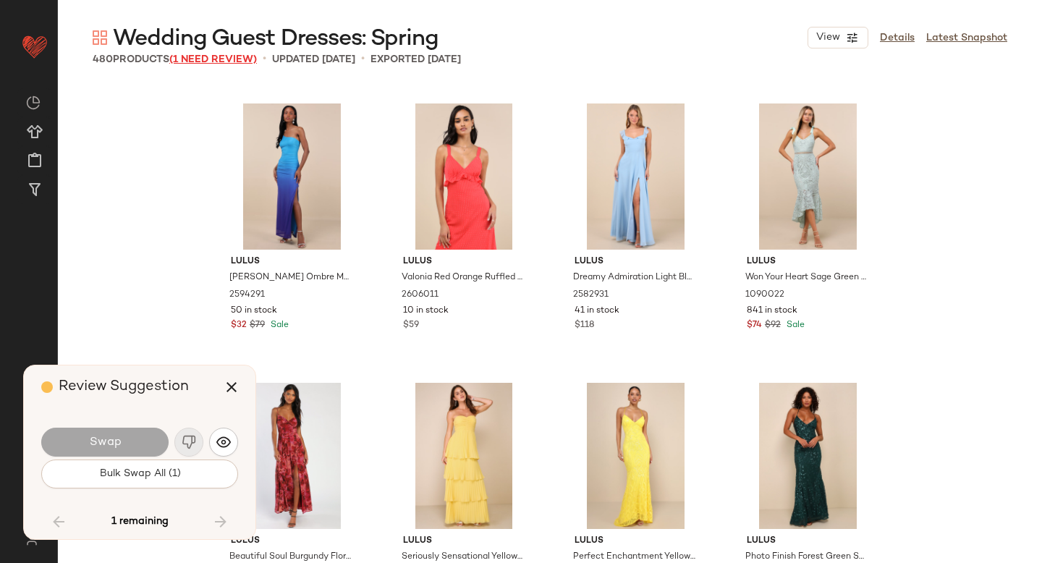
scroll to position [22625, 0]
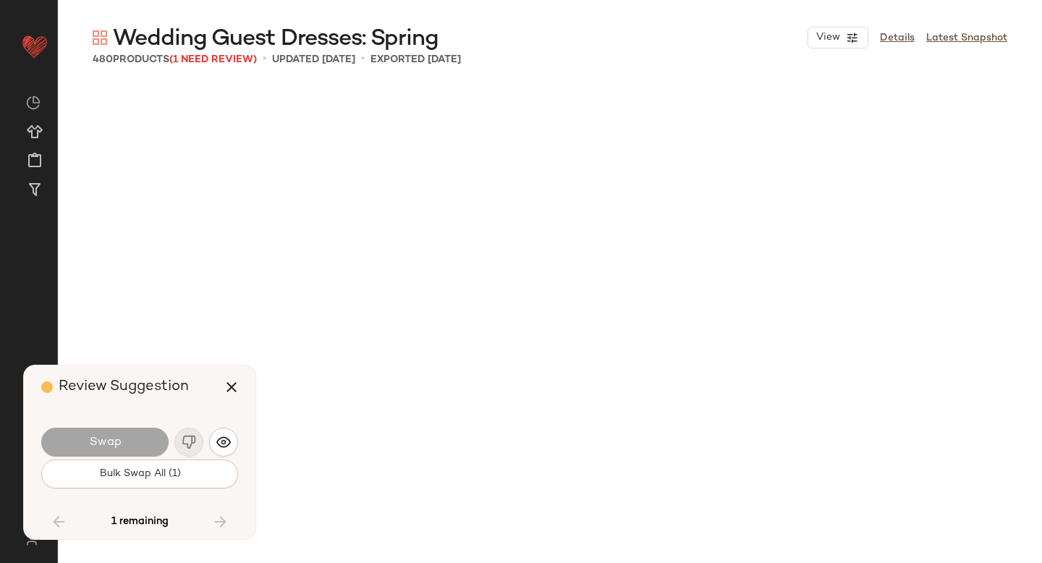
scroll to position [22625, 0]
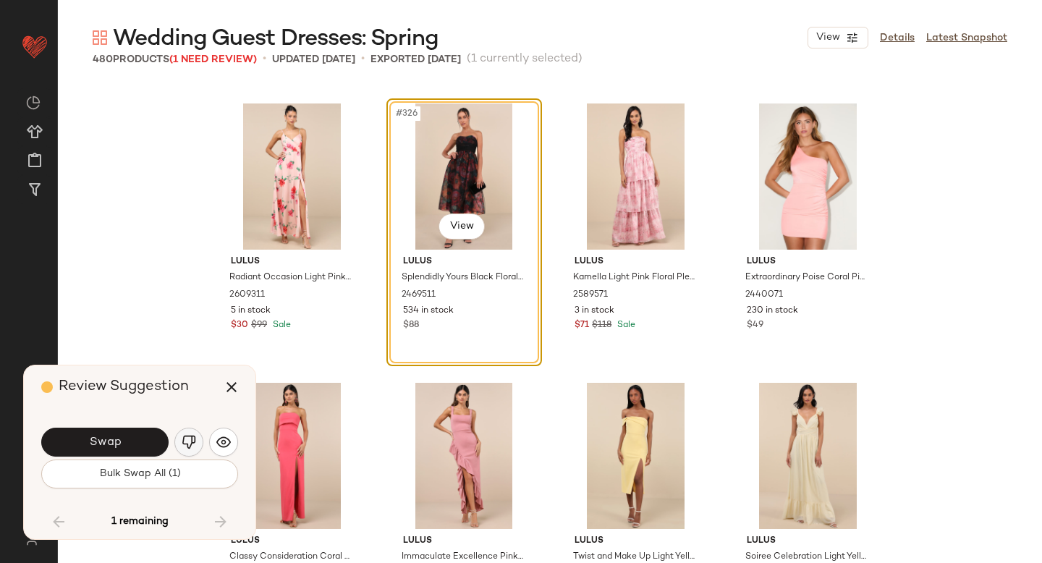
click at [179, 441] on button "button" at bounding box center [188, 442] width 29 height 29
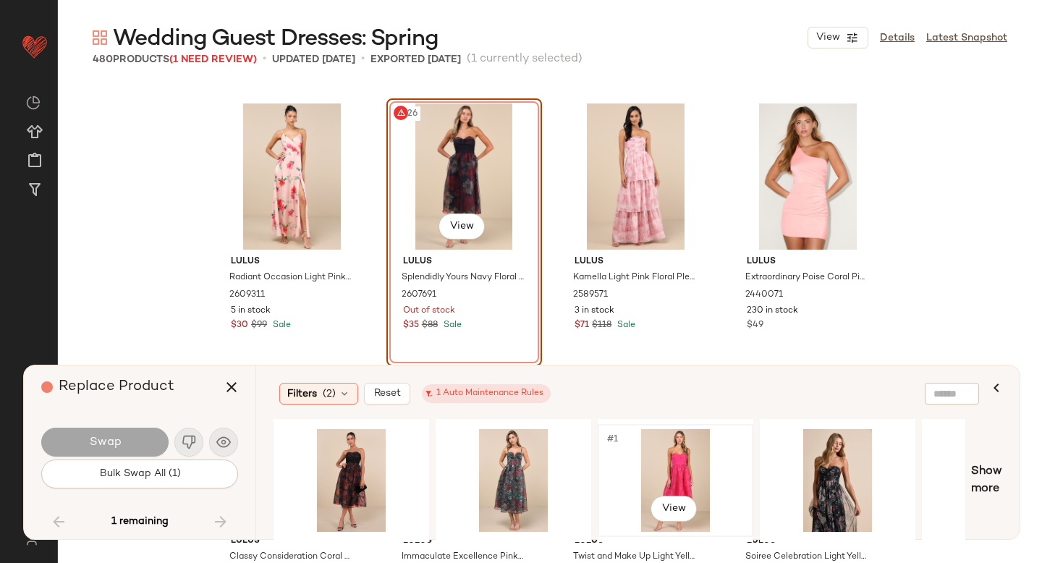
click at [641, 465] on div "#1 View" at bounding box center [675, 480] width 145 height 103
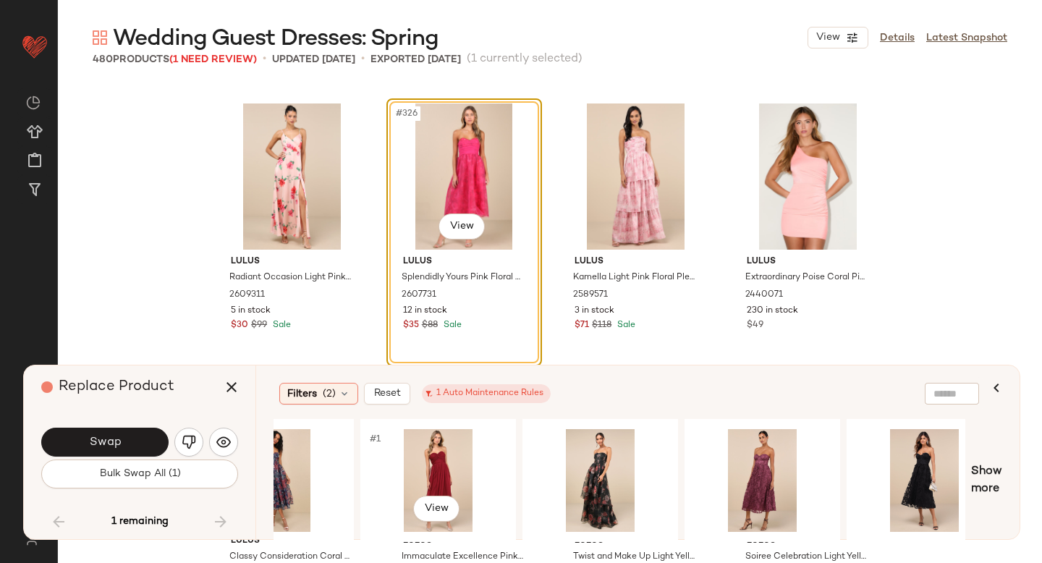
scroll to position [0, 729]
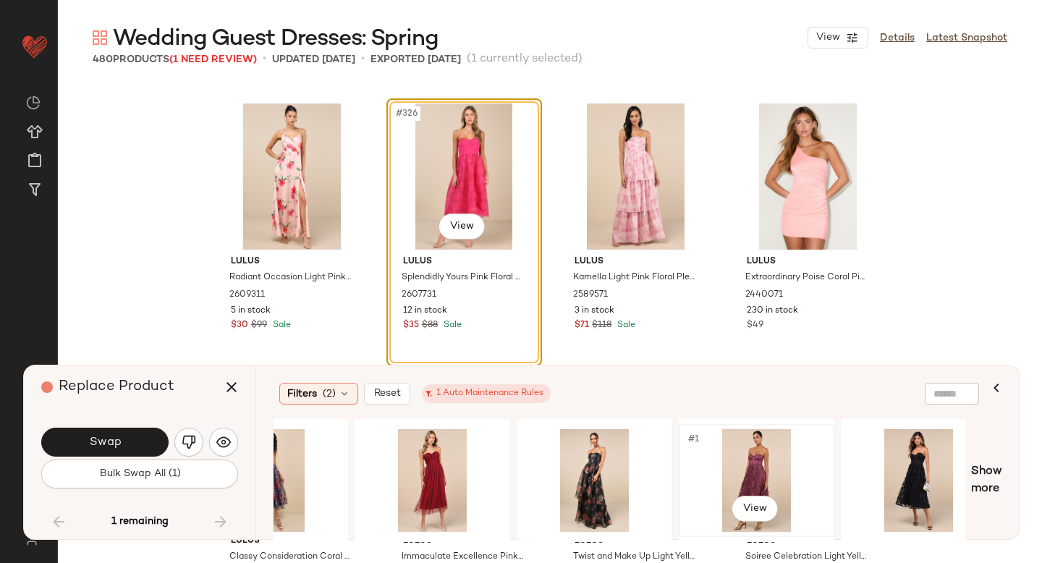
click at [733, 443] on div "#1 View" at bounding box center [756, 480] width 145 height 103
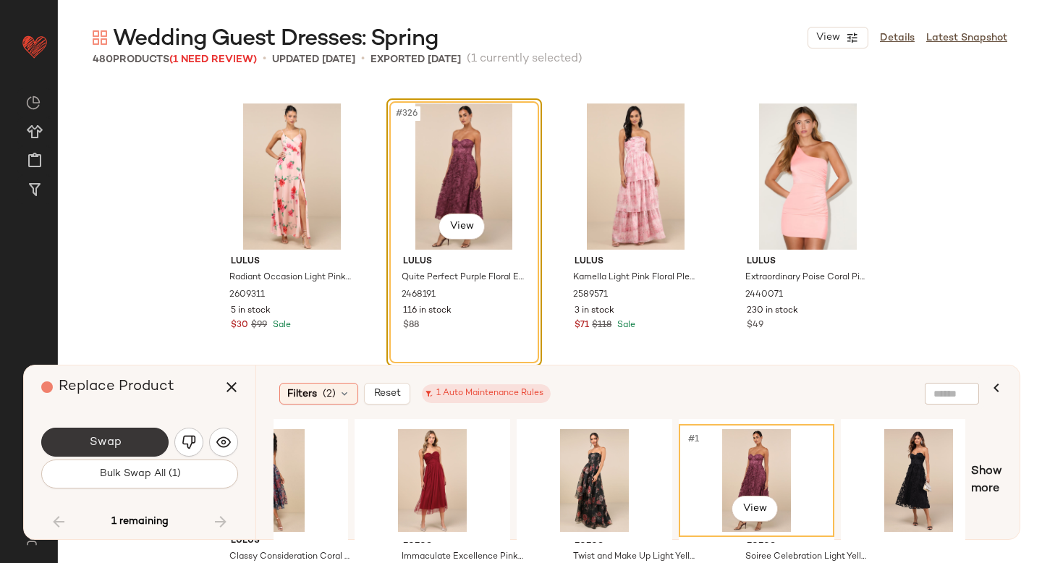
click at [122, 436] on button "Swap" at bounding box center [104, 442] width 127 height 29
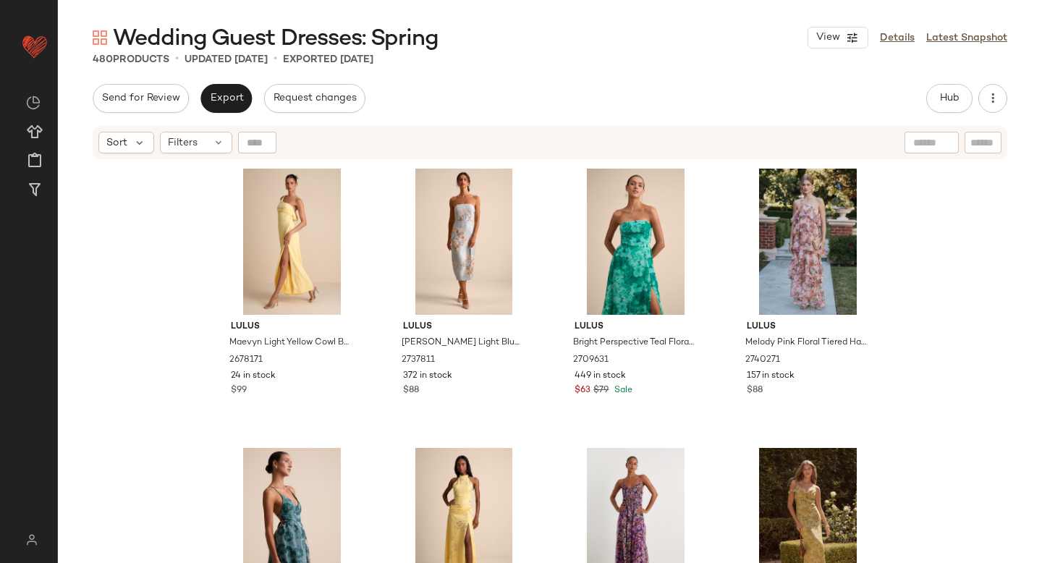
click at [158, 334] on div "Lulus Maevyn Light Yellow Cowl Back Column Maxi Dress 2678171 24 in stock $99 L…" at bounding box center [550, 380] width 984 height 439
click at [947, 100] on span "Hub" at bounding box center [949, 99] width 20 height 12
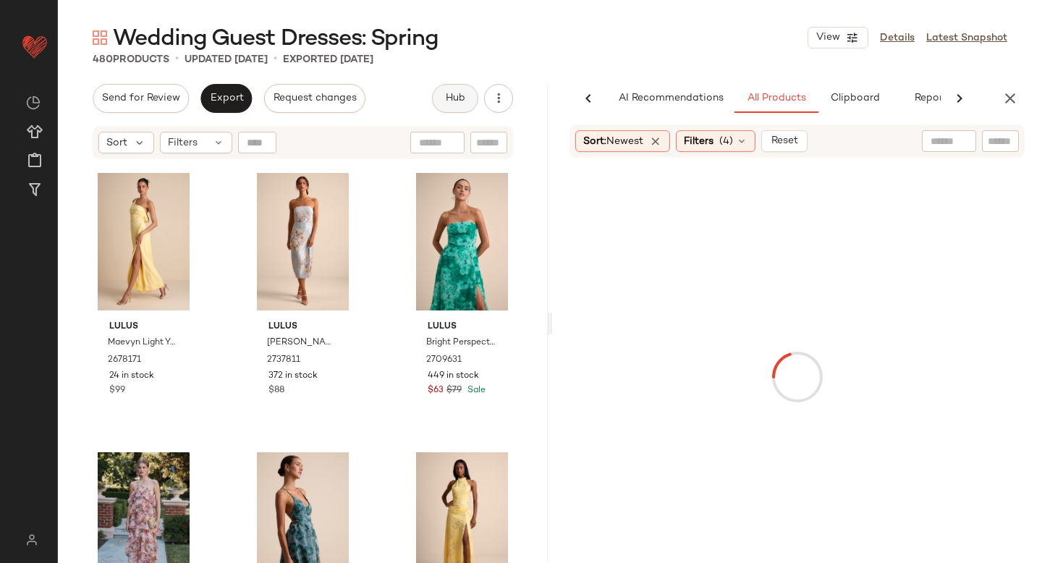
scroll to position [0, 34]
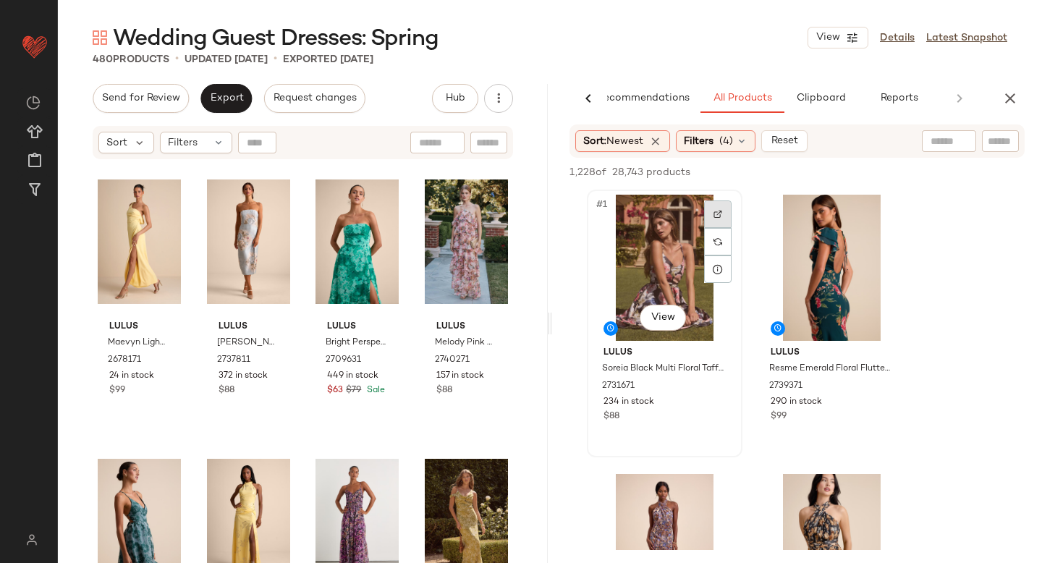
click at [719, 206] on div at bounding box center [717, 213] width 27 height 27
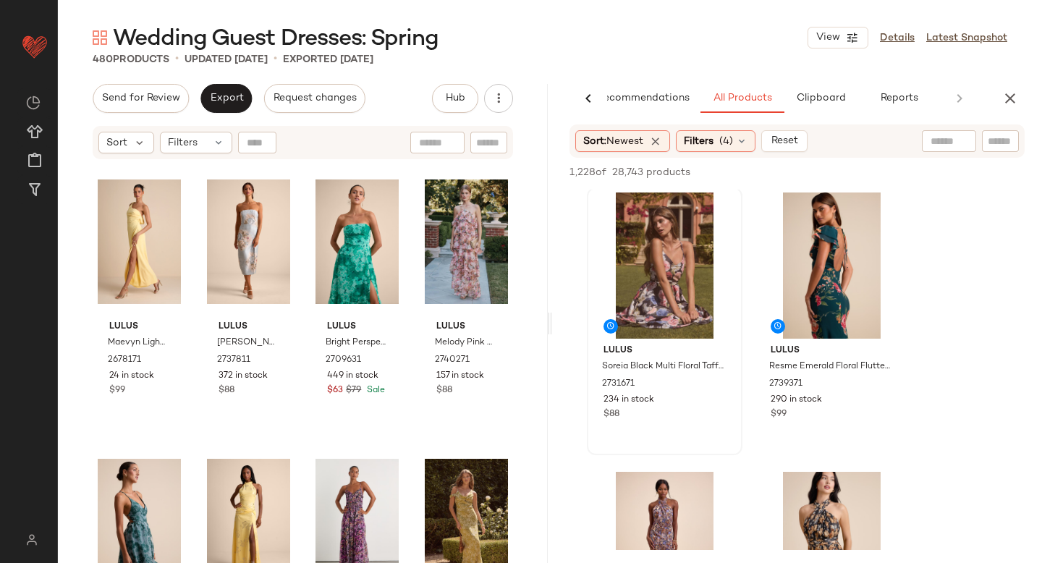
scroll to position [10, 0]
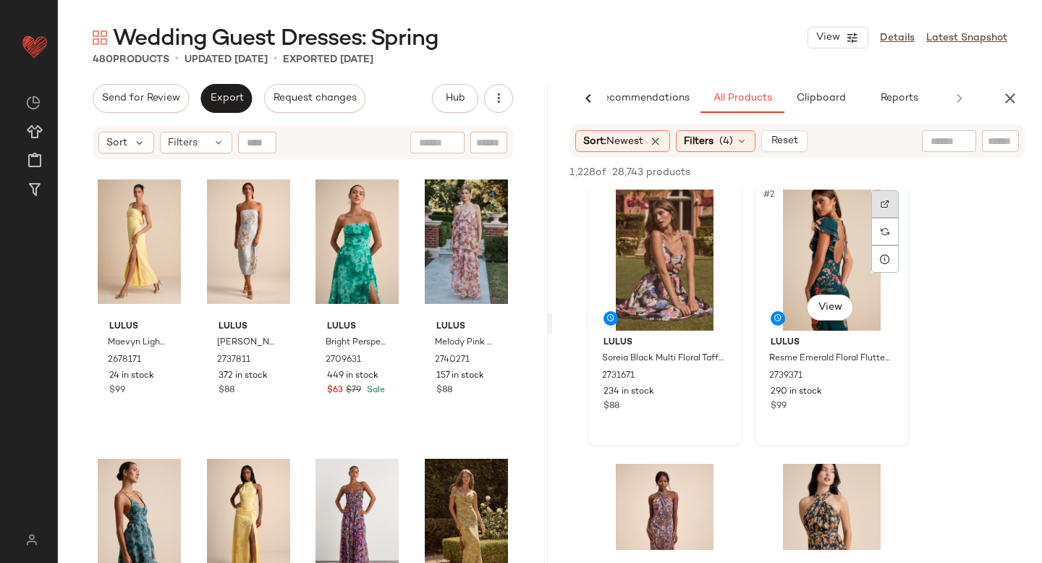
click at [889, 195] on div at bounding box center [884, 203] width 27 height 27
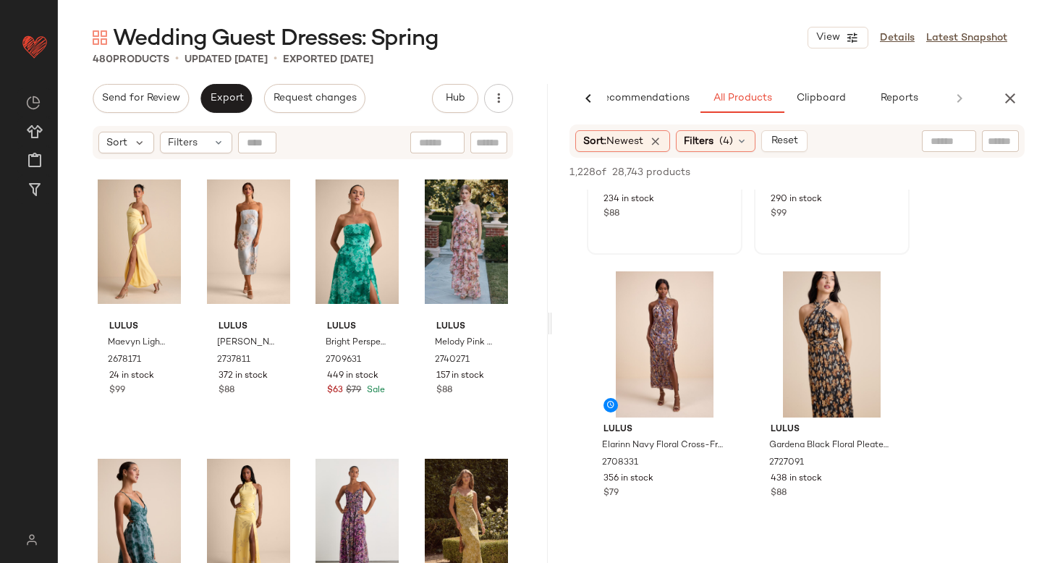
scroll to position [198, 0]
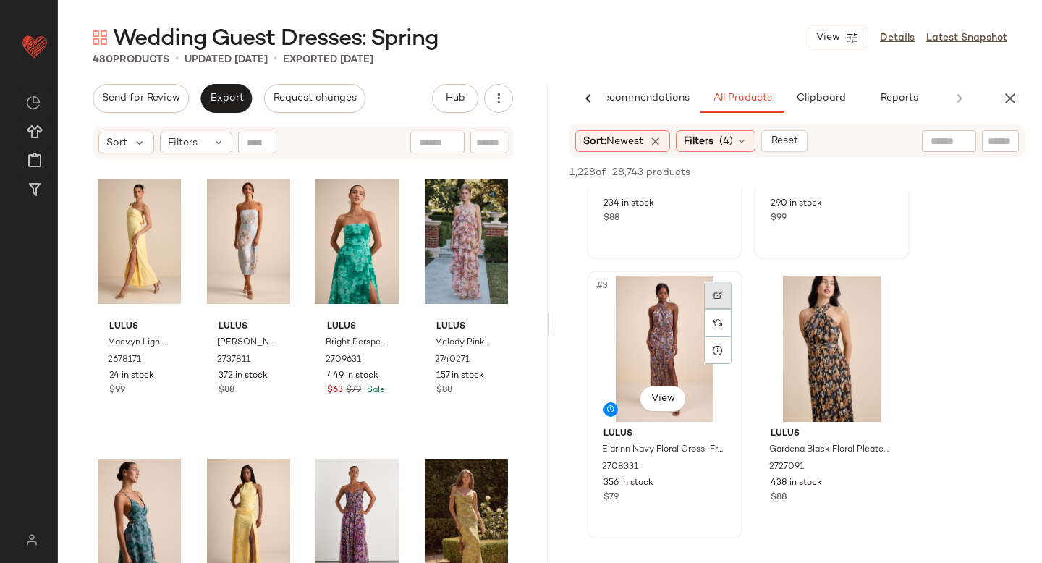
click at [720, 291] on img at bounding box center [717, 295] width 9 height 9
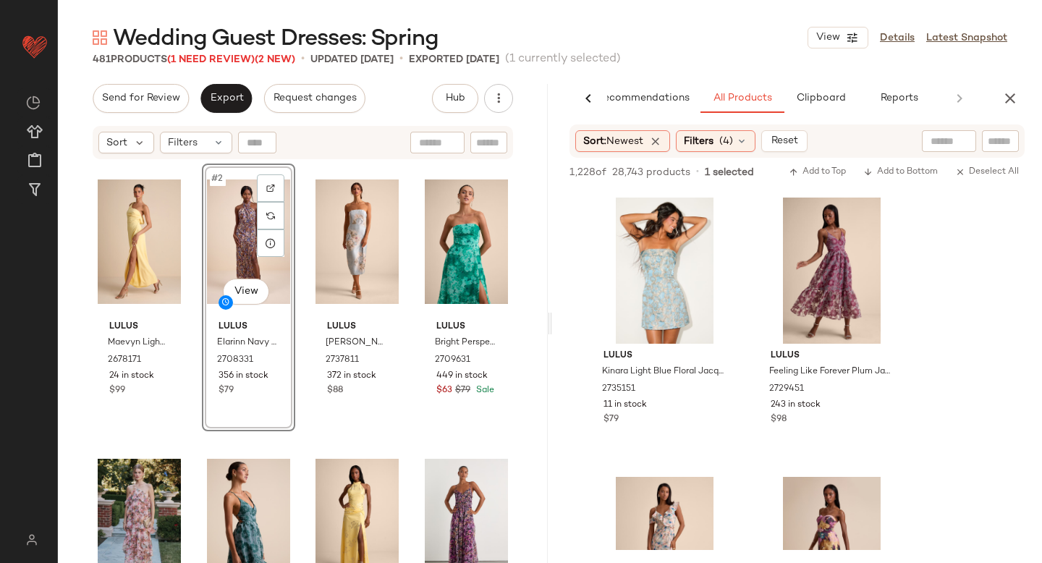
scroll to position [2133, 0]
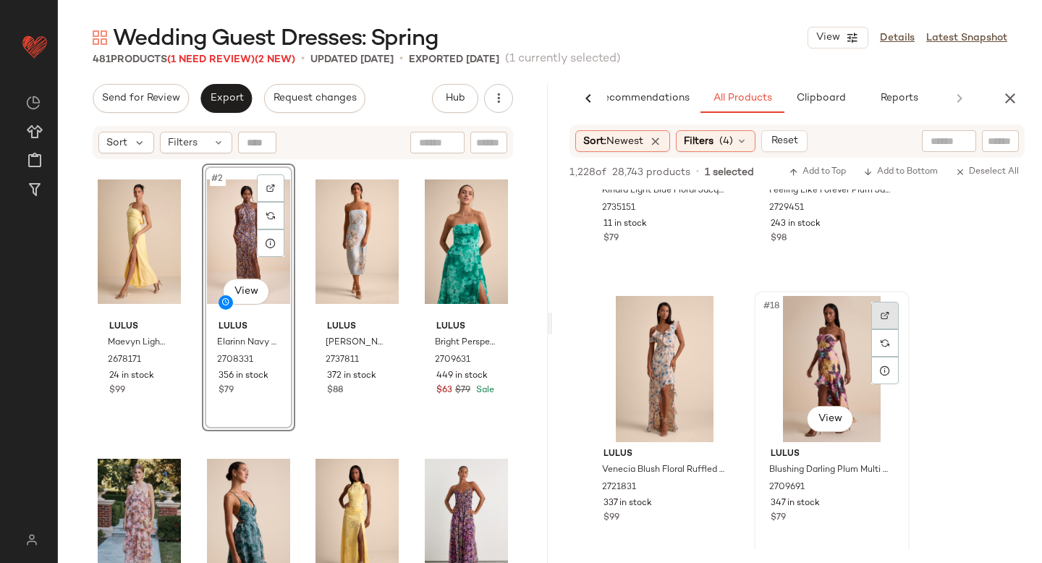
click at [891, 321] on div at bounding box center [884, 315] width 27 height 27
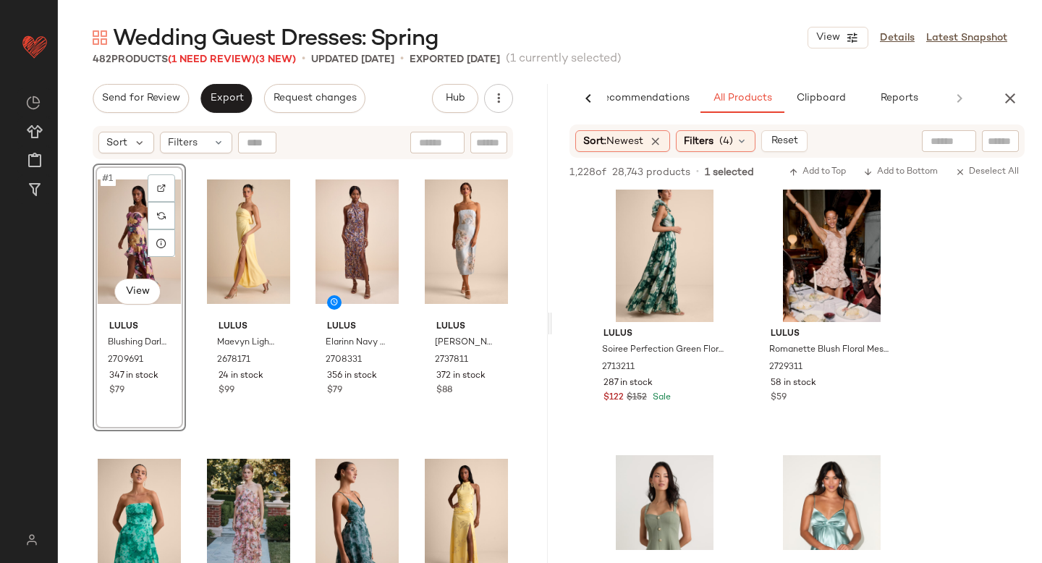
scroll to position [7270, 0]
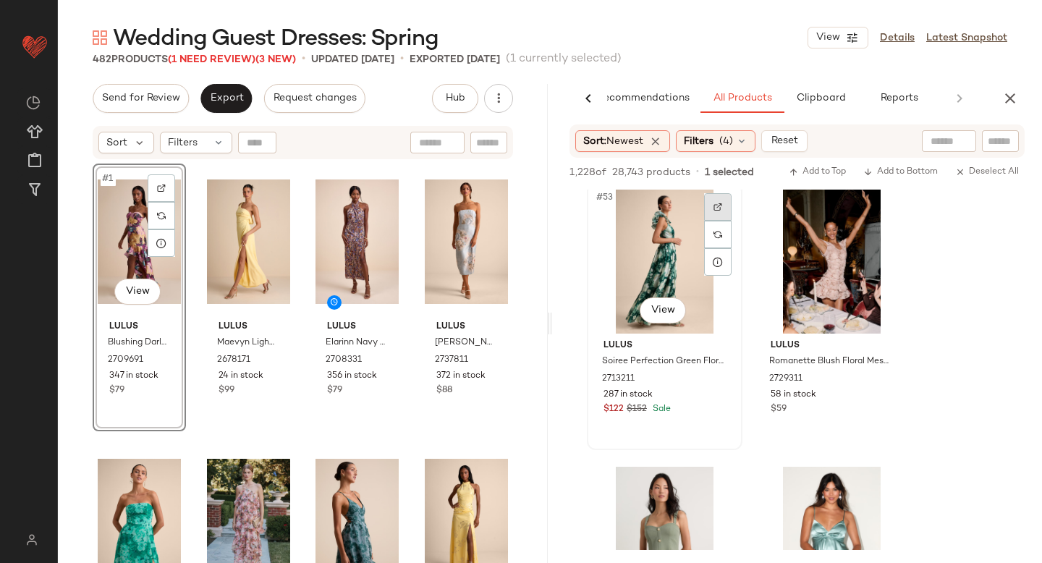
click at [724, 200] on div at bounding box center [717, 206] width 27 height 27
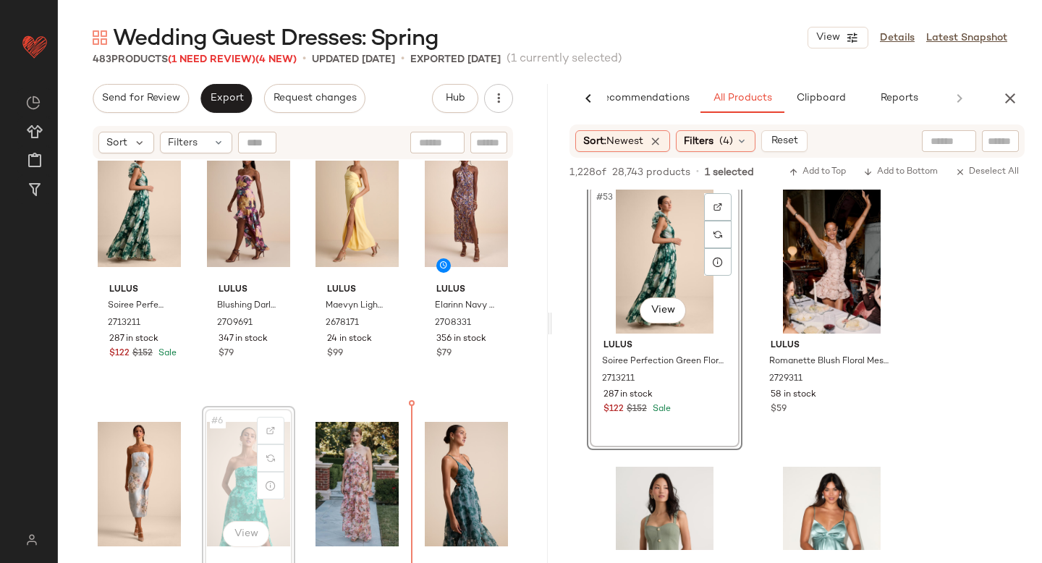
scroll to position [55, 0]
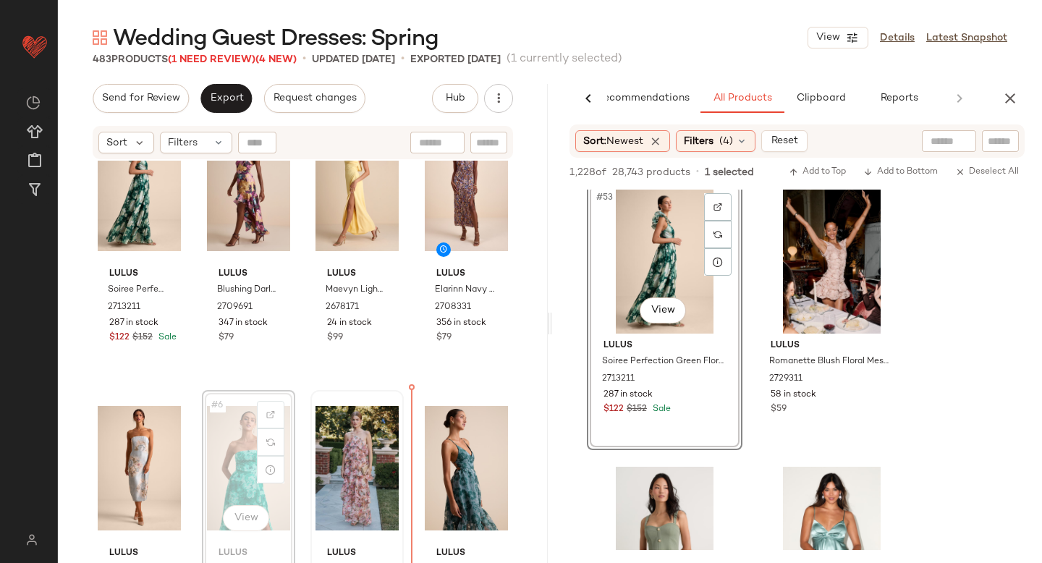
drag, startPoint x: 240, startPoint y: 507, endPoint x: 352, endPoint y: 501, distance: 112.3
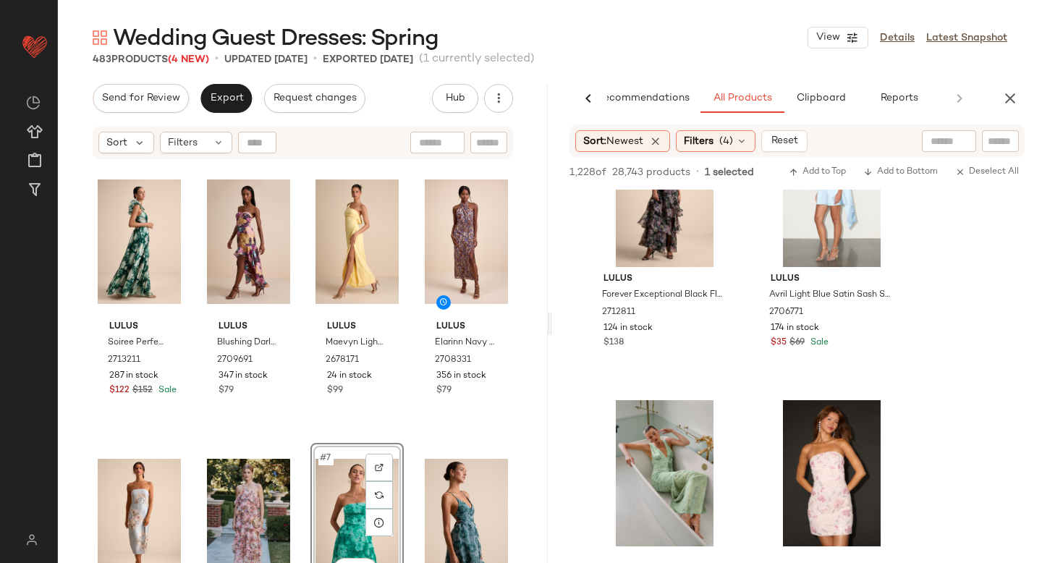
scroll to position [8038, 0]
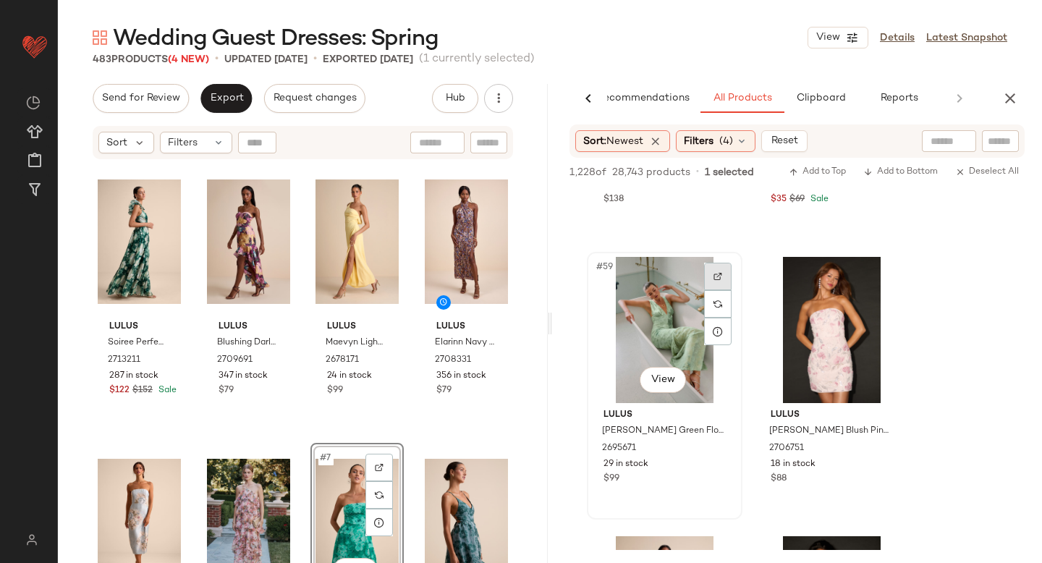
click at [716, 268] on div at bounding box center [717, 276] width 27 height 27
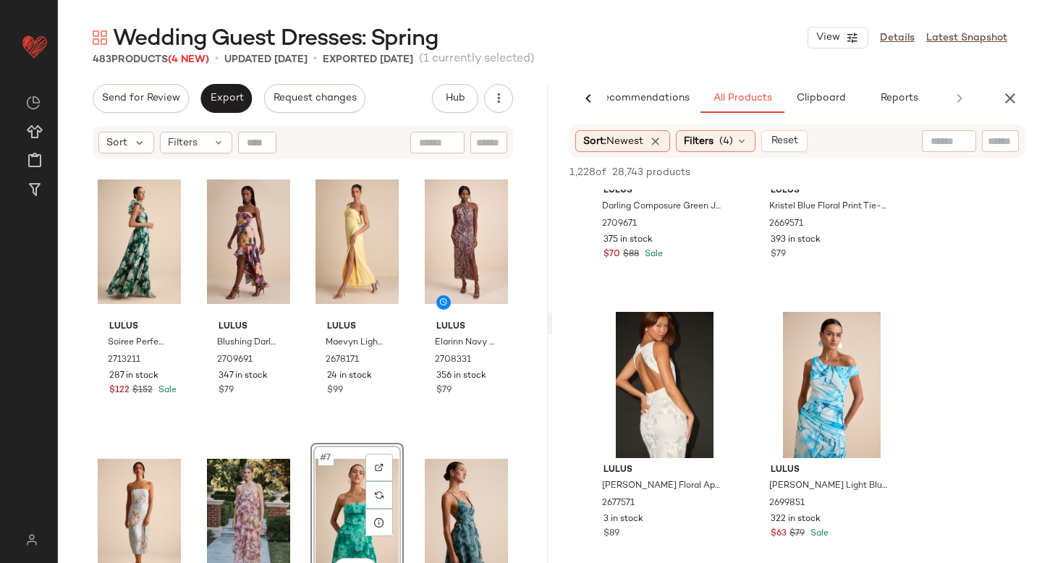
scroll to position [12786, 0]
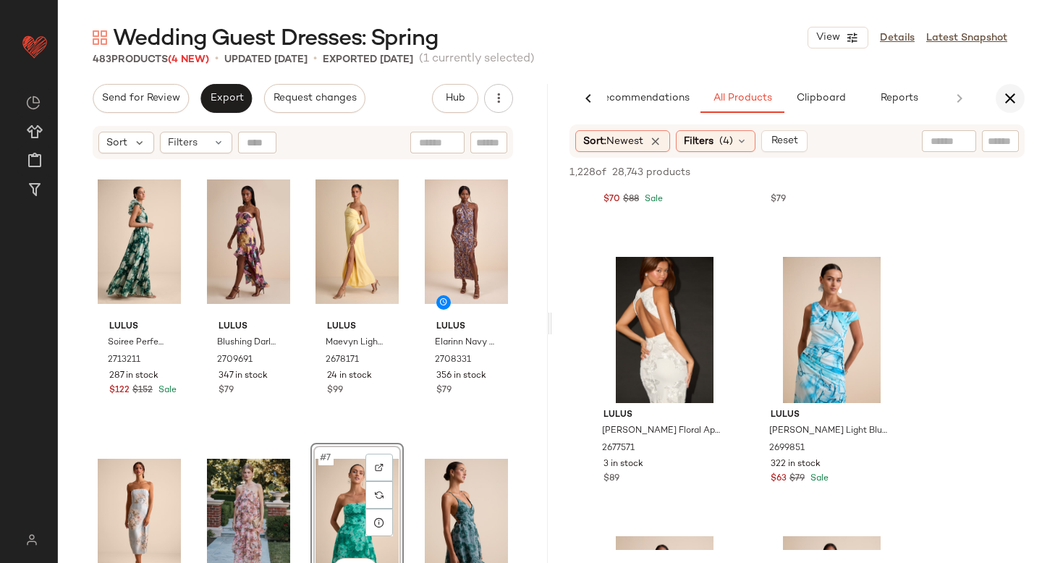
click at [1009, 104] on icon "button" at bounding box center [1009, 98] width 17 height 17
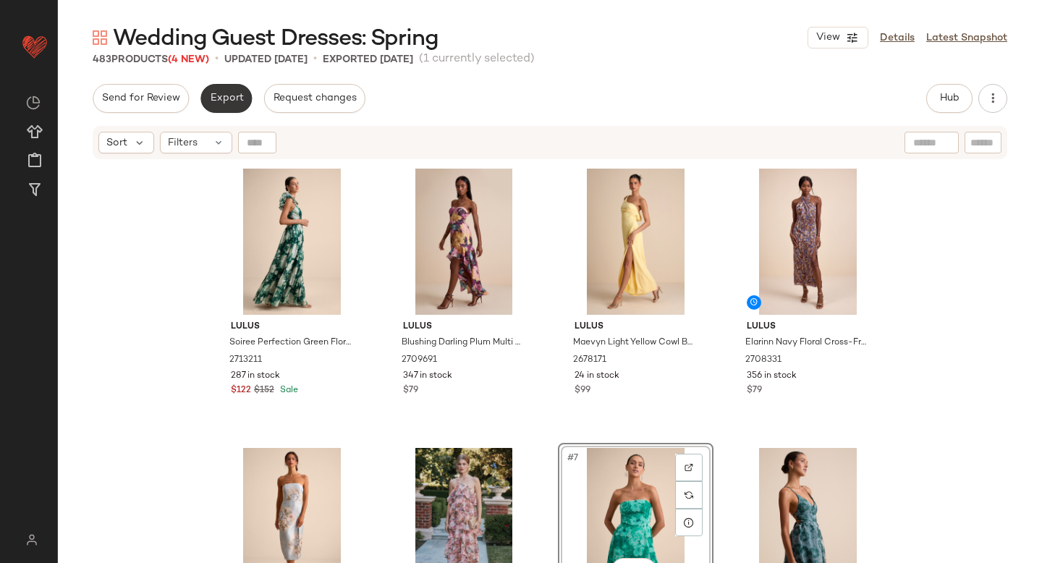
click at [221, 100] on span "Export" at bounding box center [226, 99] width 34 height 12
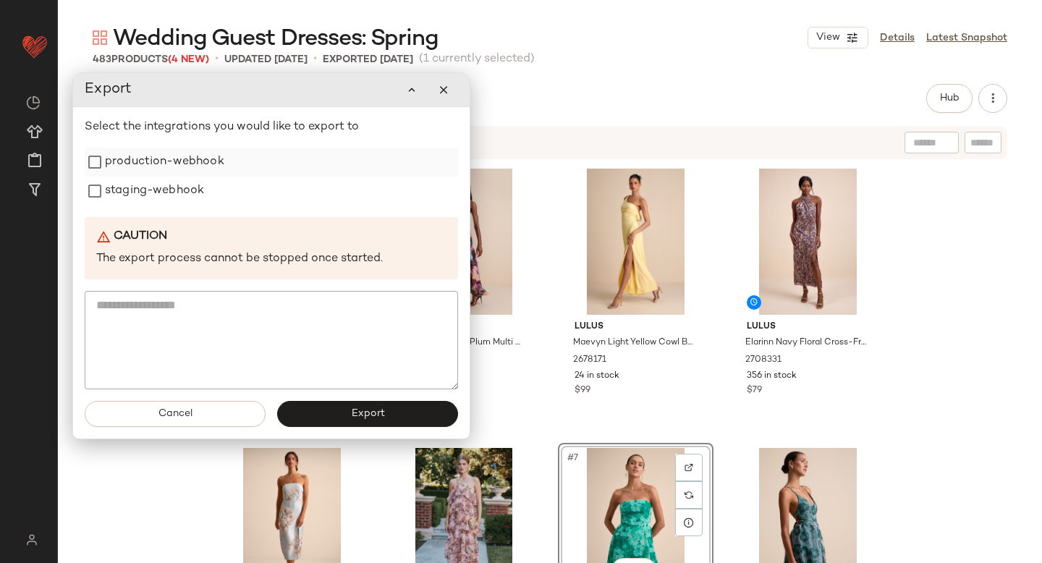
click at [191, 161] on label "production-webhook" at bounding box center [164, 162] width 119 height 29
click at [169, 192] on label "staging-webhook" at bounding box center [154, 191] width 99 height 29
click at [334, 406] on button "Export" at bounding box center [367, 414] width 181 height 26
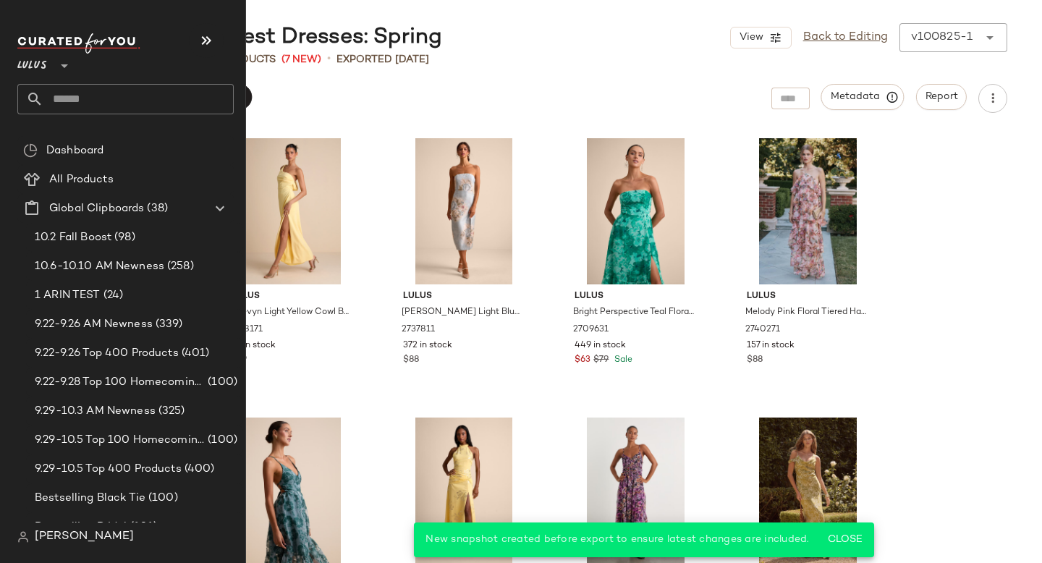
click at [127, 109] on input "text" at bounding box center [138, 99] width 190 height 30
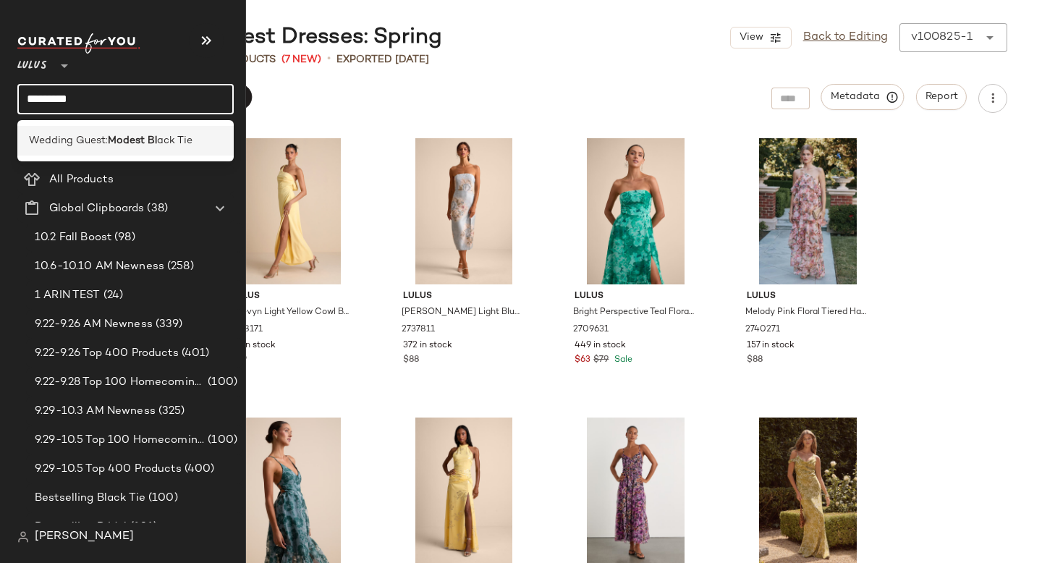
type input "*********"
click at [137, 140] on b "Modest Bl" at bounding box center [132, 140] width 49 height 15
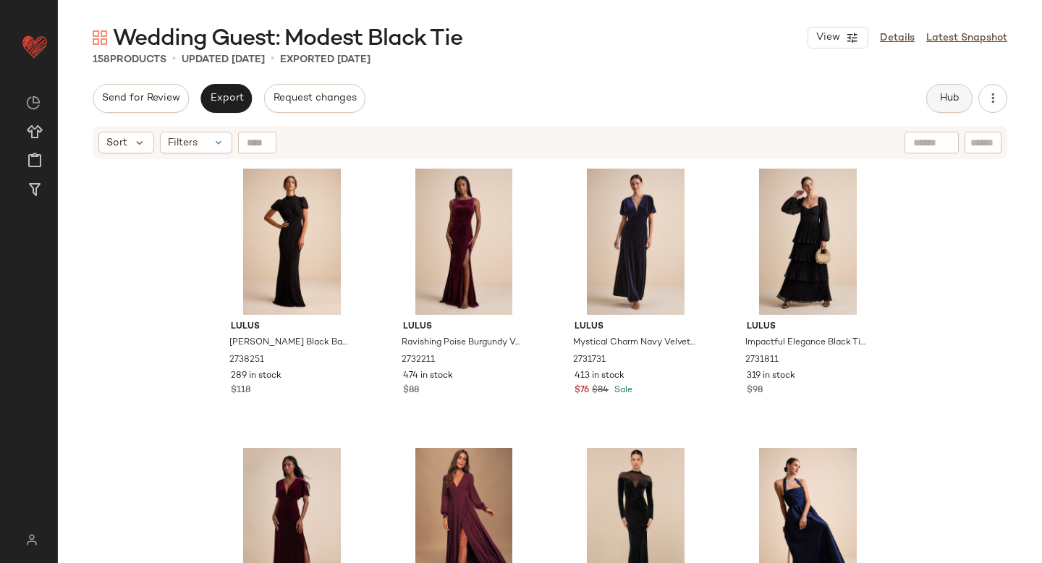
click at [962, 98] on button "Hub" at bounding box center [949, 98] width 46 height 29
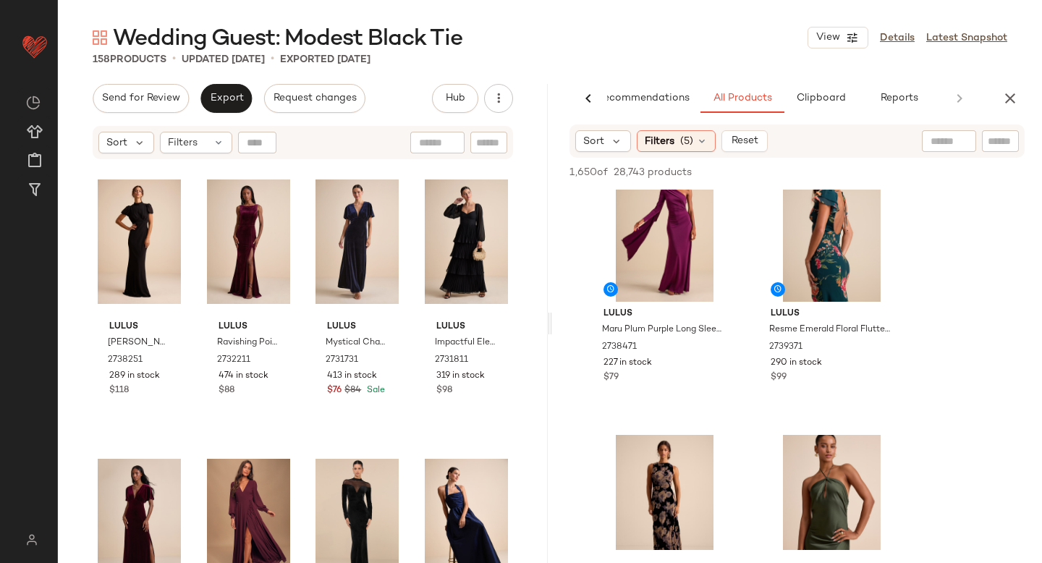
scroll to position [431, 0]
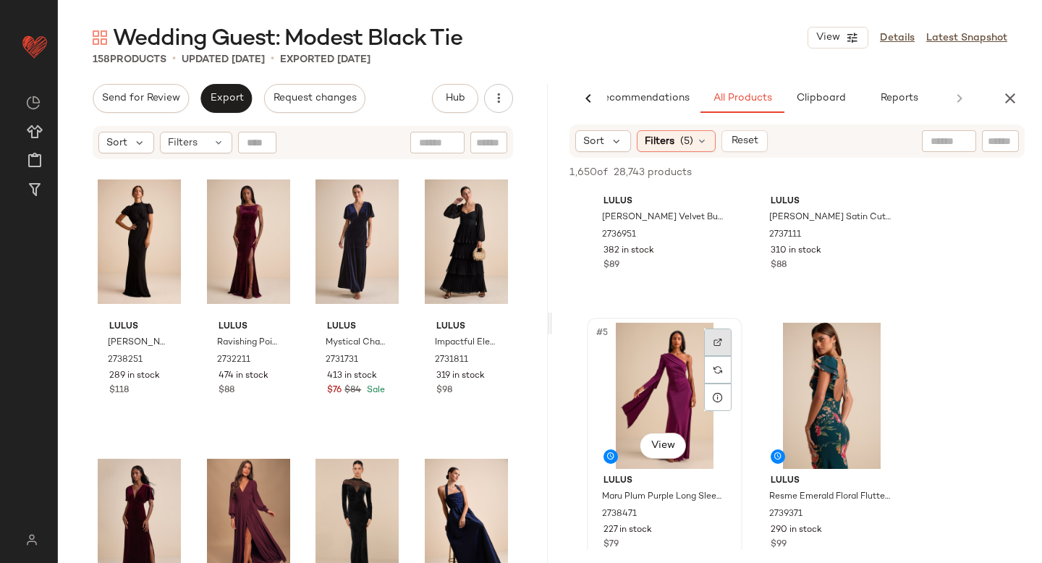
click at [710, 344] on div at bounding box center [717, 342] width 27 height 27
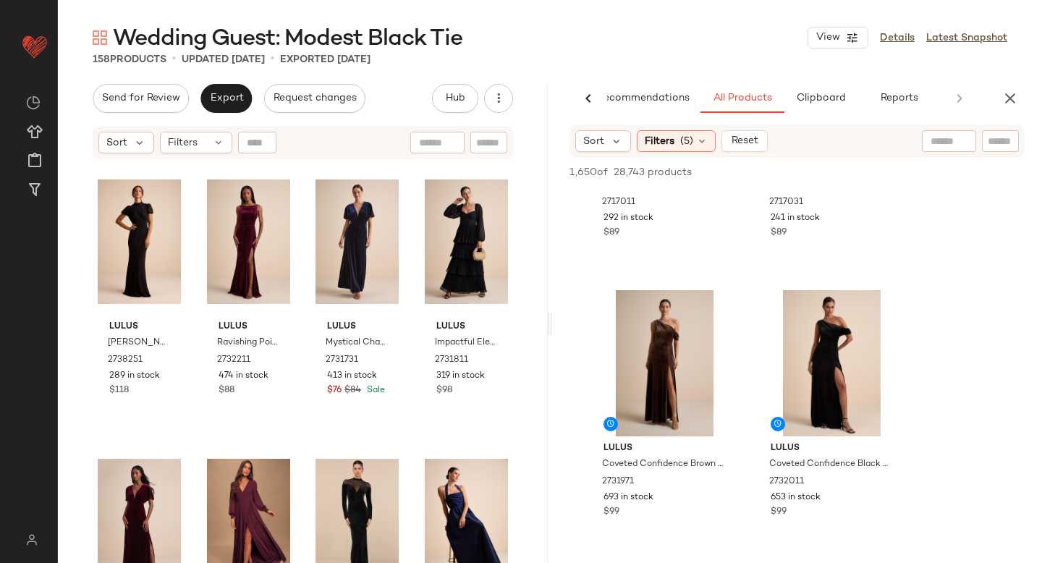
scroll to position [1955, 0]
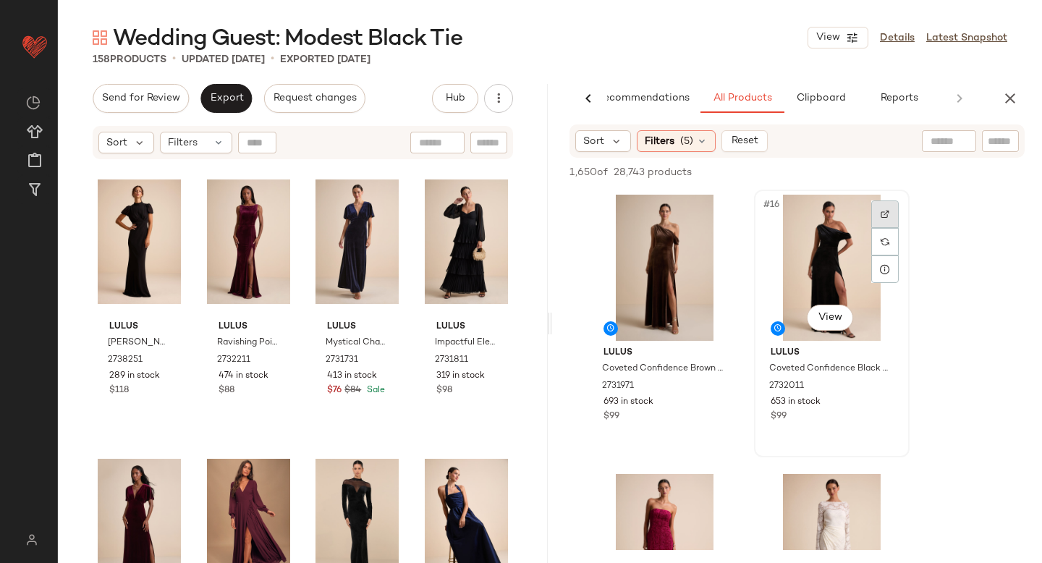
click at [885, 221] on div at bounding box center [884, 213] width 27 height 27
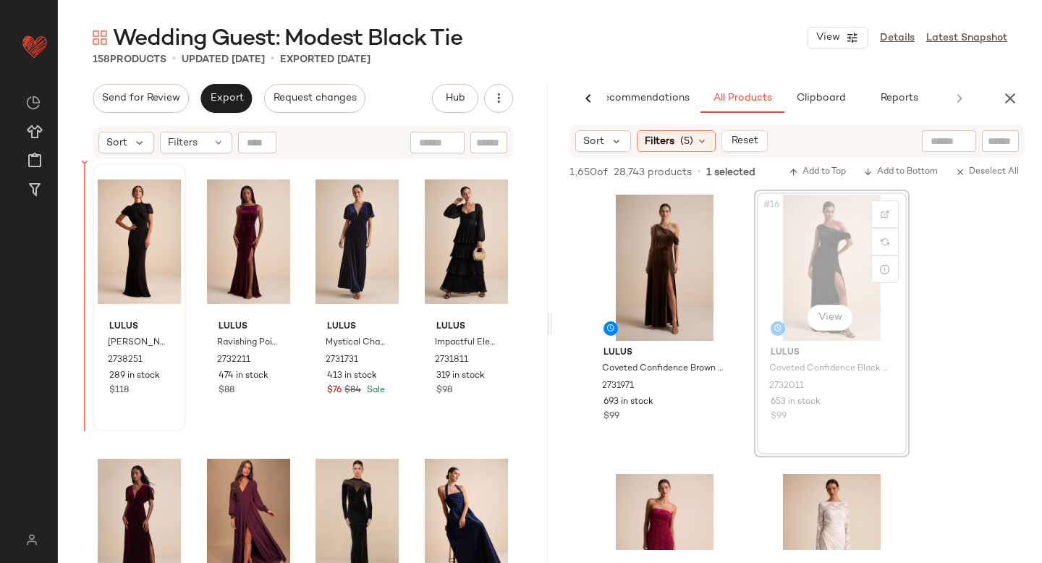
drag, startPoint x: 804, startPoint y: 224, endPoint x: 93, endPoint y: 384, distance: 729.2
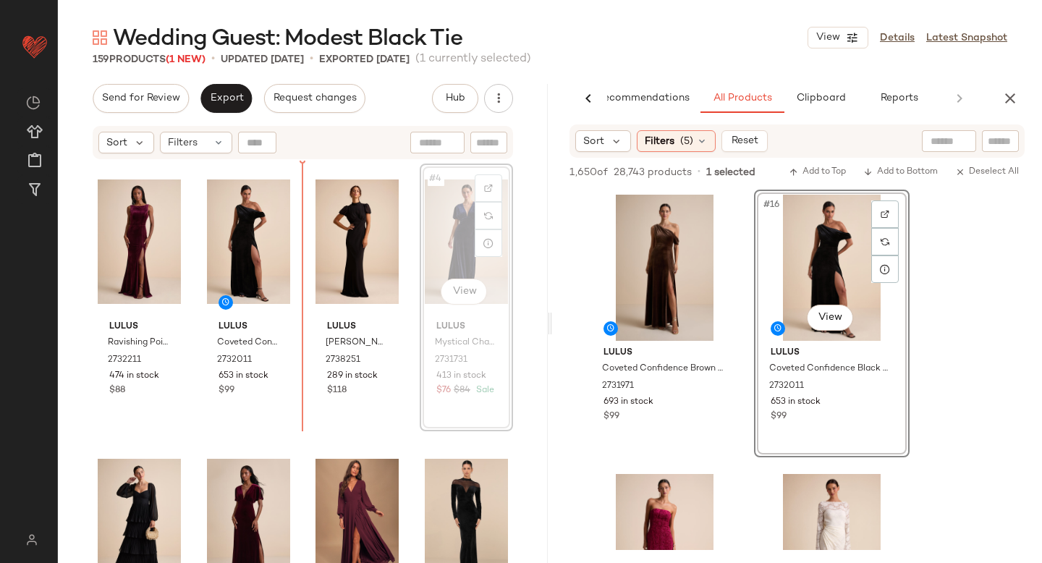
drag, startPoint x: 440, startPoint y: 213, endPoint x: 297, endPoint y: 249, distance: 147.1
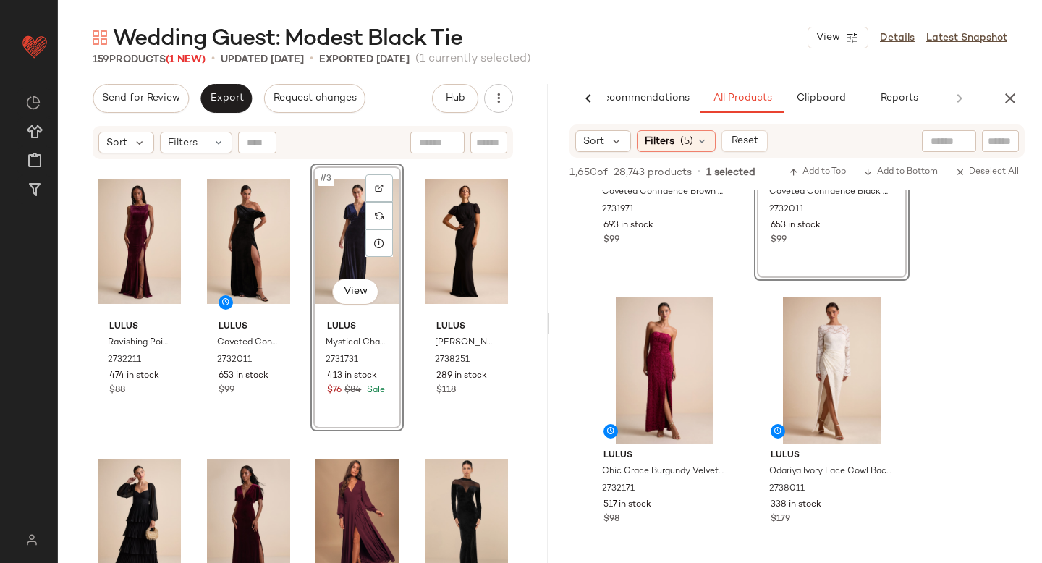
scroll to position [2263, 0]
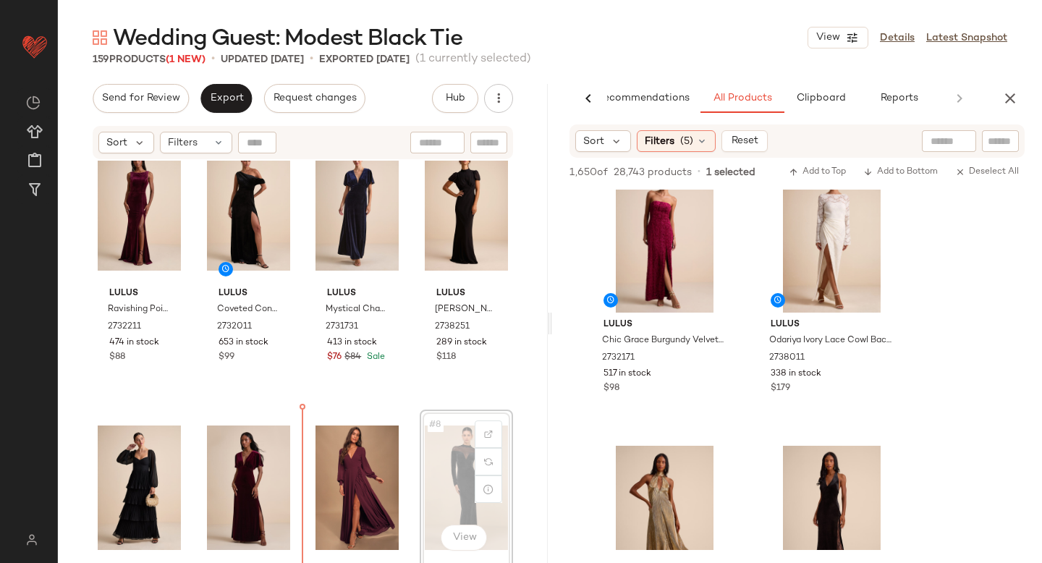
scroll to position [43, 0]
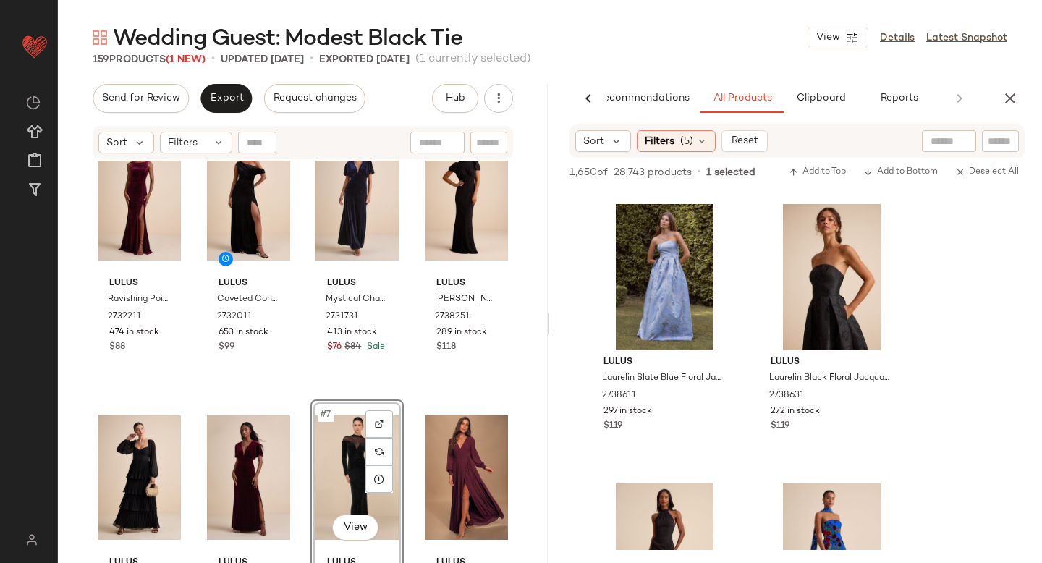
scroll to position [6691, 0]
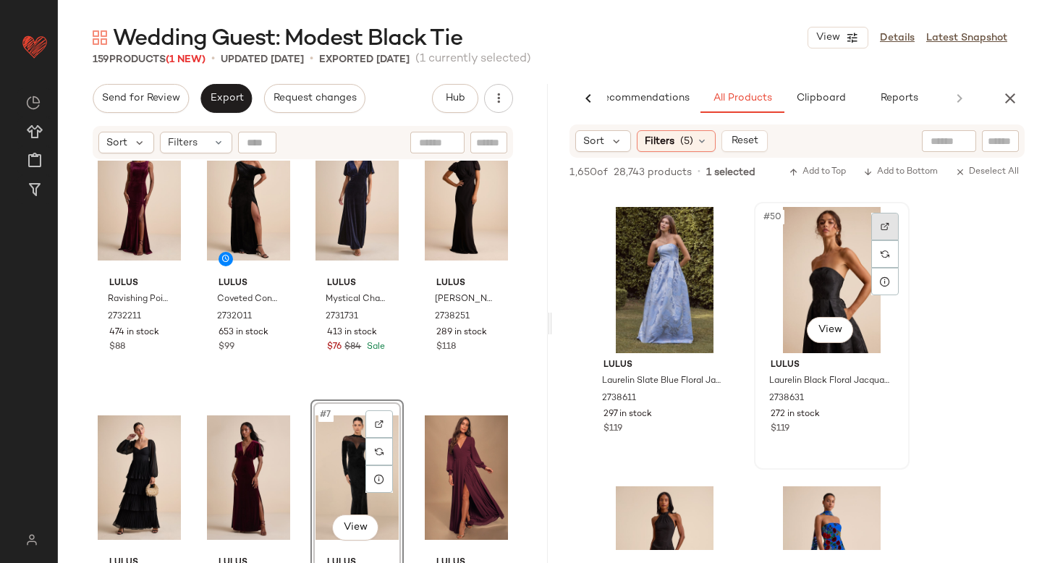
click at [886, 219] on div at bounding box center [884, 226] width 27 height 27
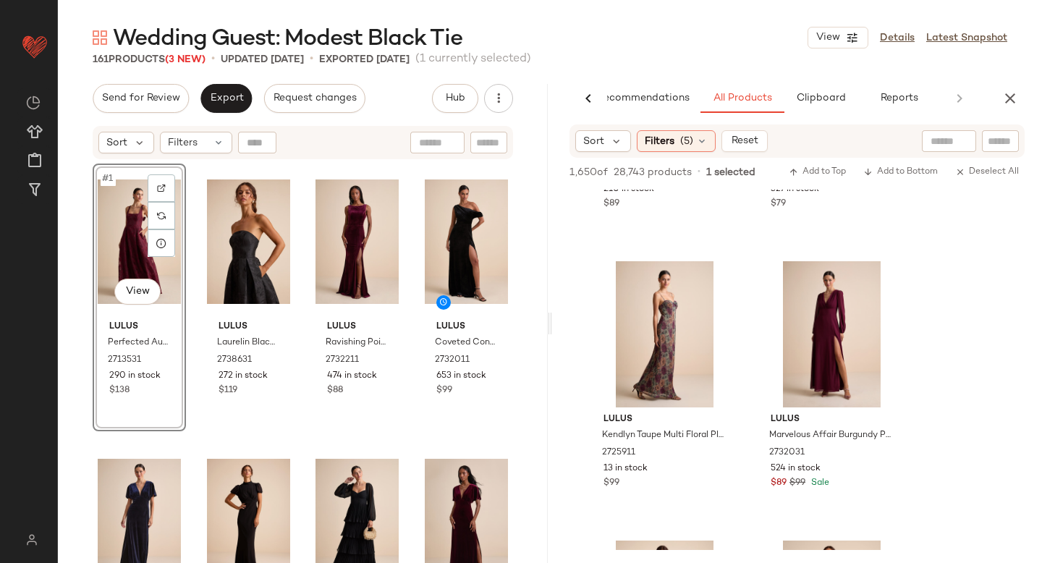
scroll to position [13904, 0]
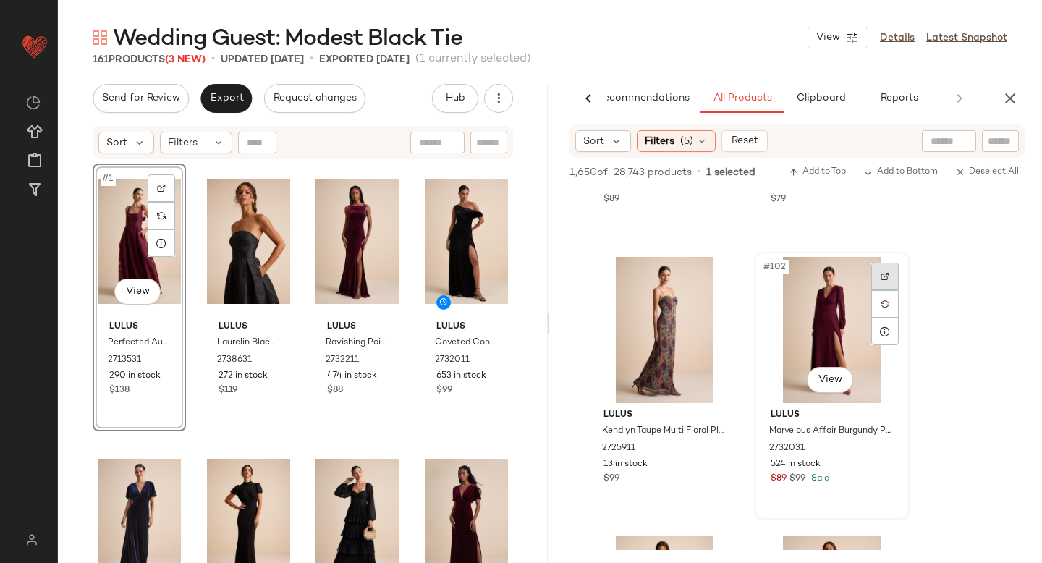
click at [884, 263] on div at bounding box center [884, 276] width 27 height 27
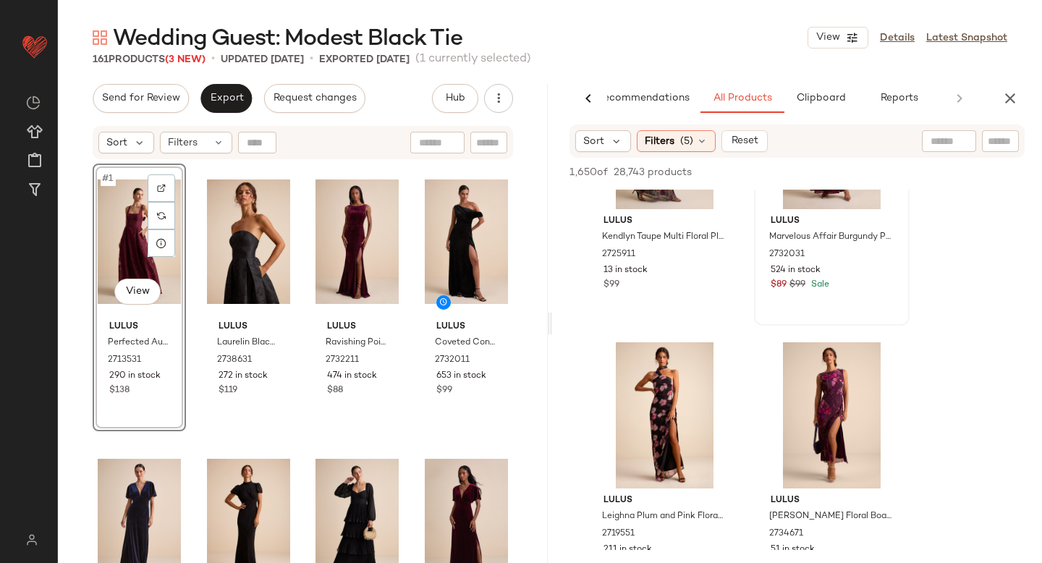
scroll to position [14447, 0]
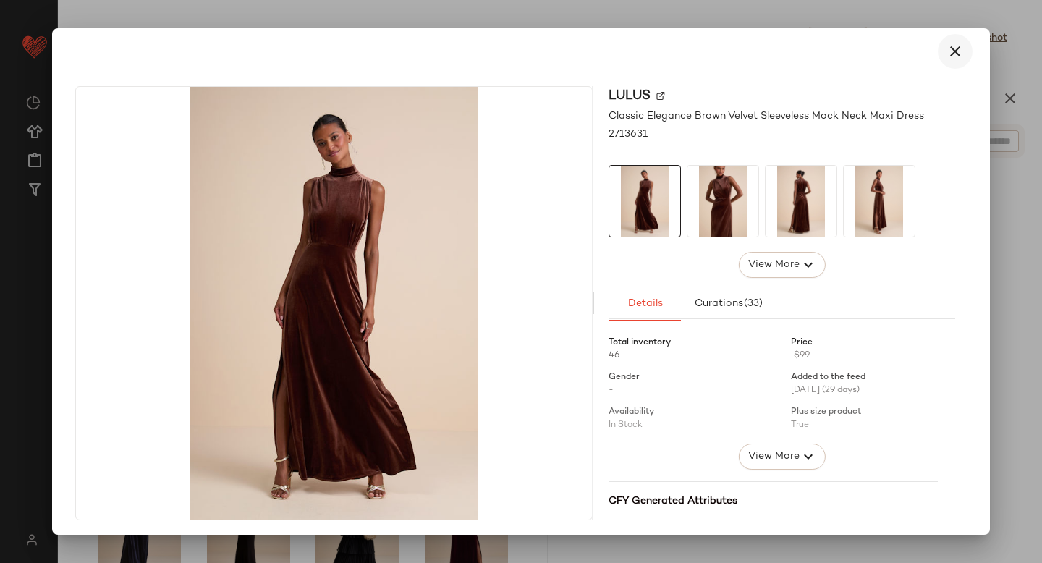
click at [950, 53] on icon "button" at bounding box center [955, 51] width 17 height 17
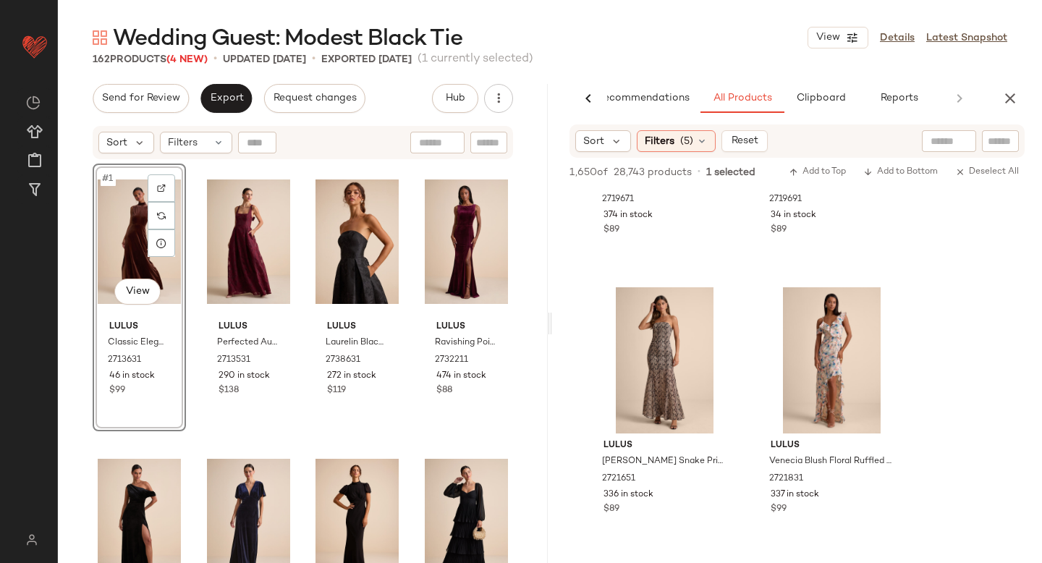
scroll to position [17186, 0]
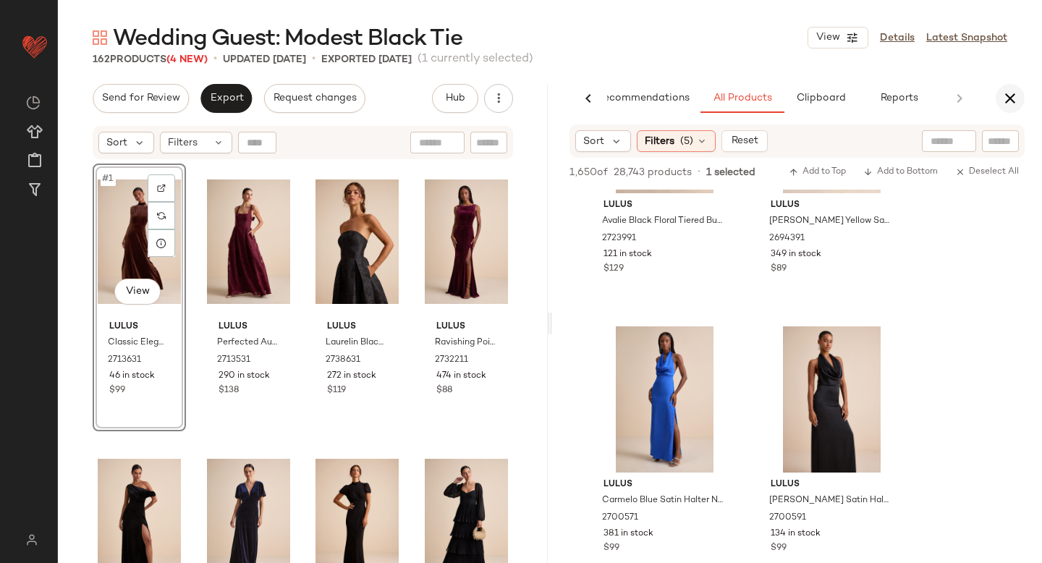
click at [1015, 93] on icon "button" at bounding box center [1009, 98] width 17 height 17
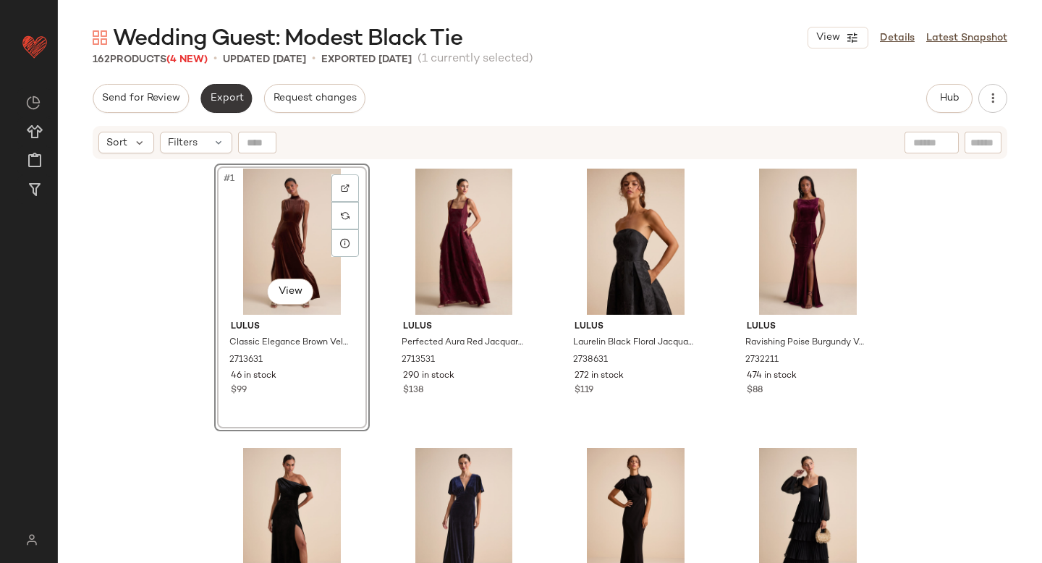
click at [222, 105] on button "Export" at bounding box center [225, 98] width 51 height 29
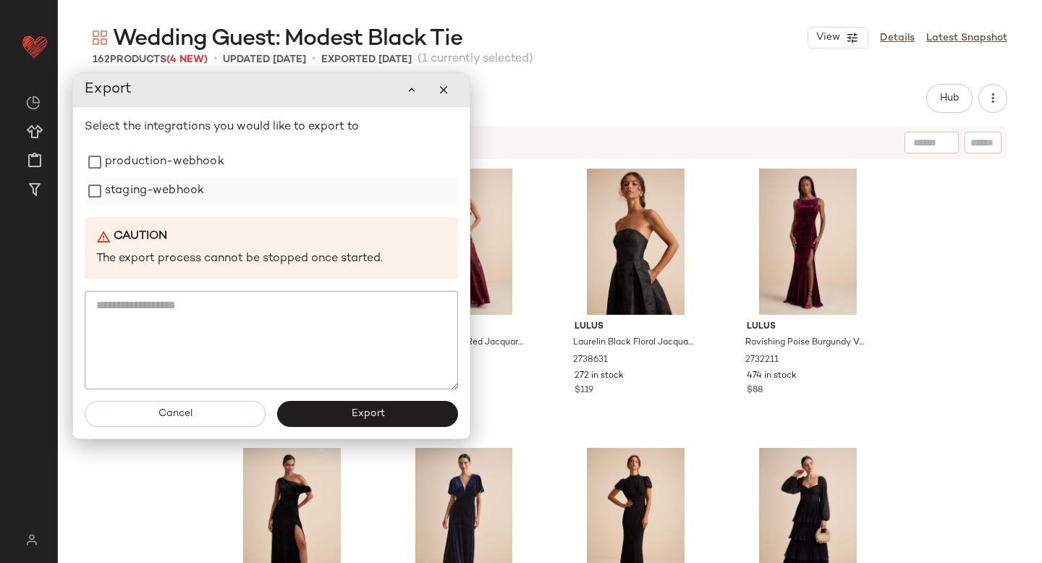
click at [182, 177] on label "staging-webhook" at bounding box center [154, 191] width 99 height 29
click at [175, 169] on label "production-webhook" at bounding box center [164, 162] width 119 height 29
click at [311, 407] on button "Export" at bounding box center [367, 414] width 181 height 26
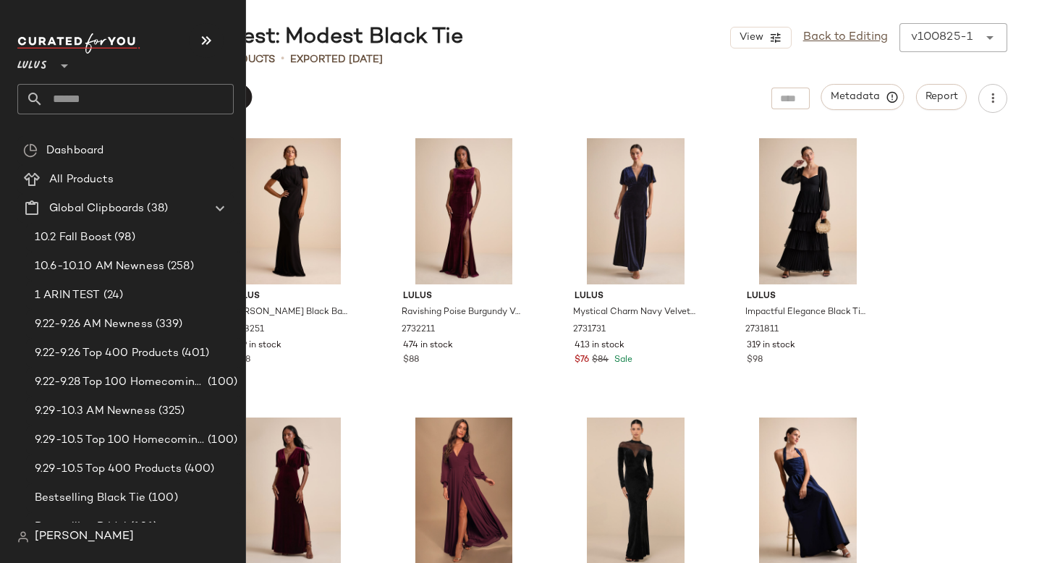
click at [84, 104] on input "text" at bounding box center [138, 99] width 190 height 30
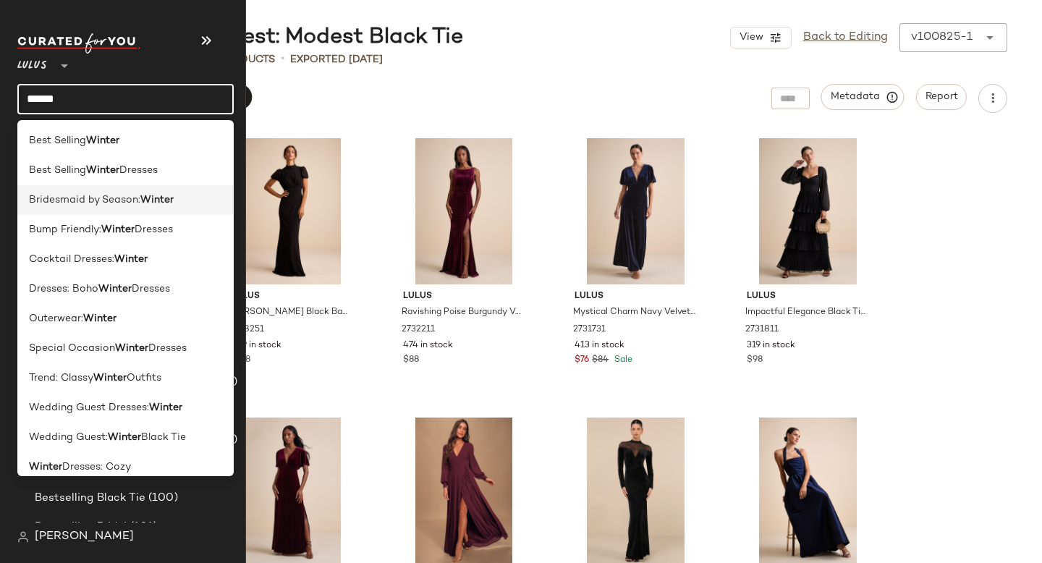
type input "******"
click at [158, 206] on b "Winter" at bounding box center [156, 199] width 33 height 15
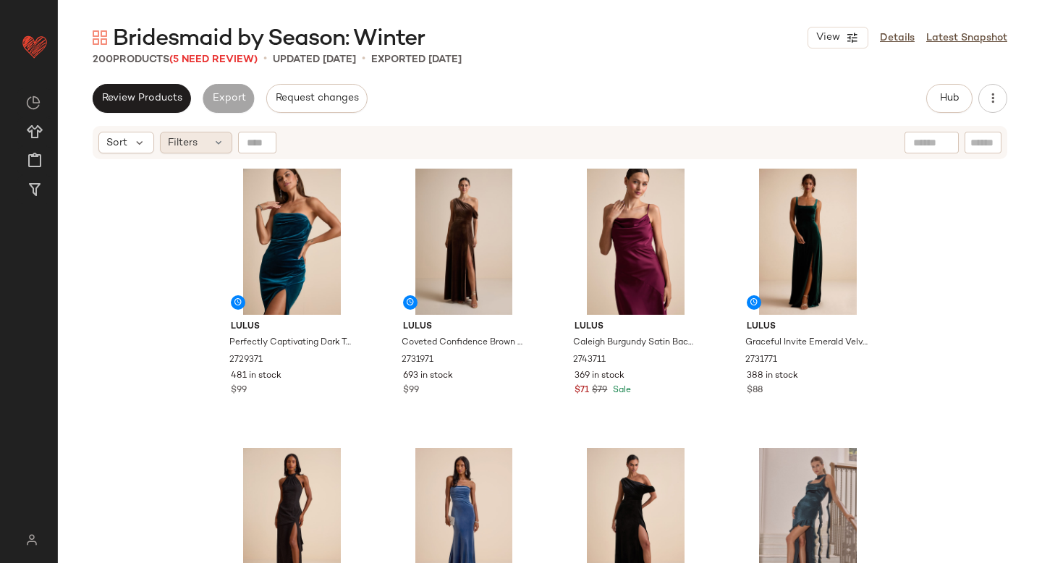
click at [197, 144] on span "Filters" at bounding box center [183, 142] width 30 height 15
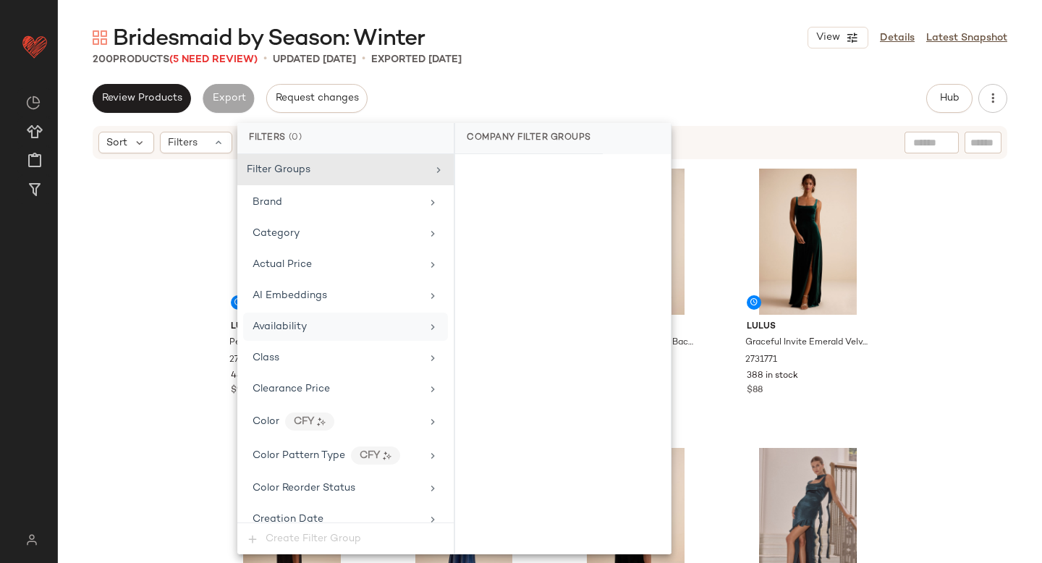
click at [287, 323] on span "Availability" at bounding box center [280, 326] width 54 height 11
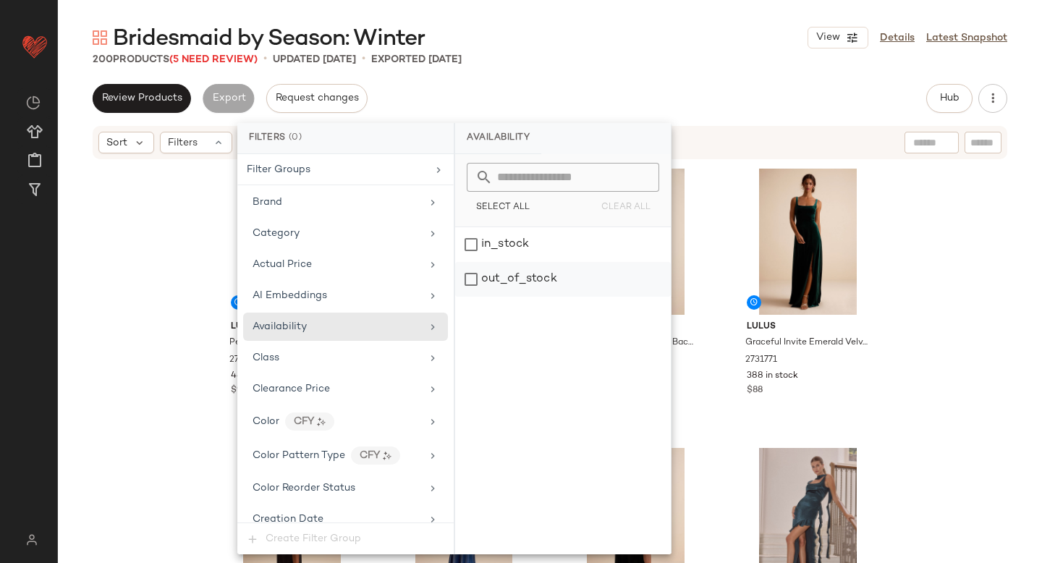
click at [525, 281] on div "out_of_stock" at bounding box center [563, 279] width 216 height 35
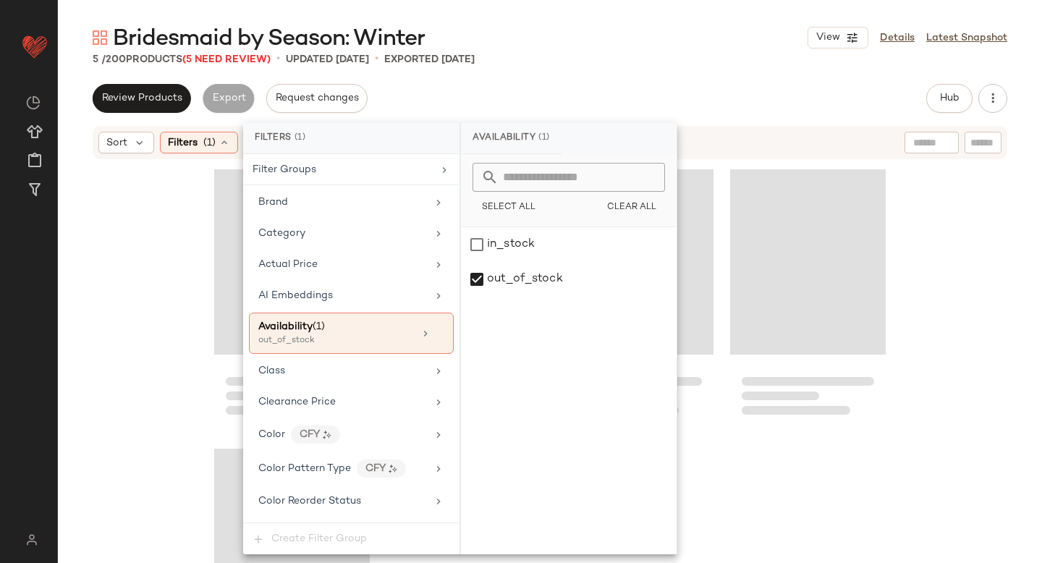
click at [614, 88] on div "Review Products Export Request changes Hub Send for Review External Review Inte…" at bounding box center [550, 98] width 915 height 29
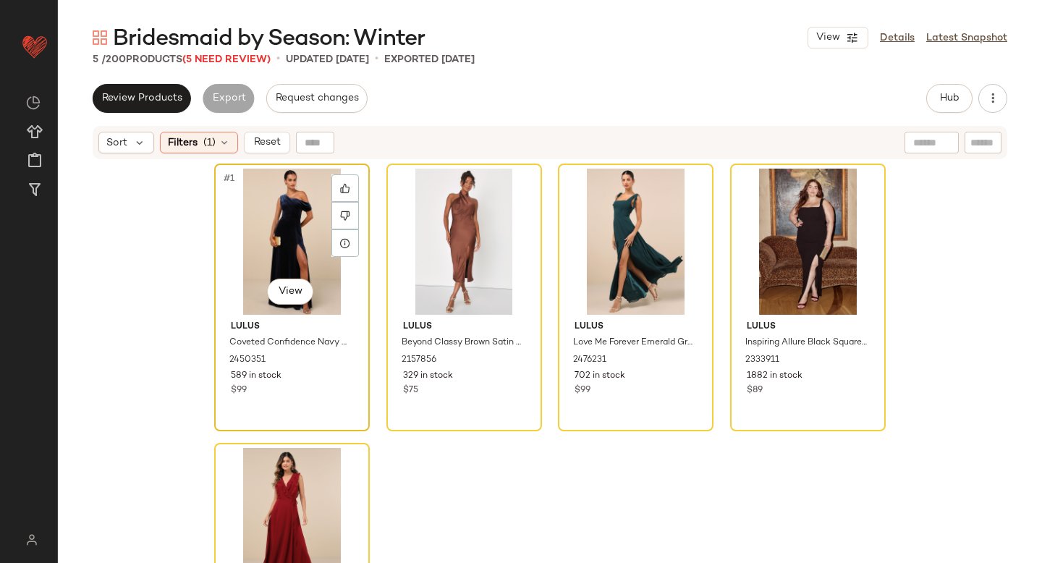
click at [294, 217] on div "#1 View" at bounding box center [291, 242] width 145 height 146
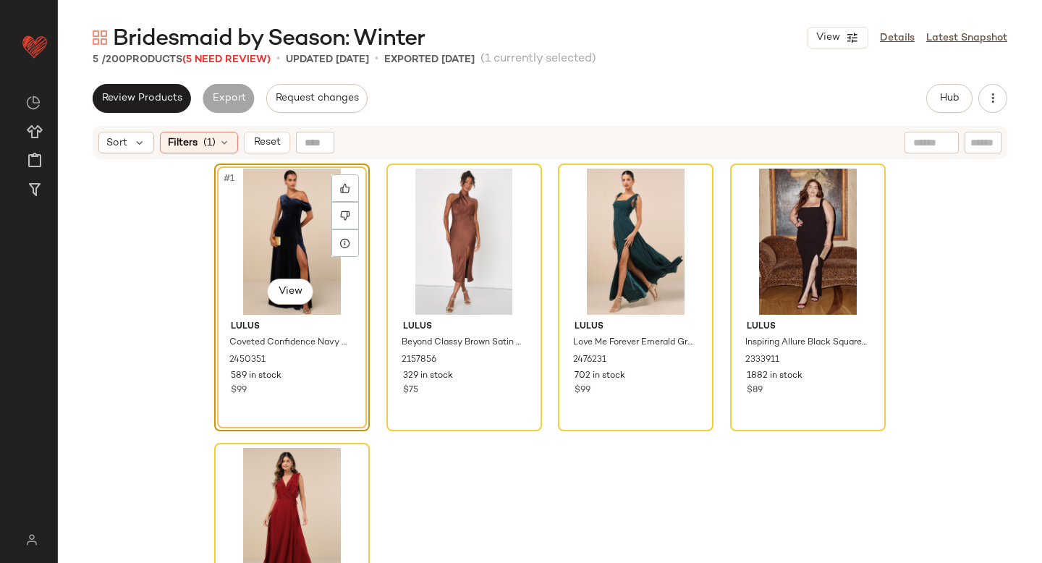
click at [435, 475] on div "#1 View Lulus Coveted Confidence Navy Blue Velvet Asymmetrical Maxi Dress 24503…" at bounding box center [550, 382] width 672 height 436
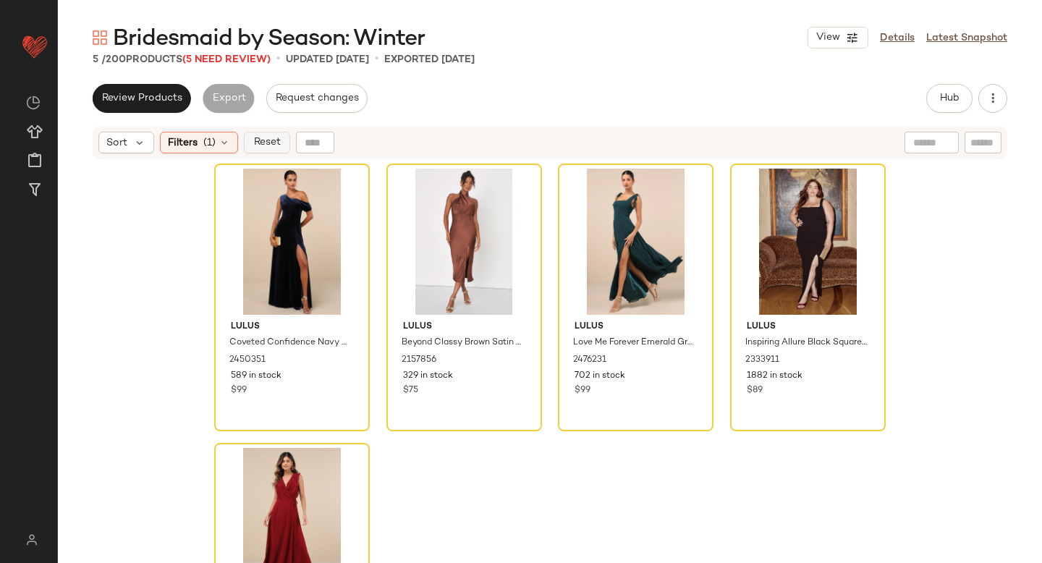
click at [253, 135] on button "Reset" at bounding box center [267, 143] width 46 height 22
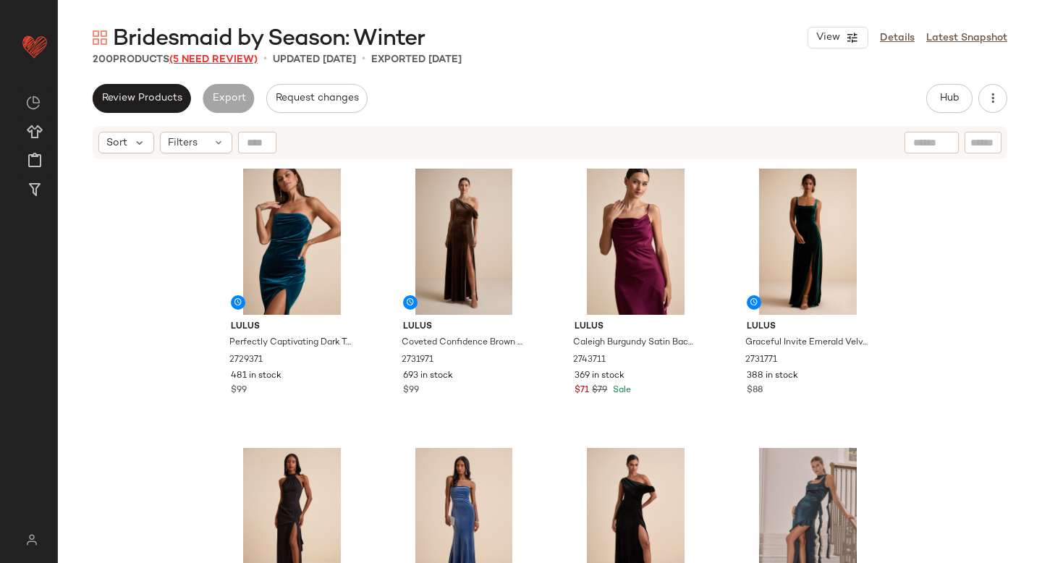
click at [219, 56] on span "(5 Need Review)" at bounding box center [213, 59] width 88 height 11
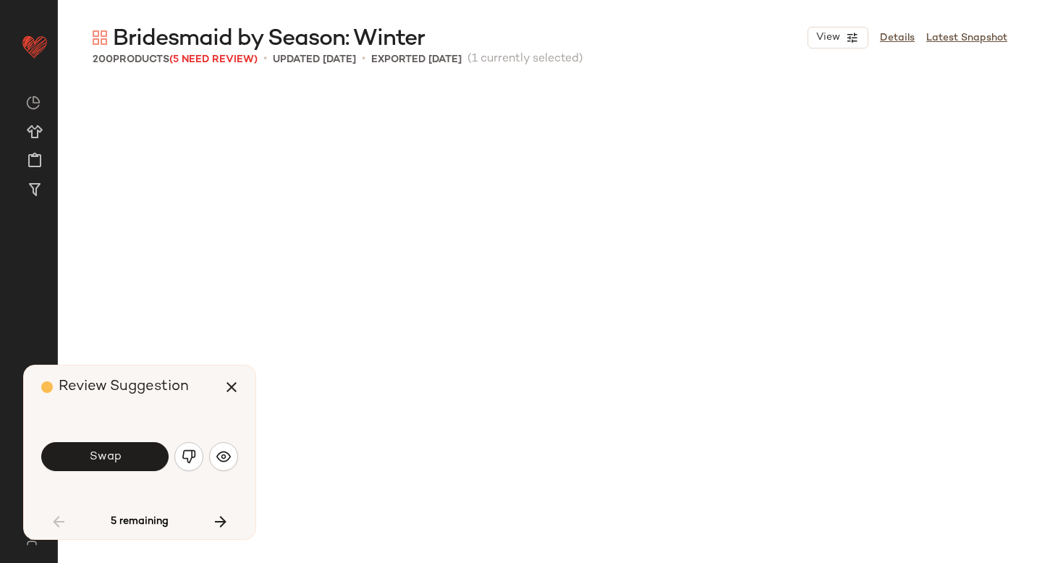
scroll to position [1955, 0]
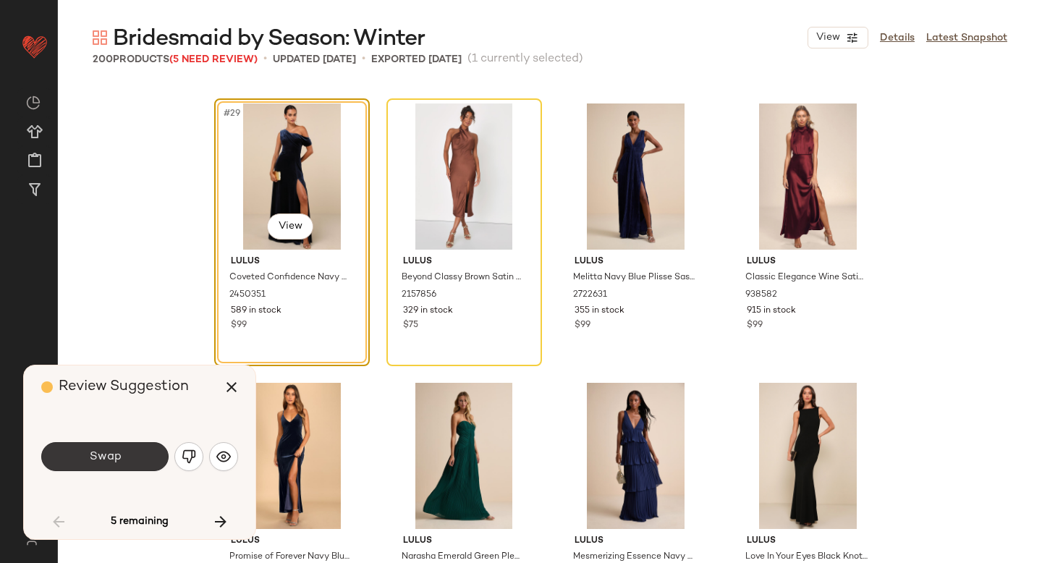
click at [149, 457] on button "Swap" at bounding box center [104, 456] width 127 height 29
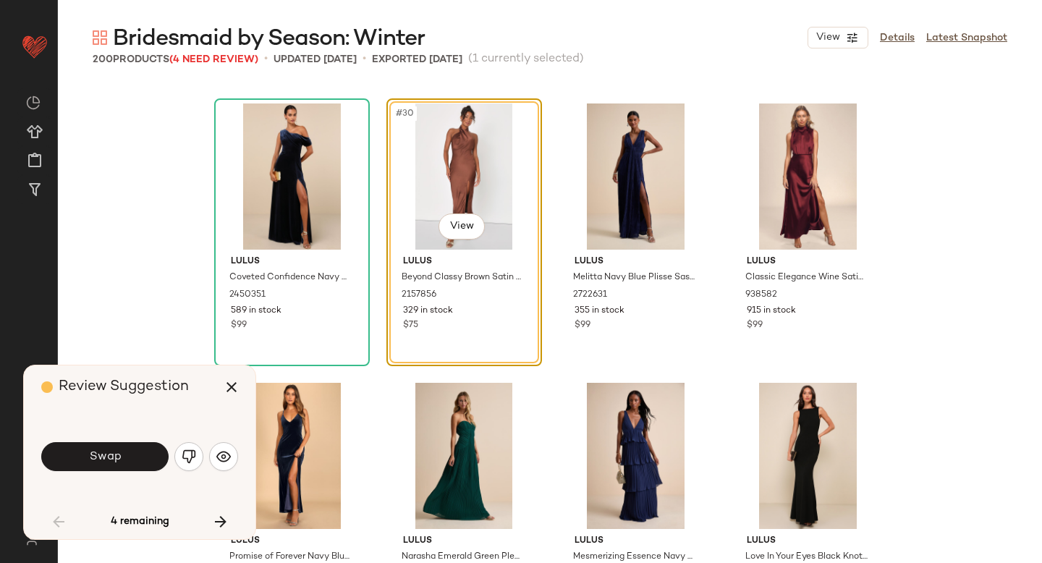
click at [149, 457] on button "Swap" at bounding box center [104, 456] width 127 height 29
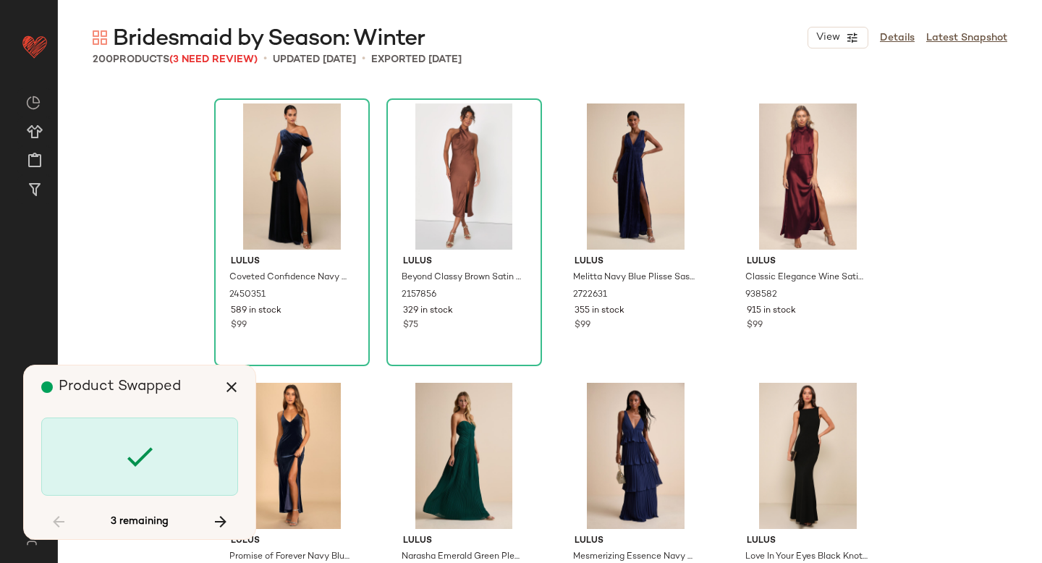
scroll to position [6983, 0]
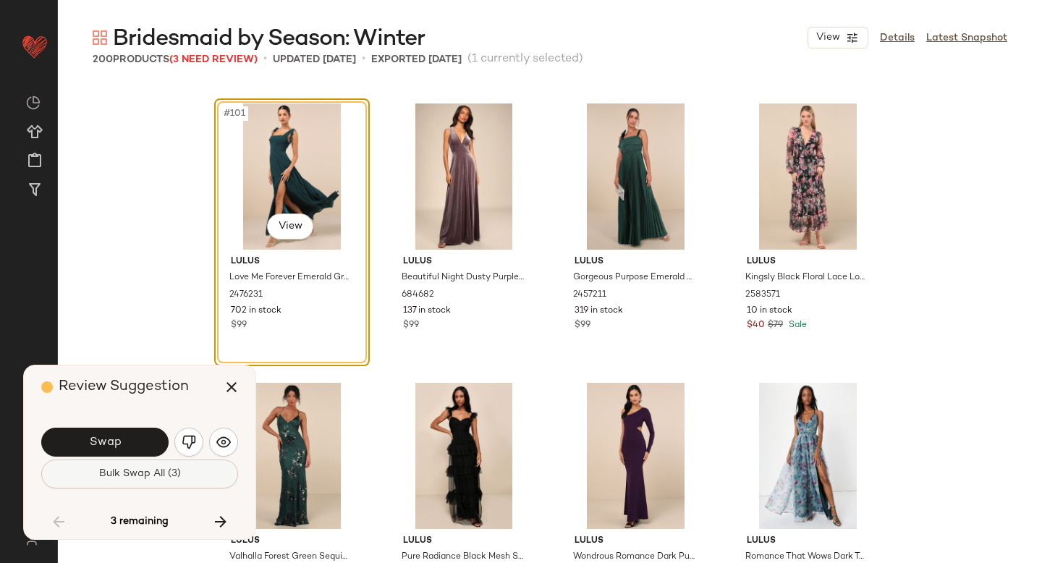
click at [130, 474] on span "Bulk Swap All (3)" at bounding box center [139, 474] width 82 height 12
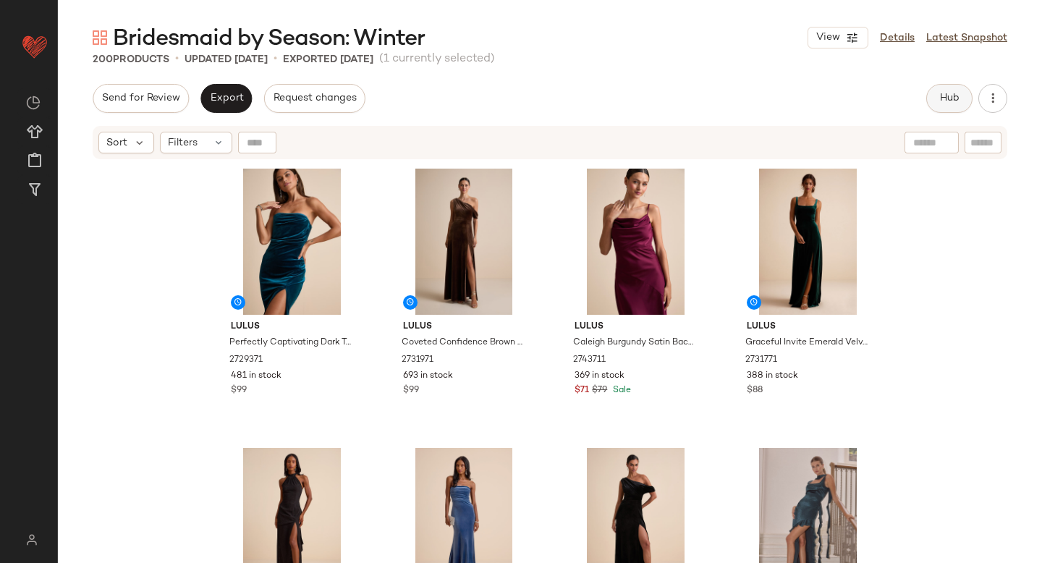
click at [944, 98] on span "Hub" at bounding box center [949, 99] width 20 height 12
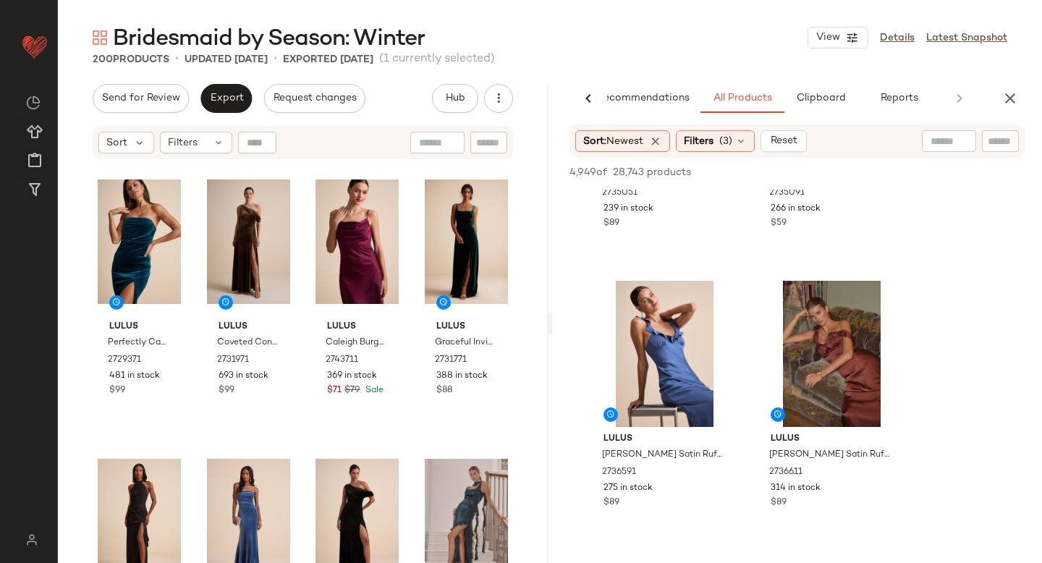
scroll to position [753, 0]
click at [727, 297] on div at bounding box center [717, 299] width 27 height 27
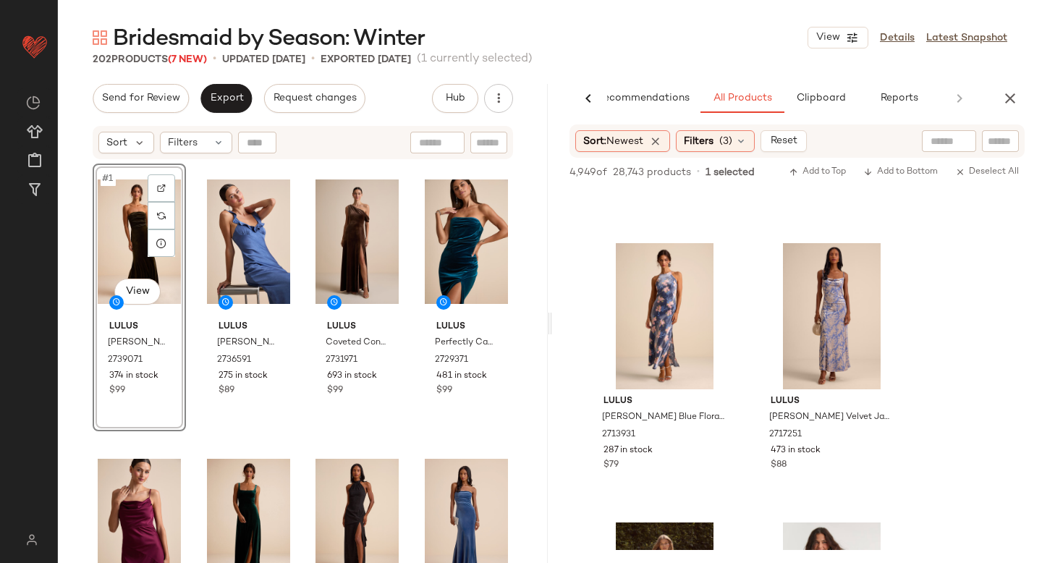
scroll to position [16179, 0]
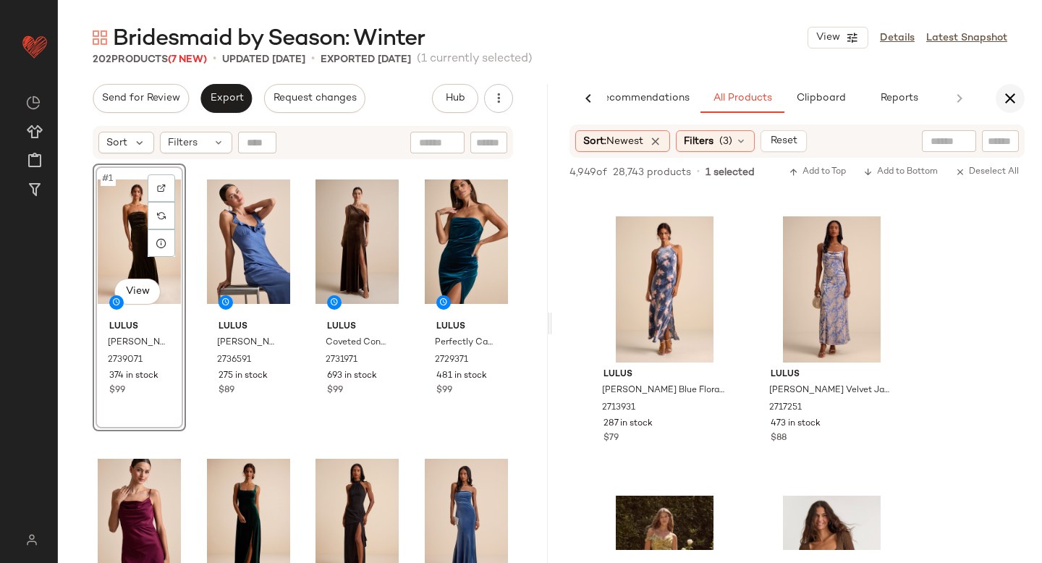
click at [1007, 95] on icon "button" at bounding box center [1009, 98] width 17 height 17
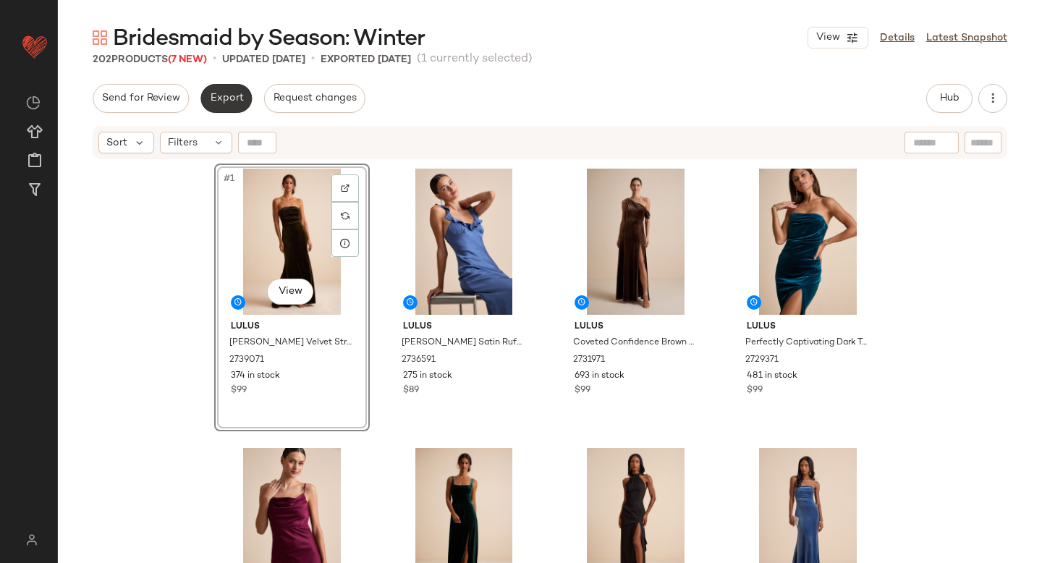
click at [226, 103] on span "Export" at bounding box center [226, 99] width 34 height 12
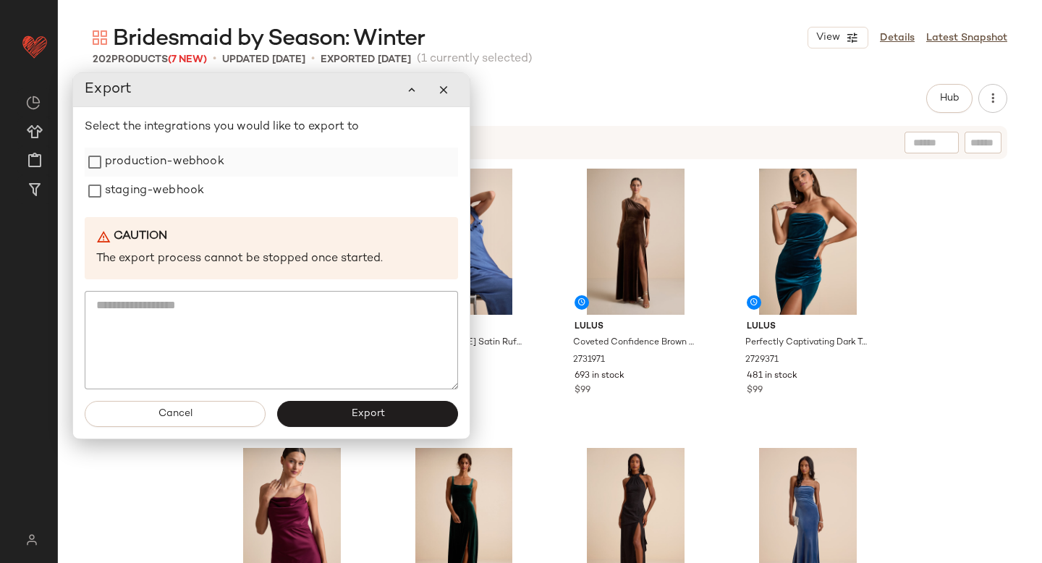
click at [198, 166] on label "production-webhook" at bounding box center [164, 162] width 119 height 29
click at [190, 179] on label "staging-webhook" at bounding box center [154, 191] width 99 height 29
click at [308, 413] on button "Export" at bounding box center [367, 414] width 181 height 26
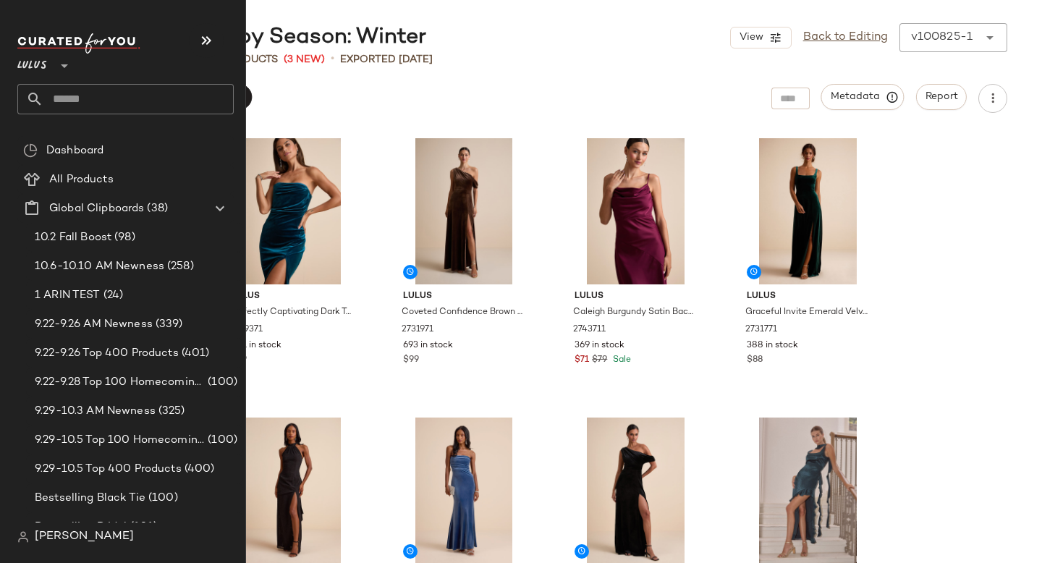
click at [77, 95] on input "text" at bounding box center [138, 99] width 190 height 30
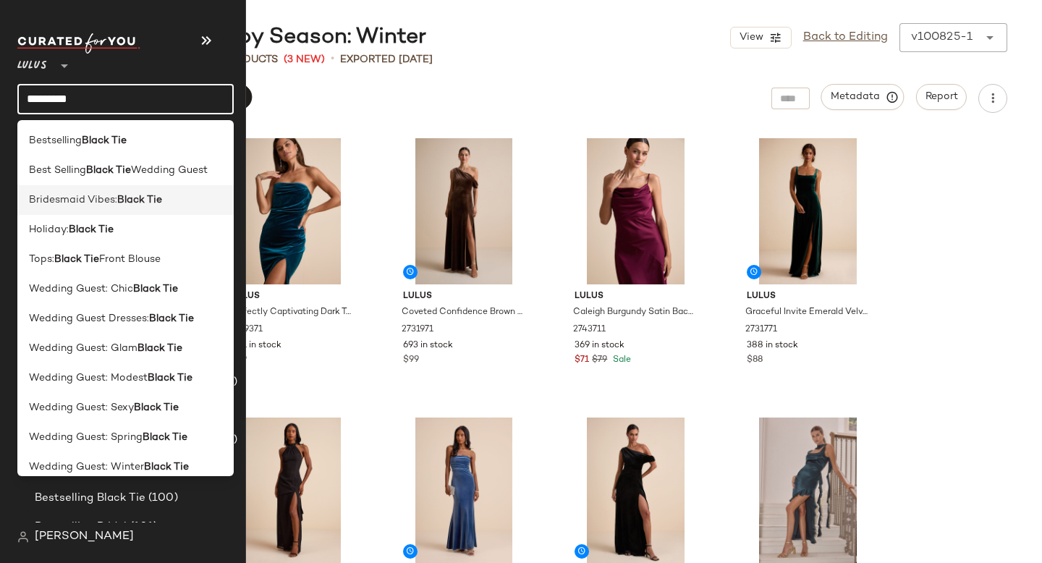
type input "*********"
click at [124, 205] on b "Black Tie" at bounding box center [139, 199] width 45 height 15
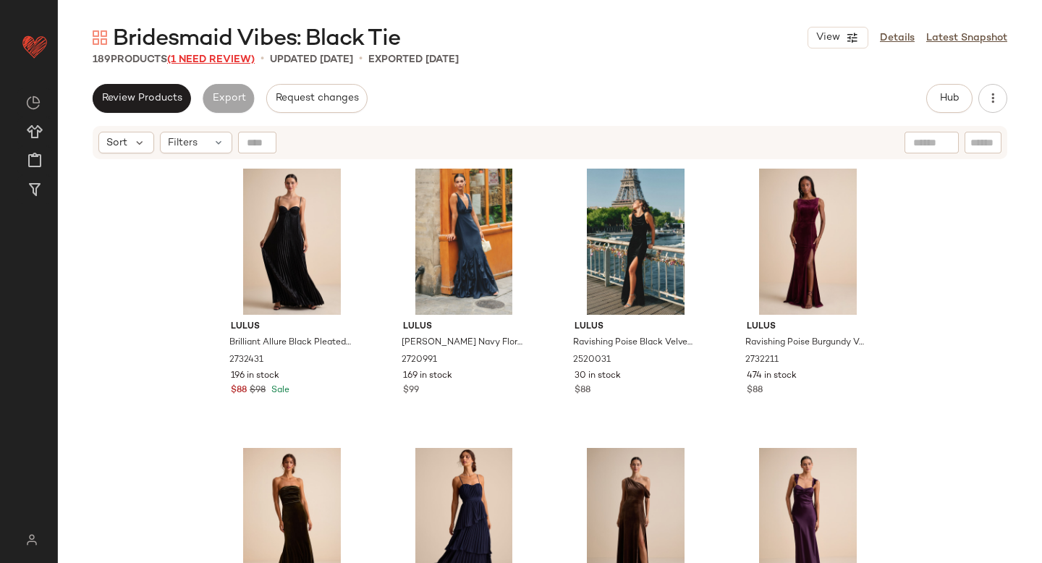
click at [242, 60] on span "(1 Need Review)" at bounding box center [211, 59] width 88 height 11
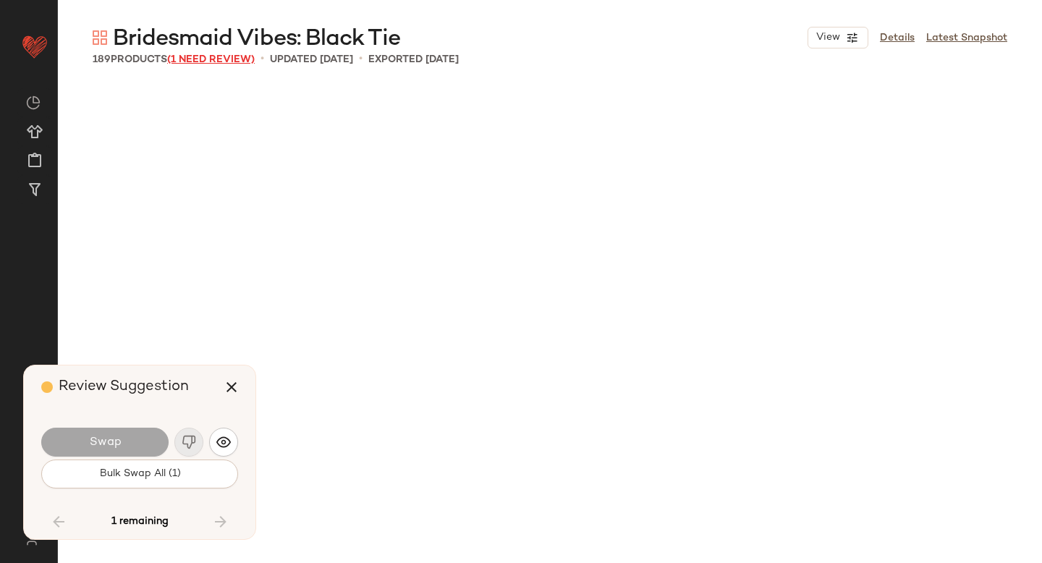
scroll to position [12849, 0]
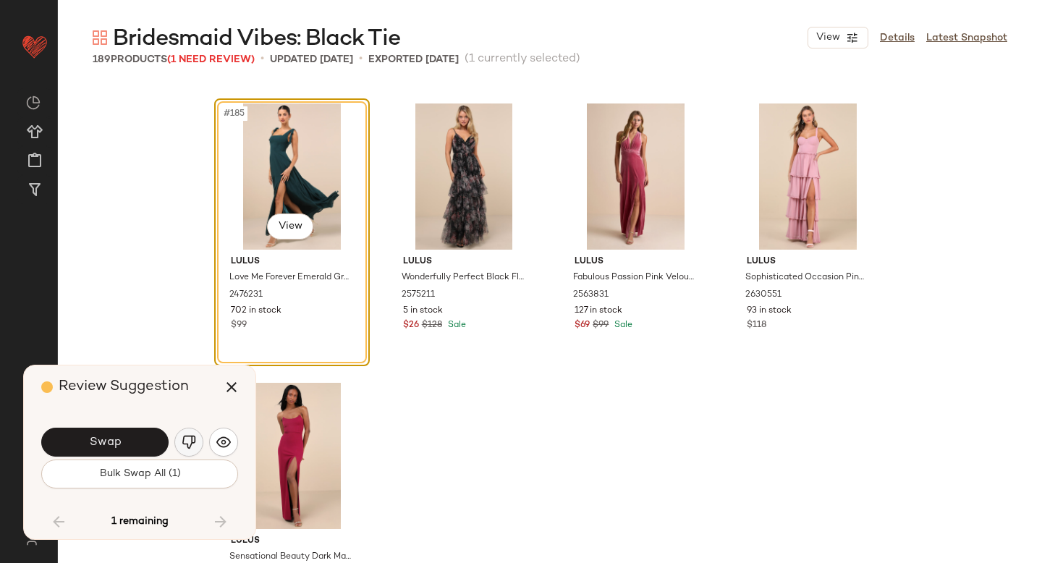
click at [192, 440] on img "button" at bounding box center [189, 442] width 14 height 14
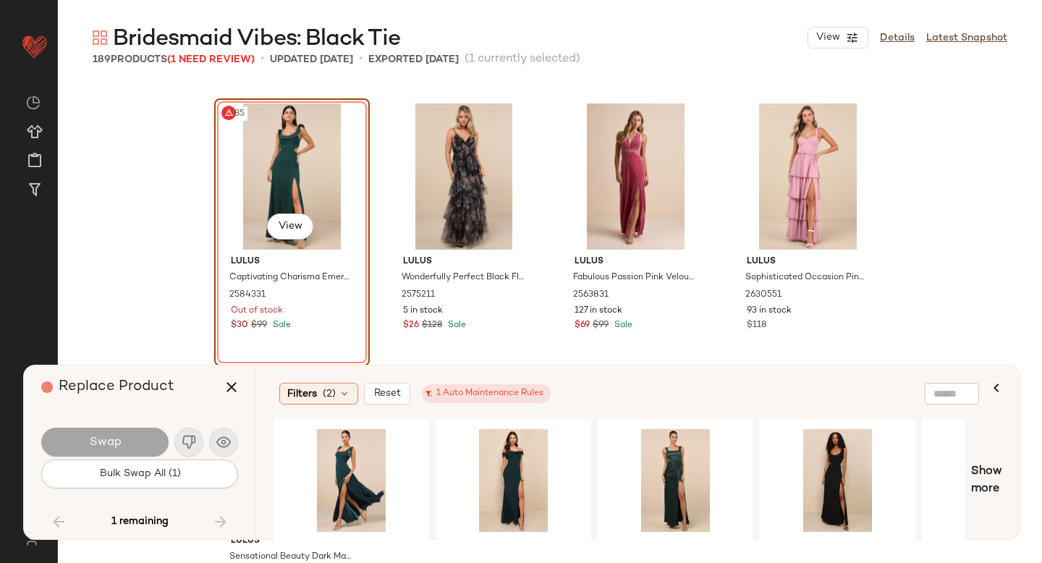
click at [302, 136] on div "#185 View" at bounding box center [291, 176] width 145 height 146
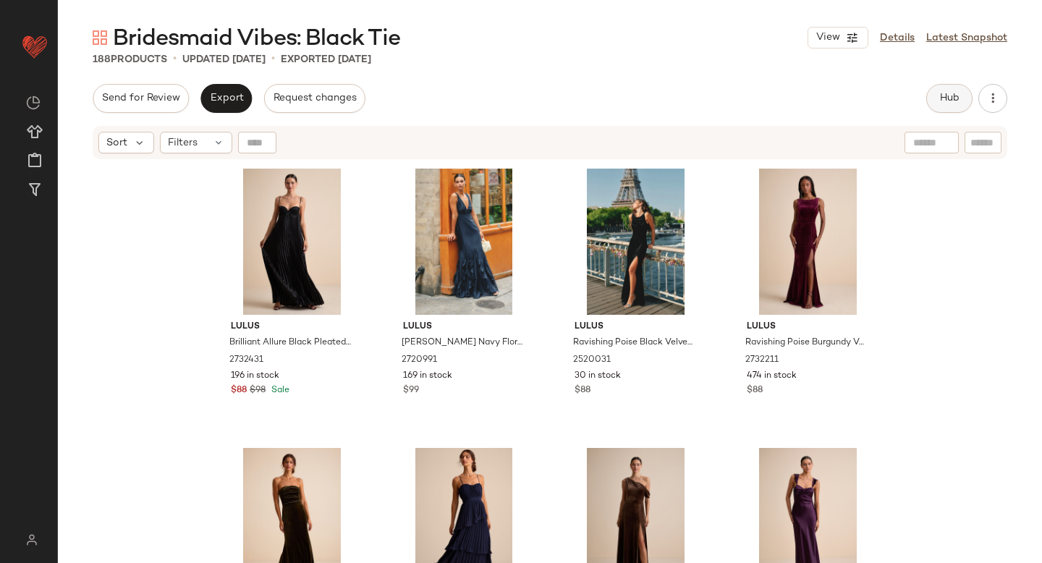
click at [958, 90] on button "Hub" at bounding box center [949, 98] width 46 height 29
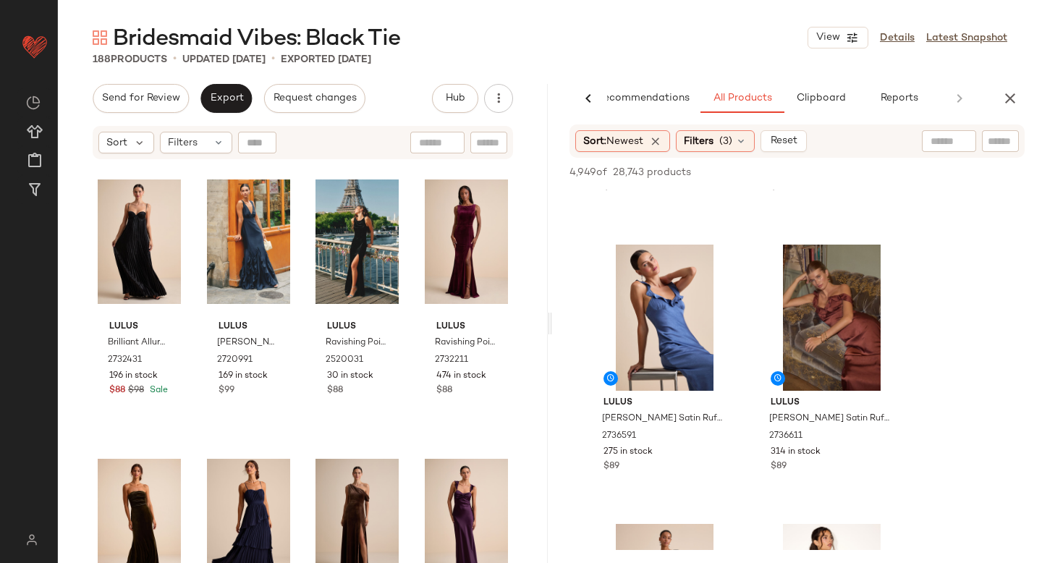
scroll to position [797, 0]
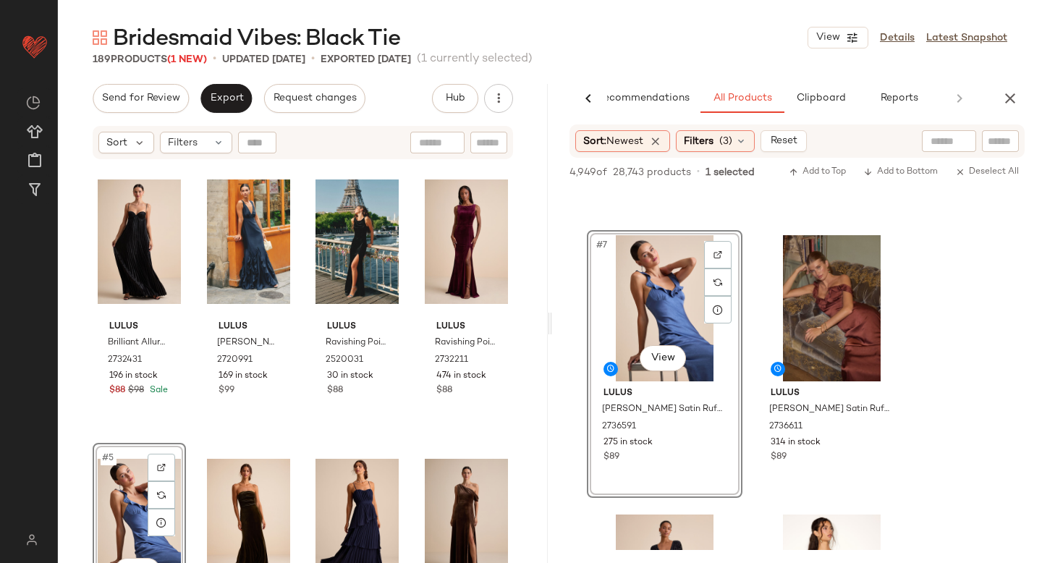
click at [124, 496] on div "#5 View" at bounding box center [139, 521] width 83 height 146
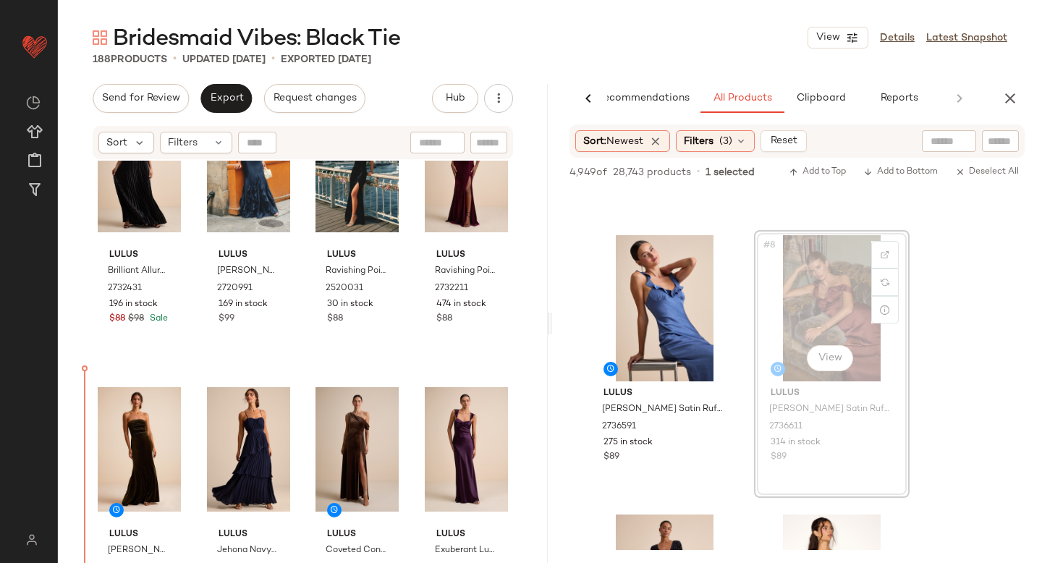
scroll to position [72, 0]
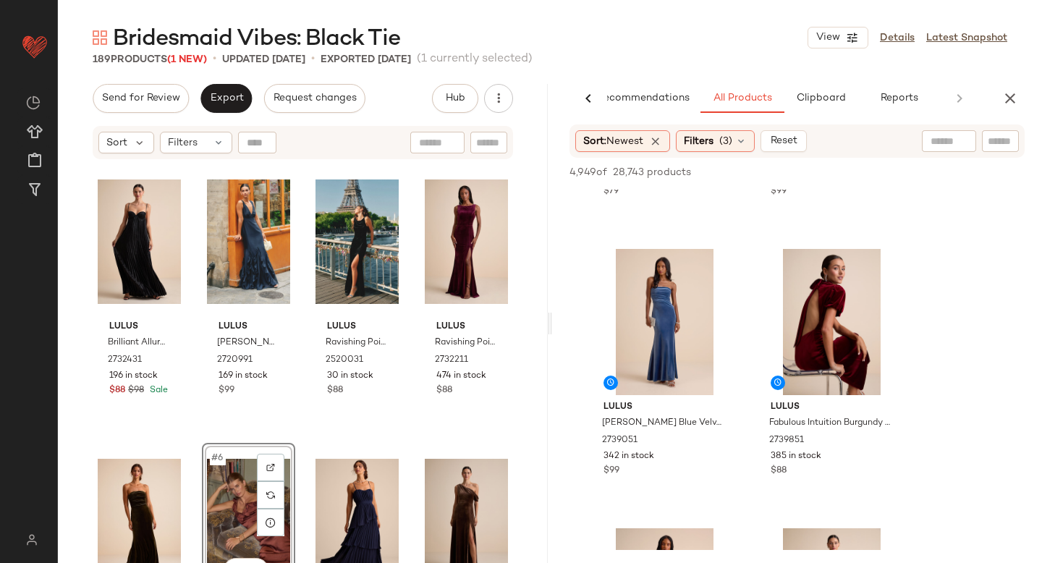
scroll to position [4693, 0]
click at [722, 268] on div at bounding box center [717, 268] width 27 height 27
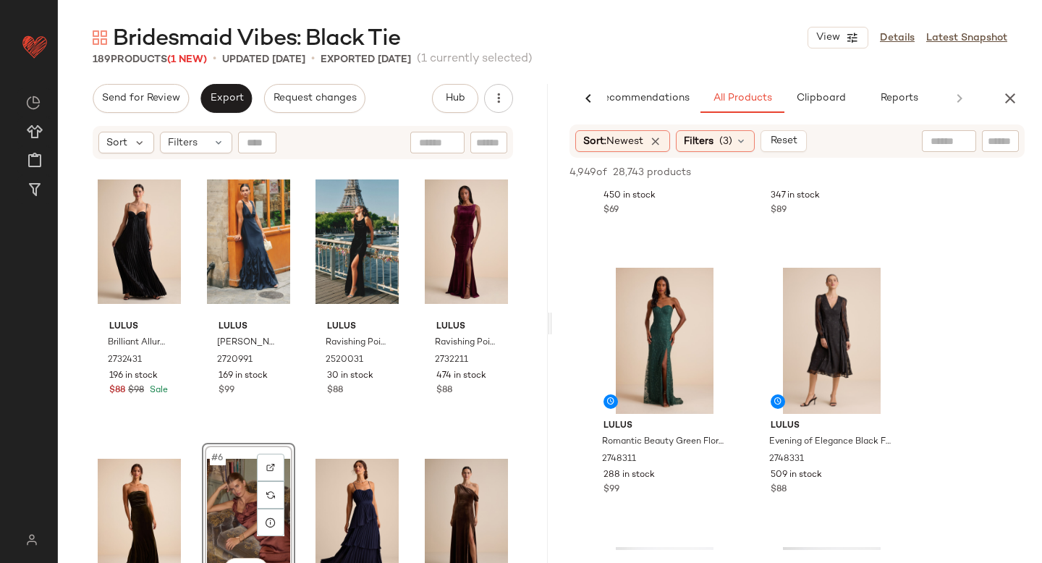
scroll to position [6353, 0]
click at [706, 283] on div at bounding box center [717, 285] width 27 height 27
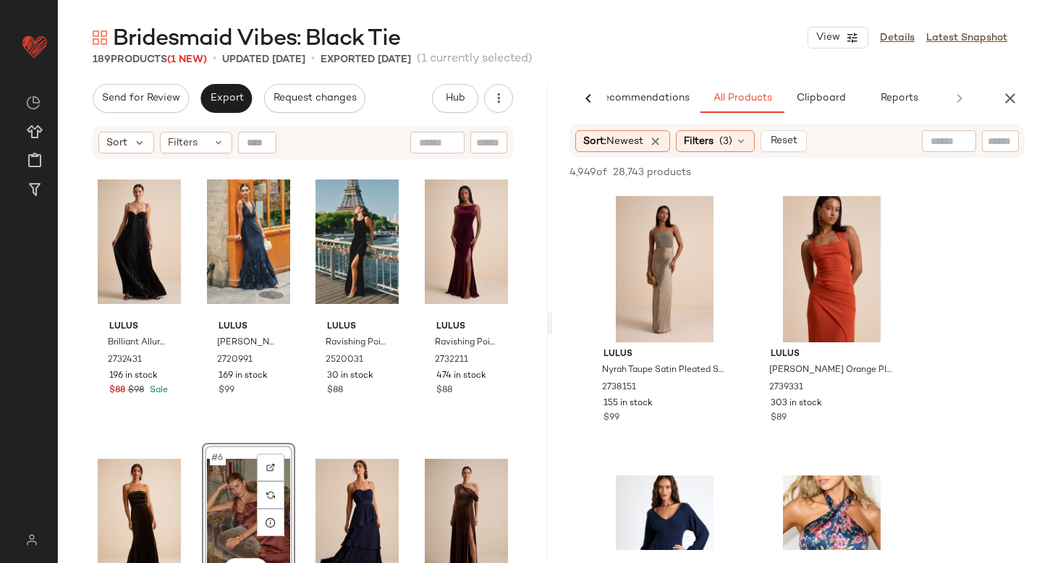
scroll to position [19549, 0]
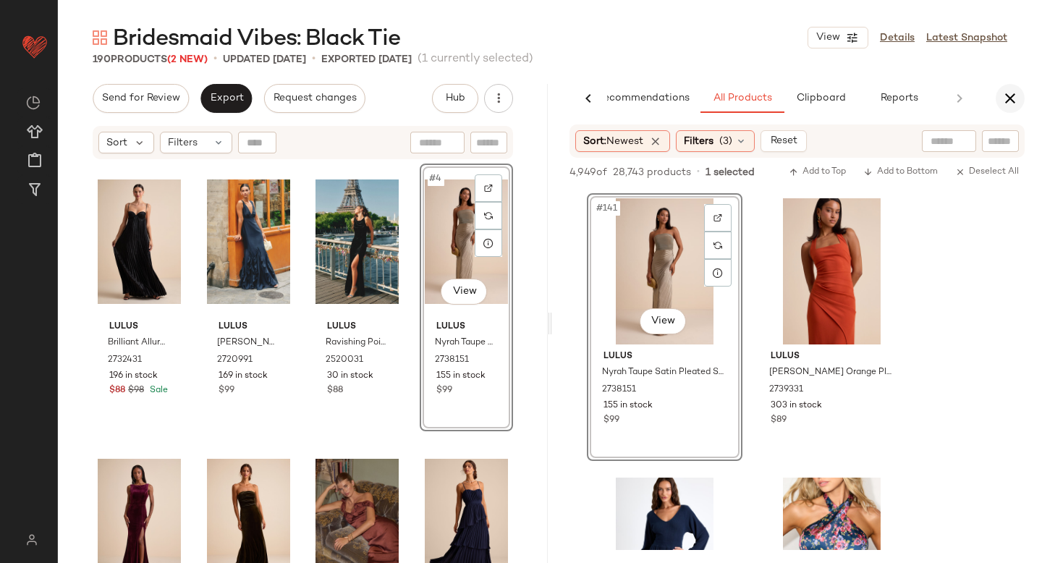
click at [1002, 96] on icon "button" at bounding box center [1009, 98] width 17 height 17
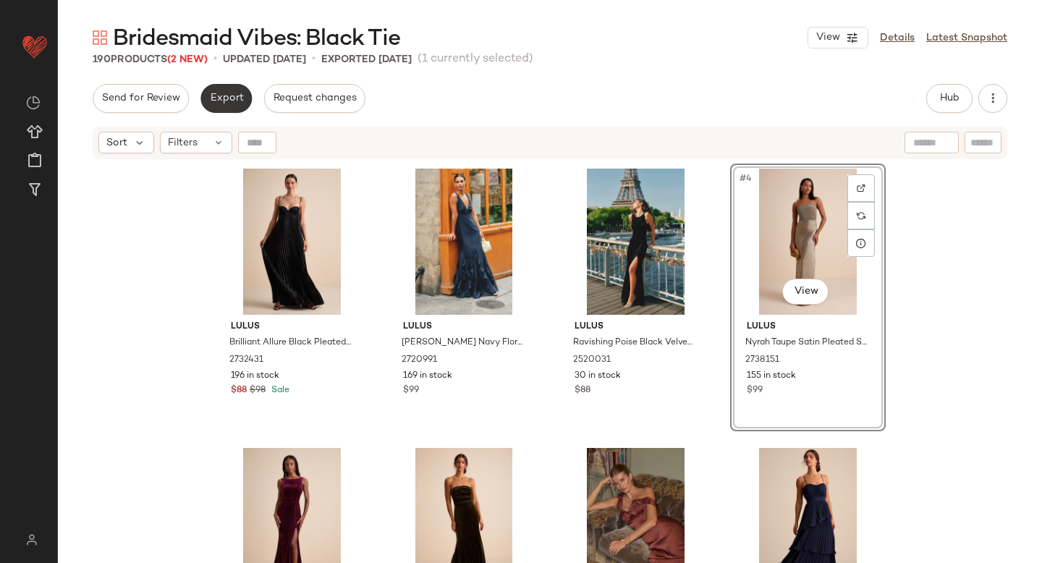
click at [222, 94] on span "Export" at bounding box center [226, 99] width 34 height 12
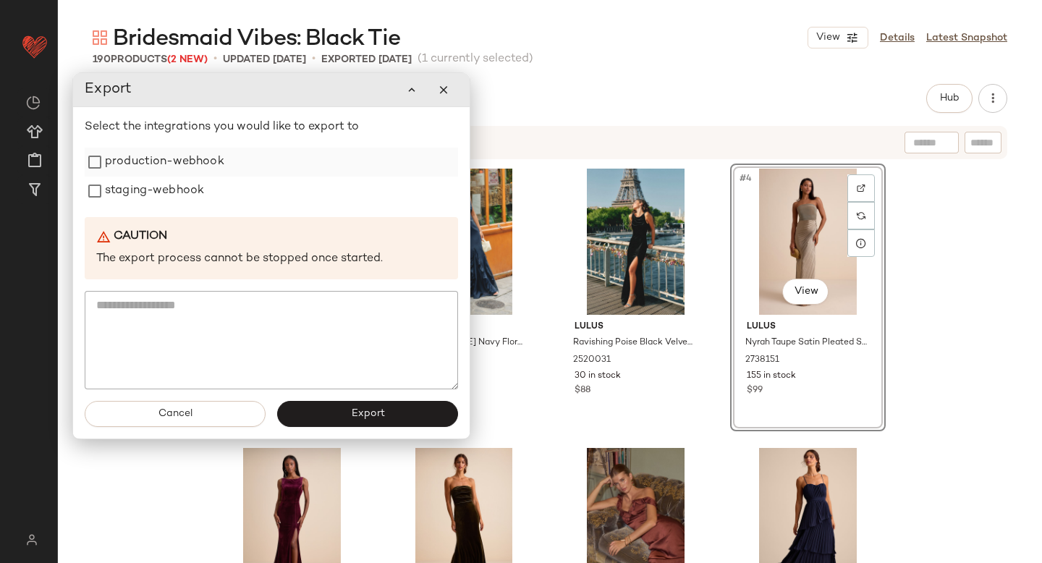
click at [164, 149] on label "production-webhook" at bounding box center [164, 162] width 119 height 29
click at [152, 199] on label "staging-webhook" at bounding box center [154, 191] width 99 height 29
click at [311, 407] on button "Export" at bounding box center [367, 414] width 181 height 26
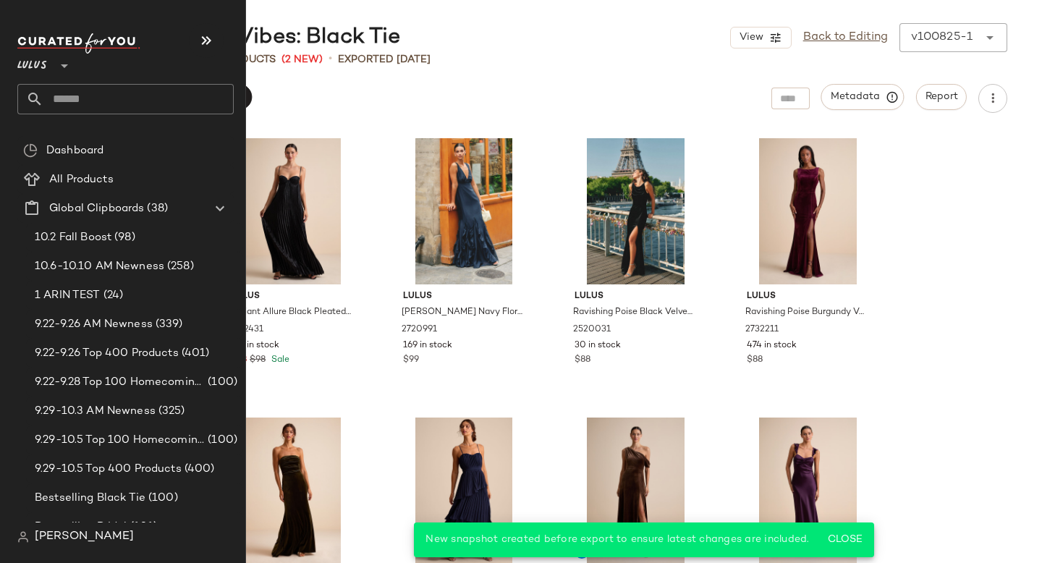
click at [92, 111] on input "text" at bounding box center [138, 99] width 190 height 30
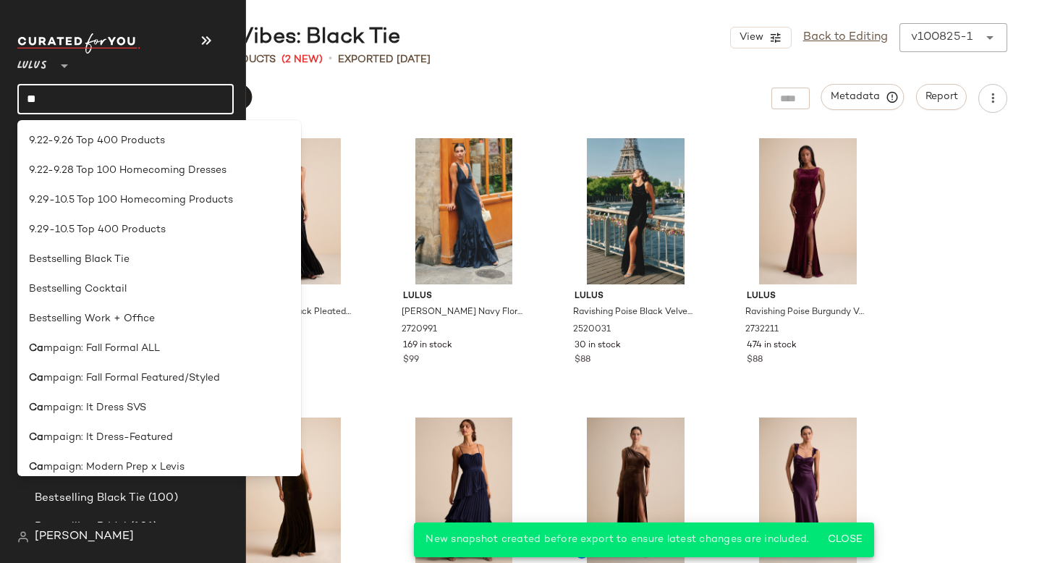
type input "*"
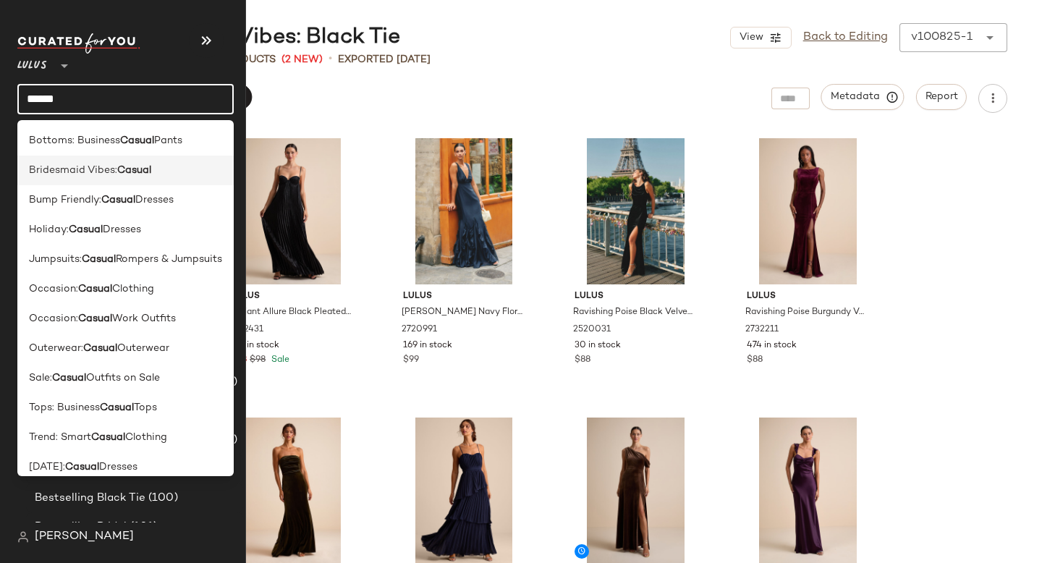
type input "******"
click at [110, 179] on div "Bridesmaid Vibes: Casual" at bounding box center [125, 171] width 216 height 30
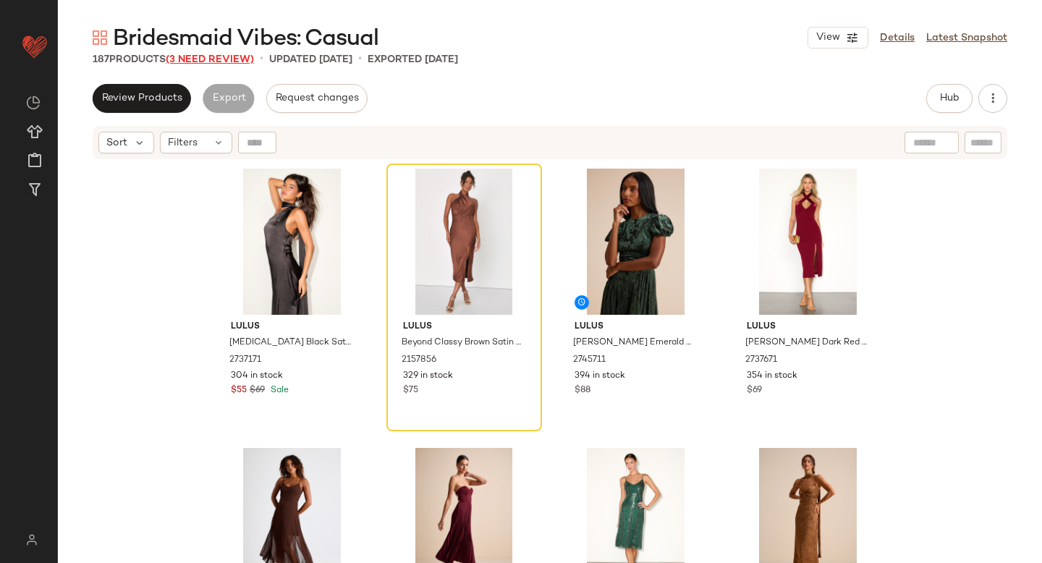
click at [227, 57] on span "(3 Need Review)" at bounding box center [210, 59] width 88 height 11
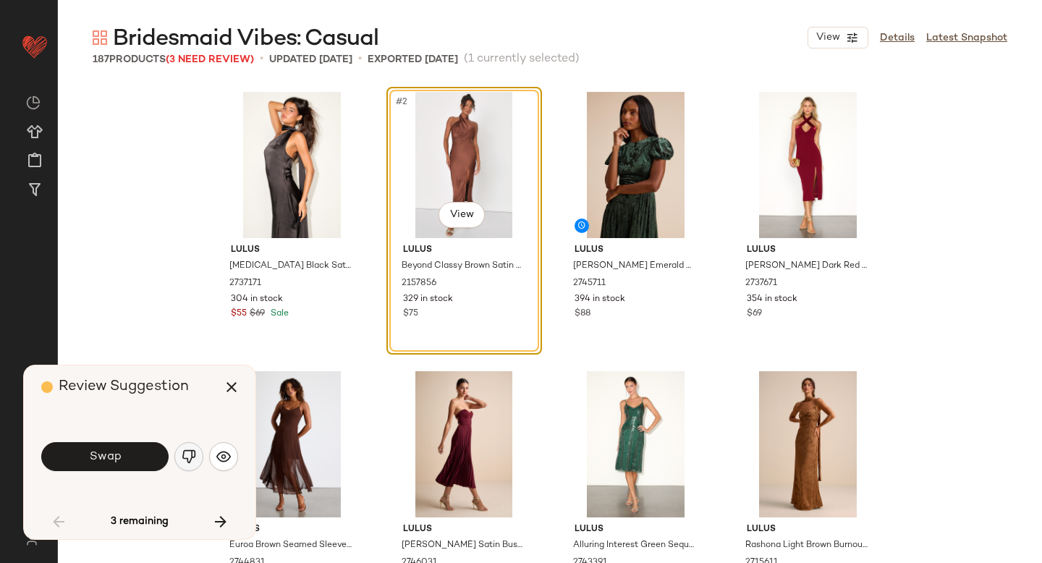
click at [184, 464] on button "button" at bounding box center [188, 456] width 29 height 29
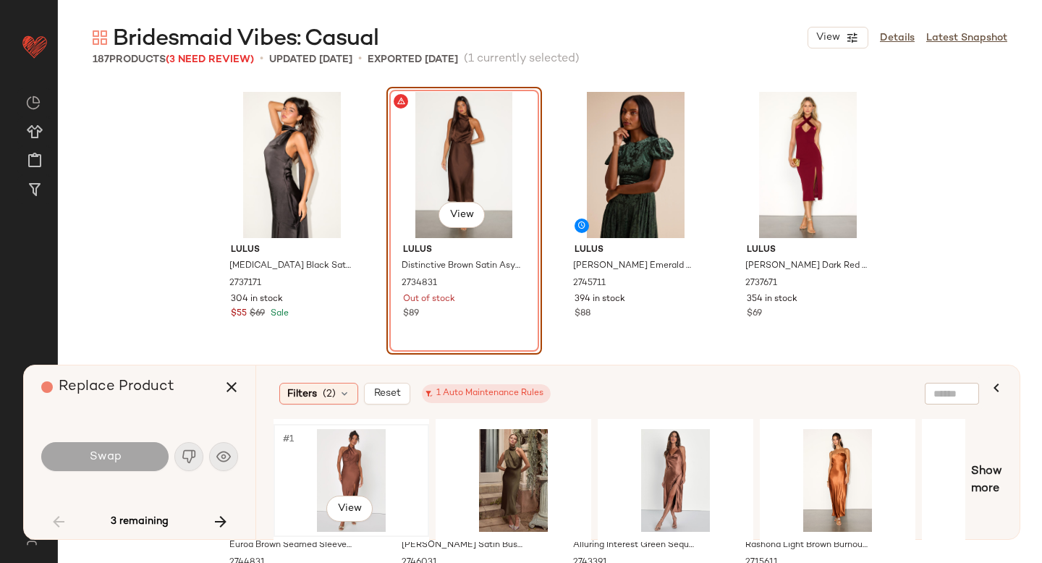
click at [331, 478] on div "#1 View" at bounding box center [351, 480] width 145 height 103
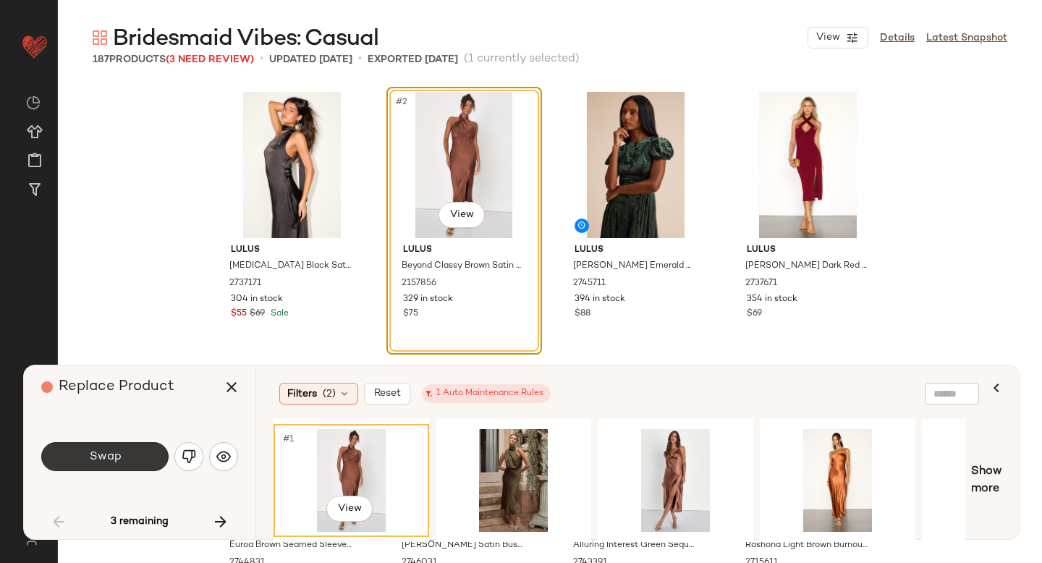
click at [135, 460] on button "Swap" at bounding box center [104, 456] width 127 height 29
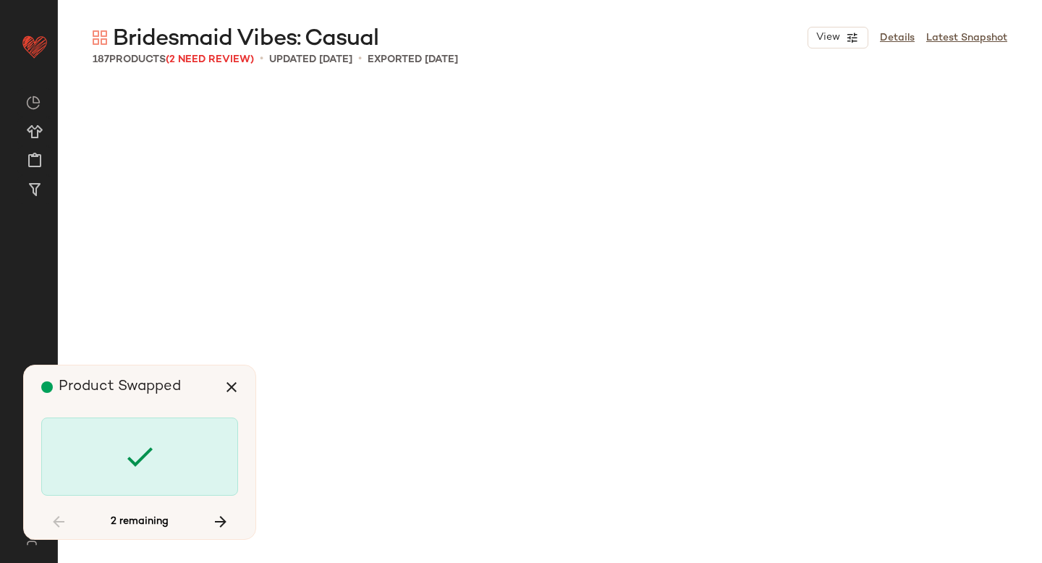
scroll to position [8380, 0]
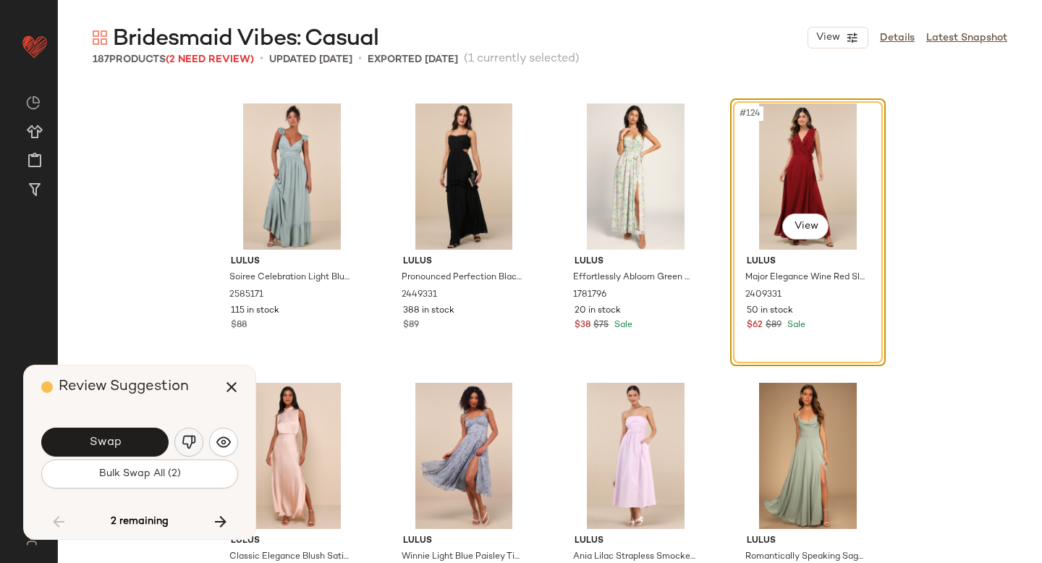
click at [190, 444] on img "button" at bounding box center [189, 442] width 14 height 14
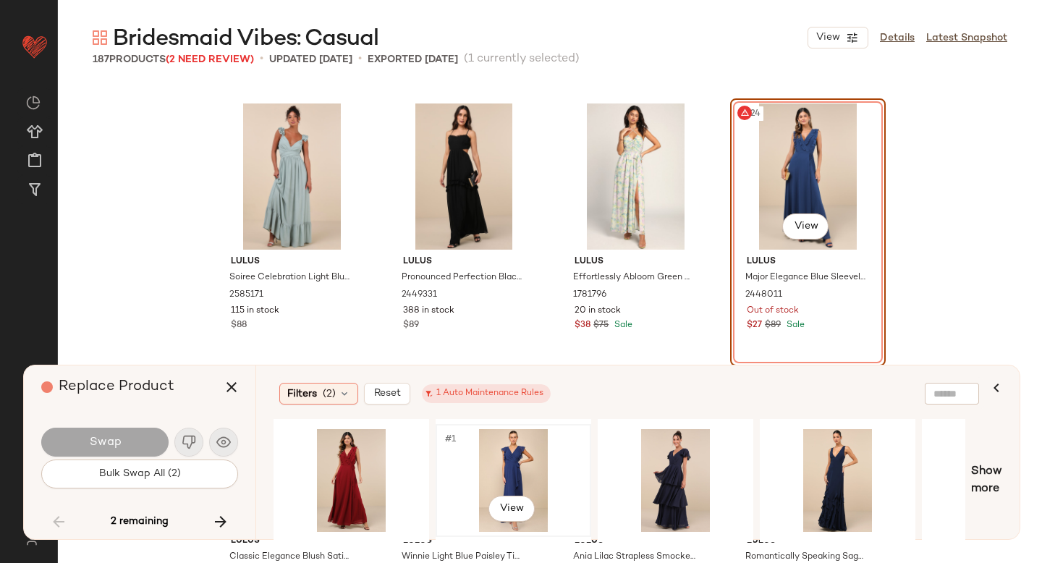
click at [510, 453] on div "#1 View" at bounding box center [513, 480] width 145 height 103
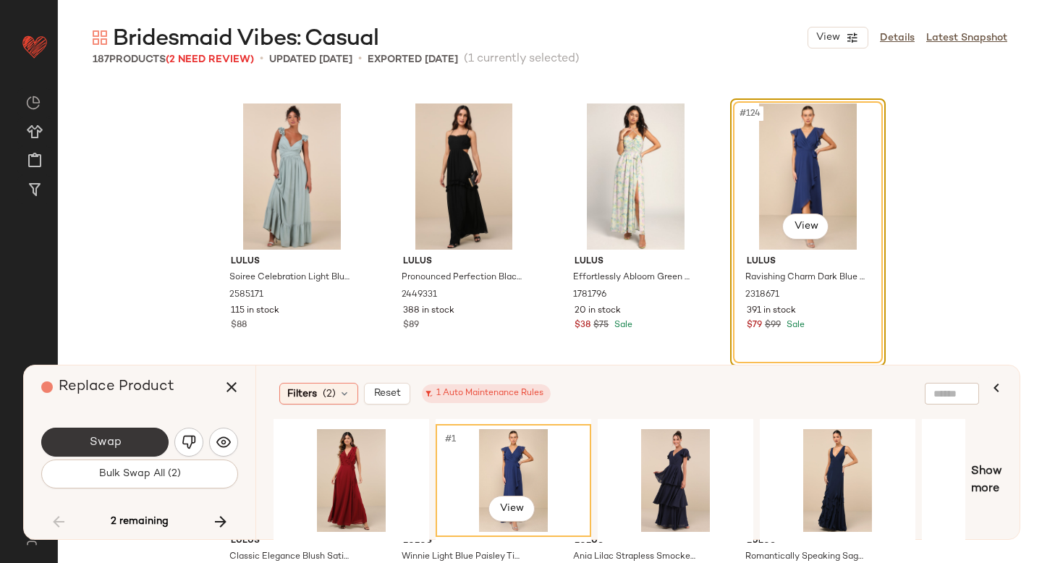
click at [149, 433] on button "Swap" at bounding box center [104, 442] width 127 height 29
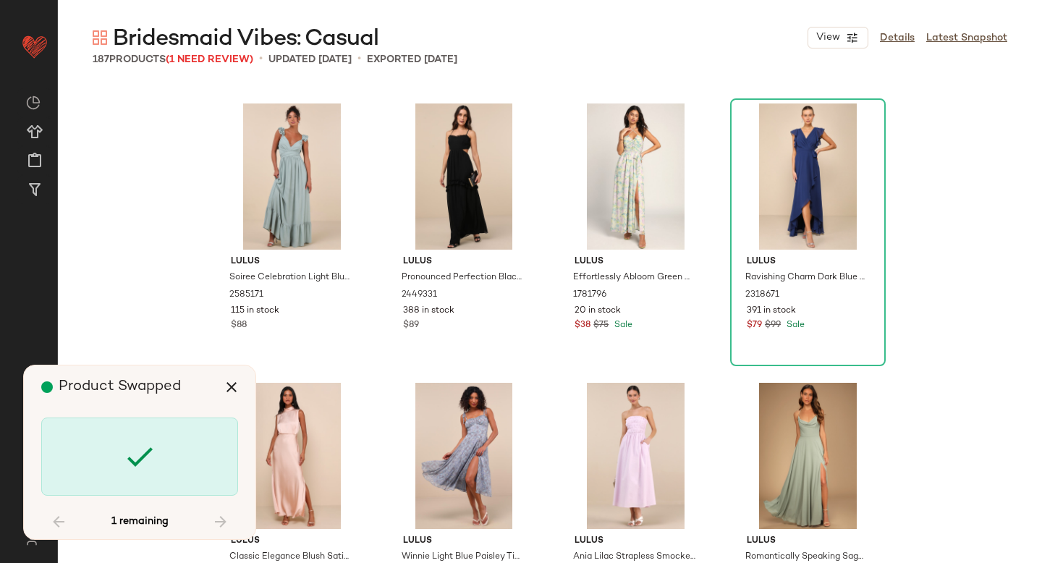
scroll to position [12011, 0]
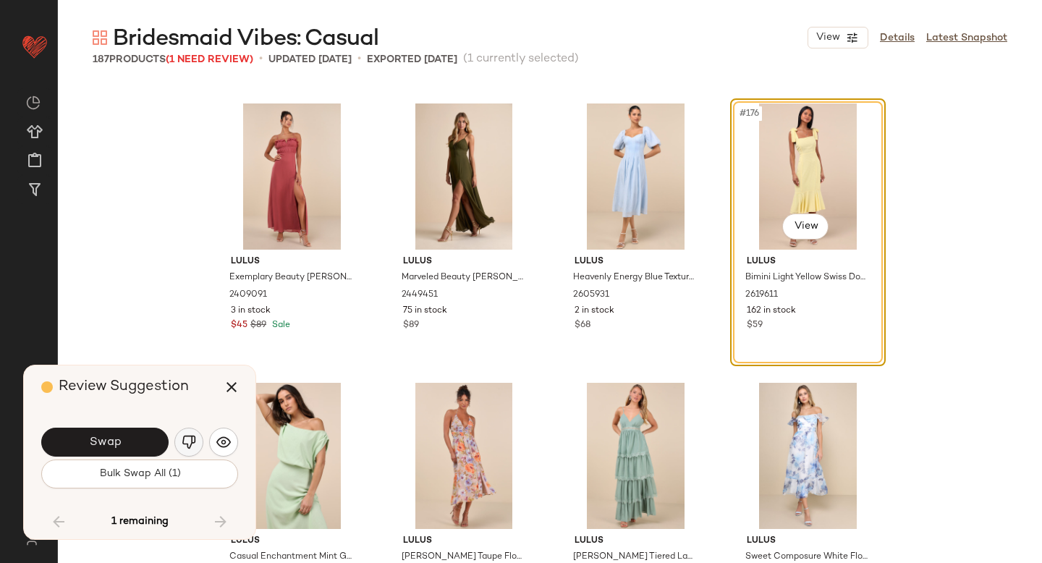
click at [187, 433] on button "button" at bounding box center [188, 442] width 29 height 29
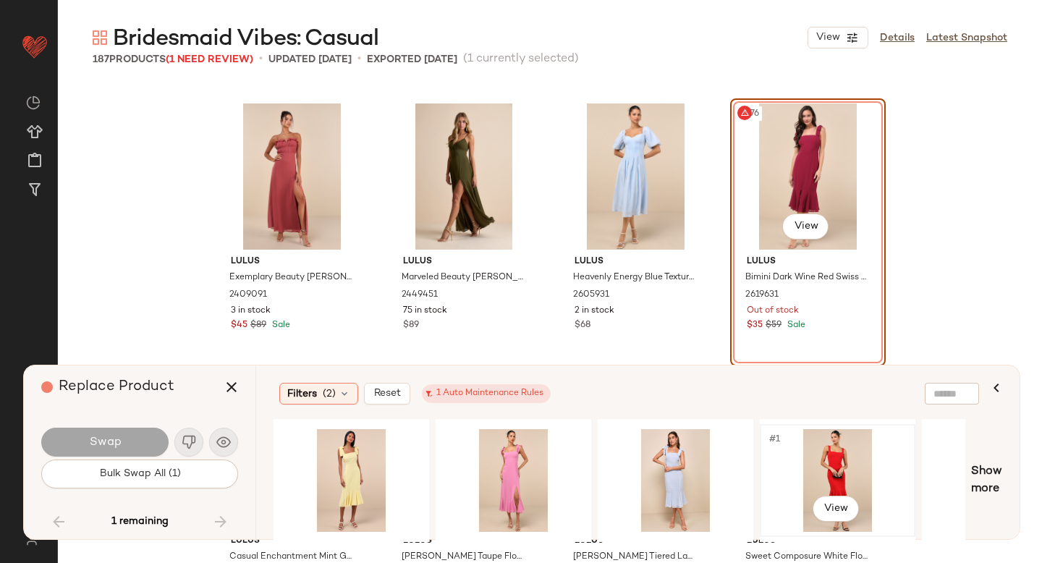
click at [790, 458] on div "#1 View" at bounding box center [837, 480] width 145 height 103
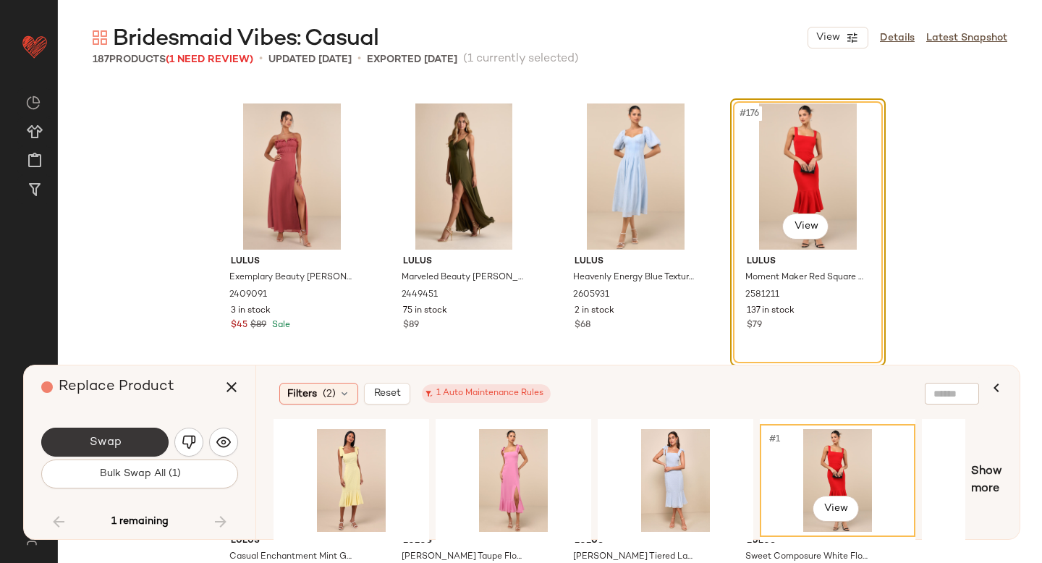
click at [109, 443] on span "Swap" at bounding box center [104, 443] width 33 height 14
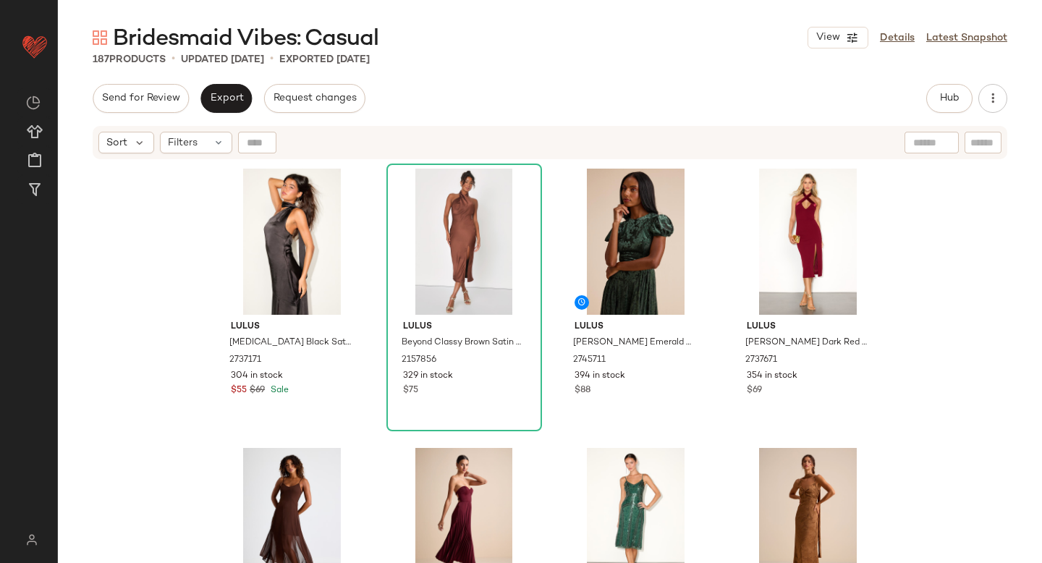
click at [563, 119] on div "Send for Review Export Request changes Hub Send for Review External Review Inte…" at bounding box center [550, 323] width 984 height 479
click at [964, 106] on button "Hub" at bounding box center [949, 98] width 46 height 29
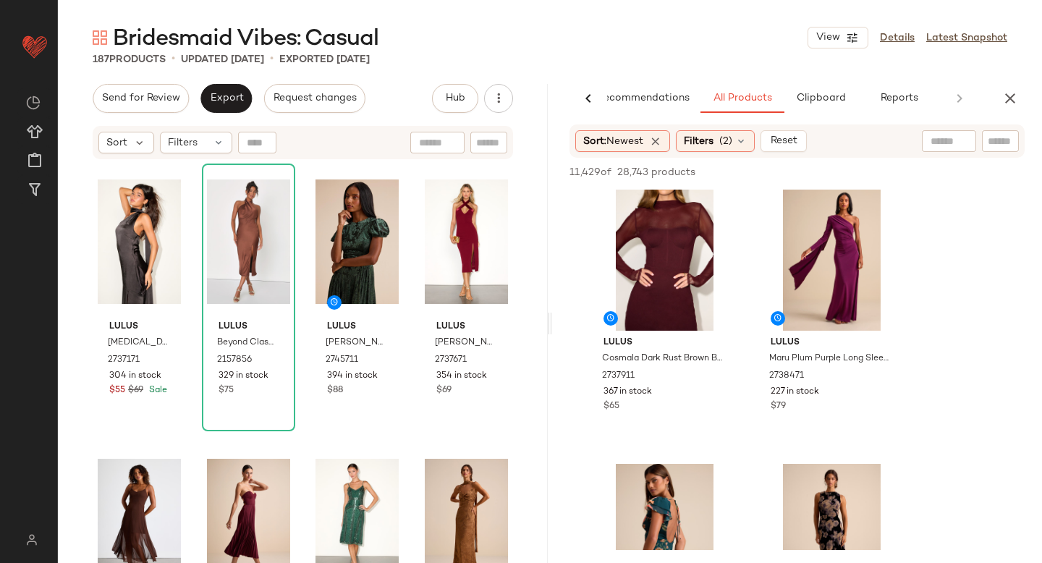
scroll to position [1406, 0]
click at [726, 206] on div at bounding box center [717, 204] width 27 height 27
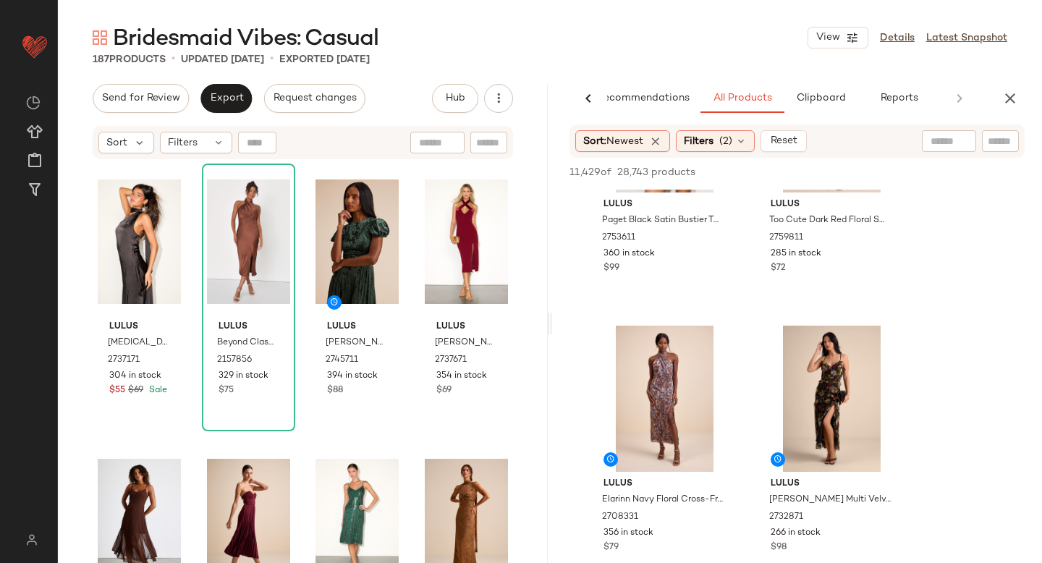
scroll to position [2510, 0]
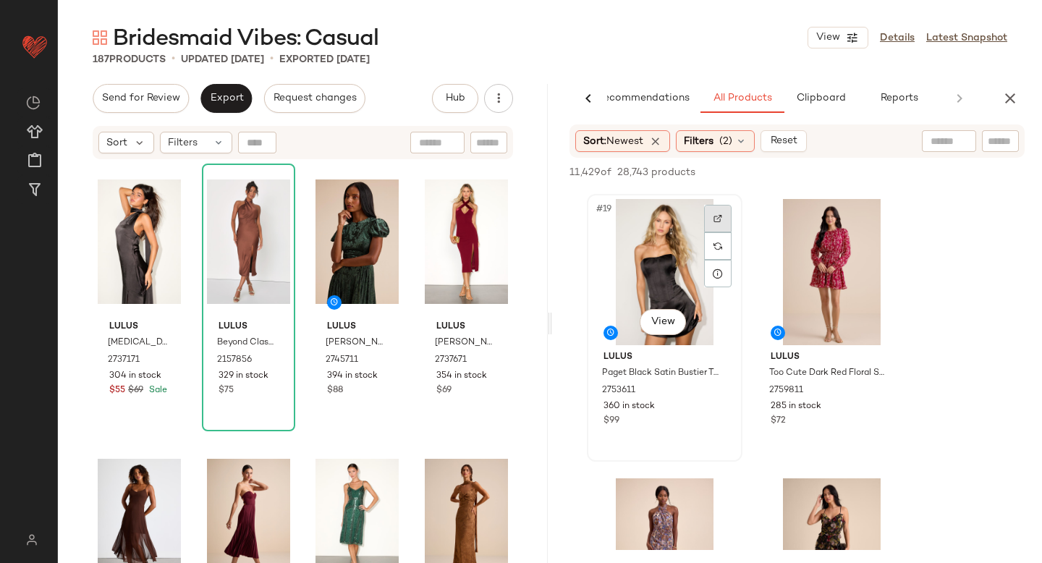
click at [706, 215] on div at bounding box center [717, 218] width 27 height 27
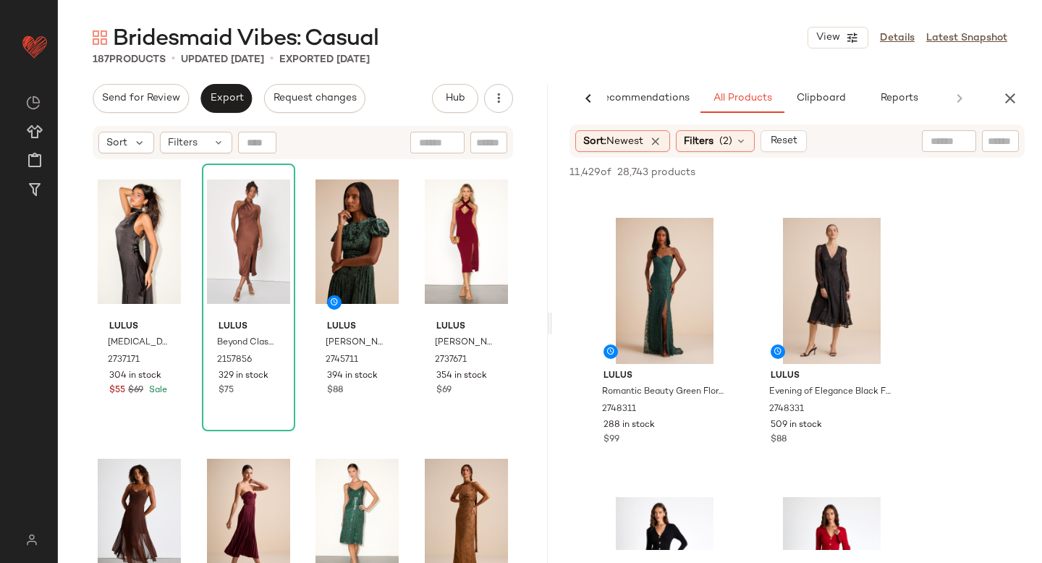
scroll to position [6647, 0]
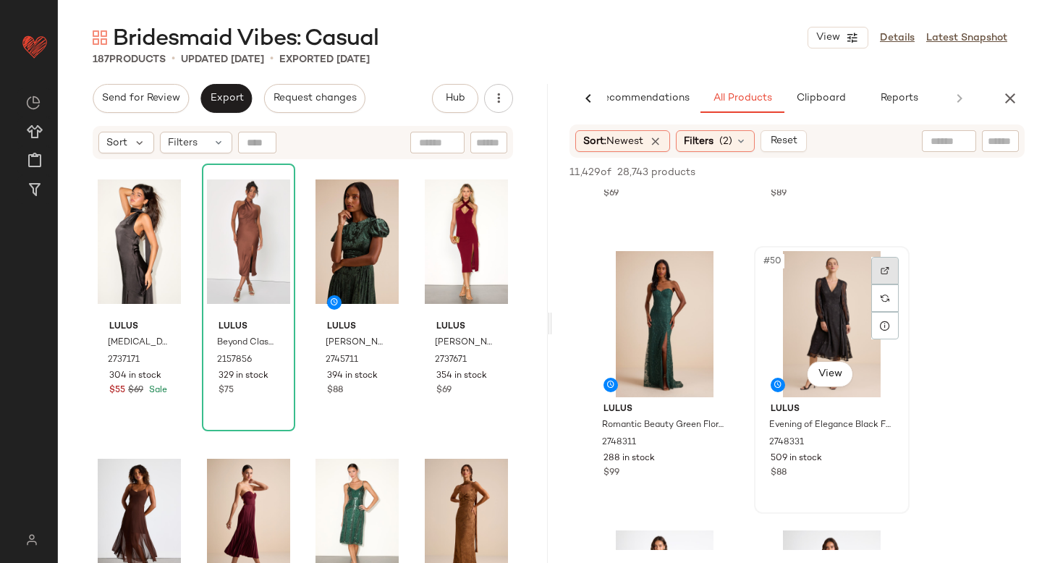
click at [898, 269] on div at bounding box center [884, 270] width 27 height 27
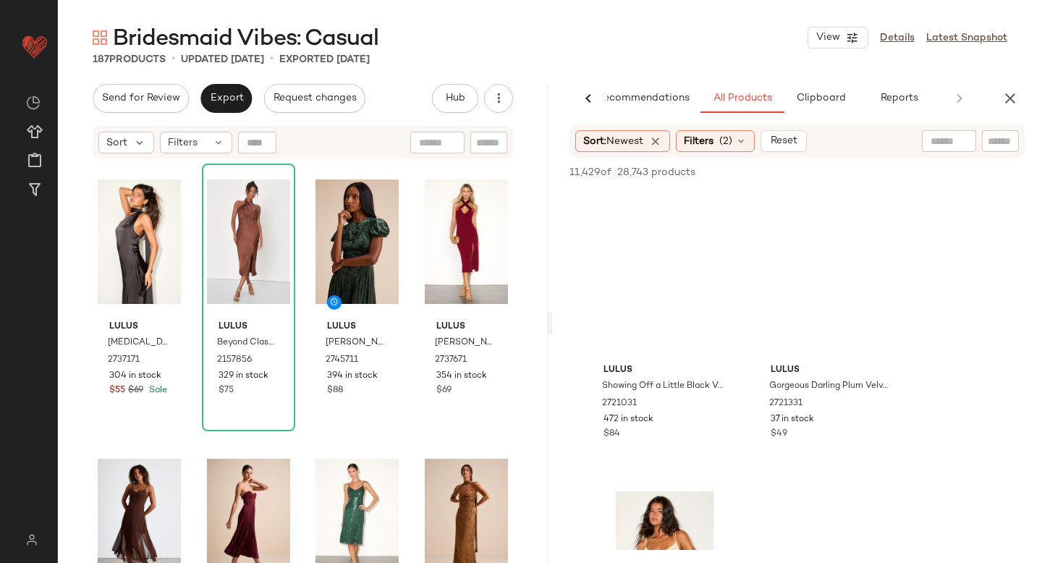
scroll to position [56780, 0]
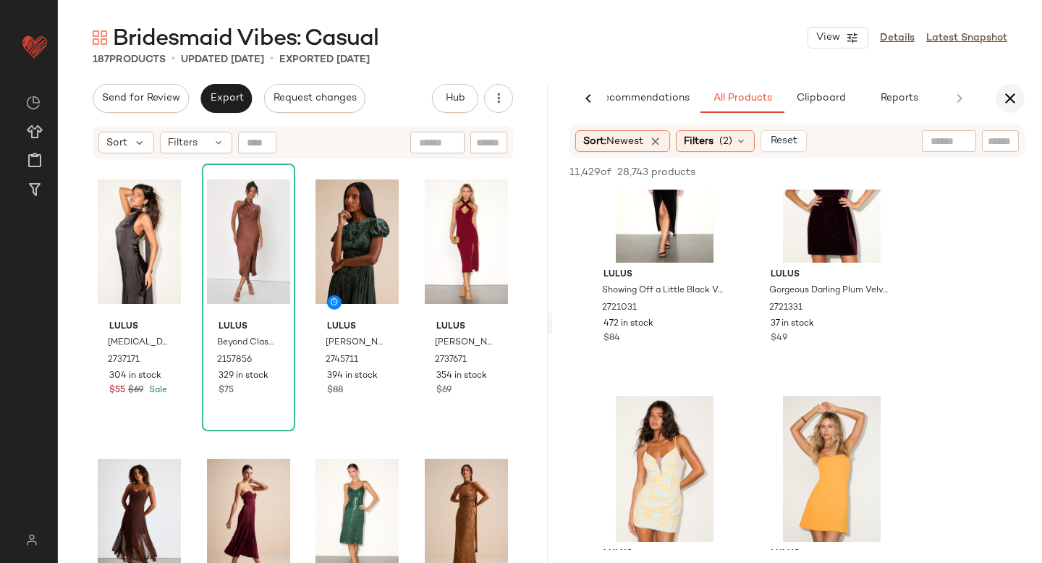
click at [1014, 97] on icon "button" at bounding box center [1009, 98] width 17 height 17
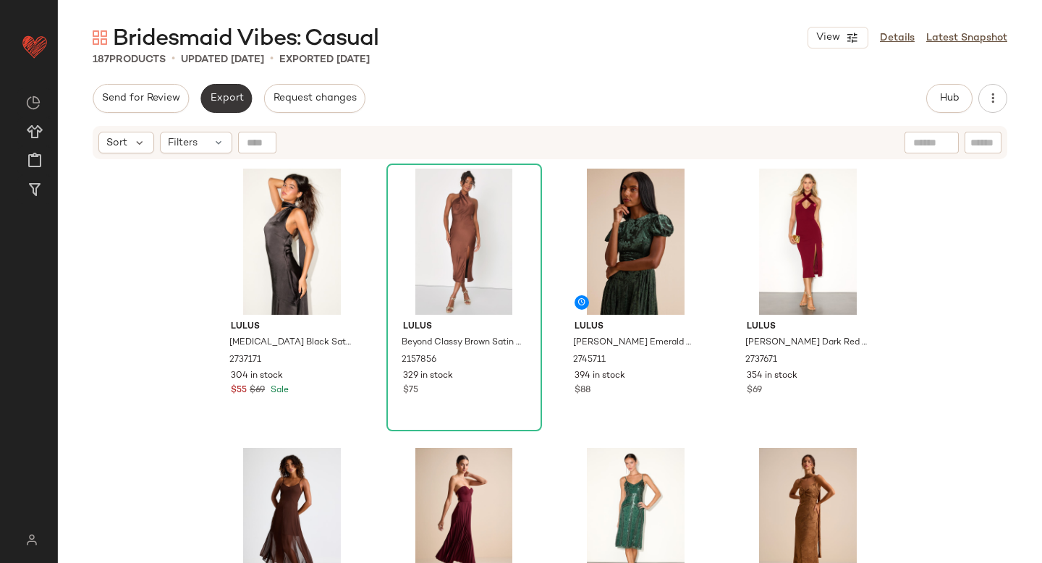
click at [224, 87] on button "Export" at bounding box center [225, 98] width 51 height 29
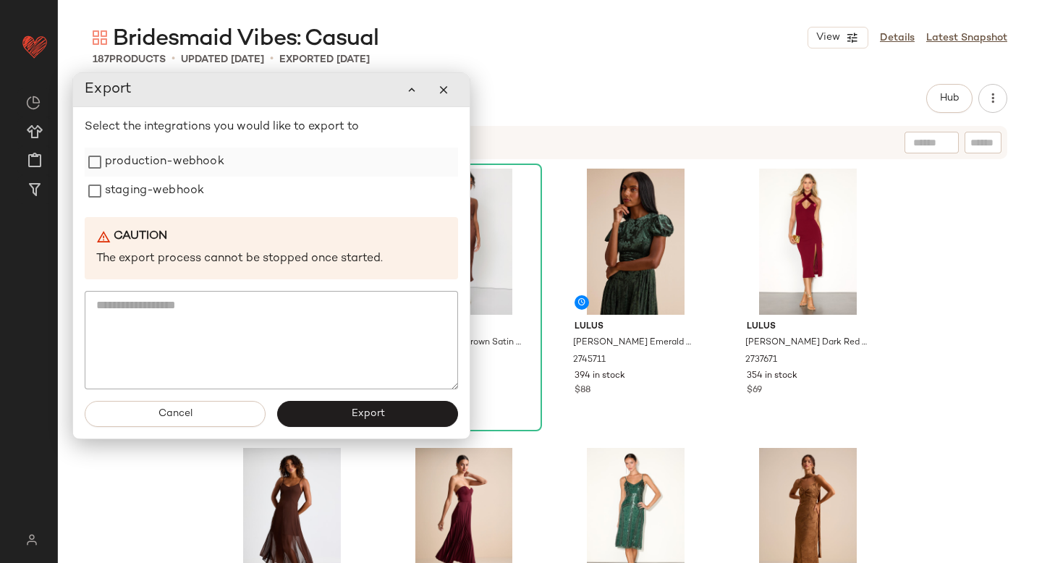
click at [197, 170] on label "production-webhook" at bounding box center [164, 162] width 119 height 29
click at [189, 182] on label "staging-webhook" at bounding box center [154, 191] width 99 height 29
click at [357, 412] on span "Export" at bounding box center [367, 414] width 34 height 12
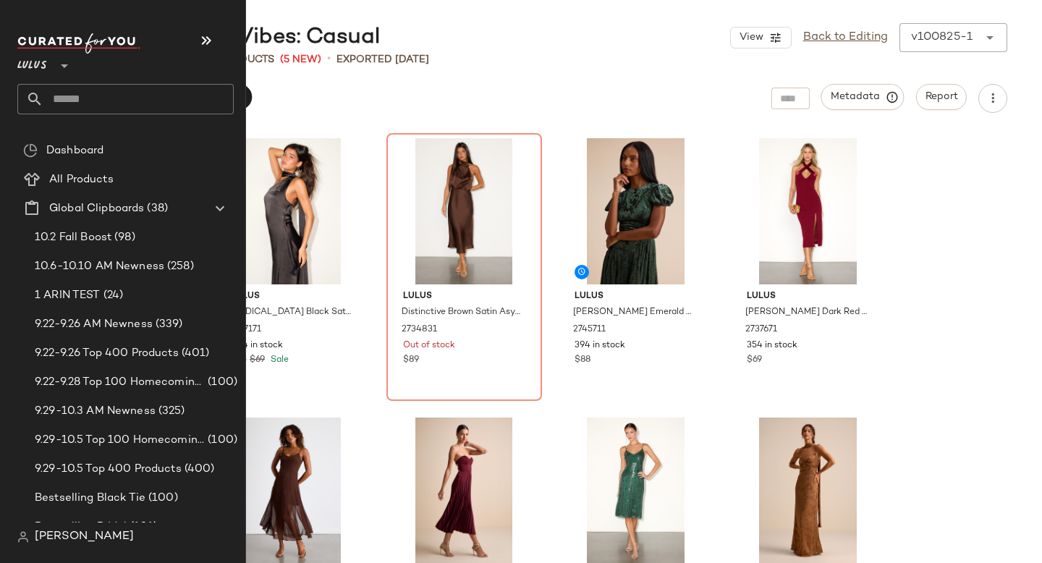
click at [90, 94] on input "text" at bounding box center [138, 99] width 190 height 30
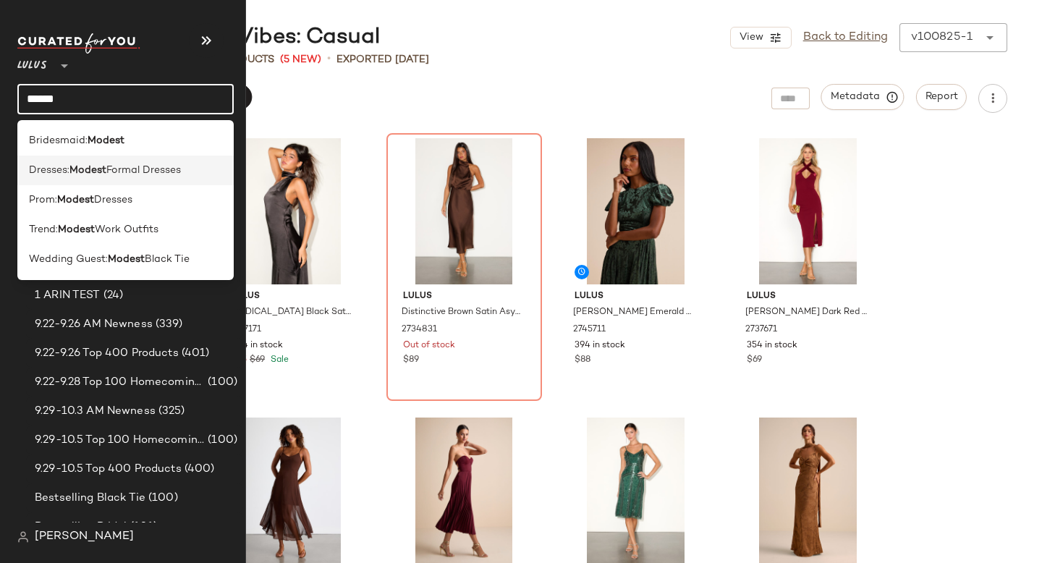
type input "******"
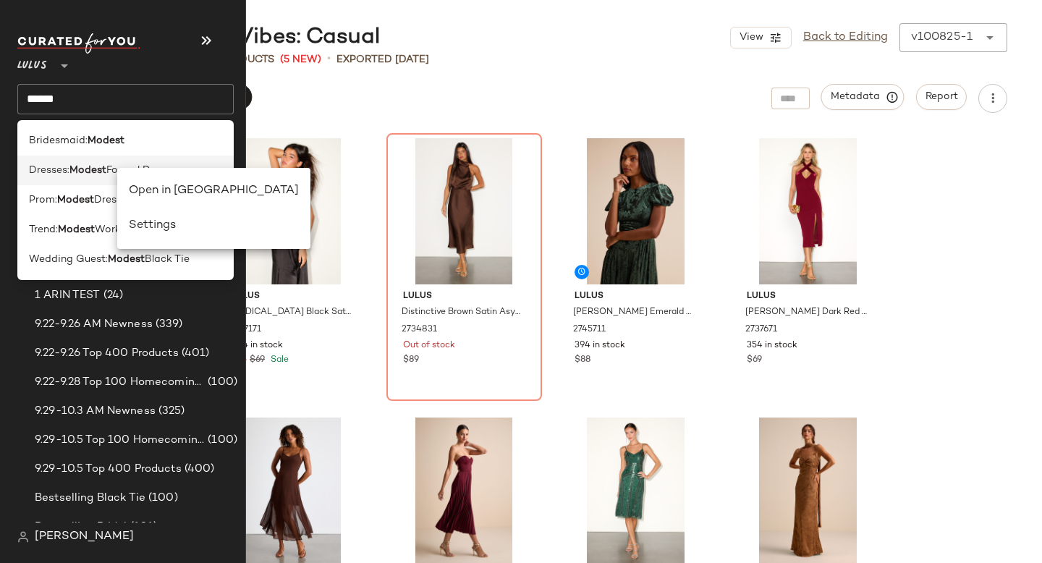
click at [90, 171] on b "Modest" at bounding box center [87, 170] width 37 height 15
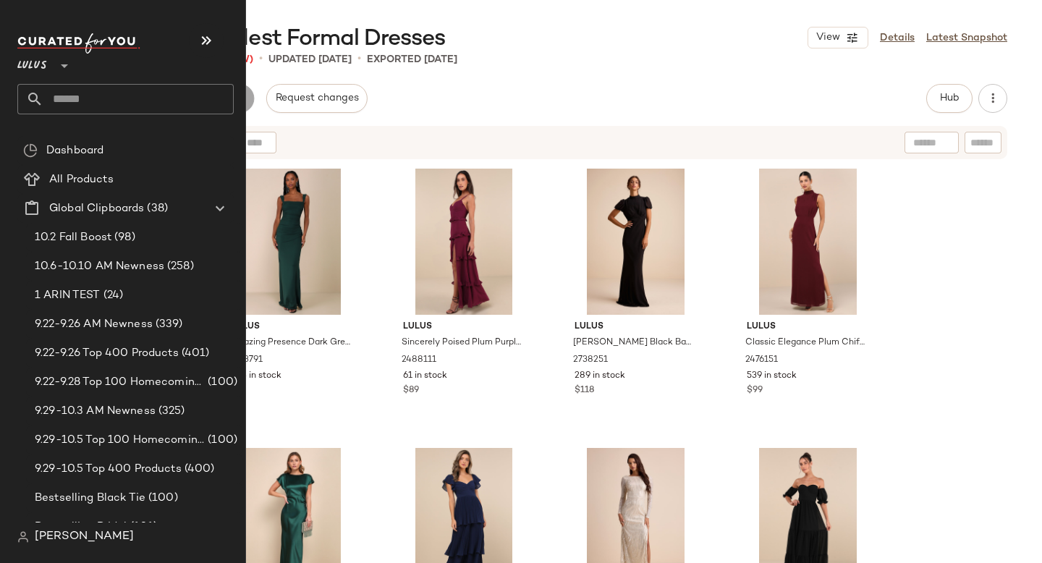
click at [85, 101] on input "text" at bounding box center [138, 99] width 190 height 30
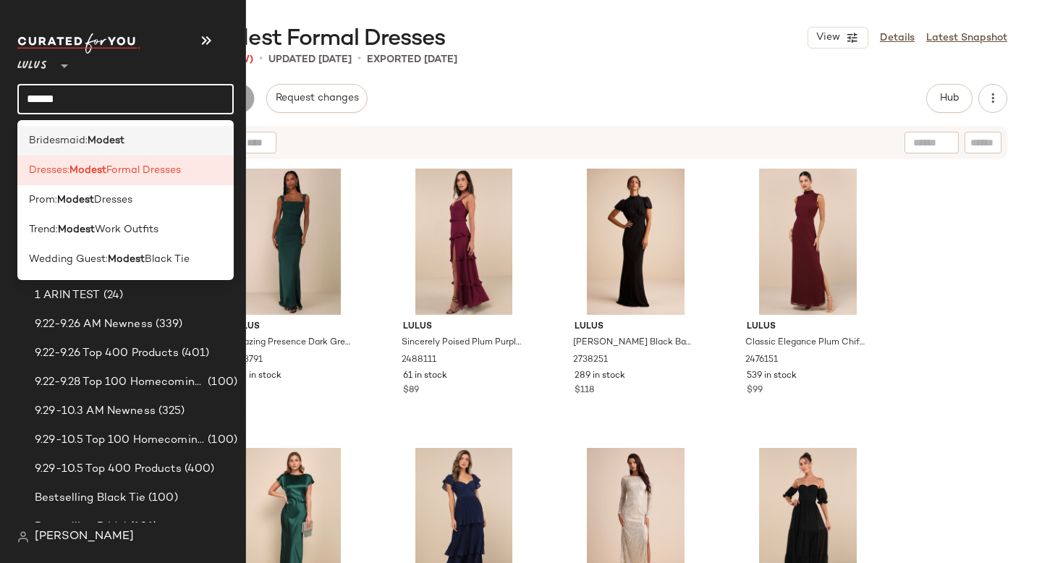
type input "******"
click at [90, 135] on b "Modest" at bounding box center [106, 140] width 37 height 15
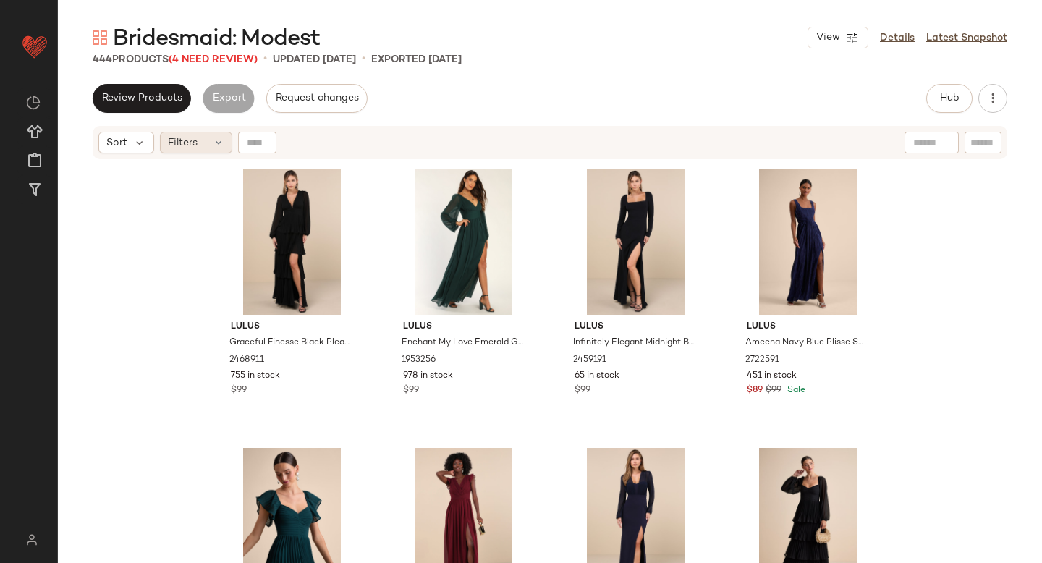
click at [201, 146] on div "Filters" at bounding box center [196, 143] width 72 height 22
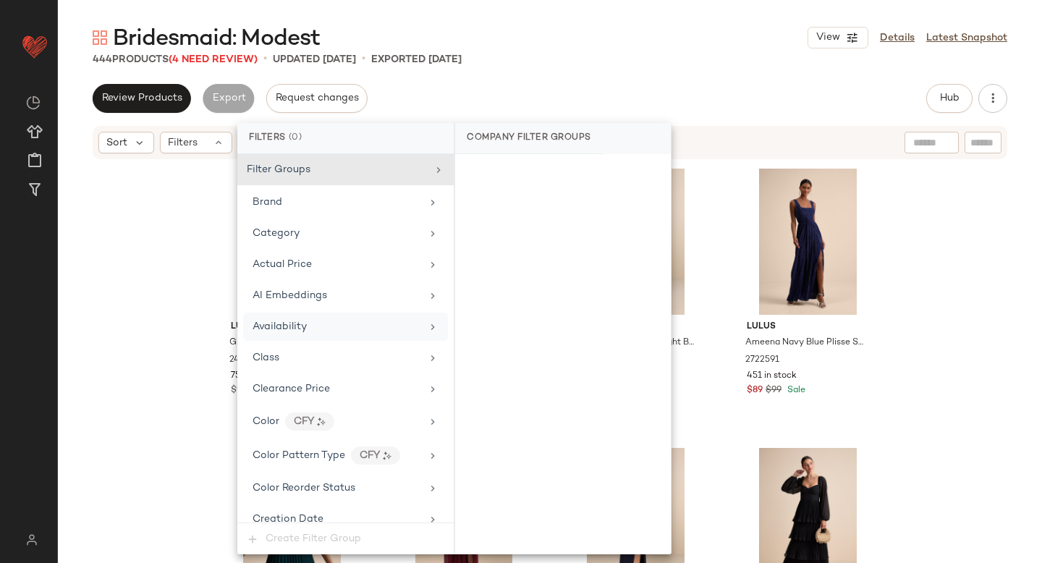
click at [286, 332] on div "Availability" at bounding box center [280, 326] width 54 height 15
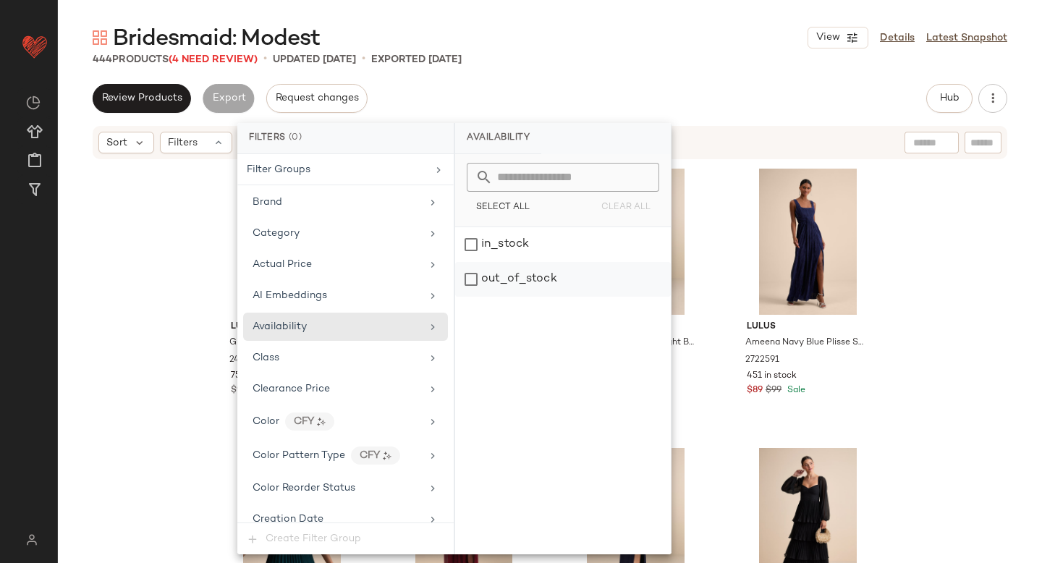
click at [497, 274] on div "out_of_stock" at bounding box center [563, 279] width 216 height 35
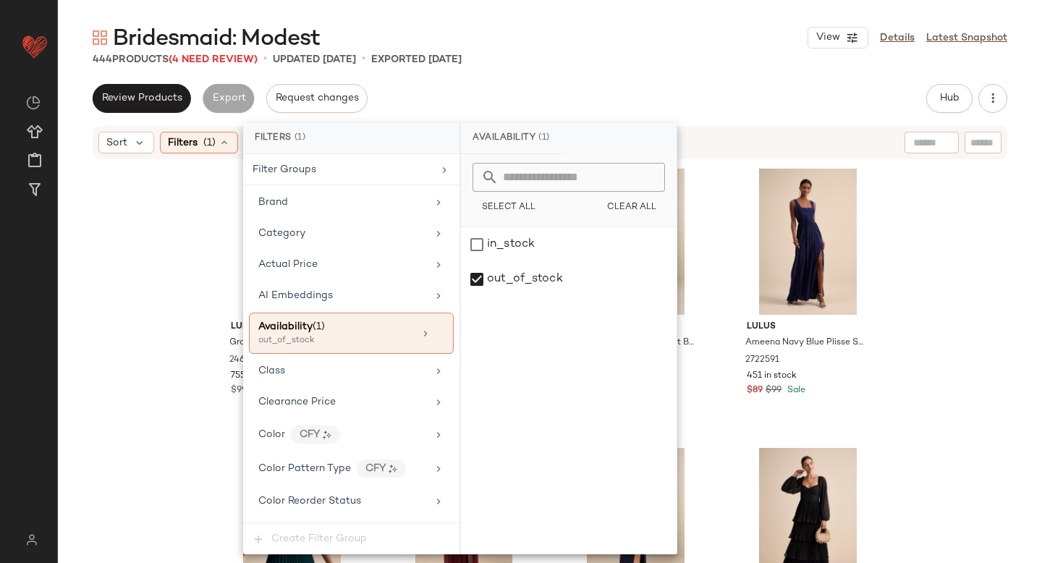
click at [672, 55] on div "444 Products (4 Need Review) • updated Oct 8th • Exported Oct 8th" at bounding box center [550, 59] width 984 height 14
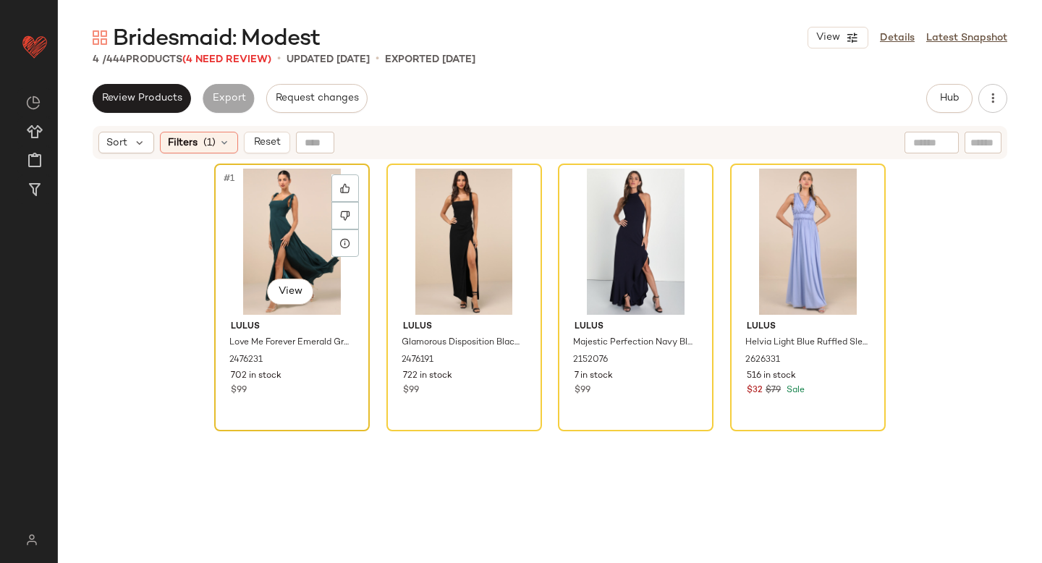
click at [273, 230] on div "#1 View" at bounding box center [291, 242] width 145 height 146
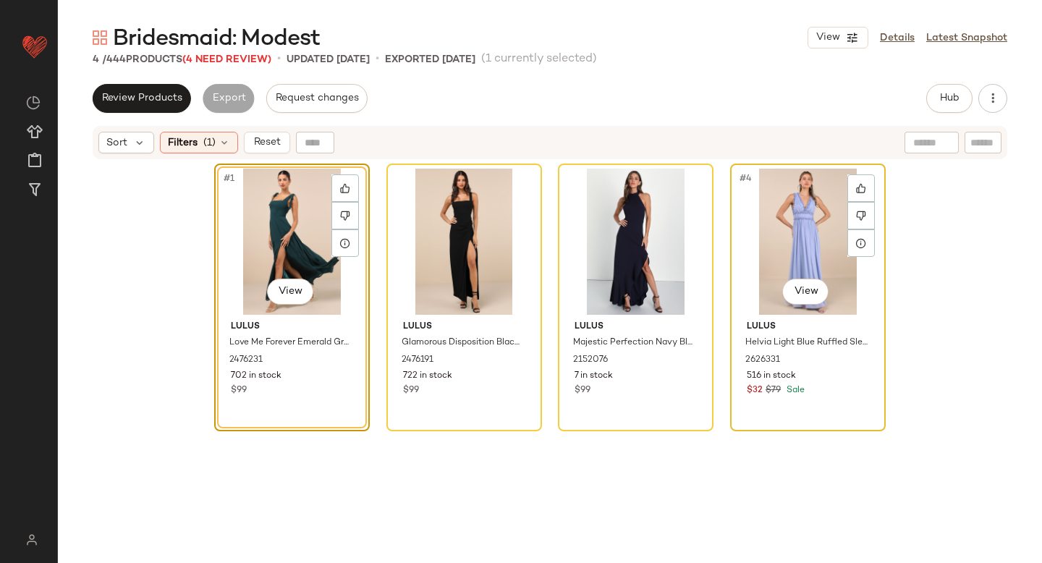
click at [774, 225] on div "#4 View" at bounding box center [807, 242] width 145 height 146
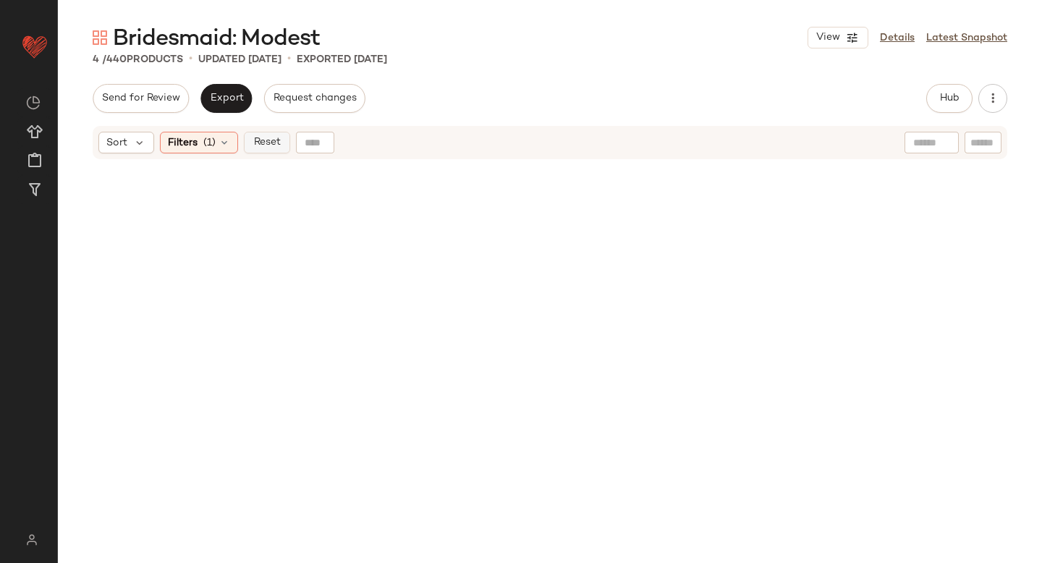
click at [276, 137] on span "Reset" at bounding box center [266, 143] width 27 height 12
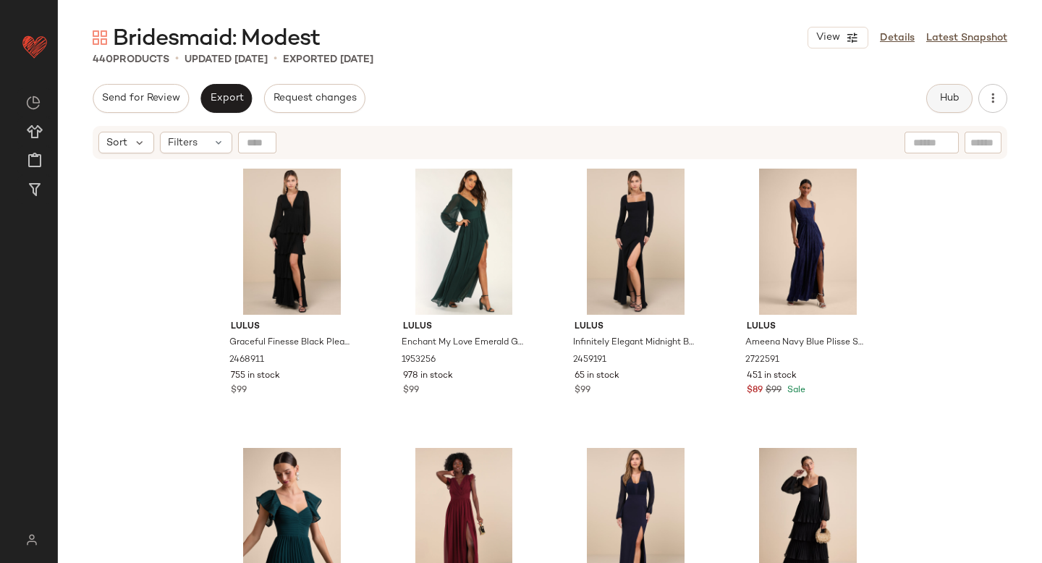
click at [952, 93] on span "Hub" at bounding box center [949, 99] width 20 height 12
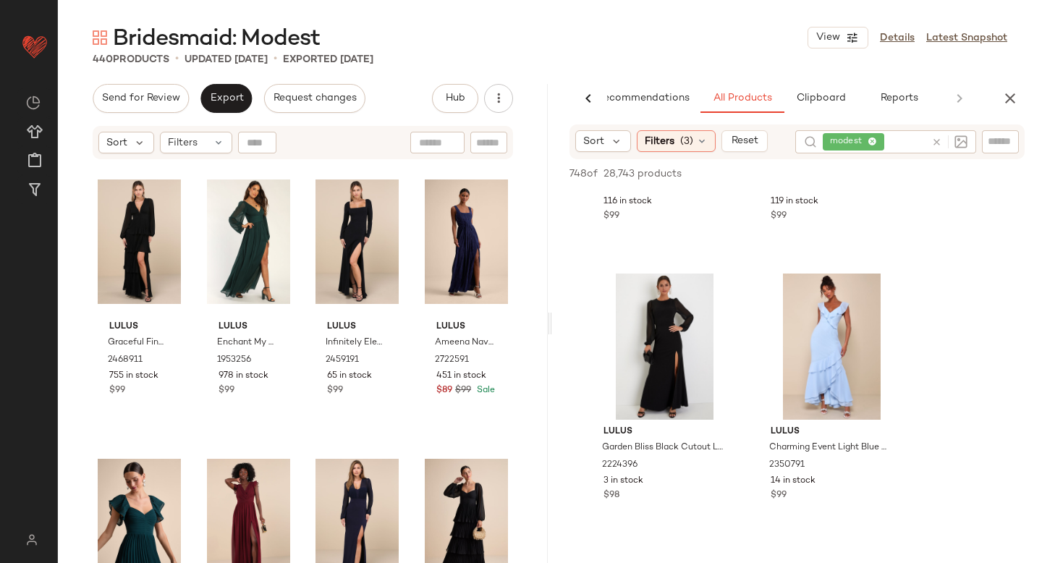
scroll to position [491, 0]
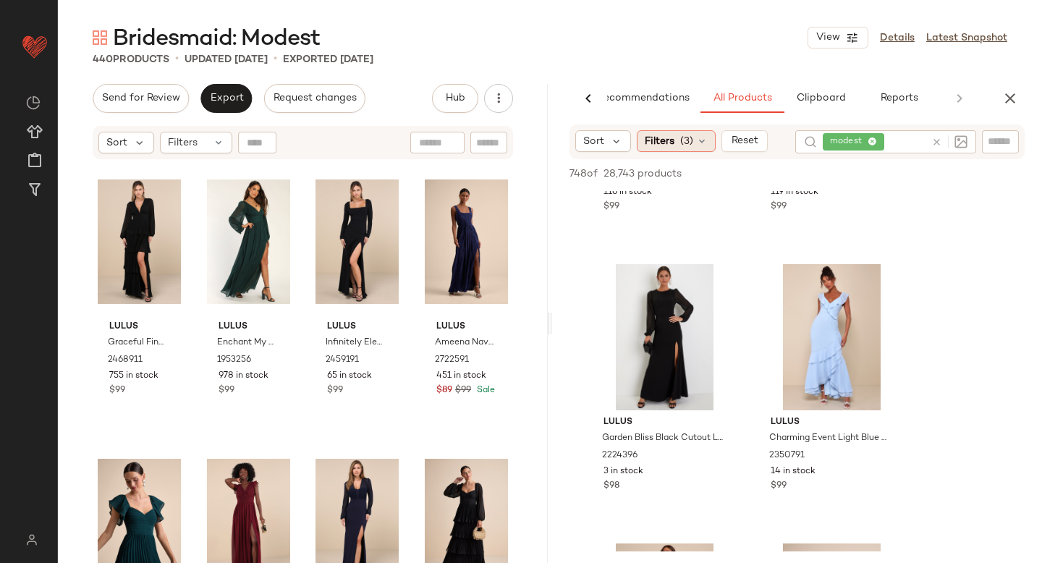
click at [684, 145] on span "(3)" at bounding box center [686, 141] width 13 height 15
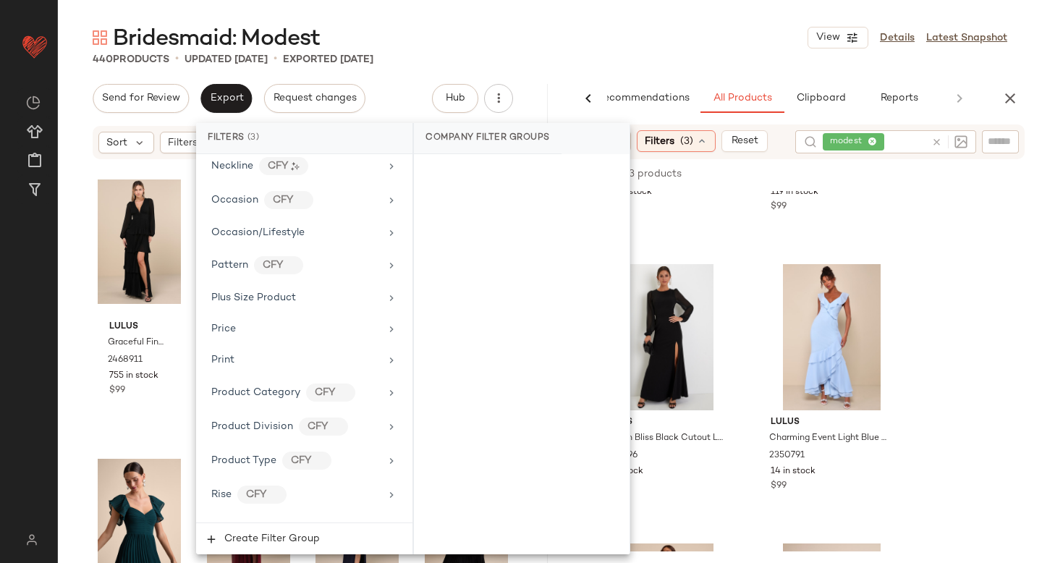
scroll to position [1191, 0]
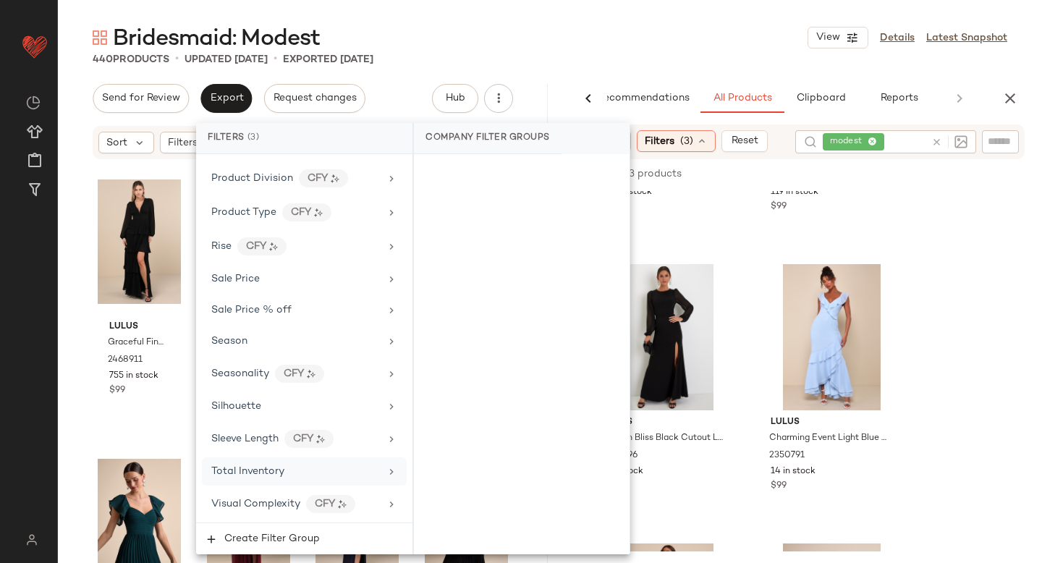
click at [260, 468] on span "Total Inventory" at bounding box center [247, 471] width 73 height 11
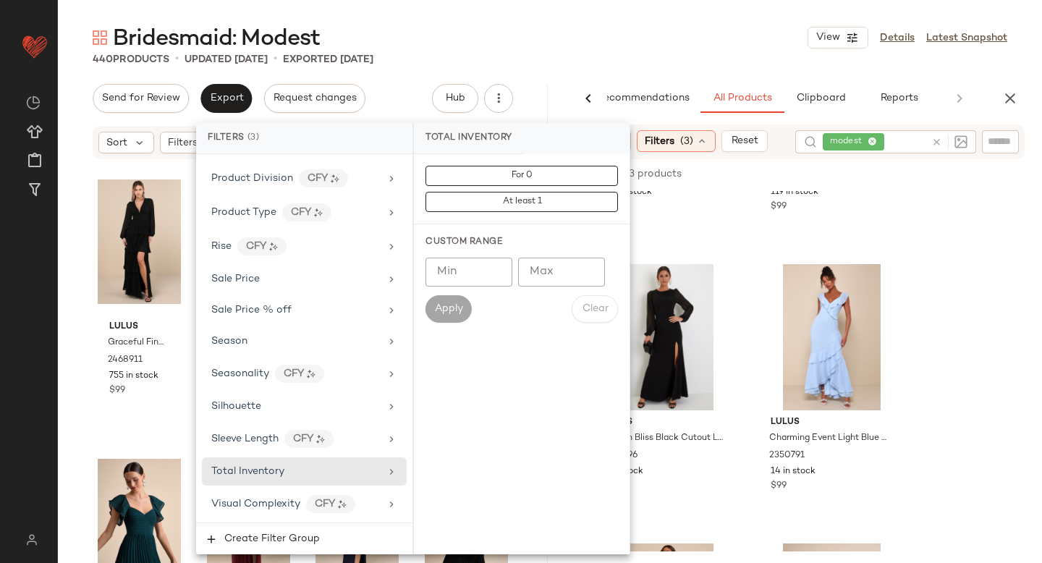
click at [481, 266] on input "Min" at bounding box center [468, 272] width 87 height 29
type input "**"
click at [447, 310] on span "Apply" at bounding box center [448, 309] width 29 height 12
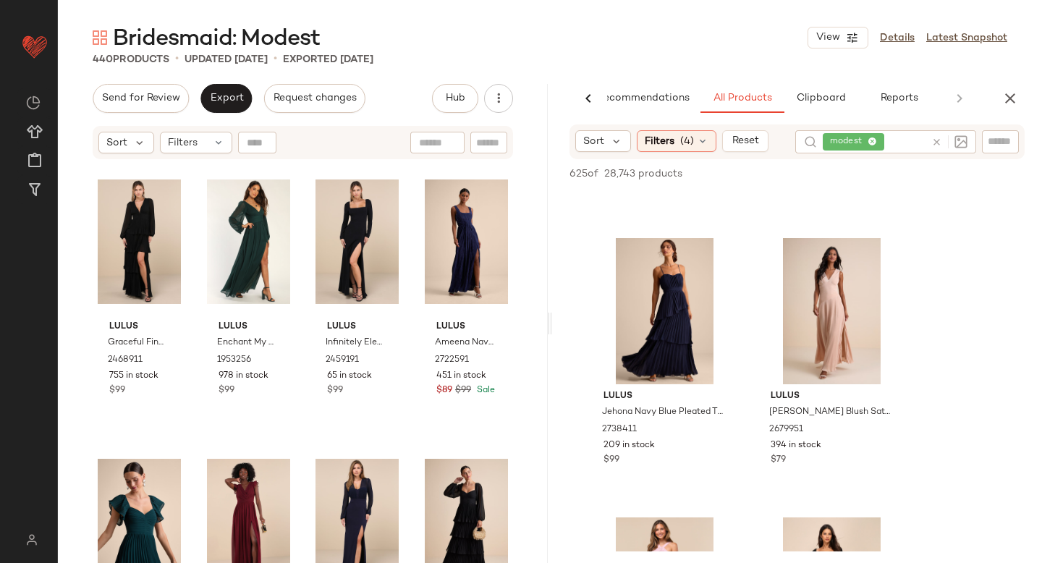
scroll to position [237, 0]
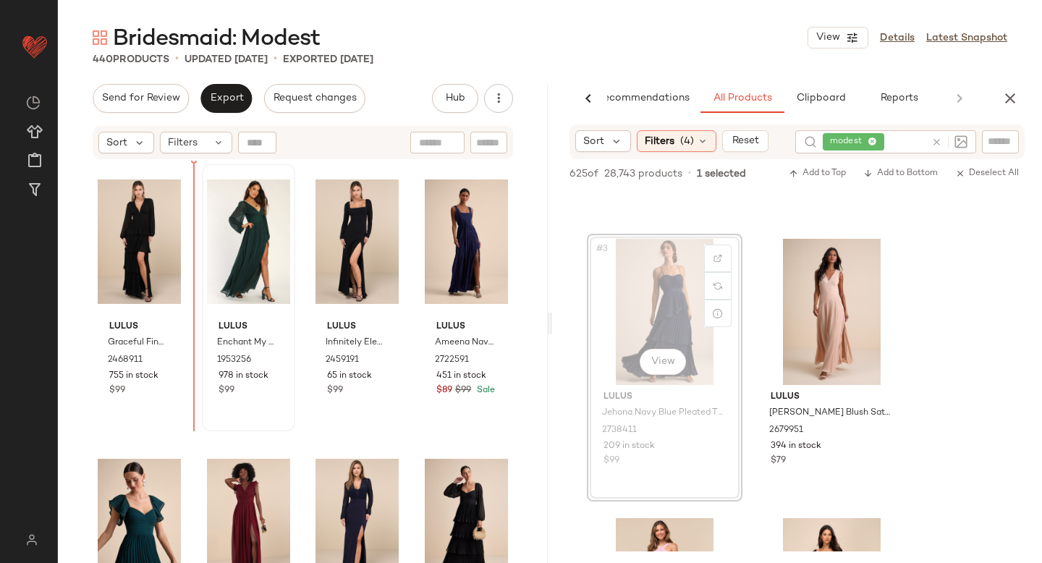
drag, startPoint x: 683, startPoint y: 298, endPoint x: 200, endPoint y: 348, distance: 485.2
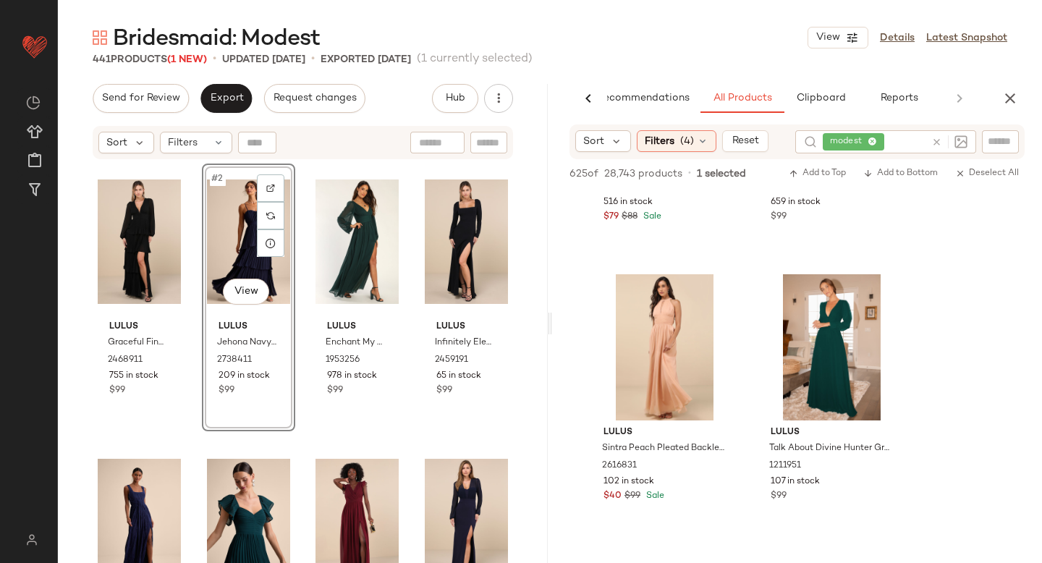
scroll to position [789, 0]
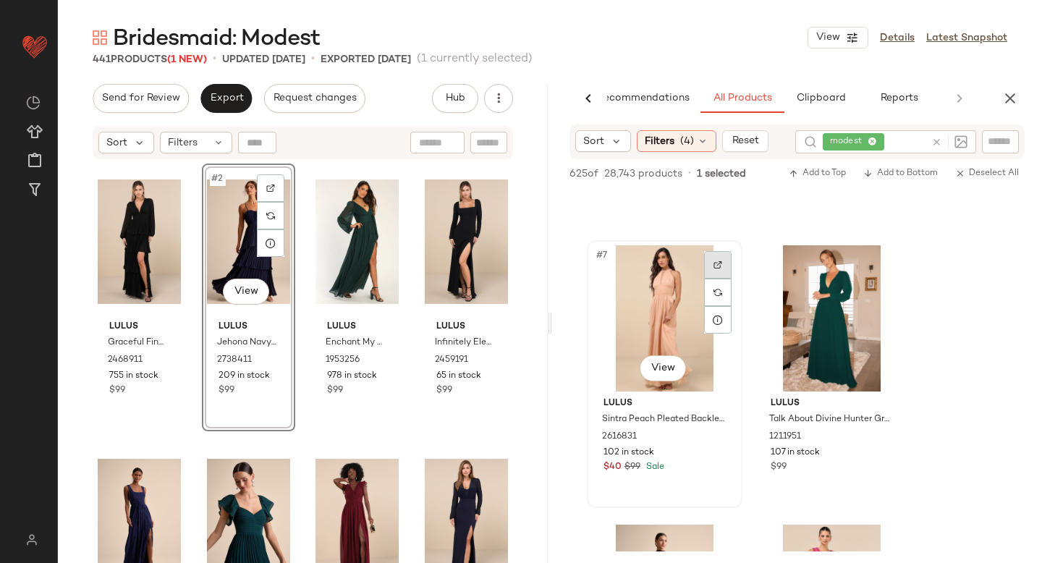
click at [704, 270] on div at bounding box center [717, 264] width 27 height 27
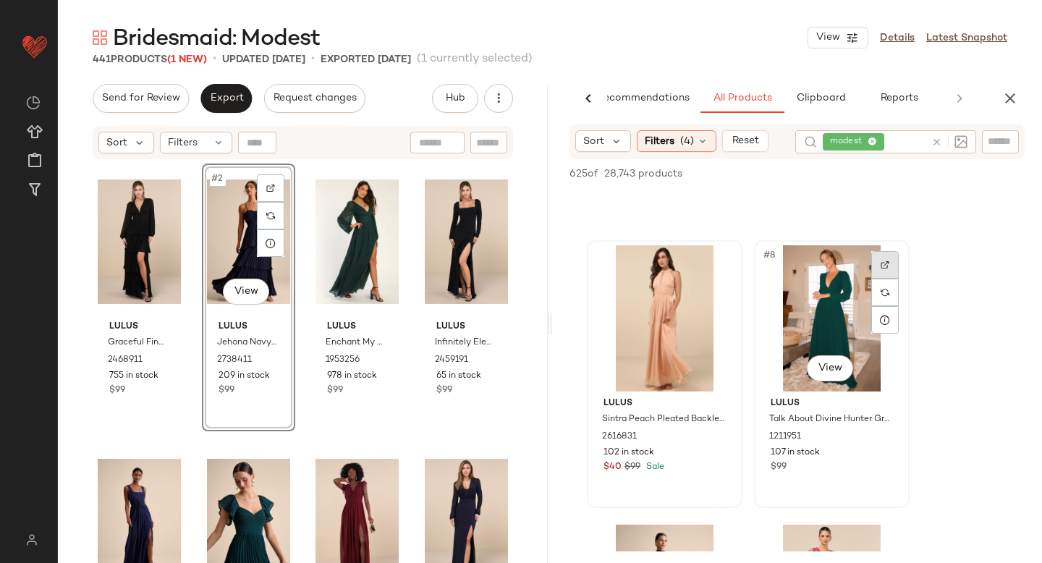
click at [889, 271] on div at bounding box center [884, 264] width 27 height 27
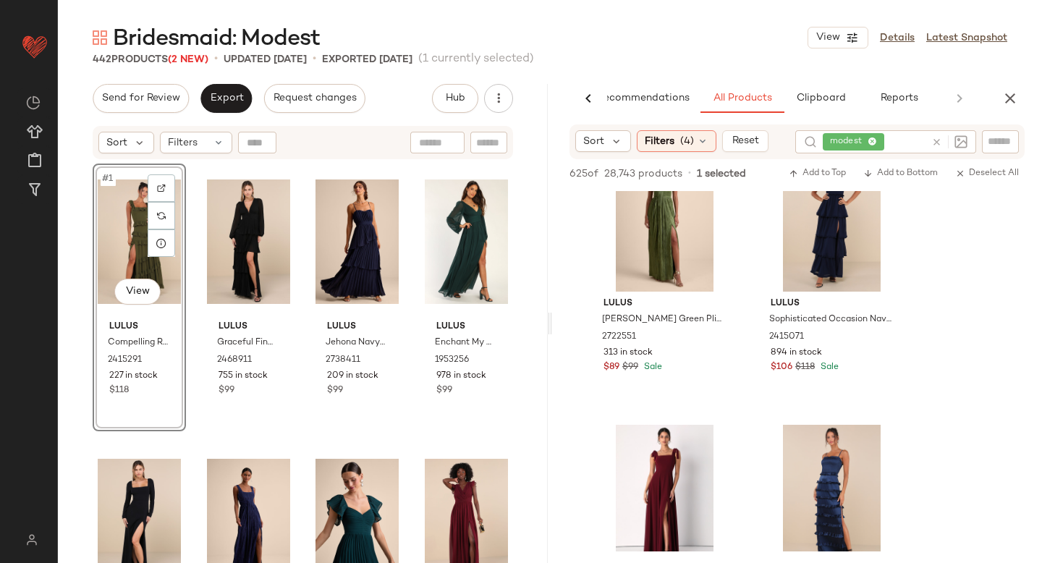
scroll to position [4809, 0]
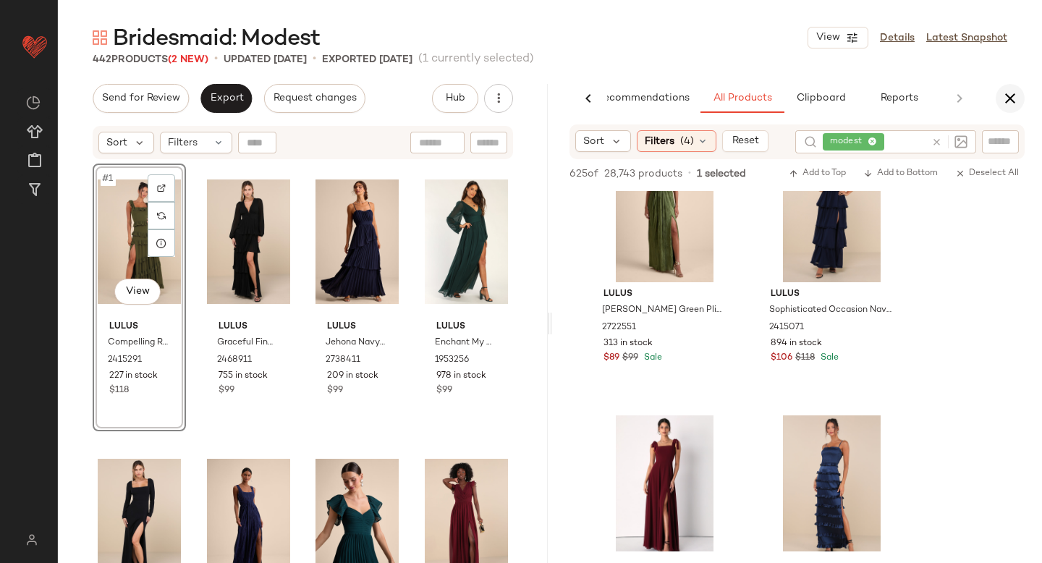
click at [1004, 98] on icon "button" at bounding box center [1009, 98] width 17 height 17
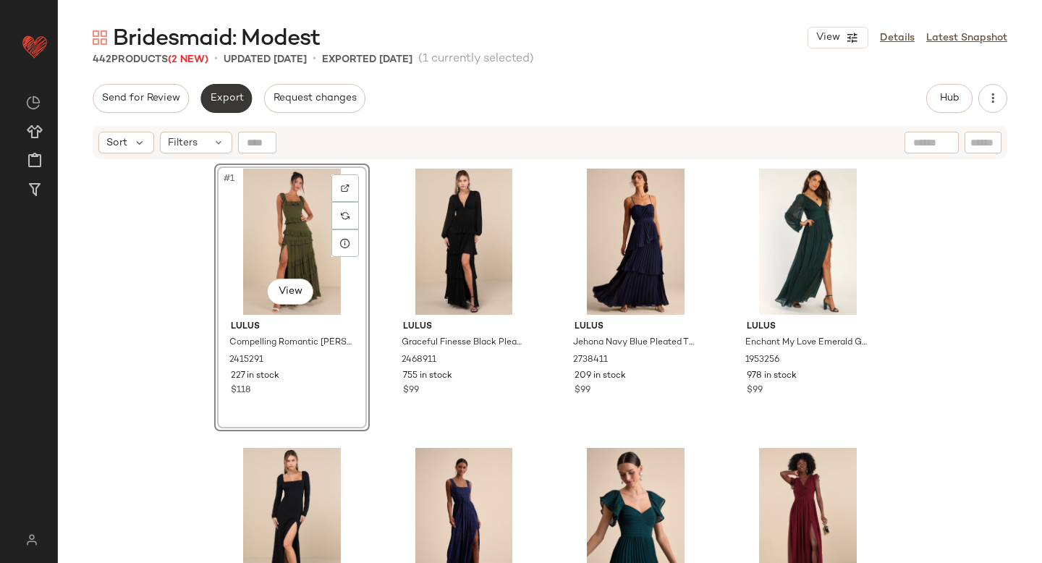
click at [219, 103] on span "Export" at bounding box center [226, 99] width 34 height 12
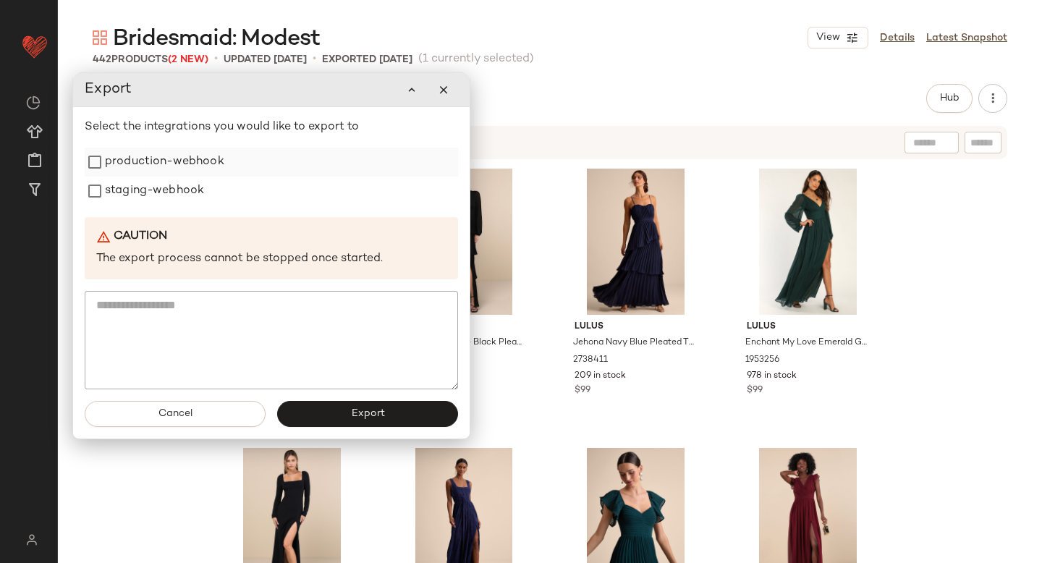
click at [161, 168] on label "production-webhook" at bounding box center [164, 162] width 119 height 29
click at [153, 192] on label "staging-webhook" at bounding box center [154, 191] width 99 height 29
click at [368, 421] on button "Export" at bounding box center [367, 414] width 181 height 26
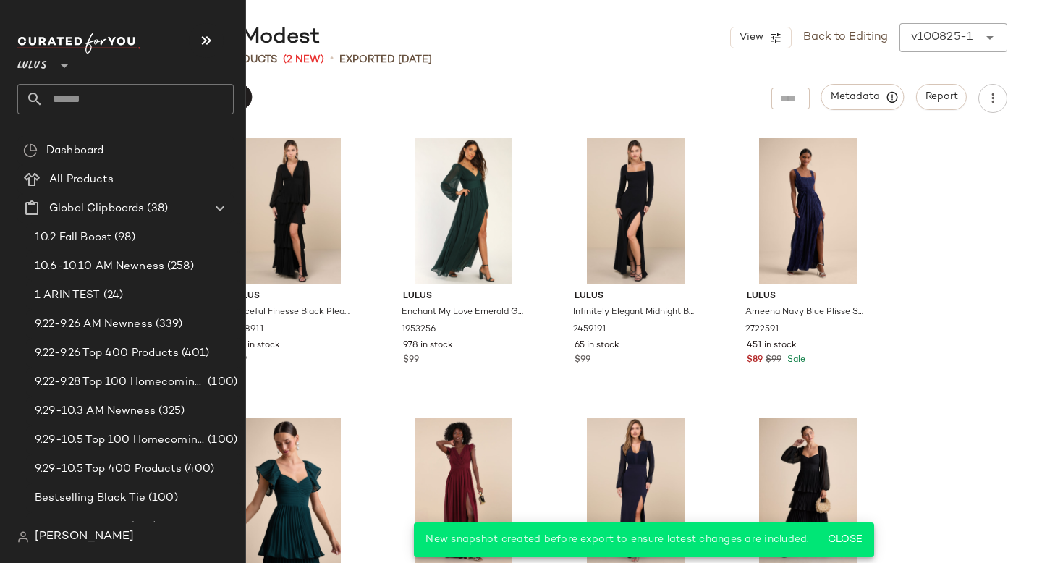
click at [87, 105] on input "text" at bounding box center [138, 99] width 190 height 30
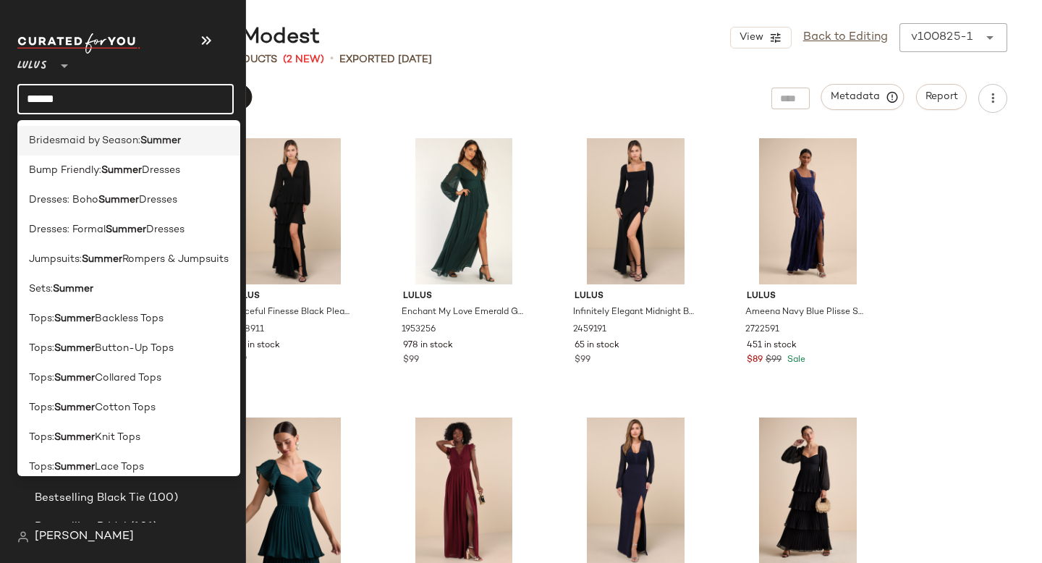
type input "******"
click at [135, 135] on span "Bridesmaid by Season:" at bounding box center [84, 140] width 111 height 15
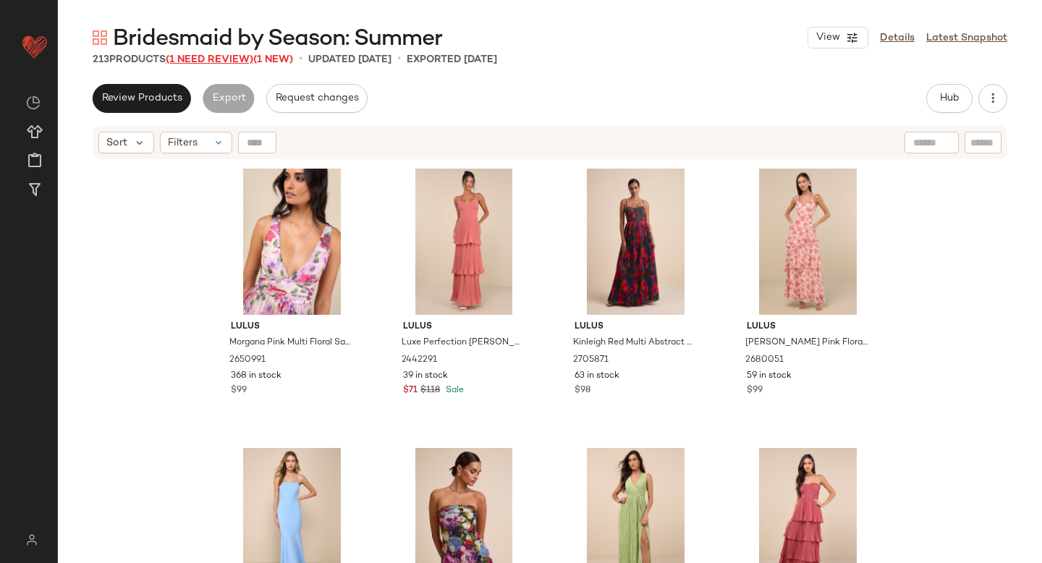
click at [237, 59] on span "(1 Need Review)" at bounding box center [210, 59] width 88 height 11
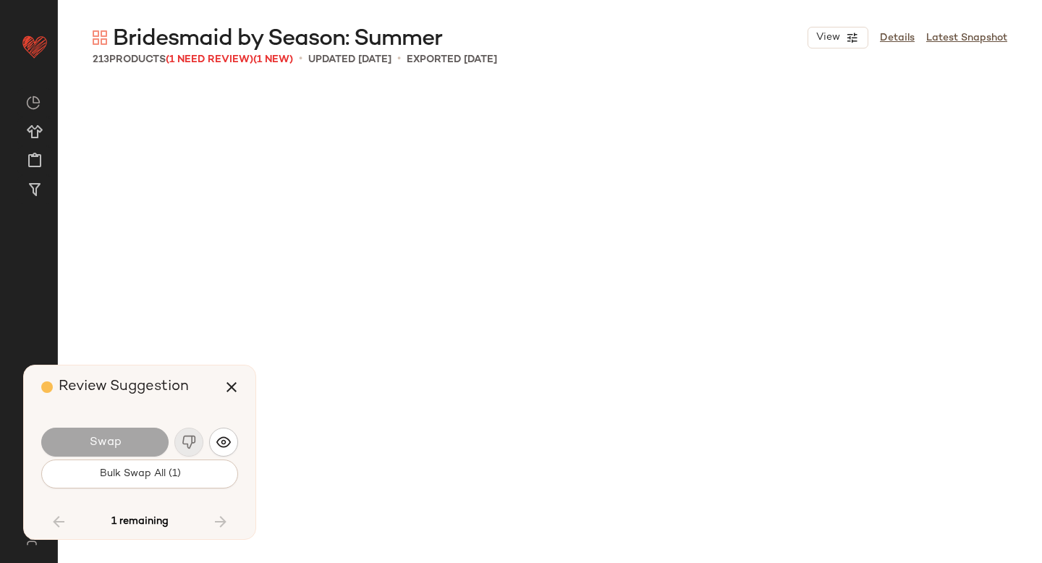
scroll to position [10056, 0]
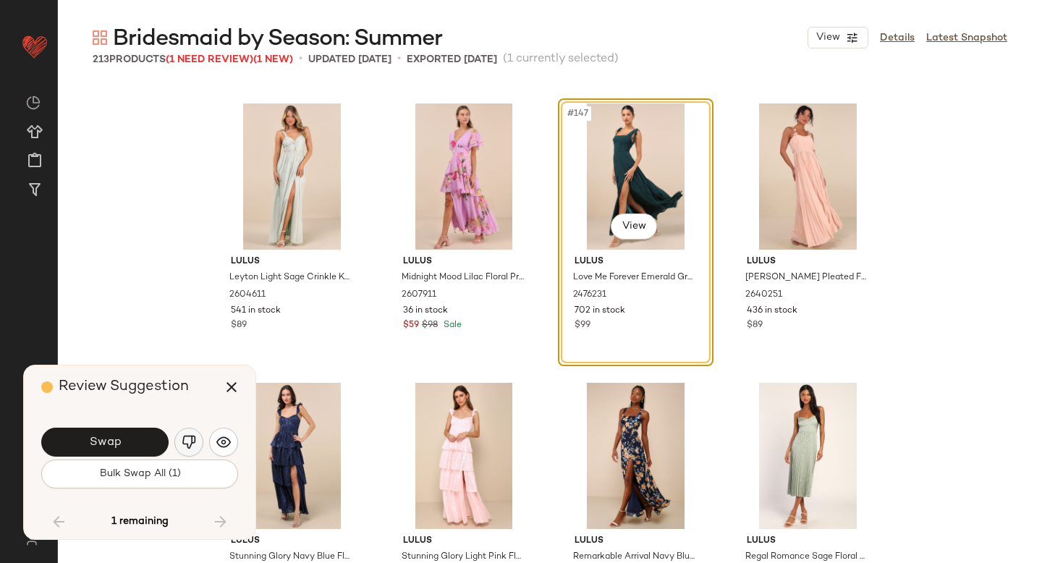
click at [183, 445] on img "button" at bounding box center [189, 442] width 14 height 14
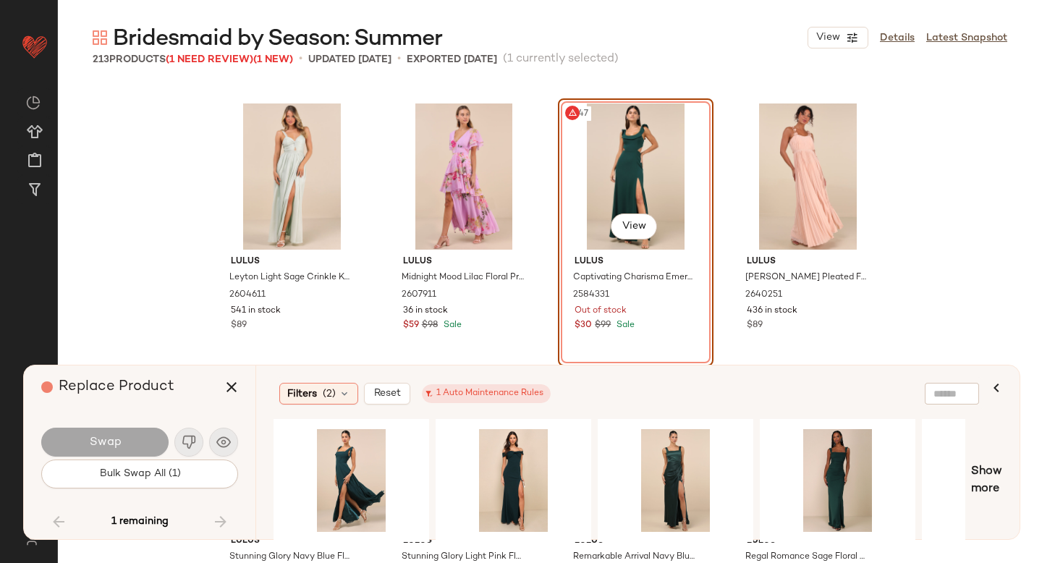
click at [624, 192] on div "#147 View" at bounding box center [635, 176] width 145 height 146
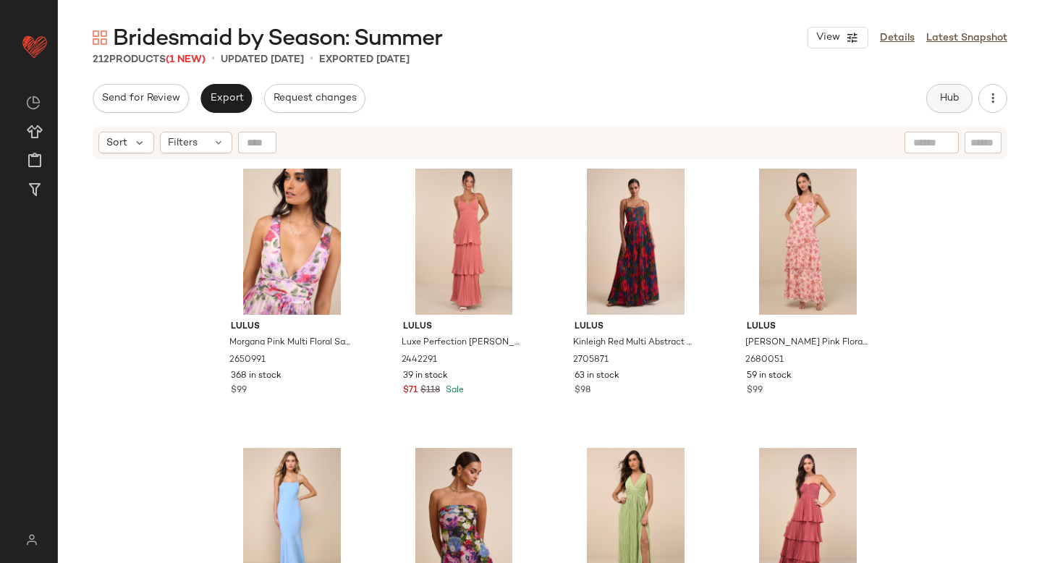
click at [952, 95] on span "Hub" at bounding box center [949, 99] width 20 height 12
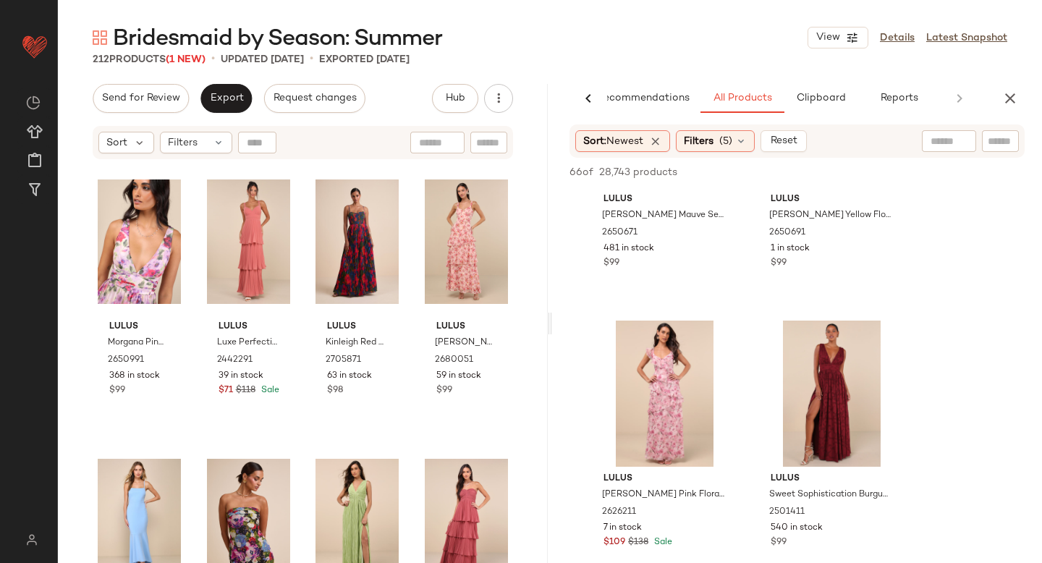
scroll to position [466, 0]
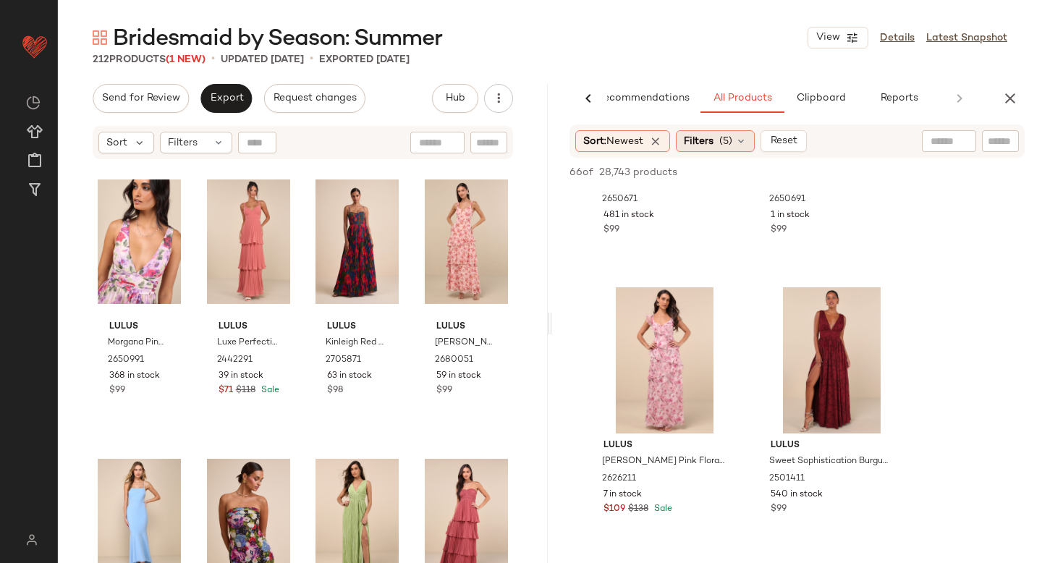
click at [698, 146] on span "Filters" at bounding box center [699, 141] width 30 height 15
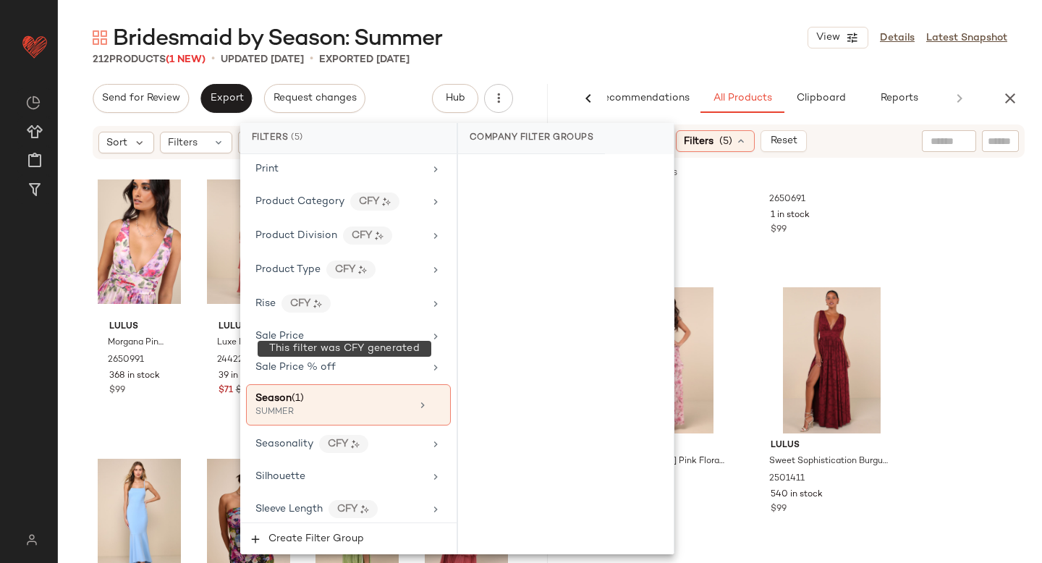
scroll to position [1217, 0]
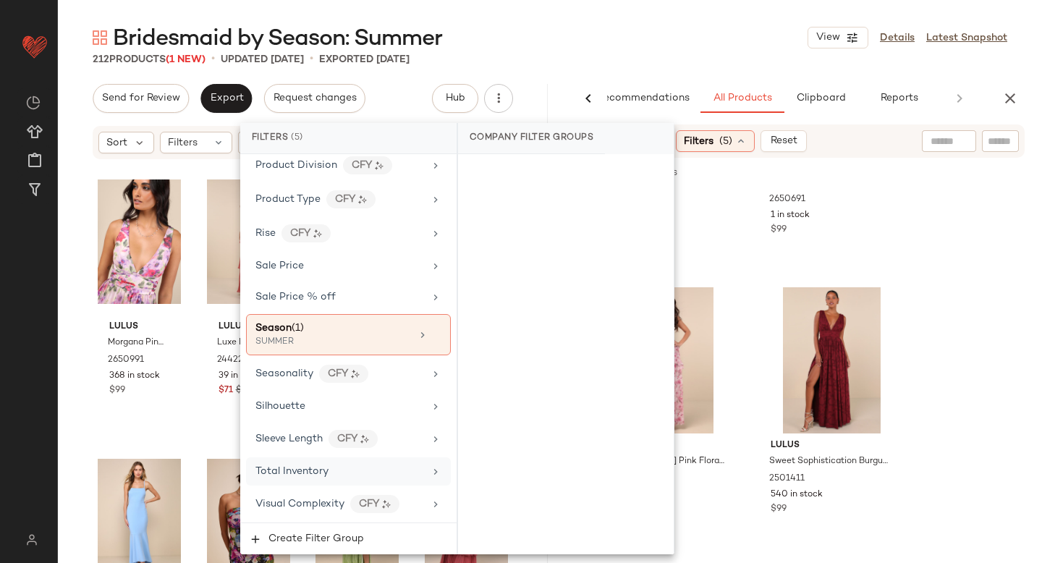
click at [299, 475] on span "Total Inventory" at bounding box center [291, 471] width 73 height 11
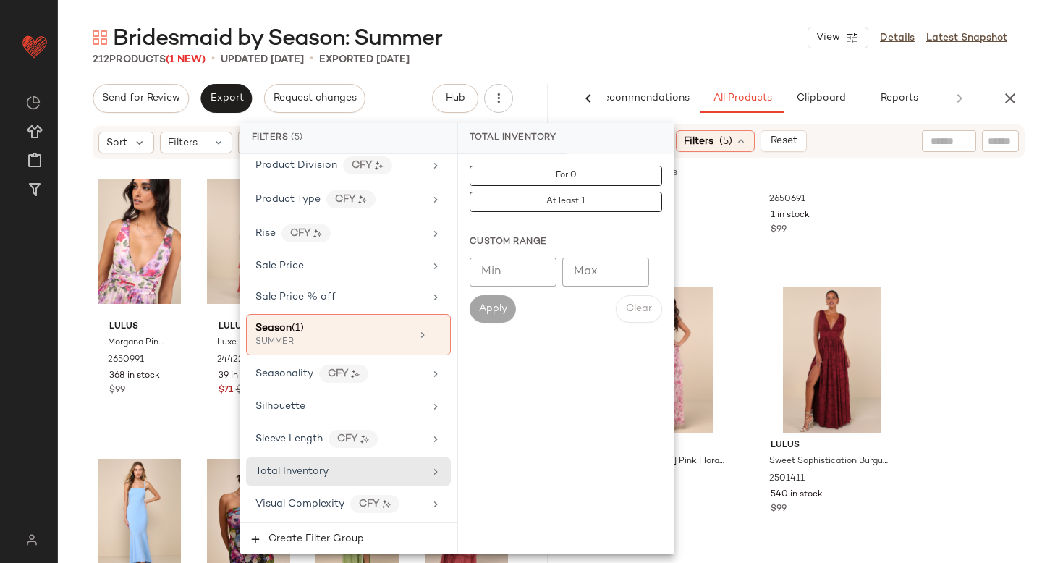
click at [521, 279] on input "Min" at bounding box center [513, 272] width 87 height 29
type input "**"
click at [507, 313] on button "Apply" at bounding box center [493, 308] width 46 height 27
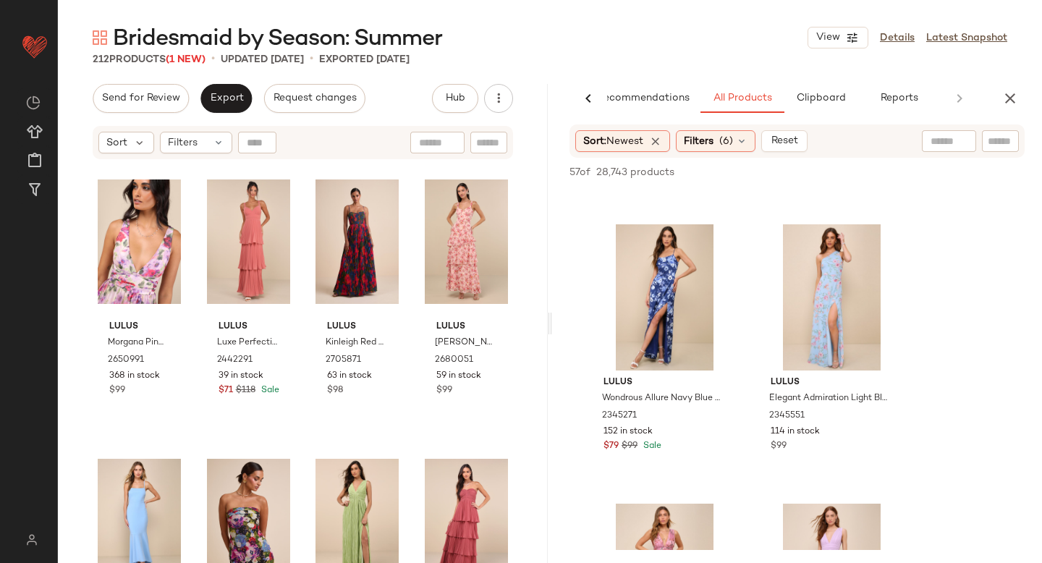
scroll to position [1295, 0]
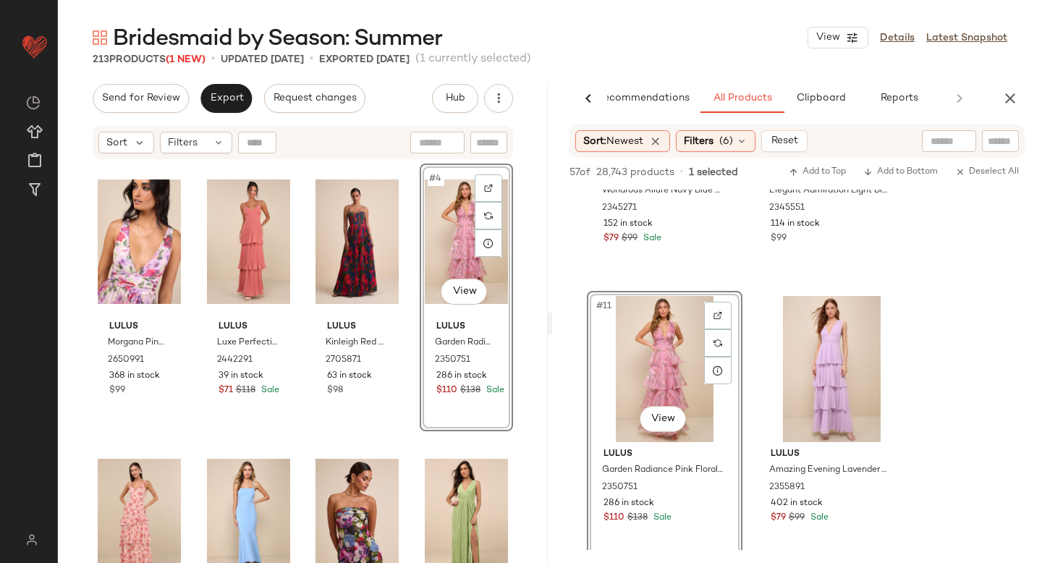
click at [448, 239] on div "#4 View" at bounding box center [466, 242] width 83 height 146
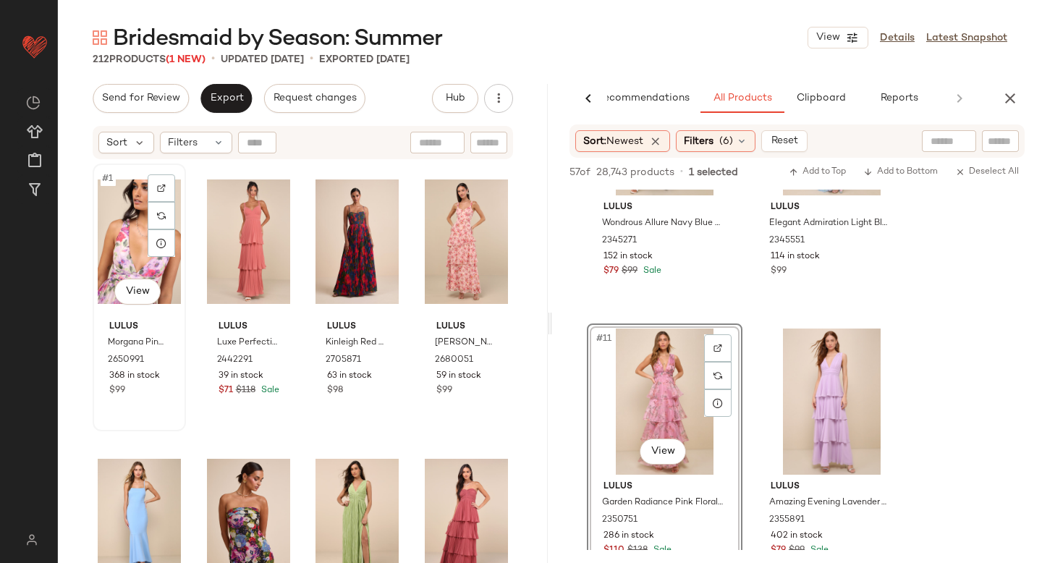
click at [139, 225] on div "#1 View" at bounding box center [139, 242] width 83 height 146
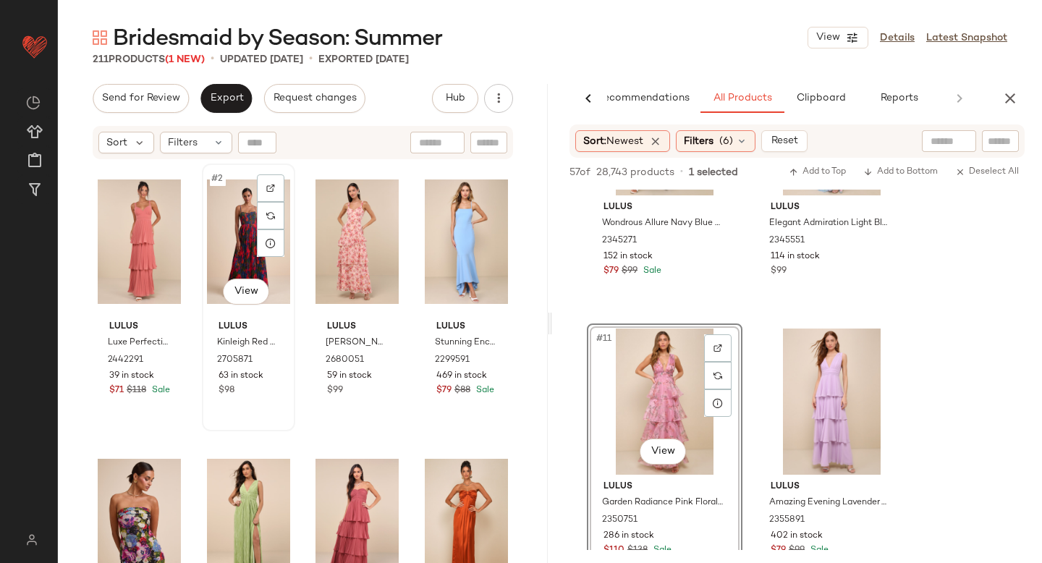
click at [221, 237] on div "#2 View" at bounding box center [248, 242] width 83 height 146
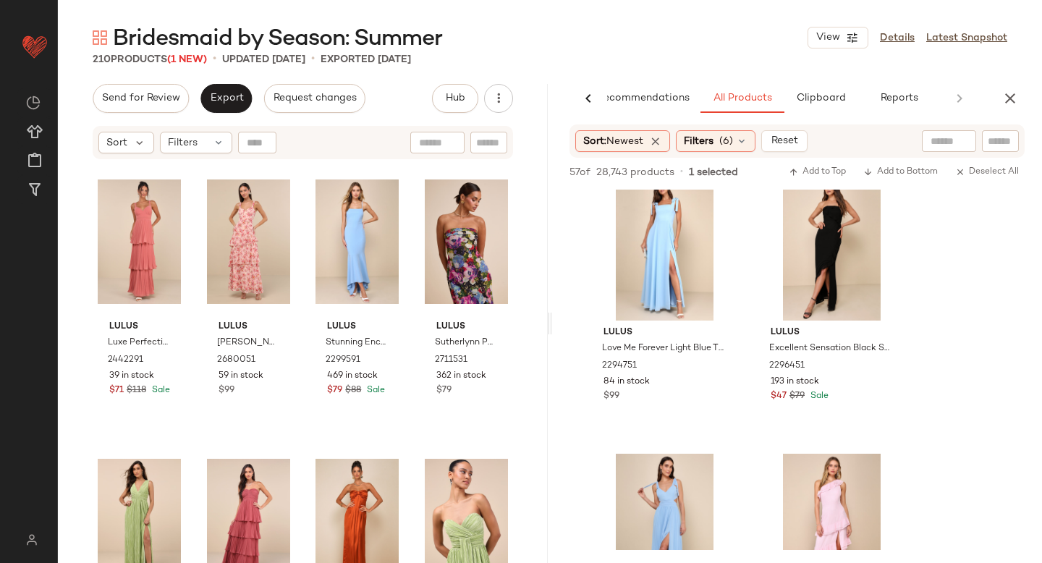
scroll to position [2450, 0]
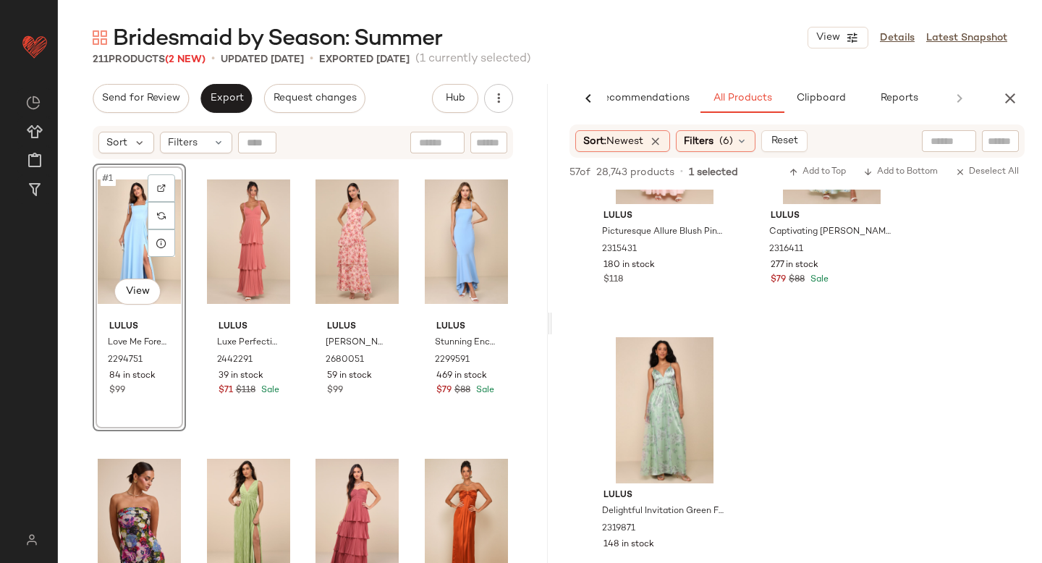
scroll to position [4199, 0]
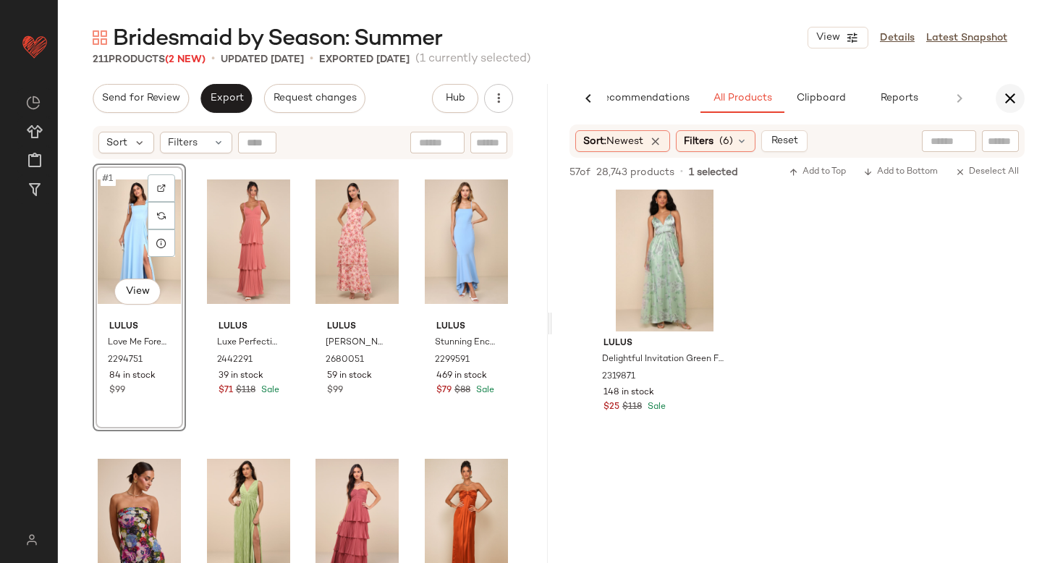
click at [1001, 94] on icon "button" at bounding box center [1009, 98] width 17 height 17
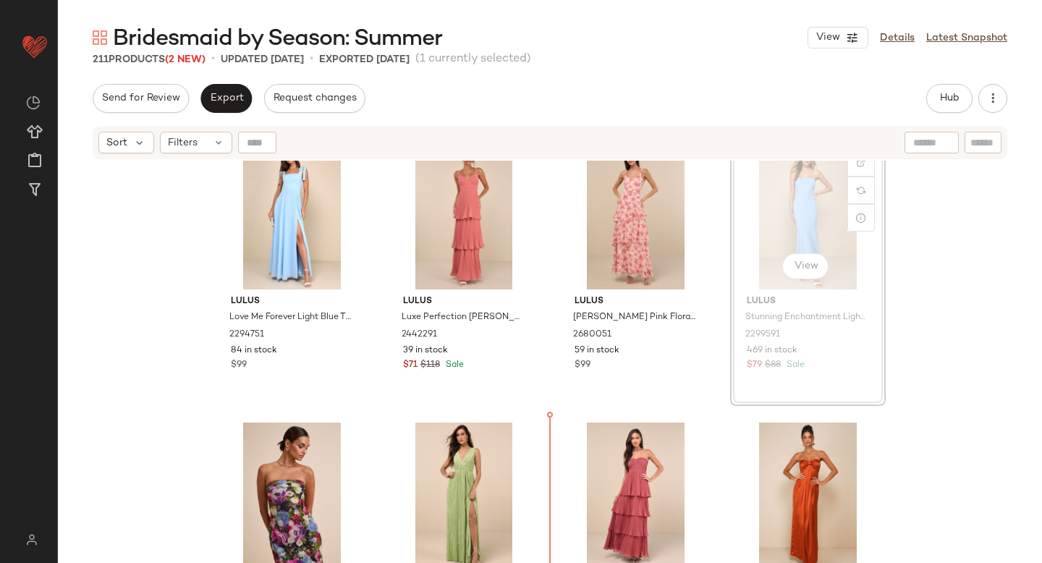
scroll to position [45, 0]
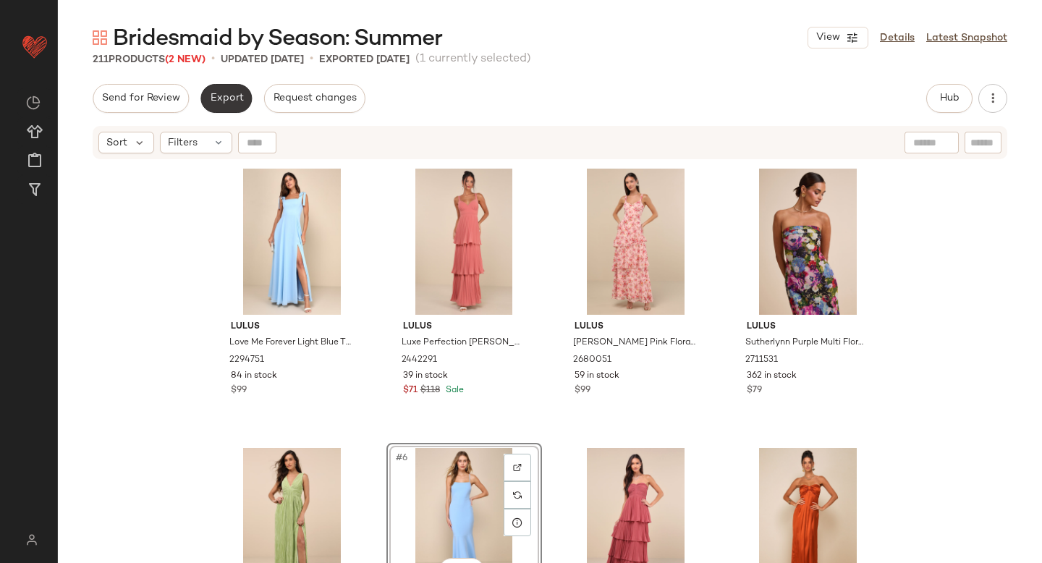
click at [242, 88] on button "Export" at bounding box center [225, 98] width 51 height 29
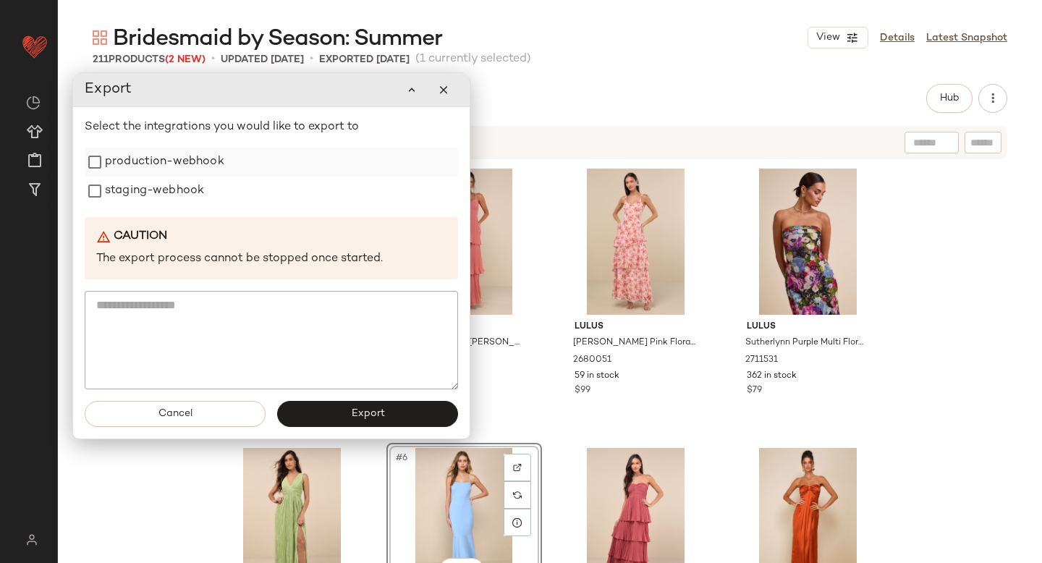
click at [213, 160] on label "production-webhook" at bounding box center [164, 162] width 119 height 29
click at [191, 187] on label "staging-webhook" at bounding box center [154, 191] width 99 height 29
click at [351, 410] on span "Export" at bounding box center [367, 414] width 34 height 12
